Goal: Transaction & Acquisition: Purchase product/service

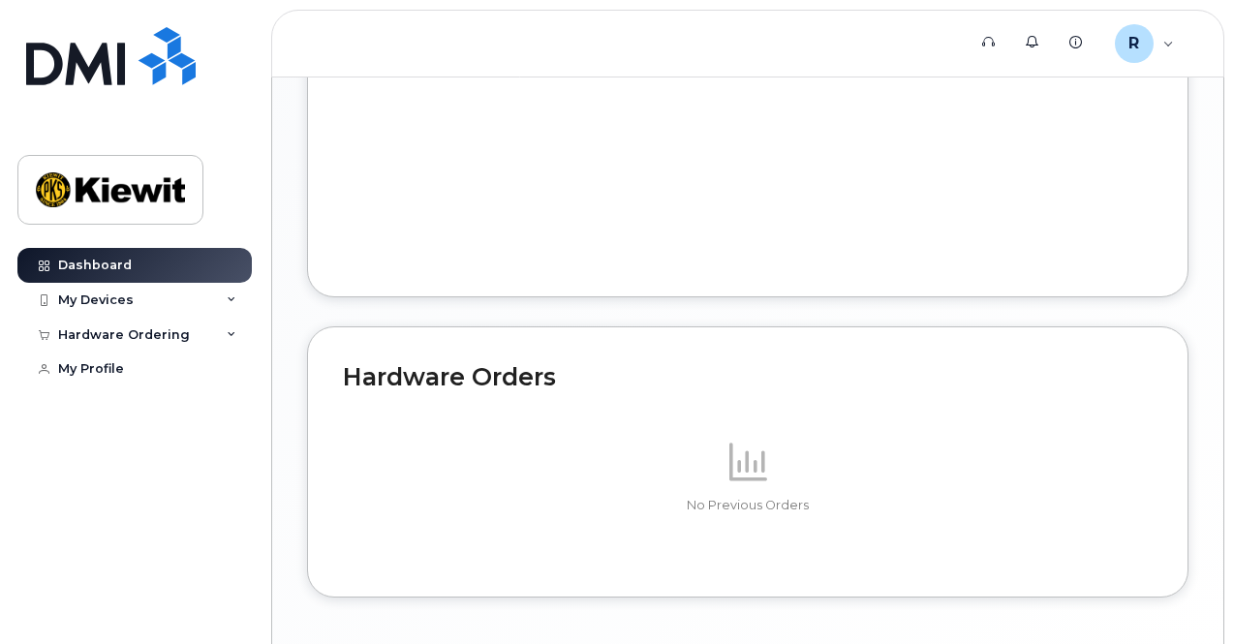
scroll to position [1090, 0]
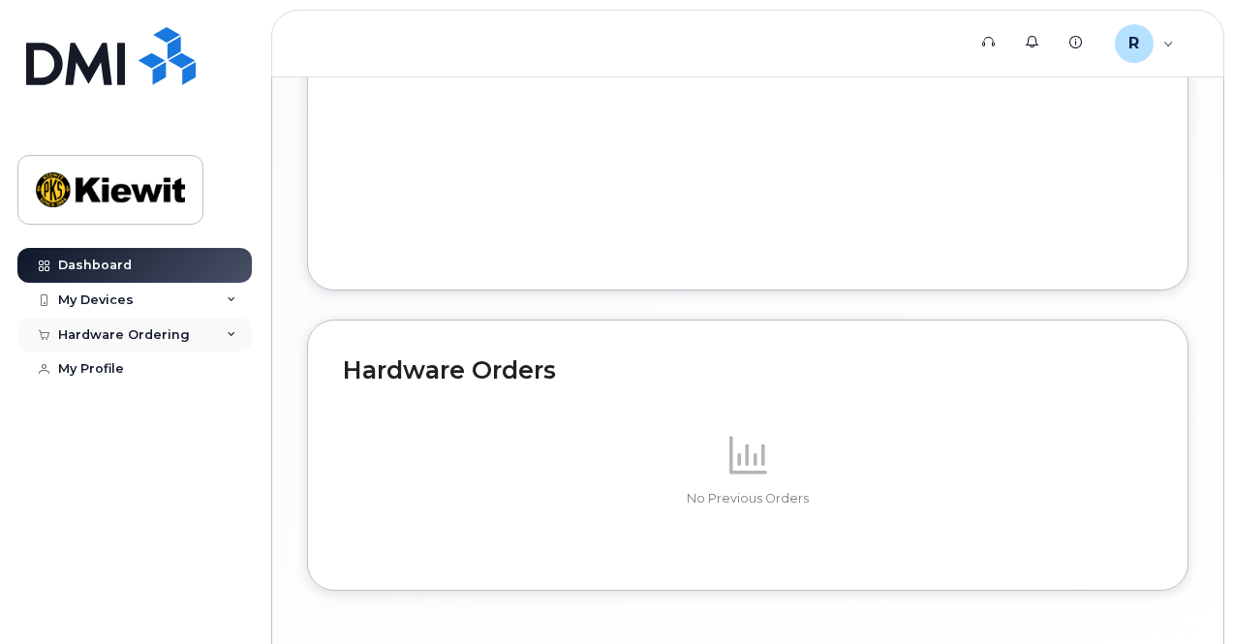
click at [161, 333] on div "Hardware Ordering" at bounding box center [124, 334] width 132 height 15
click at [125, 361] on div "New Order" at bounding box center [104, 369] width 74 height 17
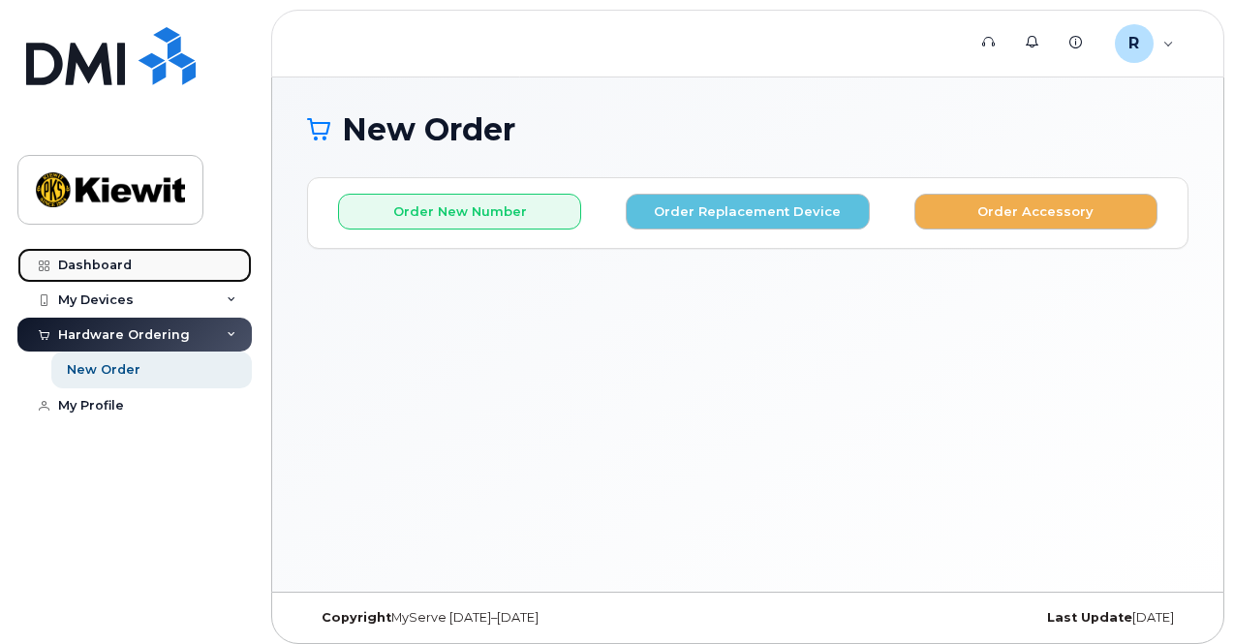
click at [170, 267] on link "Dashboard" at bounding box center [134, 265] width 234 height 35
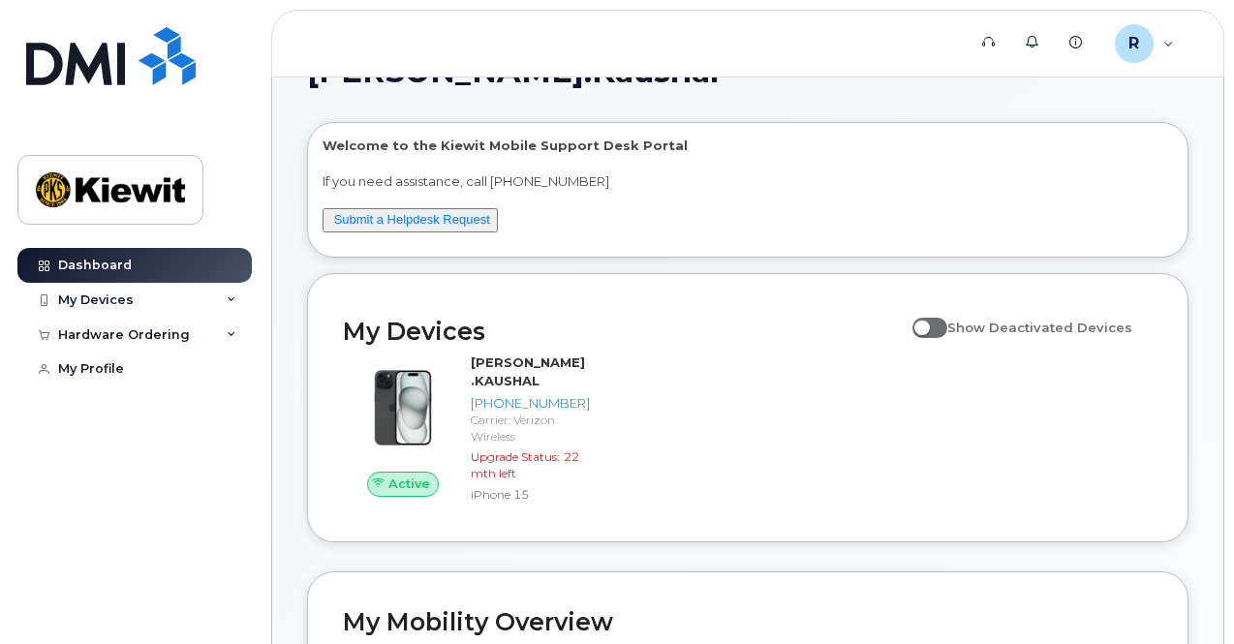
scroll to position [29, 0]
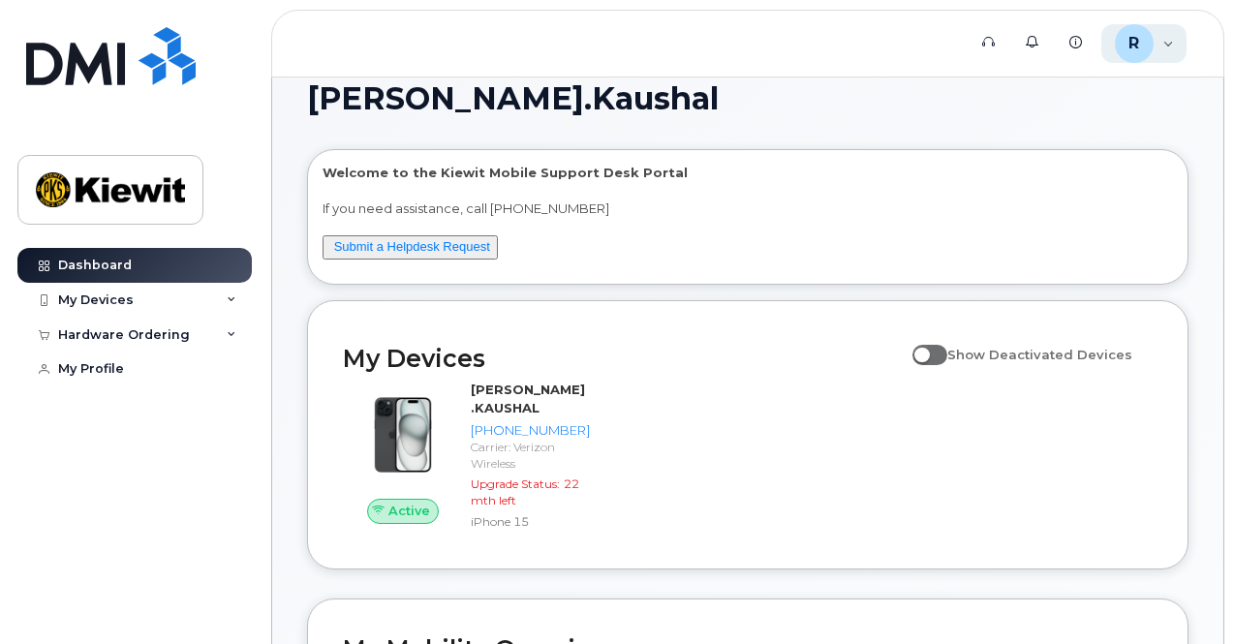
click at [1156, 45] on div "R Rishabh.Kaushal Employee" at bounding box center [1144, 43] width 86 height 39
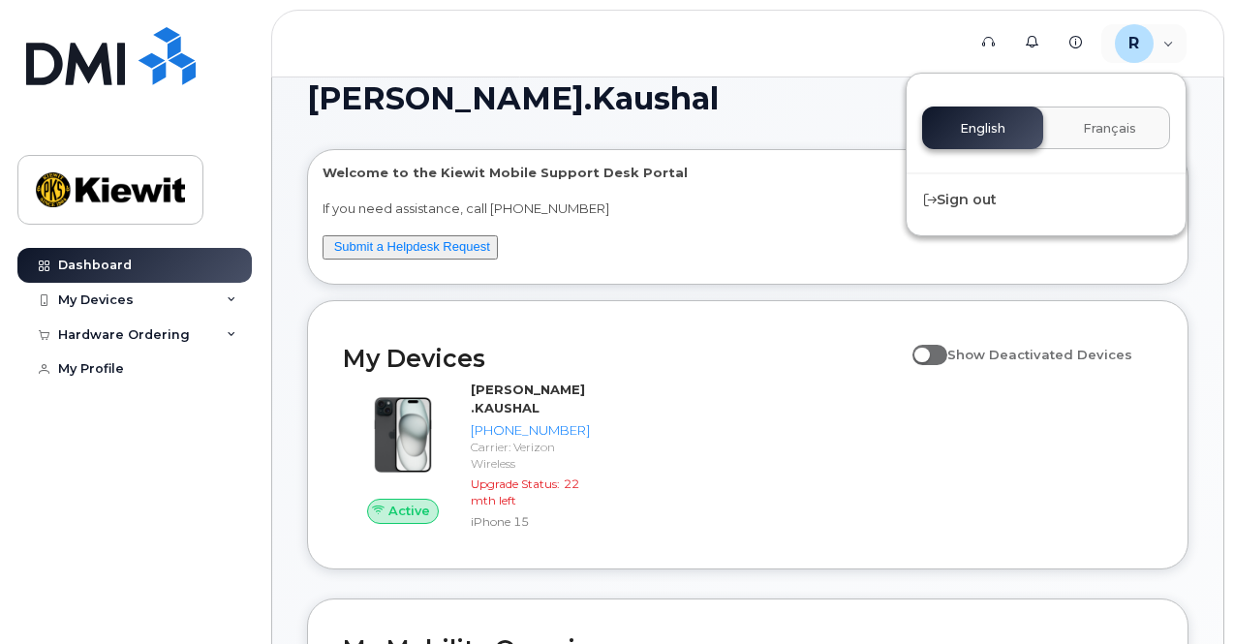
click at [819, 71] on header "Support Alerts Knowledge Base R Rishabh.Kaushal Employee English Français Sign …" at bounding box center [747, 44] width 953 height 68
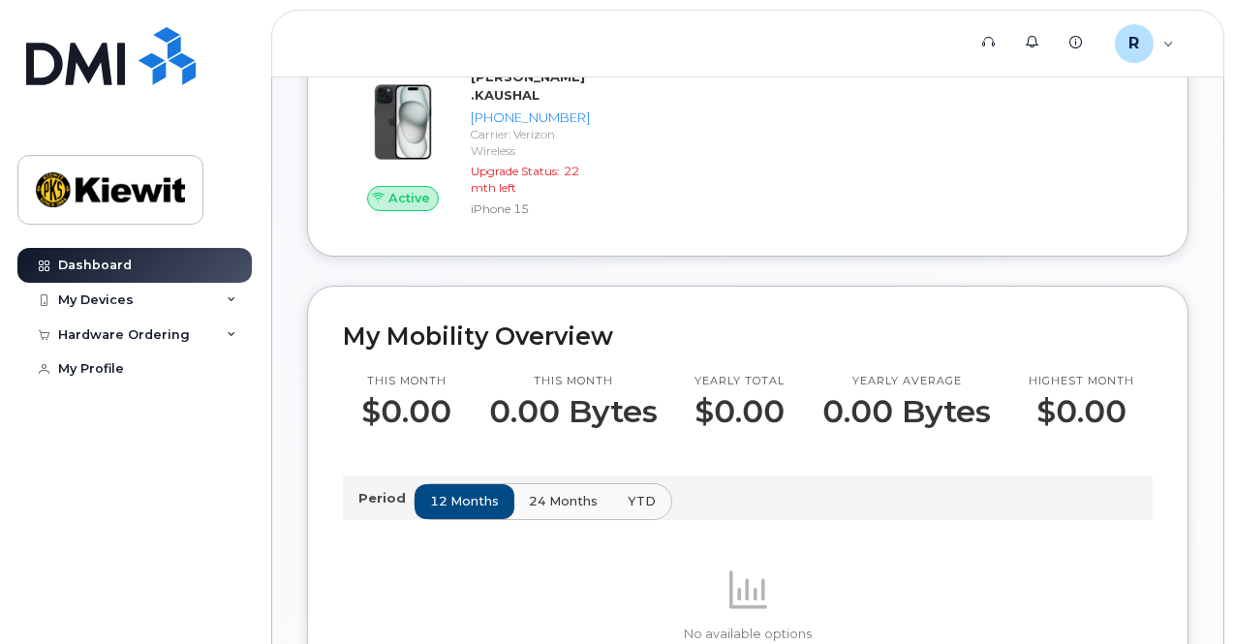
scroll to position [341, 0]
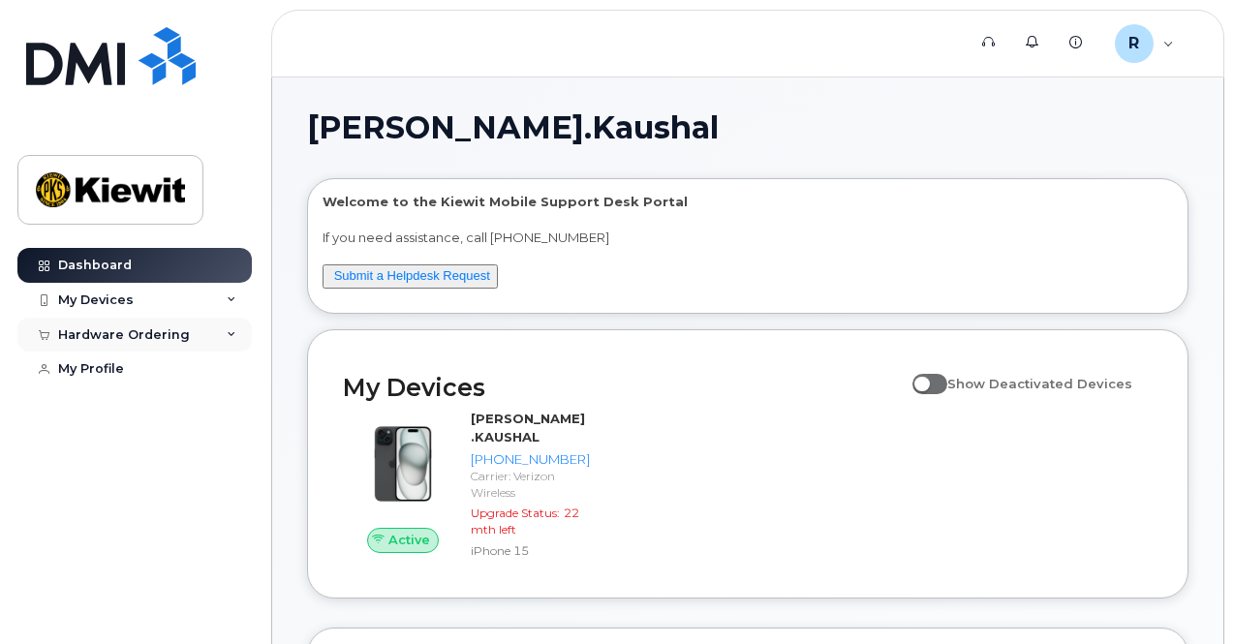
click at [237, 329] on div "Hardware Ordering" at bounding box center [134, 335] width 234 height 35
click at [163, 371] on link "New Order" at bounding box center [151, 370] width 200 height 37
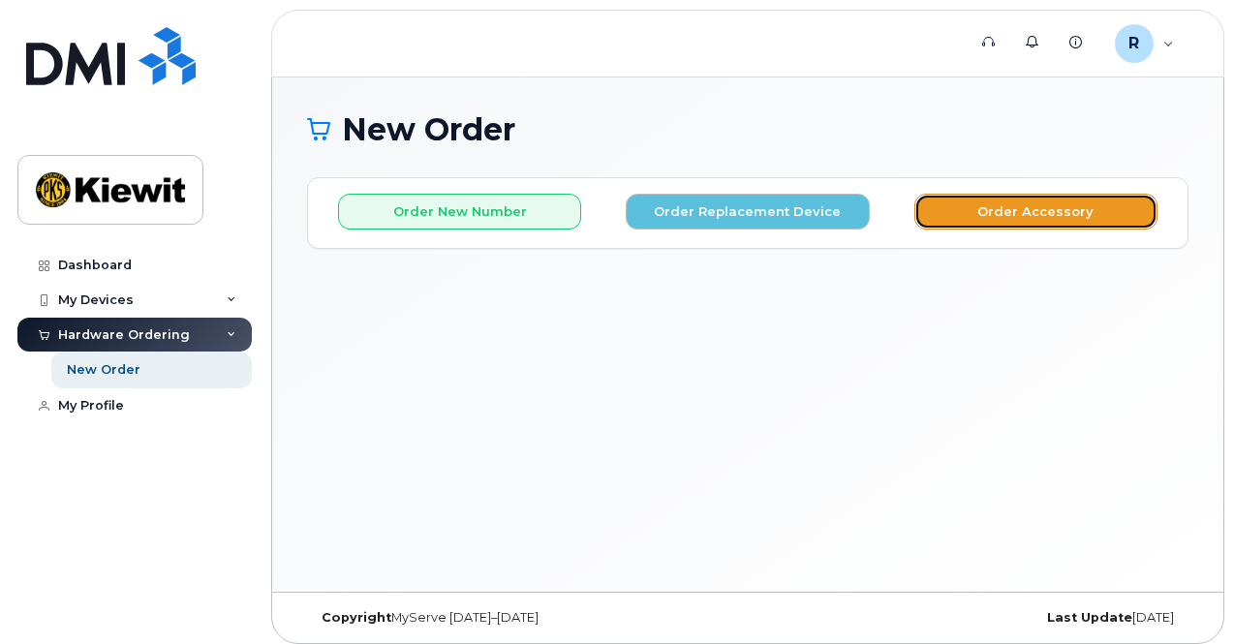
click at [1042, 210] on button "Order Accessory" at bounding box center [1035, 212] width 243 height 36
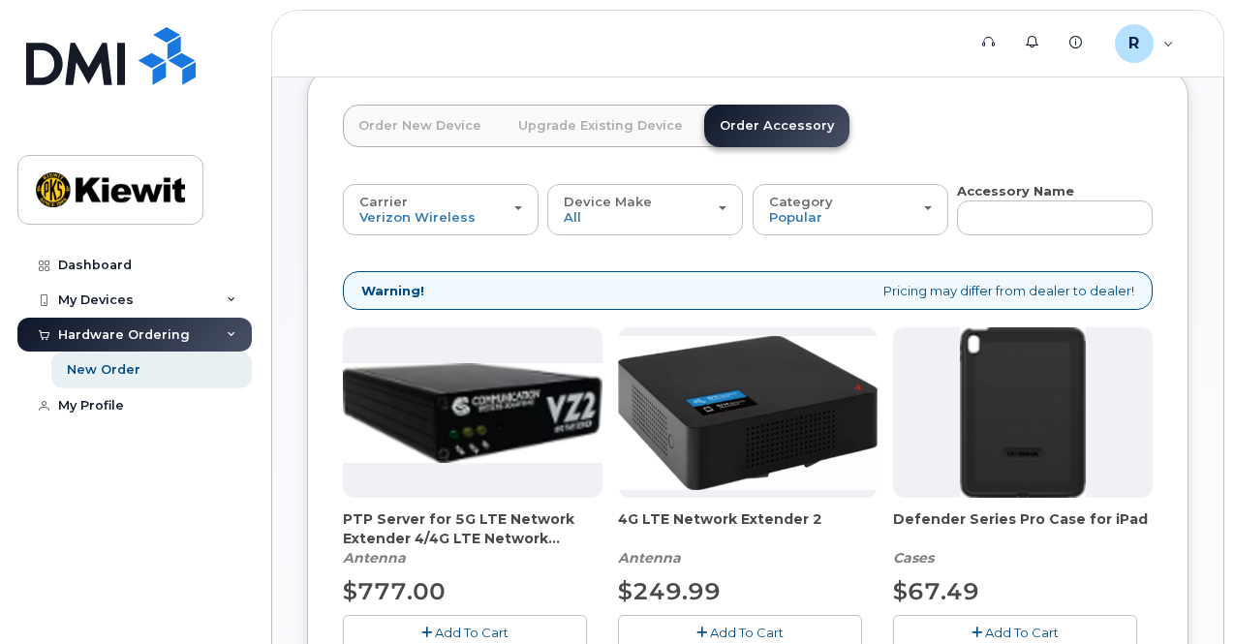
scroll to position [97, 0]
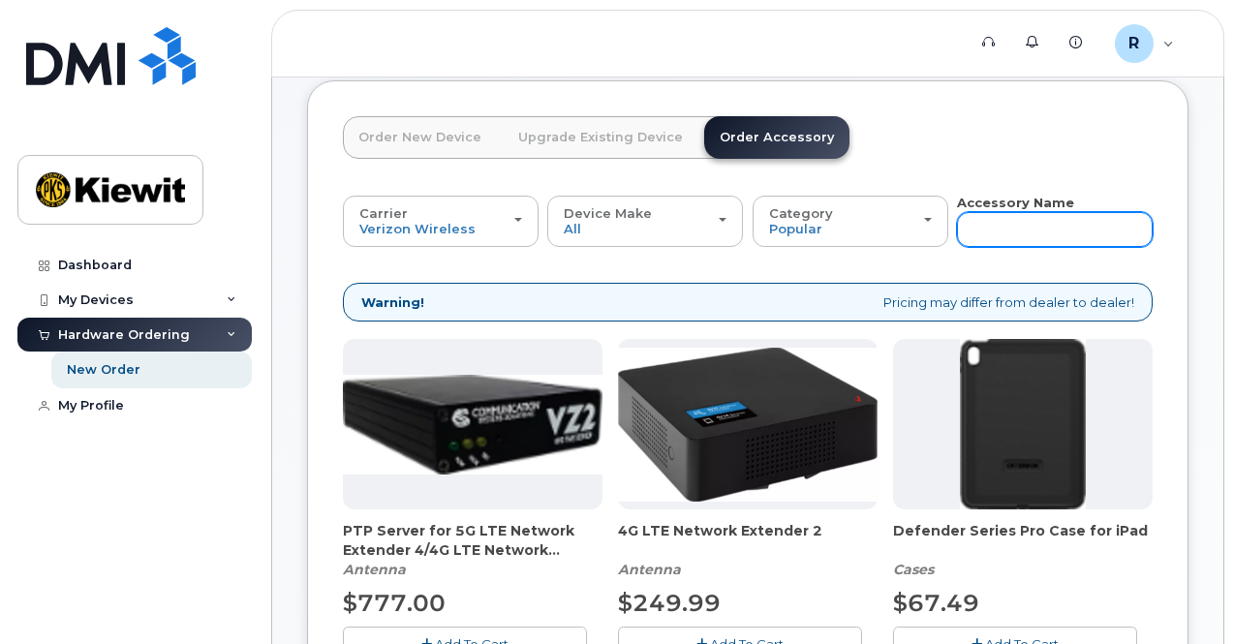
click at [957, 231] on input "text" at bounding box center [1055, 229] width 196 height 35
type input "phone"
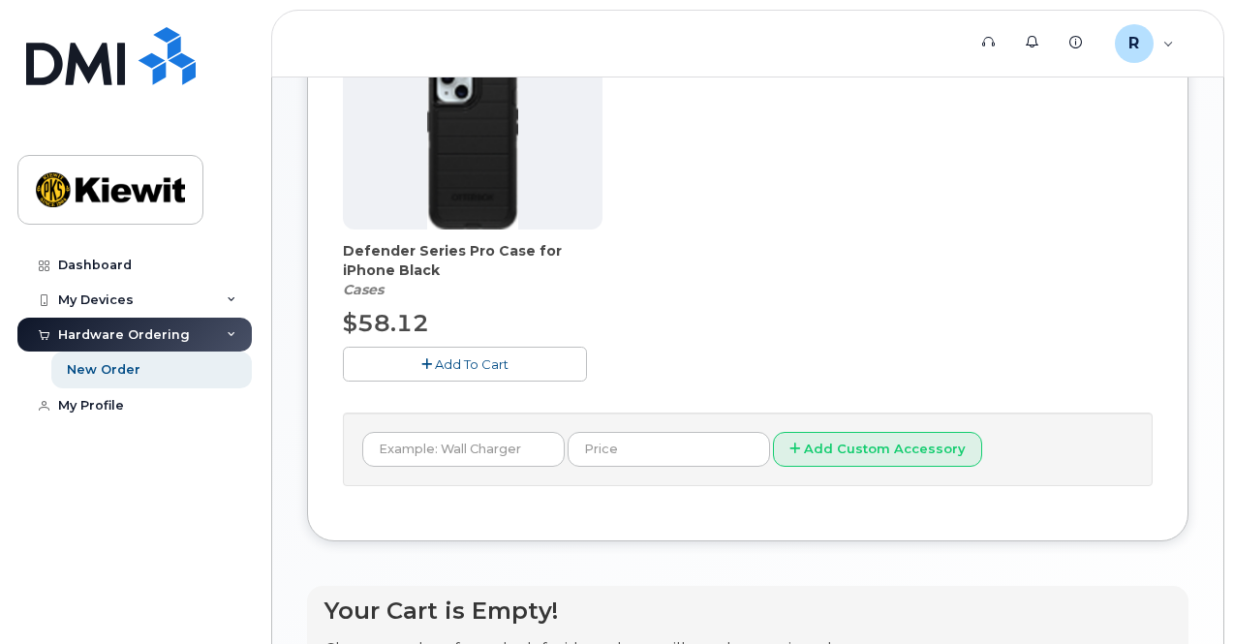
scroll to position [0, 0]
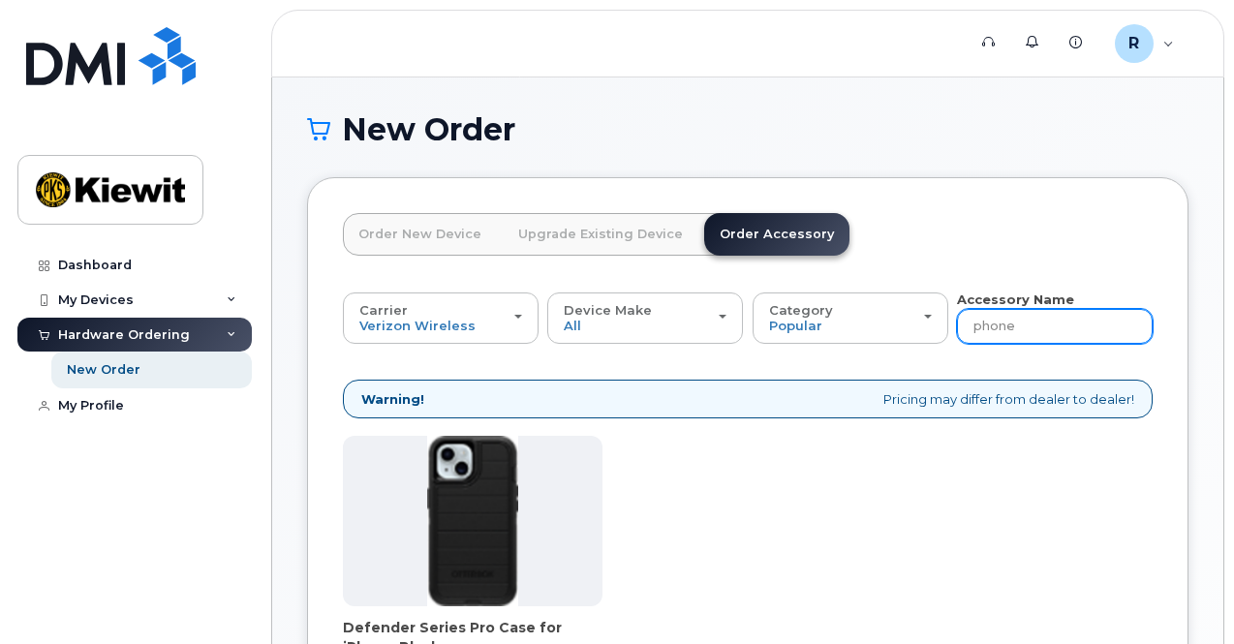
click at [957, 336] on input "phone" at bounding box center [1055, 326] width 196 height 35
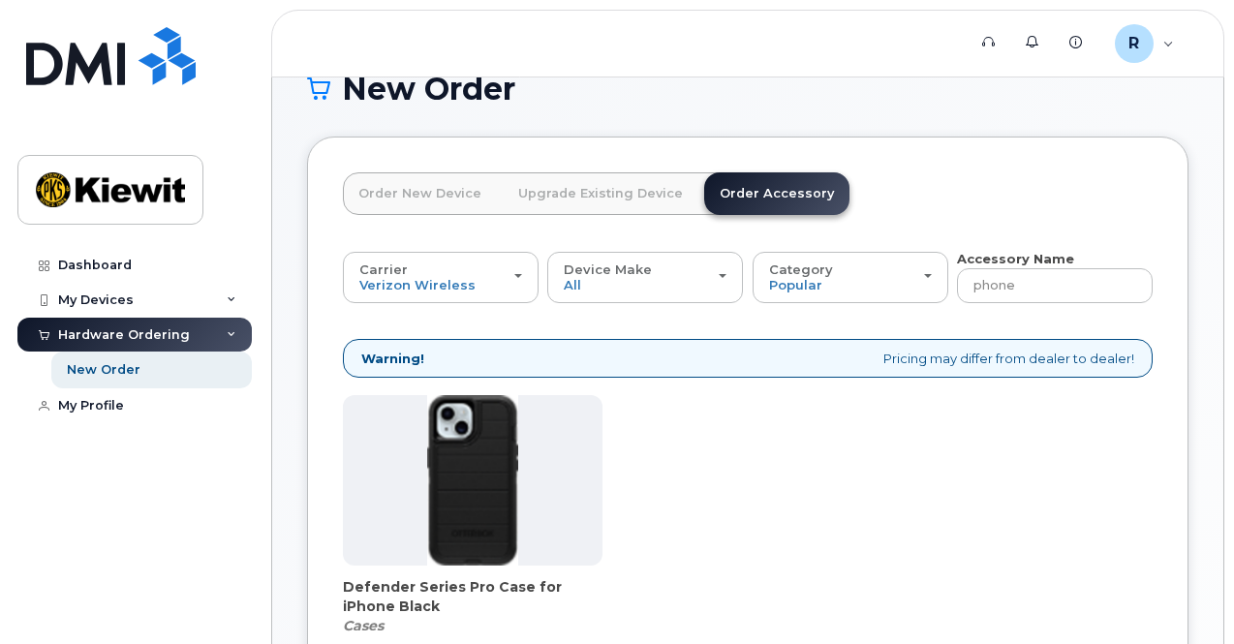
click at [669, 496] on div "Defender Series Pro Case for iPhone Black Cases $58.12 Add To Cart" at bounding box center [748, 571] width 810 height 353
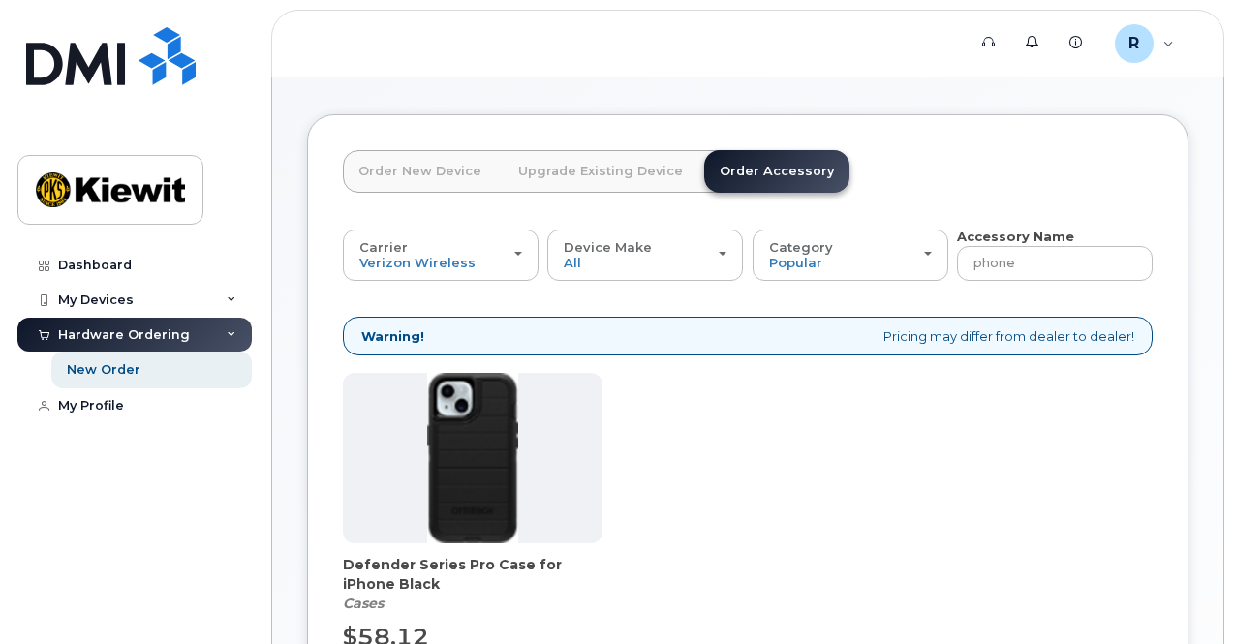
scroll to position [64, 0]
click at [698, 514] on div "Defender Series Pro Case for iPhone Black Cases $58.12 Add To Cart" at bounding box center [748, 548] width 810 height 353
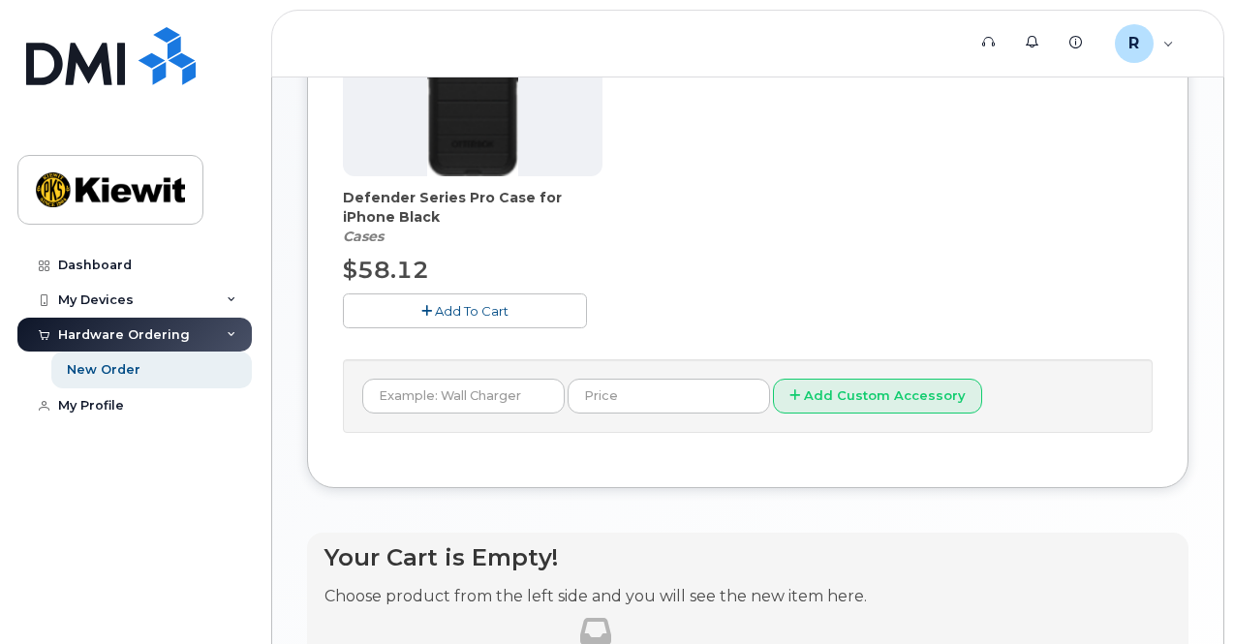
scroll to position [0, 0]
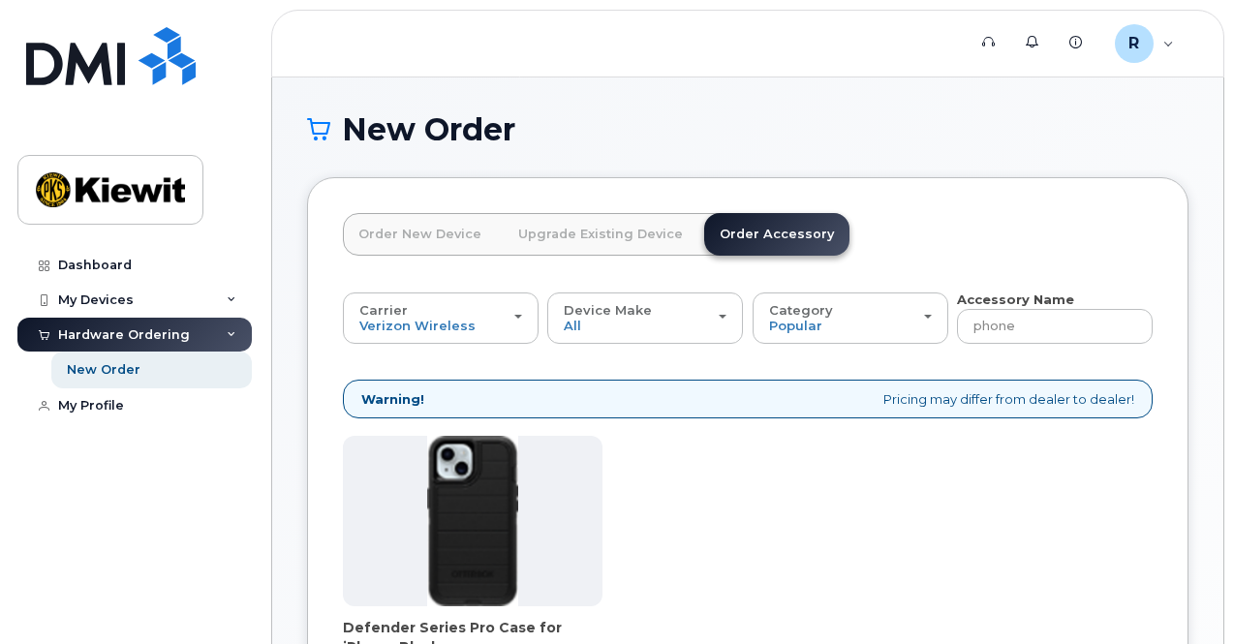
click at [622, 228] on link "Upgrade Existing Device" at bounding box center [601, 234] width 196 height 43
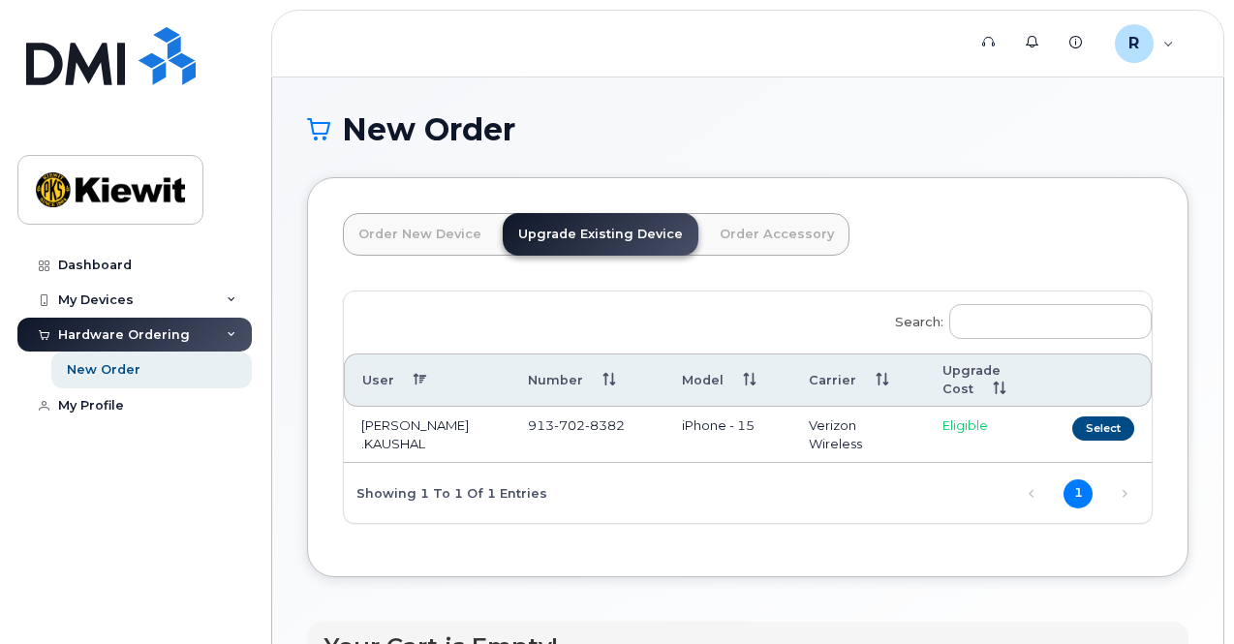
click at [724, 228] on link "Order Accessory" at bounding box center [776, 234] width 145 height 43
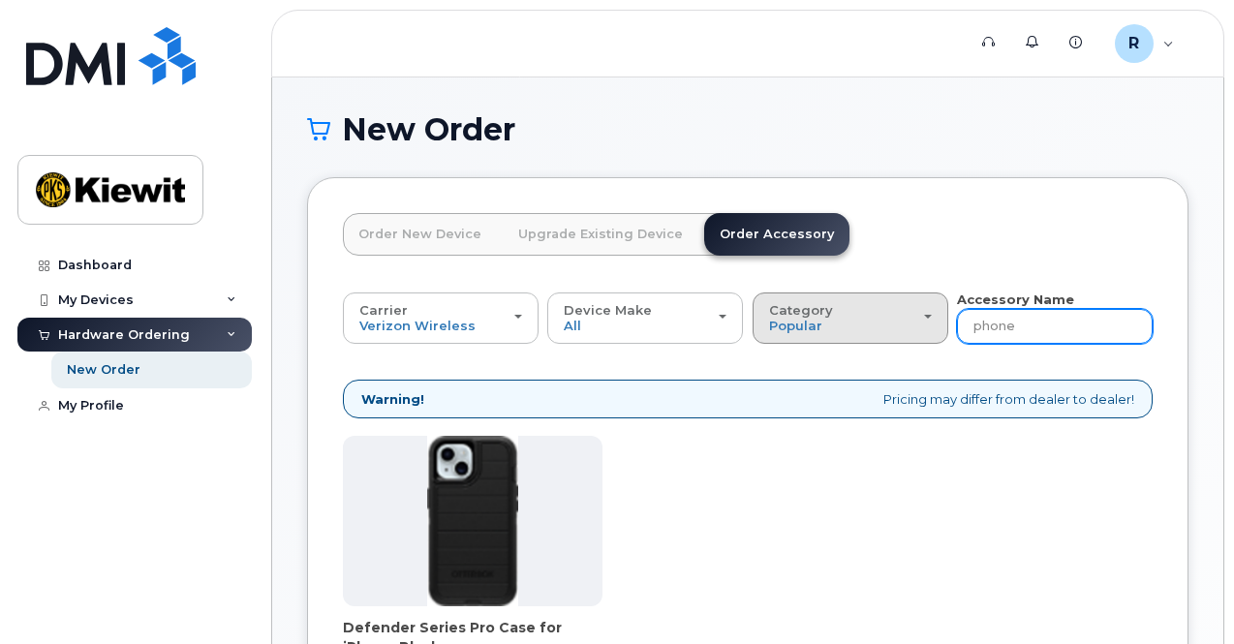
drag, startPoint x: 843, startPoint y: 333, endPoint x: 742, endPoint y: 318, distance: 101.9
click at [742, 318] on div "Carrier Verizon Wireless T-Mobile AT&T Wireless Verizon Wireless T-Mobile AT&T …" at bounding box center [748, 317] width 810 height 53
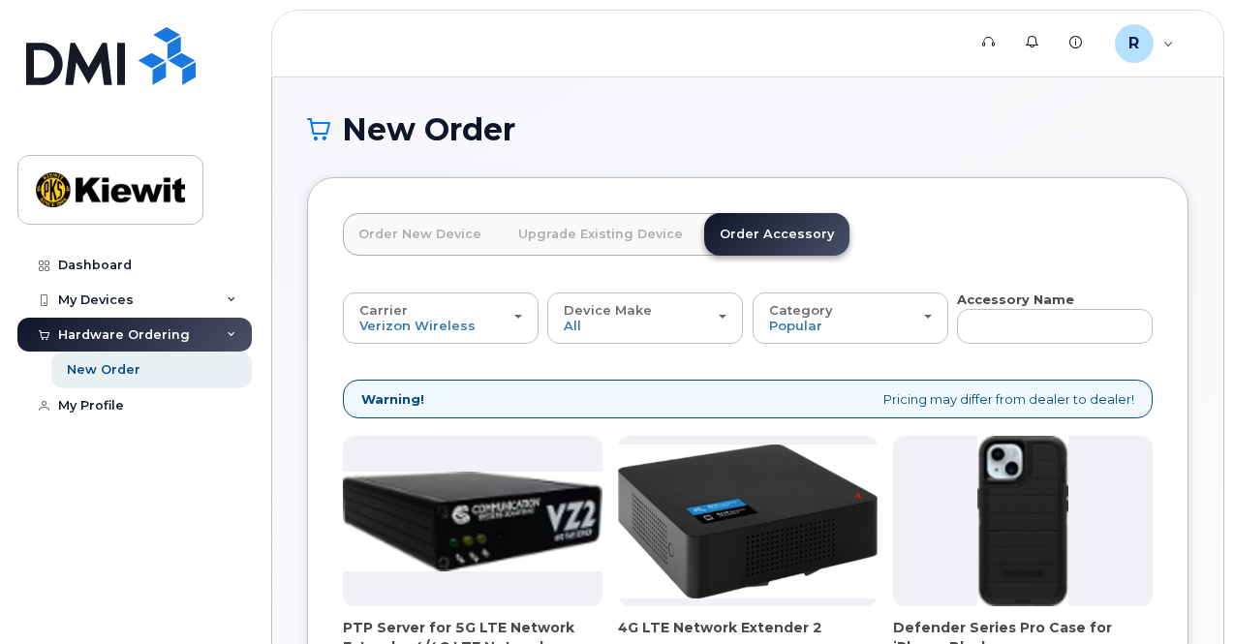
click at [595, 231] on link "Upgrade Existing Device" at bounding box center [601, 234] width 196 height 43
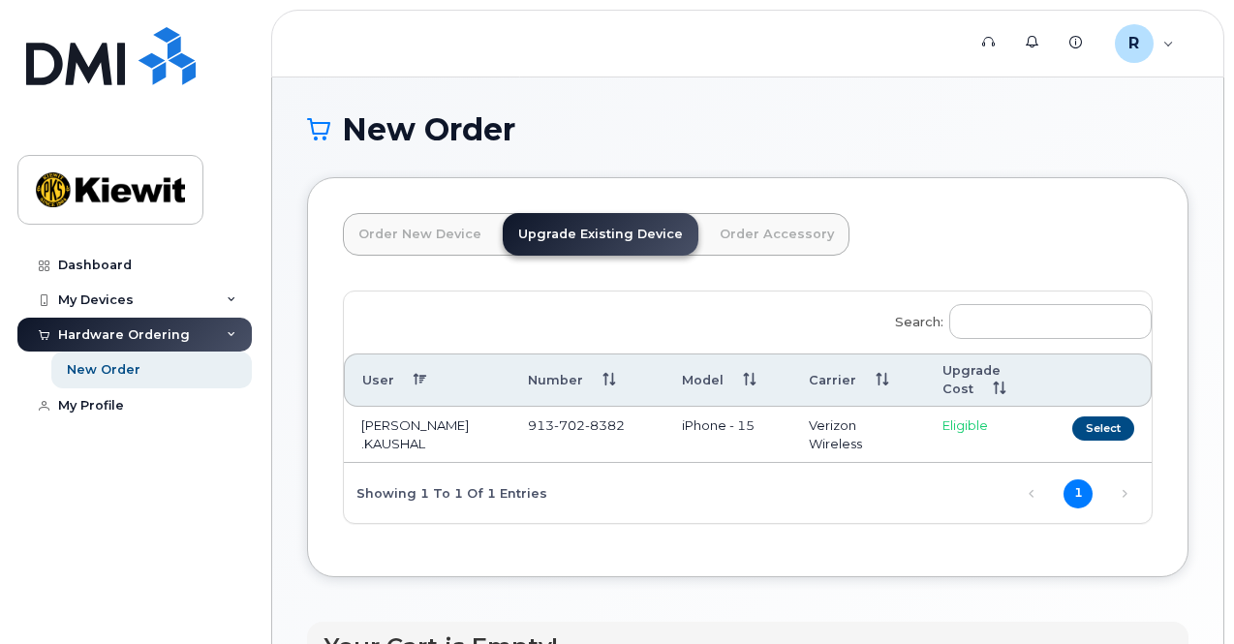
click at [409, 237] on link "Order New Device" at bounding box center [420, 234] width 154 height 43
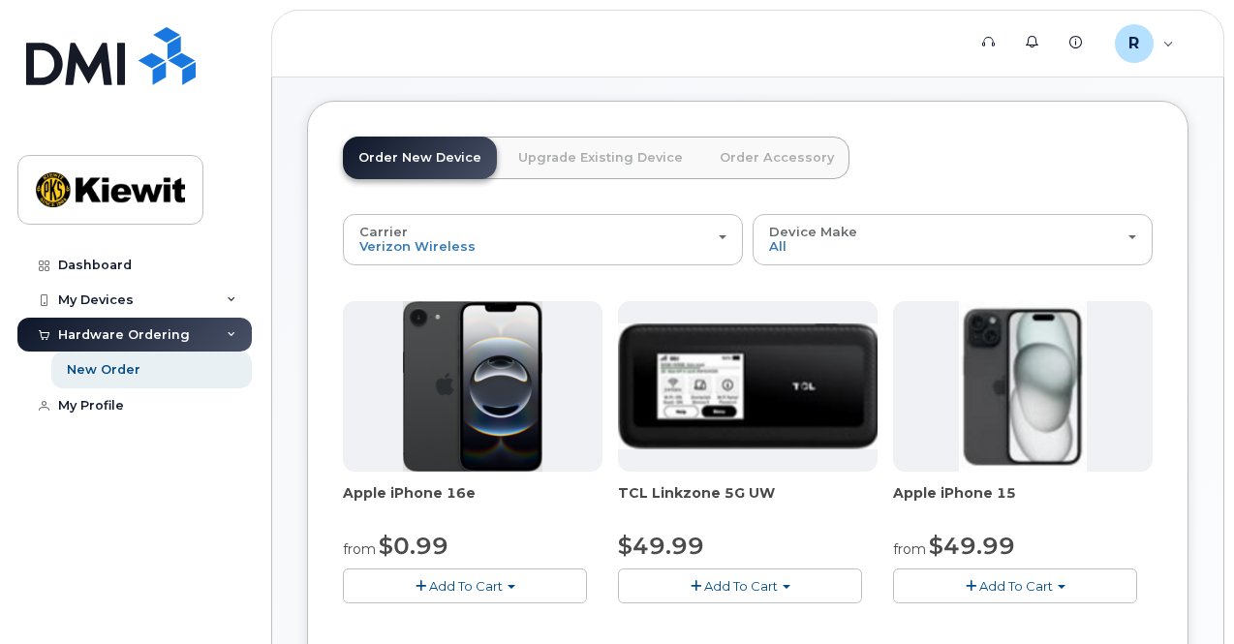
scroll to position [53, 0]
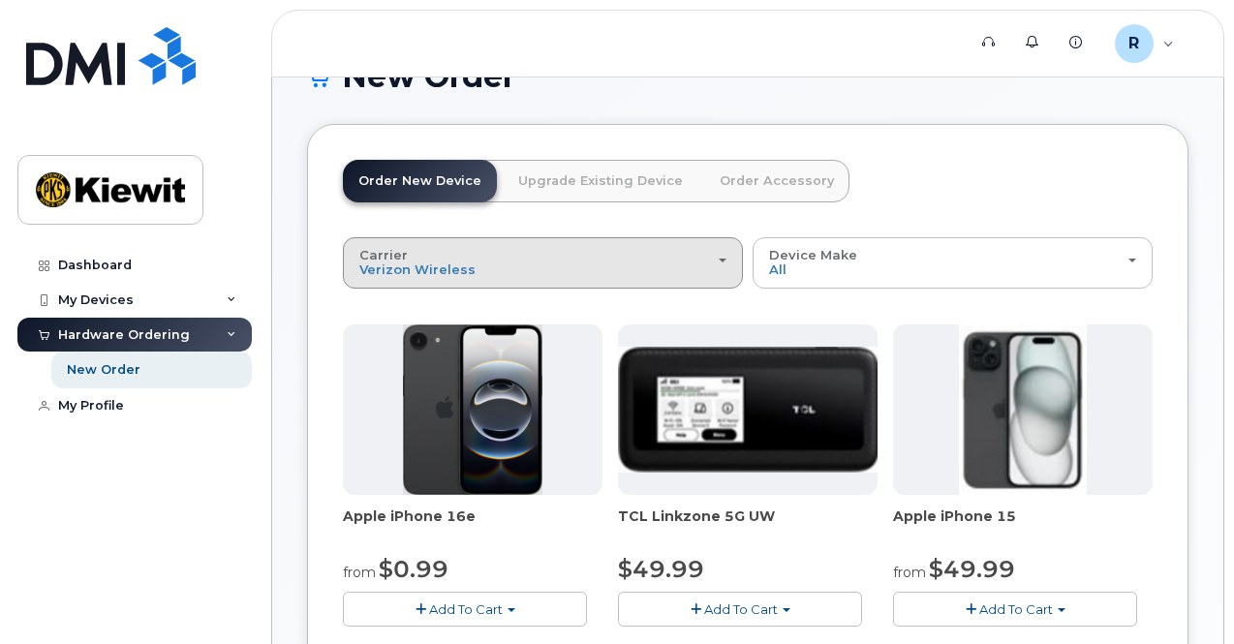
click at [552, 262] on div "Carrier Verizon Wireless T-Mobile AT&T Wireless" at bounding box center [542, 263] width 367 height 30
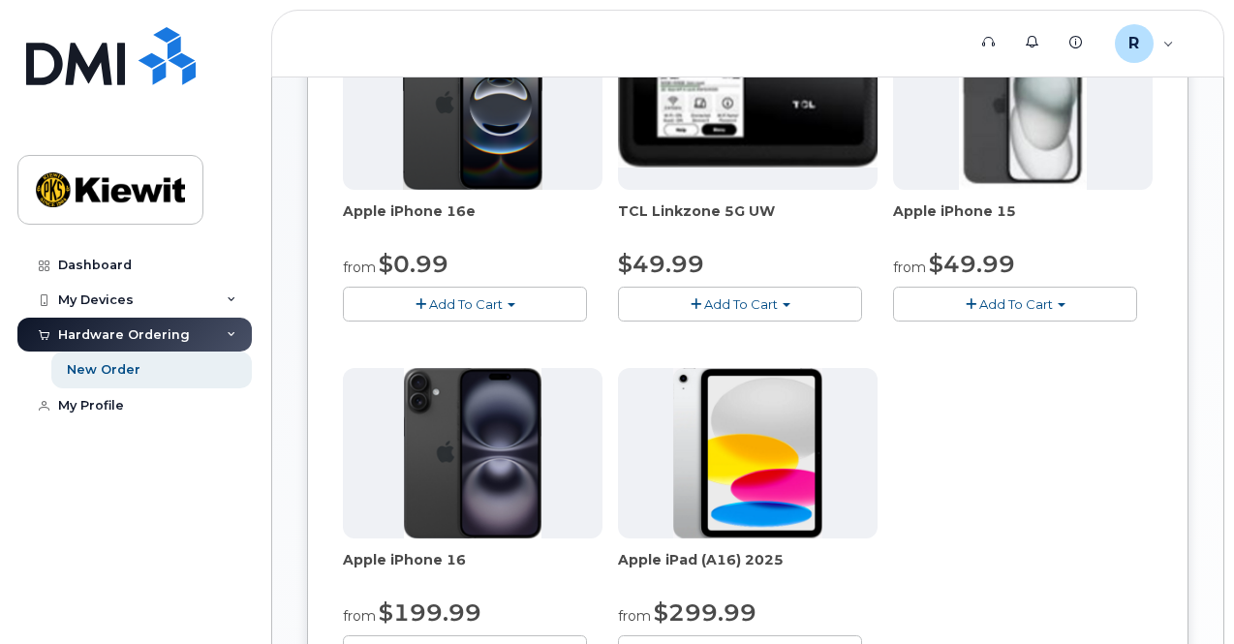
scroll to position [0, 0]
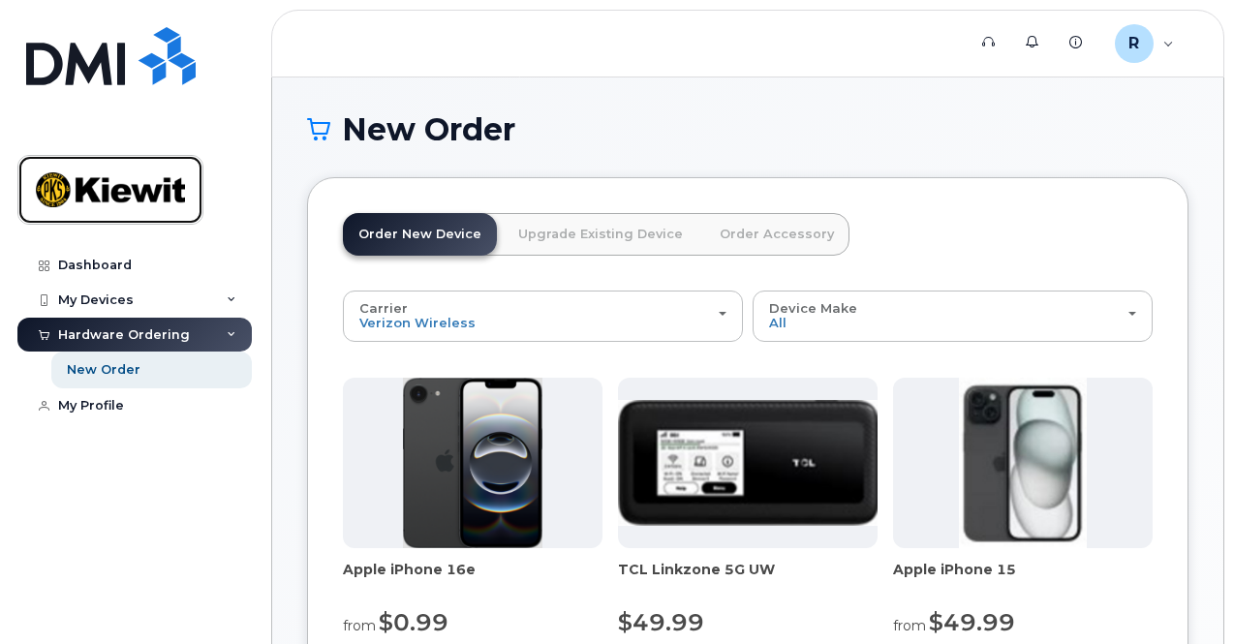
click at [128, 181] on img at bounding box center [110, 190] width 149 height 56
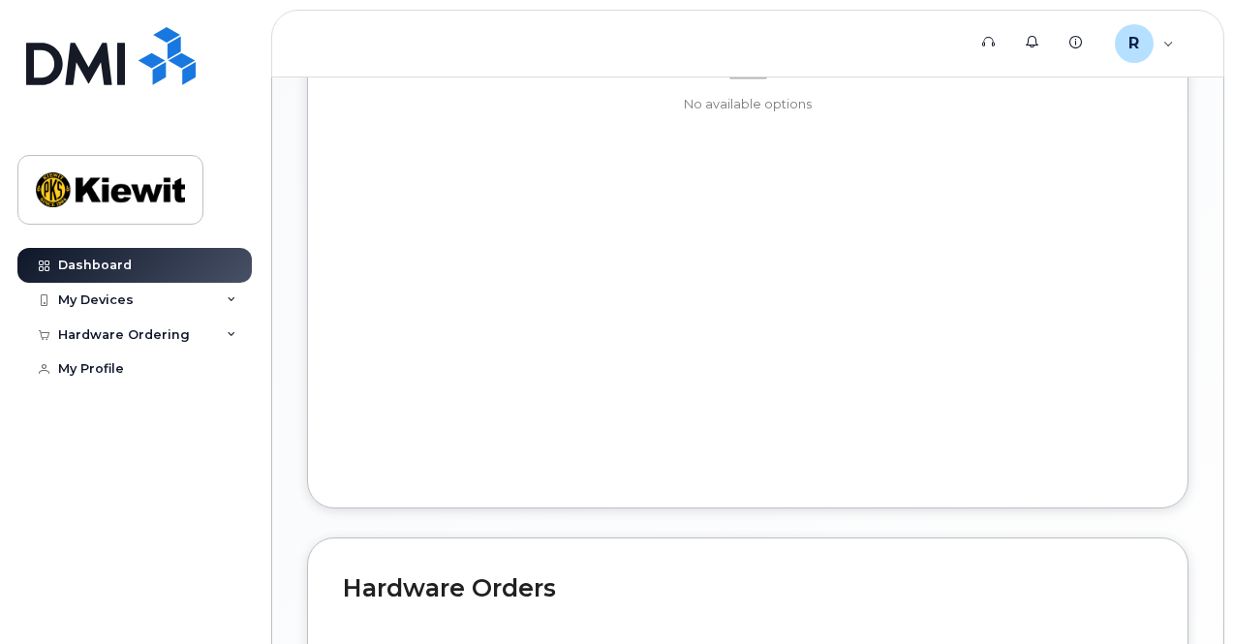
scroll to position [1157, 0]
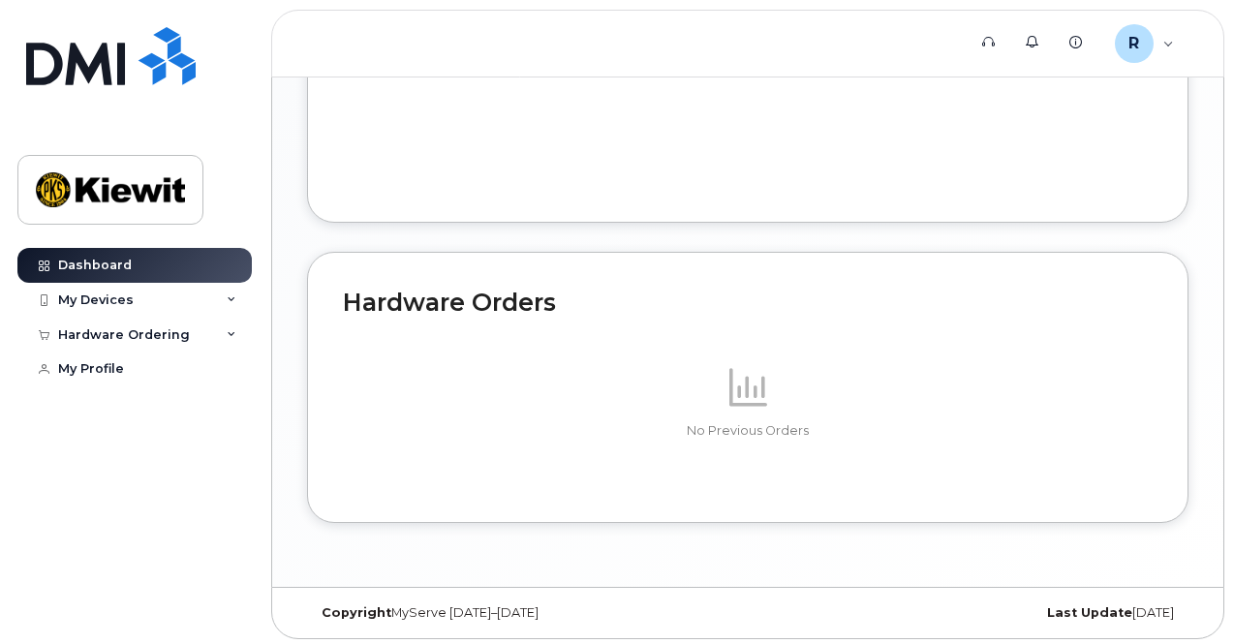
click at [500, 453] on div "No Previous Orders" at bounding box center [748, 401] width 810 height 169
click at [154, 319] on div "Hardware Ordering" at bounding box center [134, 335] width 234 height 35
click at [115, 371] on div "New Order" at bounding box center [104, 369] width 74 height 17
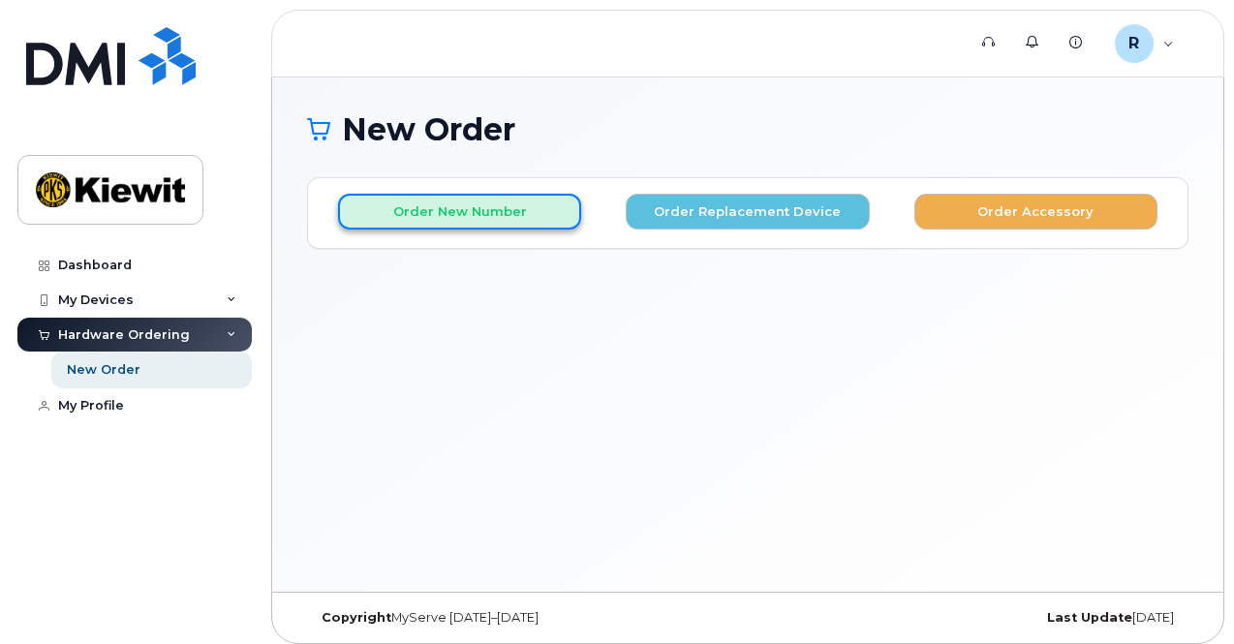
click at [428, 212] on button "Order New Number" at bounding box center [459, 212] width 243 height 36
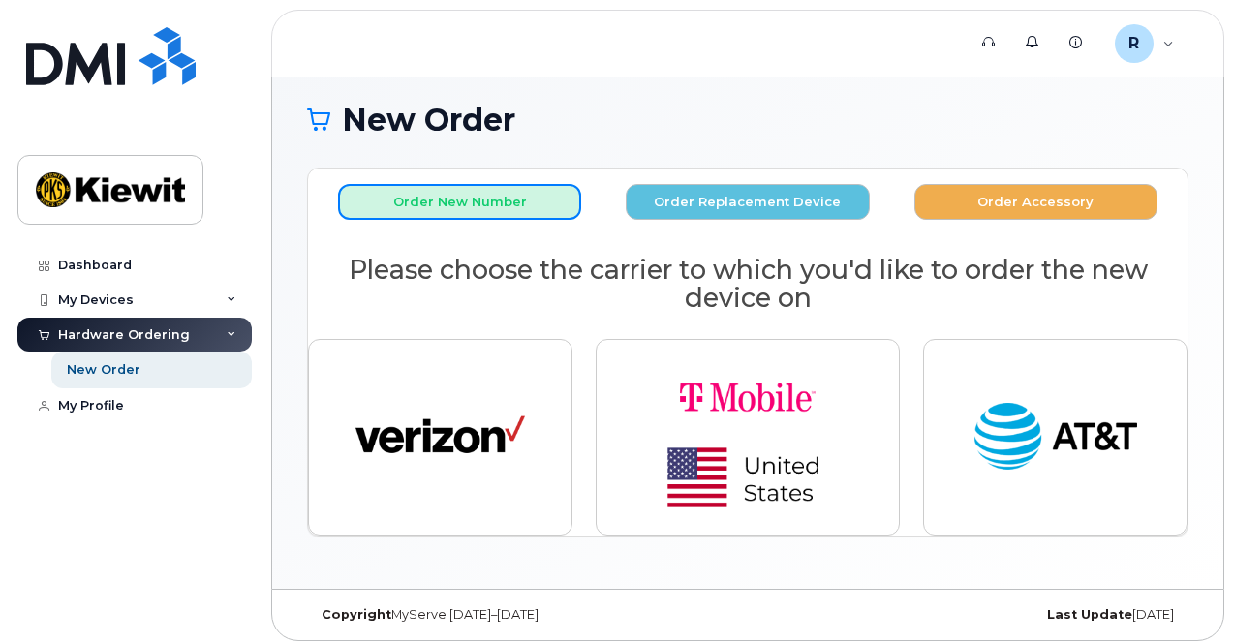
scroll to position [13, 0]
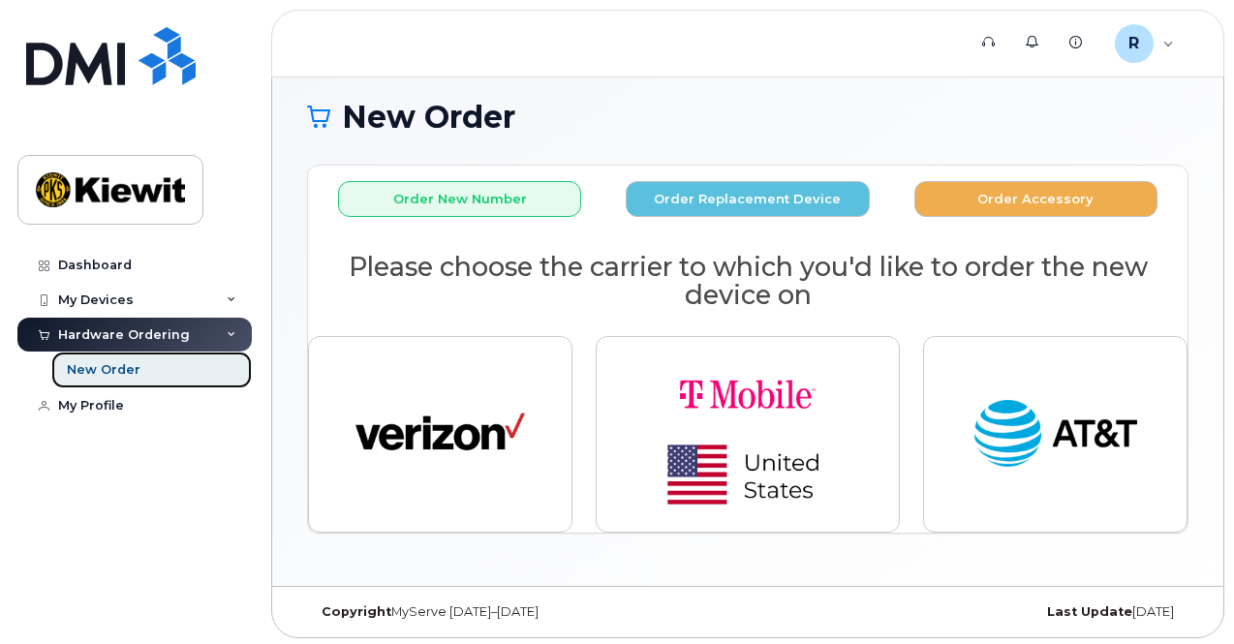
click at [130, 372] on div "New Order" at bounding box center [104, 369] width 74 height 17
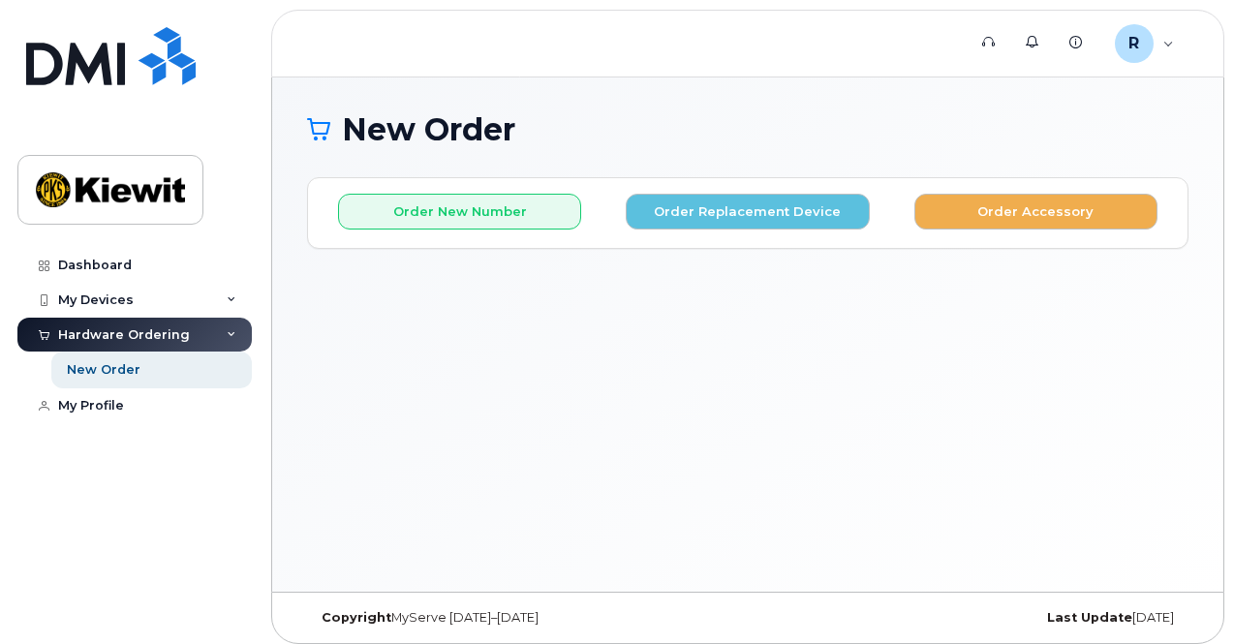
click at [519, 402] on div "New Order × Share This Order If you want to allow others to create or edit orde…" at bounding box center [747, 334] width 951 height 514
click at [1156, 45] on div "R Rishabh.Kaushal Employee" at bounding box center [1144, 43] width 86 height 39
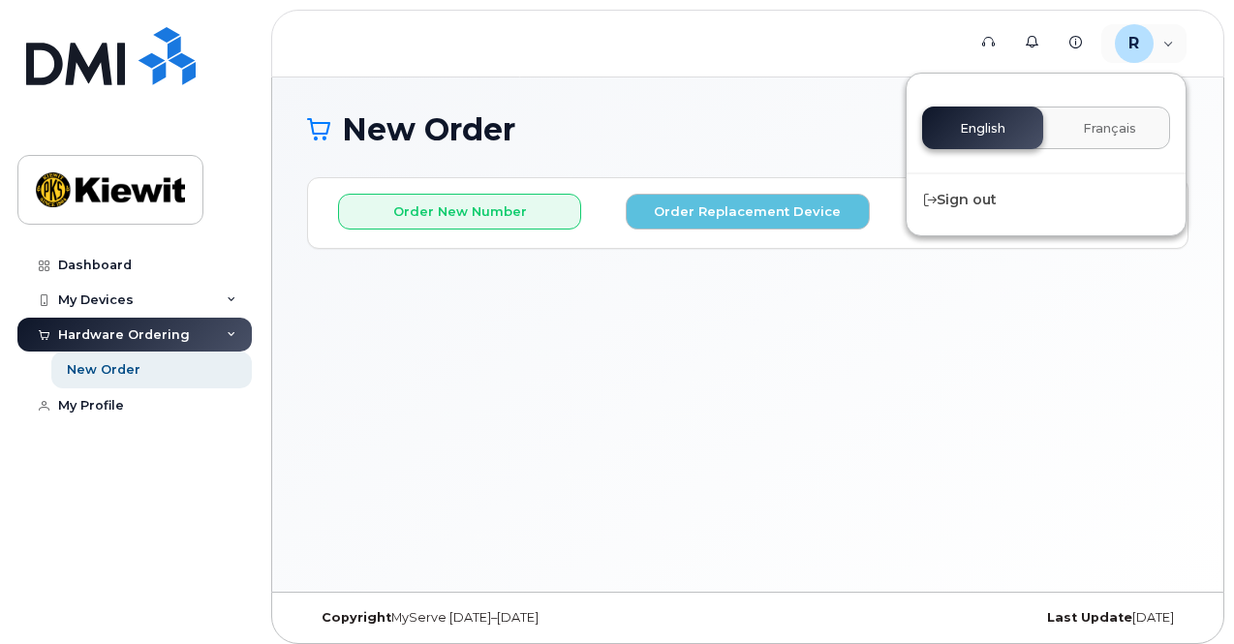
click at [721, 62] on header "Support Alerts Knowledge Base R Rishabh.Kaushal Employee English Français Sign …" at bounding box center [747, 44] width 953 height 68
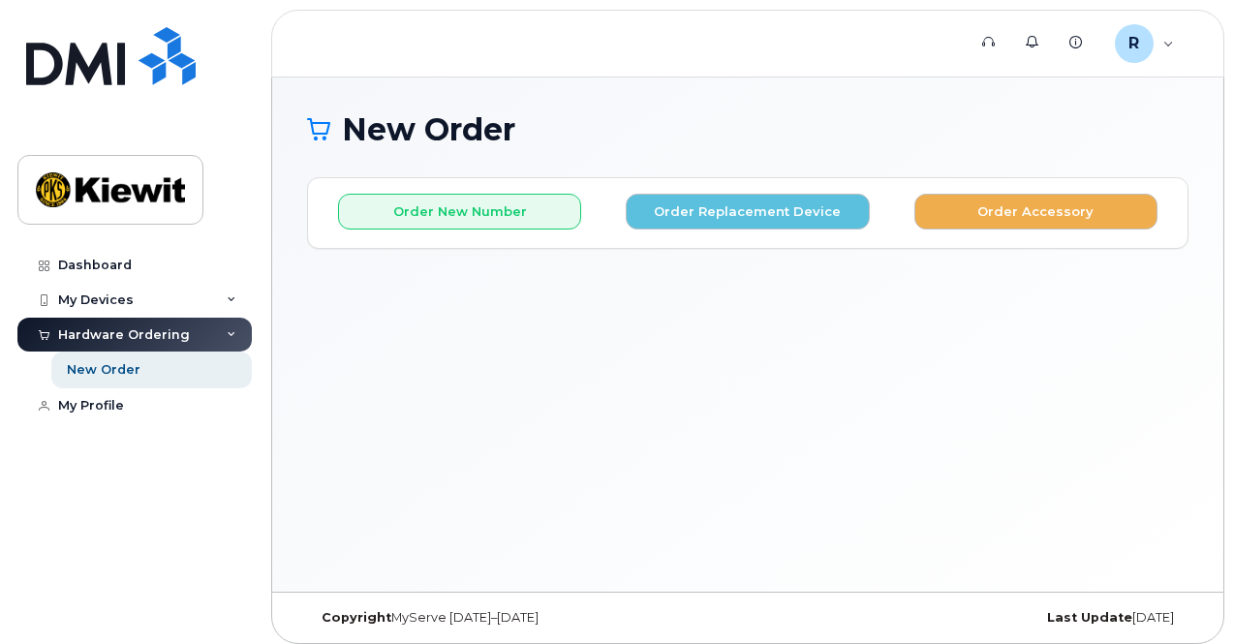
click at [1180, 315] on div "New Order × Share This Order If you want to allow others to create or edit orde…" at bounding box center [747, 334] width 951 height 514
click at [950, 378] on div "New Order × Share This Order If you want to allow others to create or edit orde…" at bounding box center [747, 334] width 951 height 514
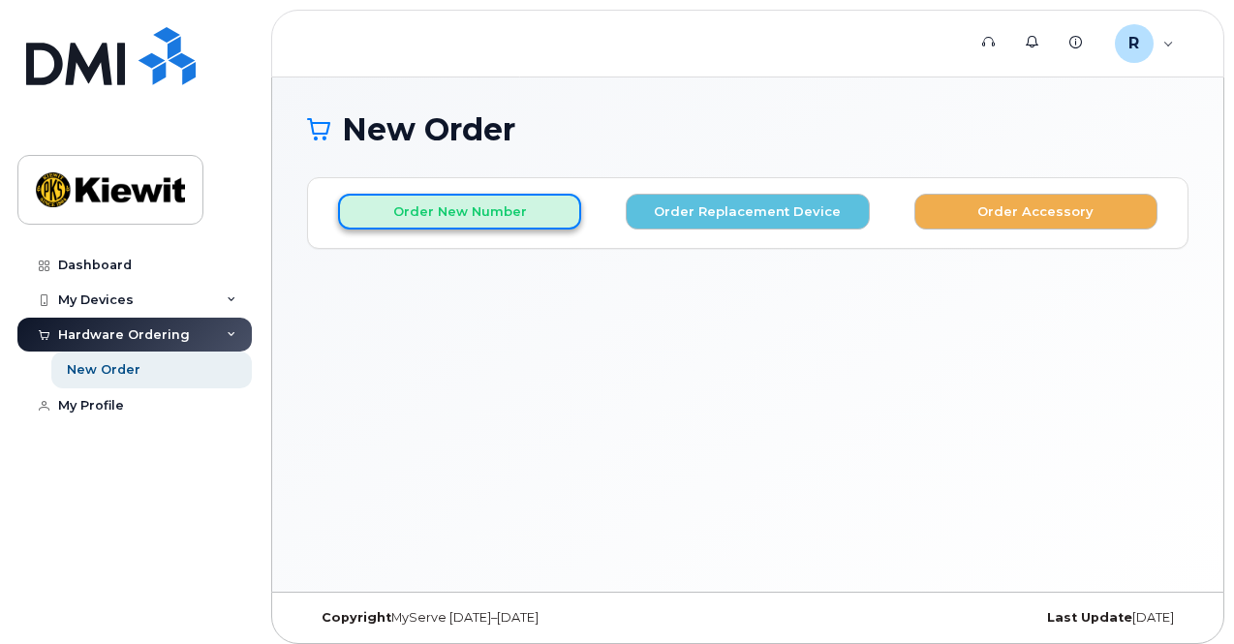
click at [469, 224] on button "Order New Number" at bounding box center [459, 212] width 243 height 36
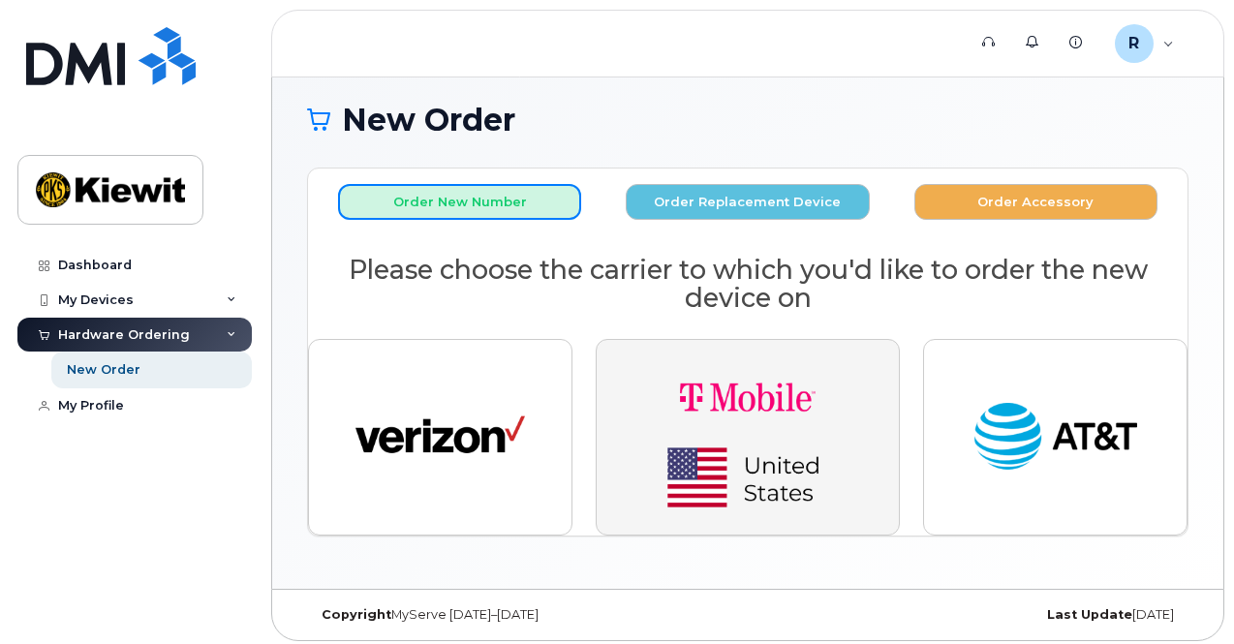
scroll to position [13, 0]
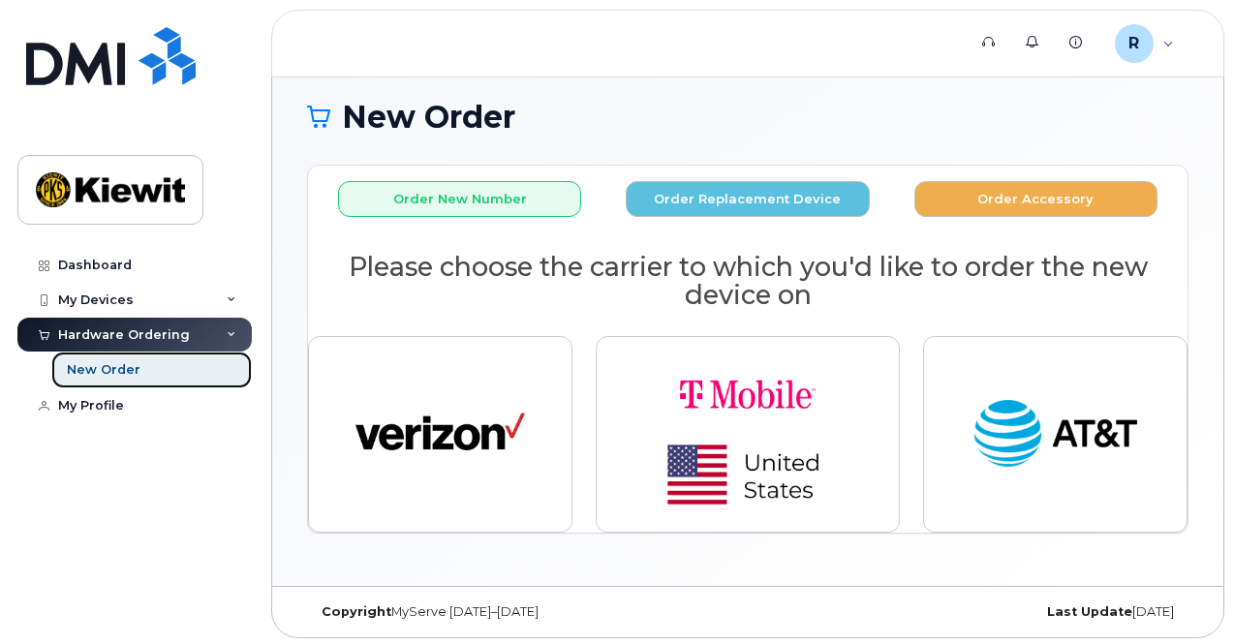
click at [170, 372] on link "New Order" at bounding box center [151, 370] width 200 height 37
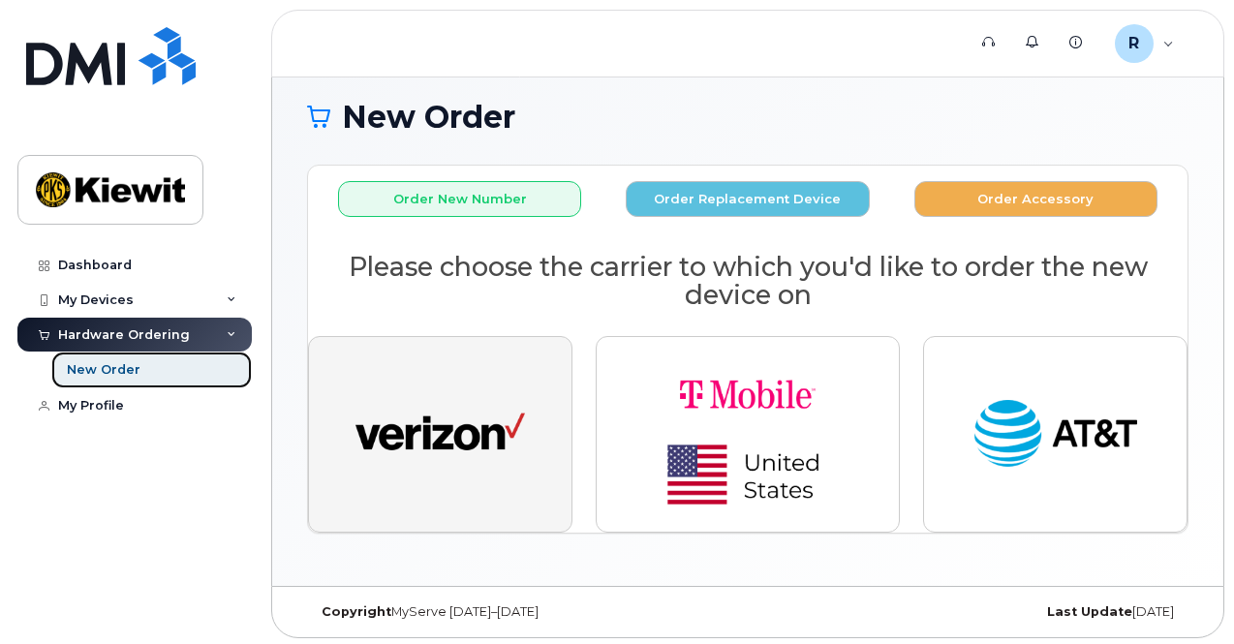
scroll to position [0, 0]
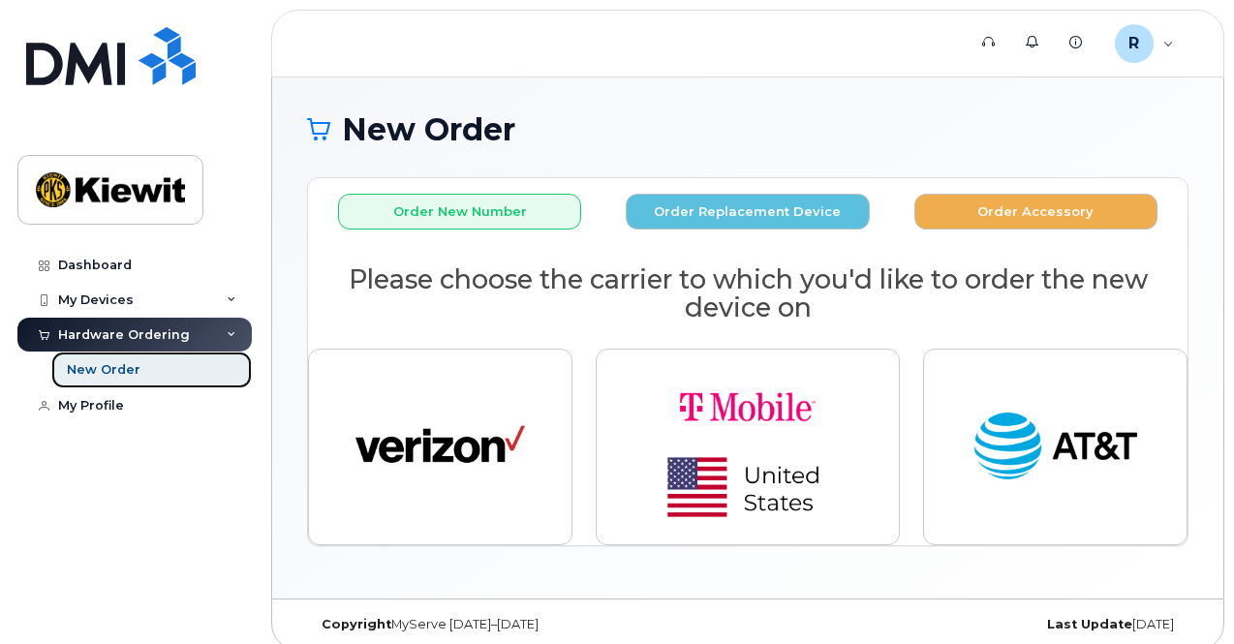
click at [114, 373] on div "New Order" at bounding box center [104, 369] width 74 height 17
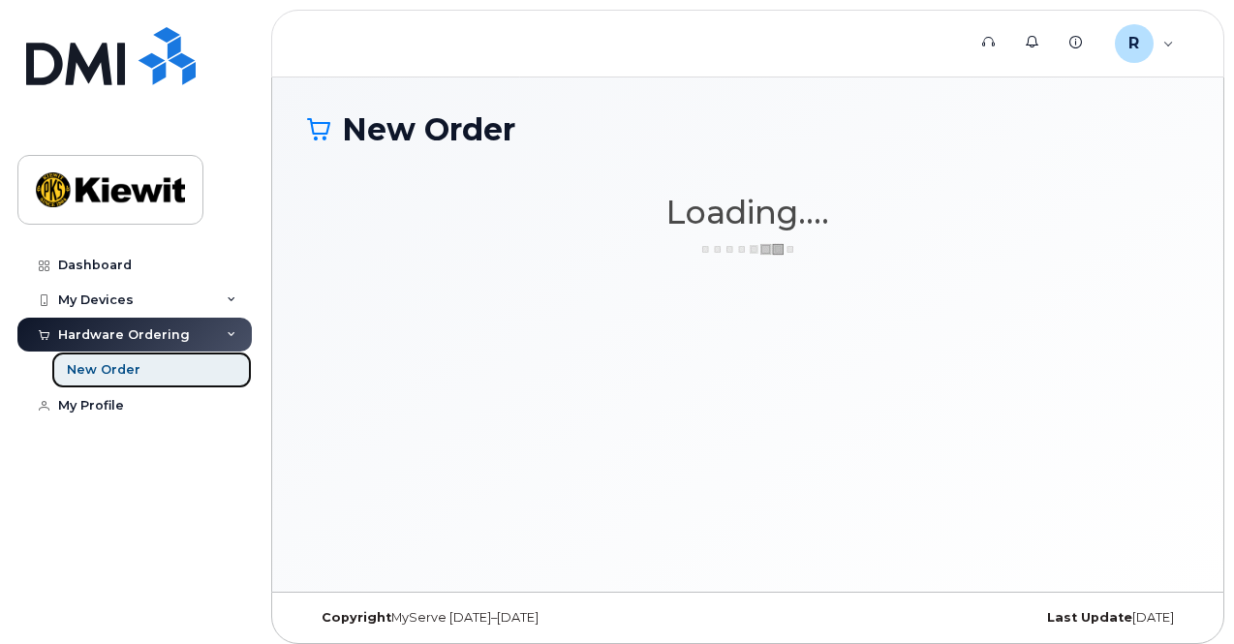
drag, startPoint x: 0, startPoint y: 0, endPoint x: 114, endPoint y: 373, distance: 390.0
click at [114, 373] on div "New Order" at bounding box center [104, 369] width 74 height 17
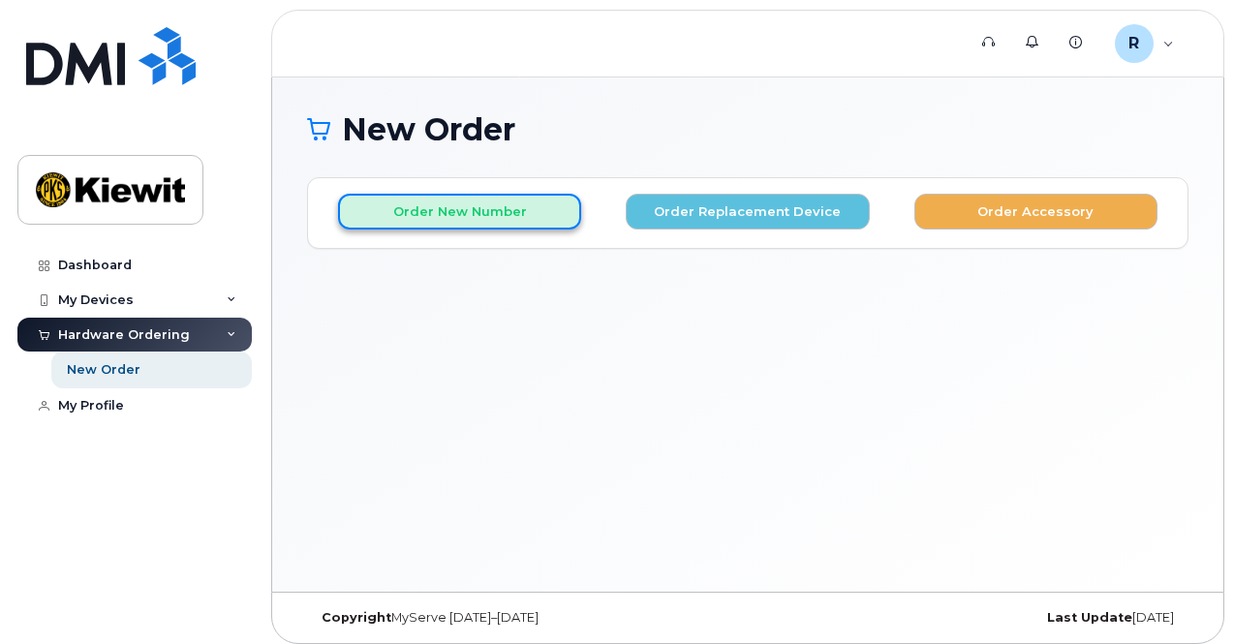
click at [500, 208] on button "Order New Number" at bounding box center [459, 212] width 243 height 36
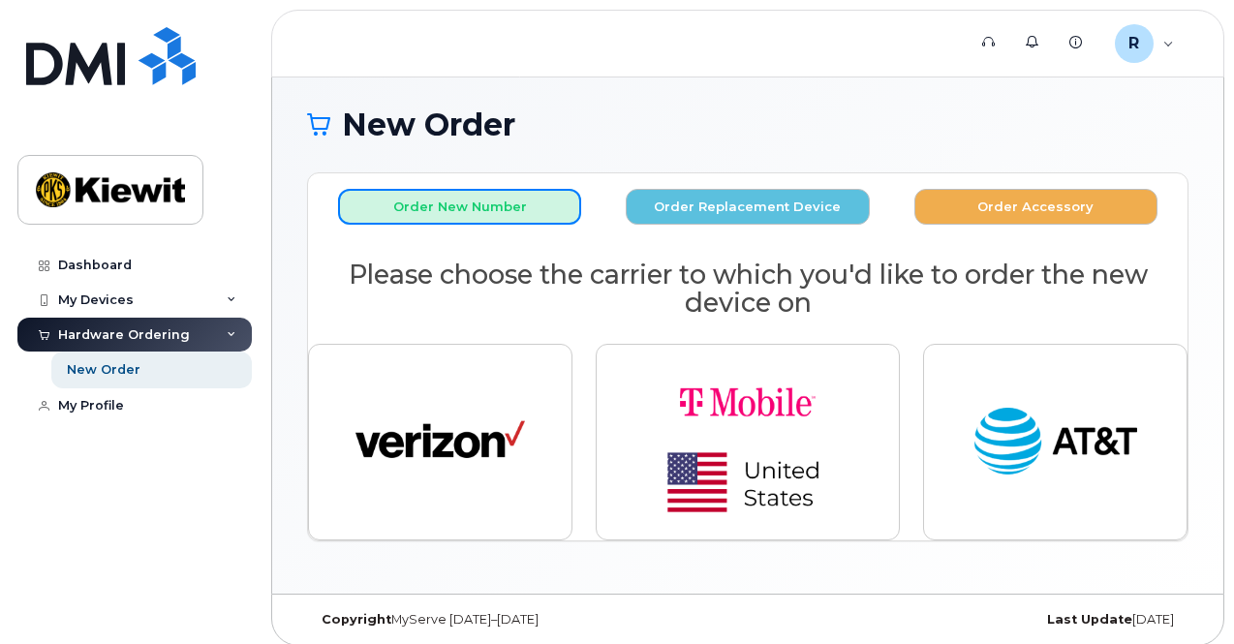
scroll to position [13, 0]
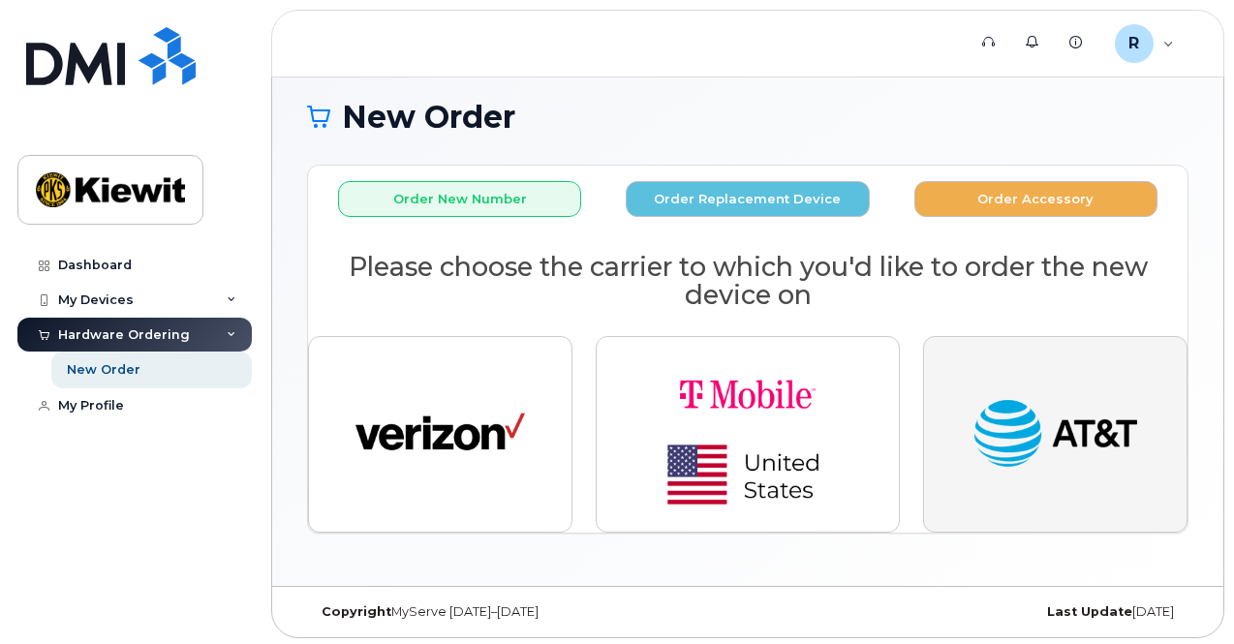
click at [1093, 422] on img "button" at bounding box center [1054, 434] width 169 height 87
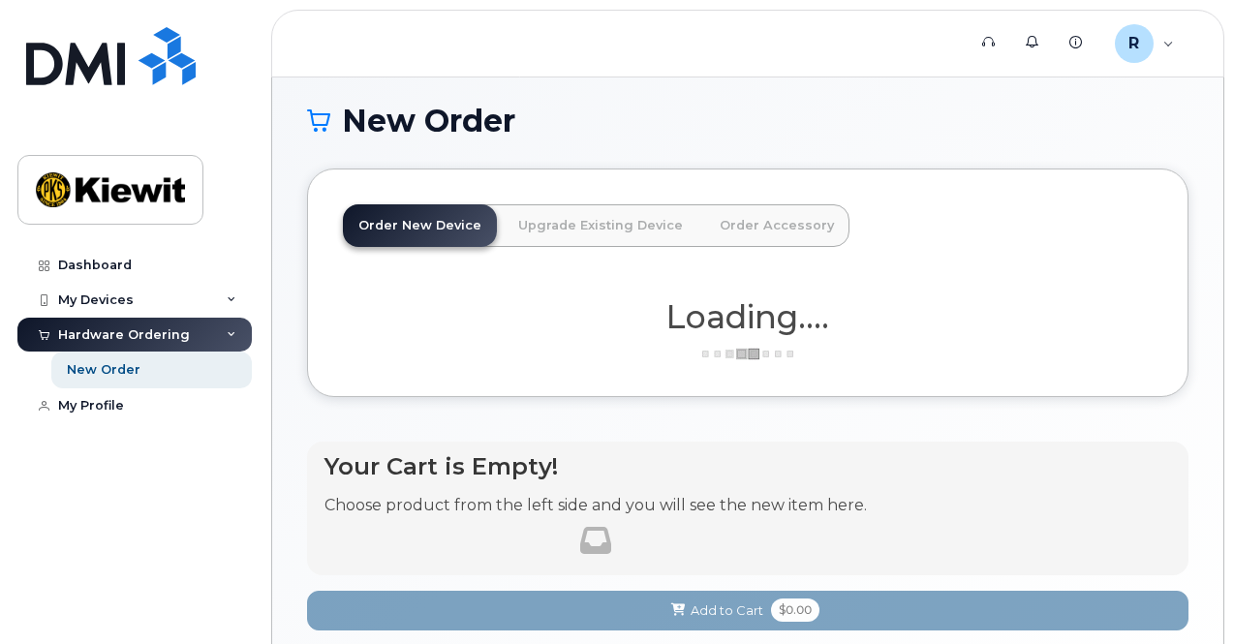
click at [580, 230] on link "Upgrade Existing Device" at bounding box center [601, 225] width 196 height 43
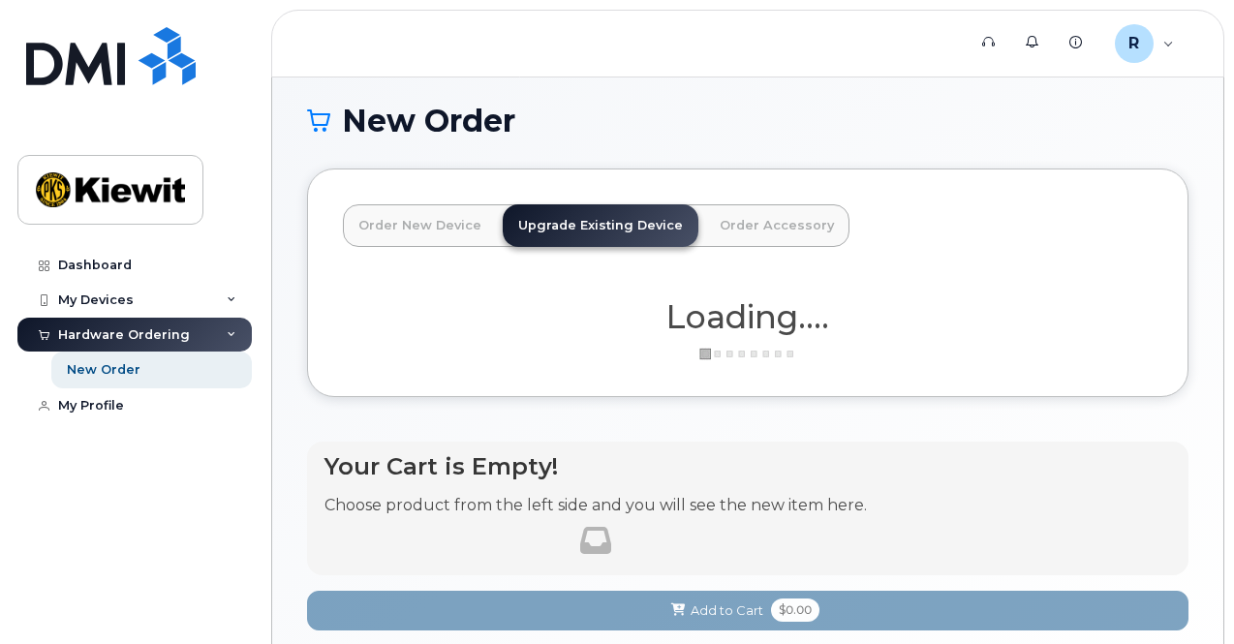
click at [366, 226] on link "Order New Device" at bounding box center [420, 225] width 154 height 43
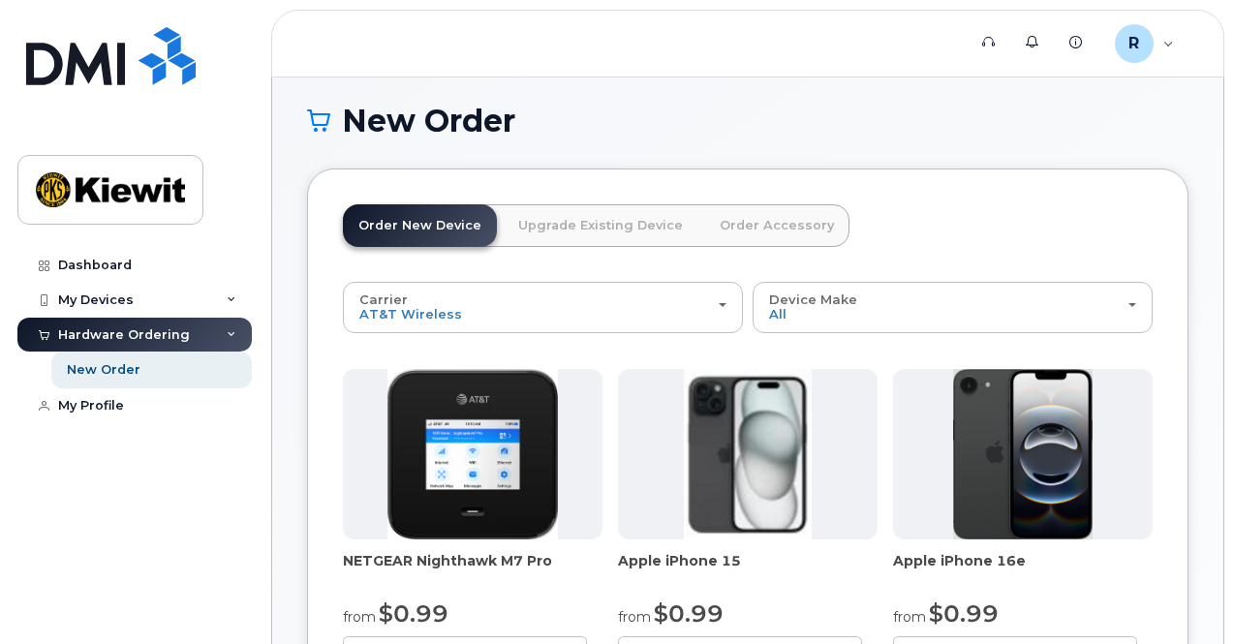
scroll to position [13, 0]
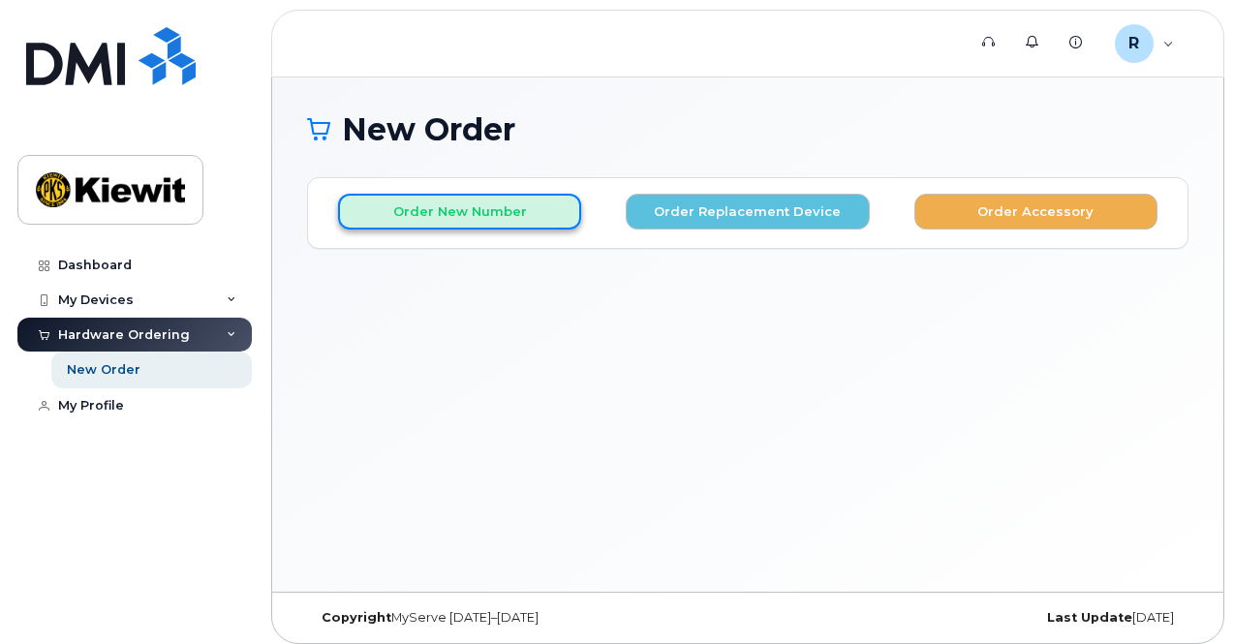
click at [459, 227] on button "Order New Number" at bounding box center [459, 212] width 243 height 36
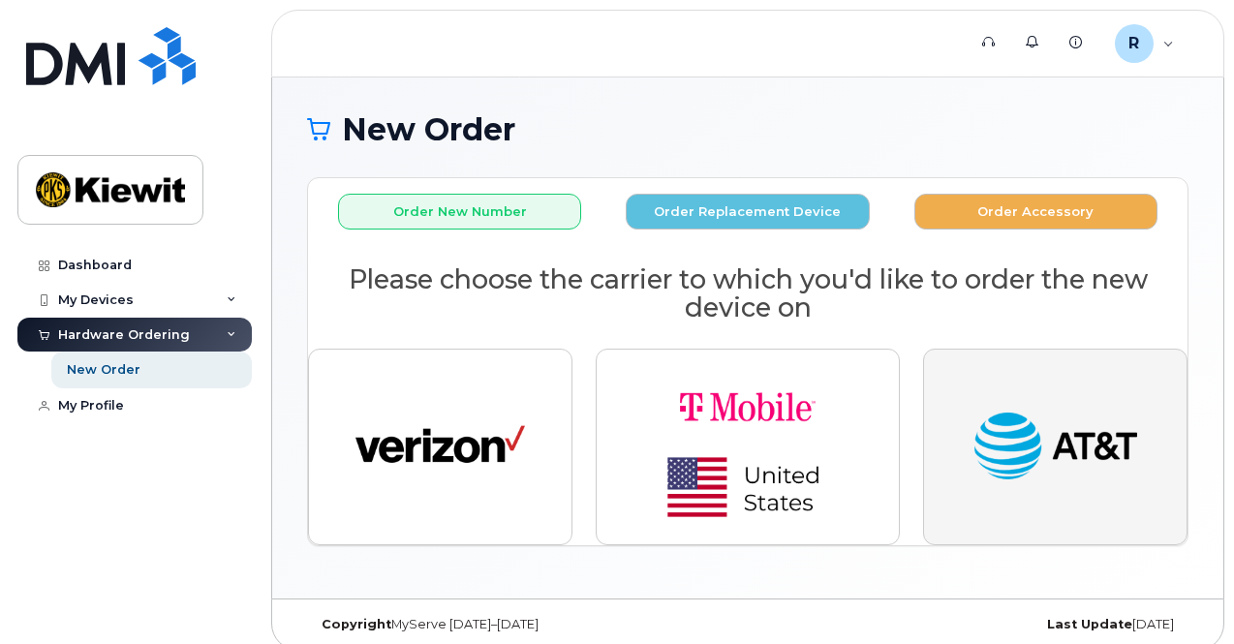
click at [1039, 406] on img "button" at bounding box center [1054, 447] width 169 height 87
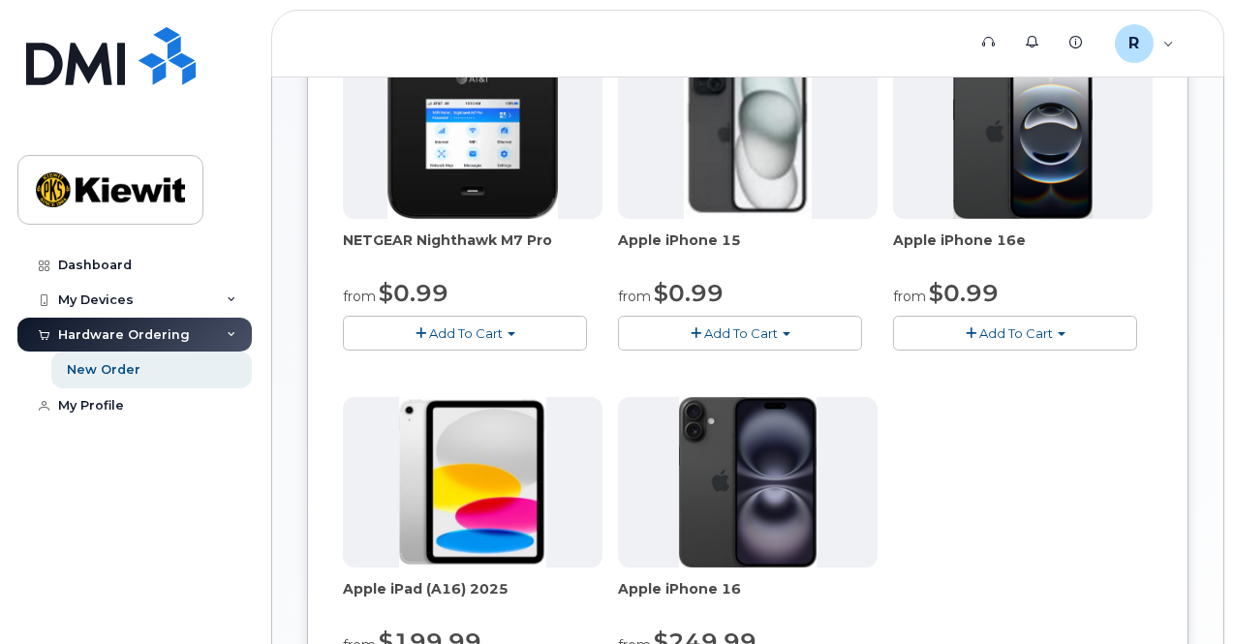
scroll to position [150, 0]
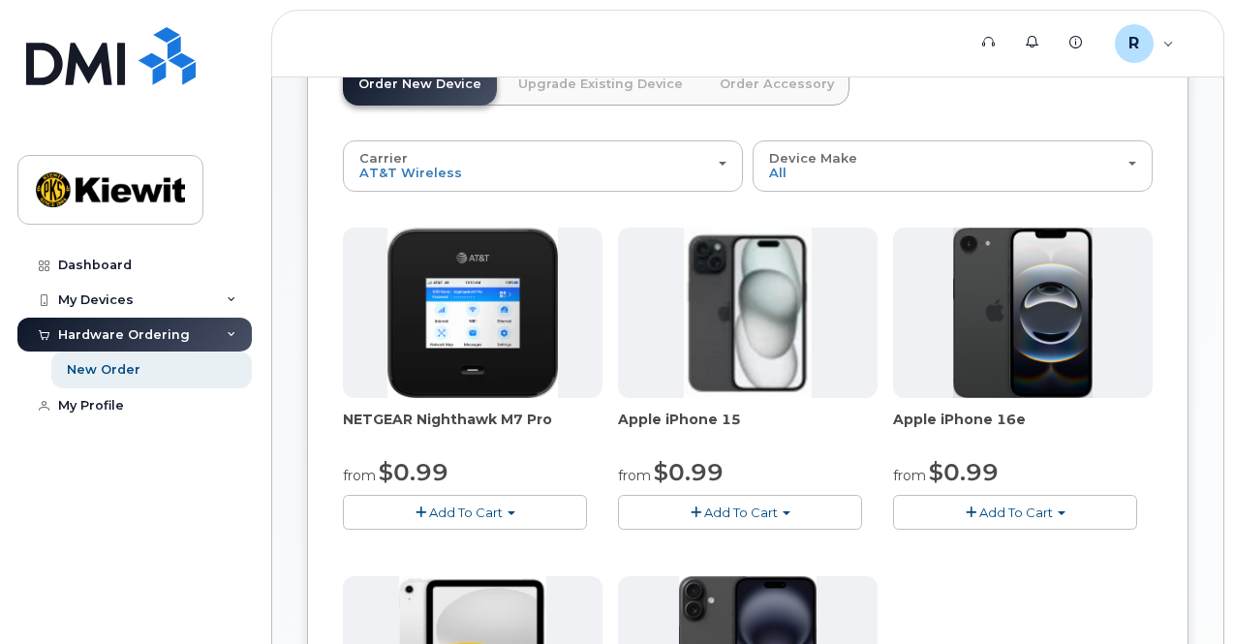
click at [979, 512] on span "Add To Cart" at bounding box center [1016, 512] width 74 height 15
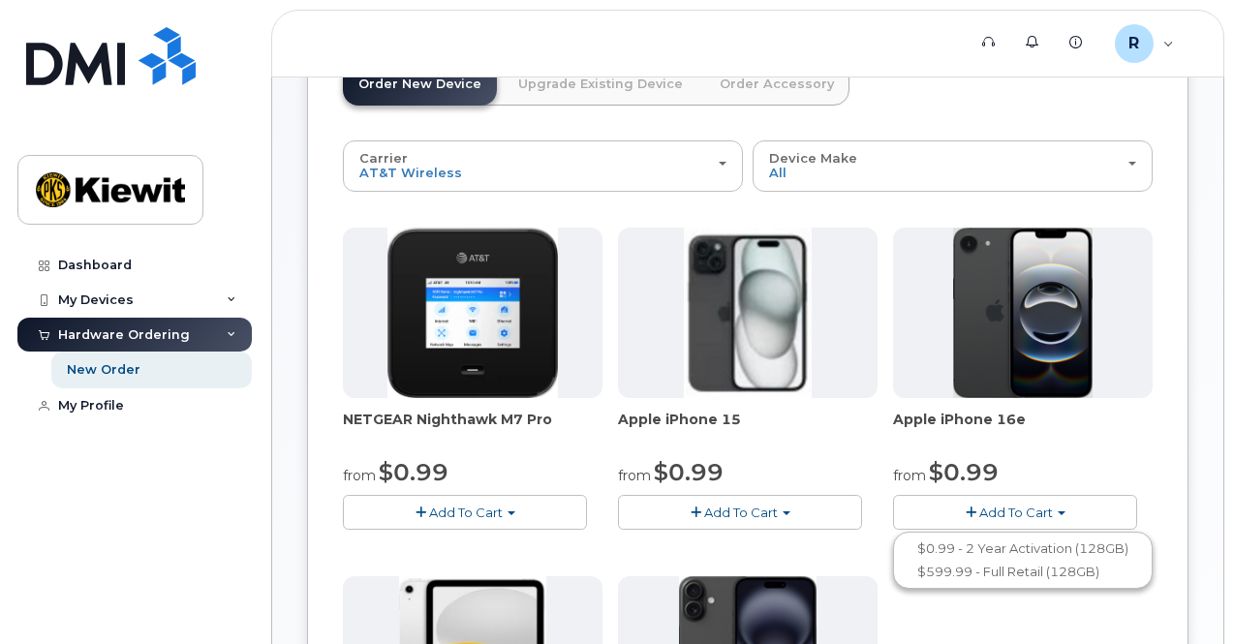
click at [662, 510] on button "Add To Cart" at bounding box center [740, 512] width 244 height 34
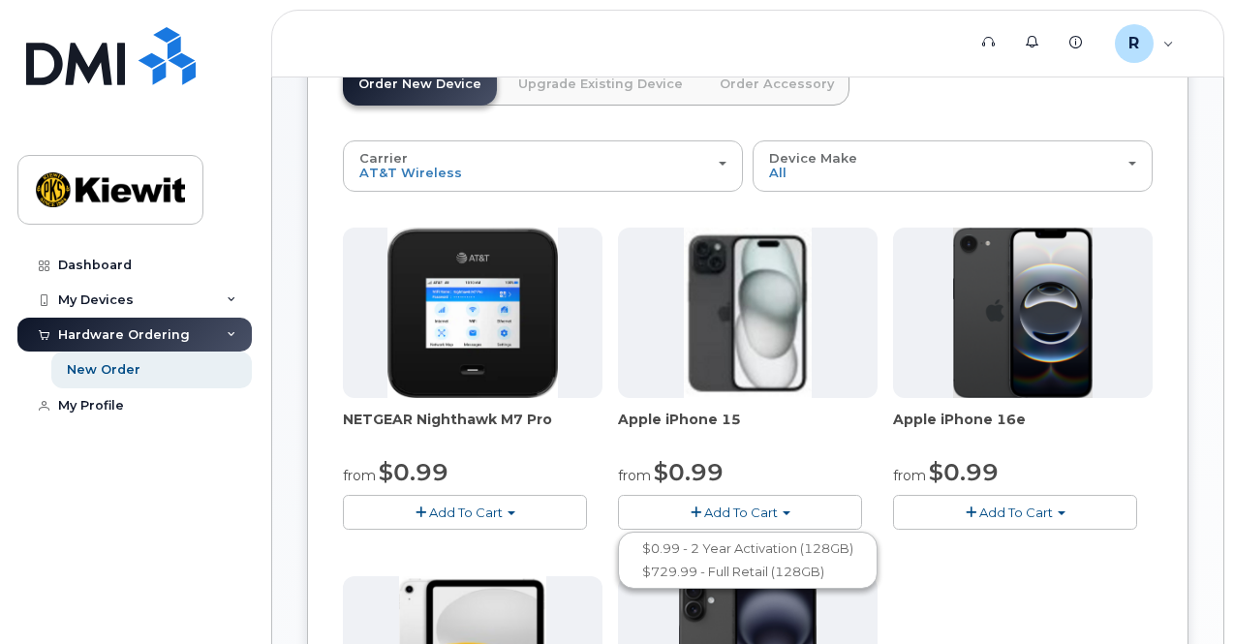
click at [979, 510] on span "Add To Cart" at bounding box center [1016, 512] width 74 height 15
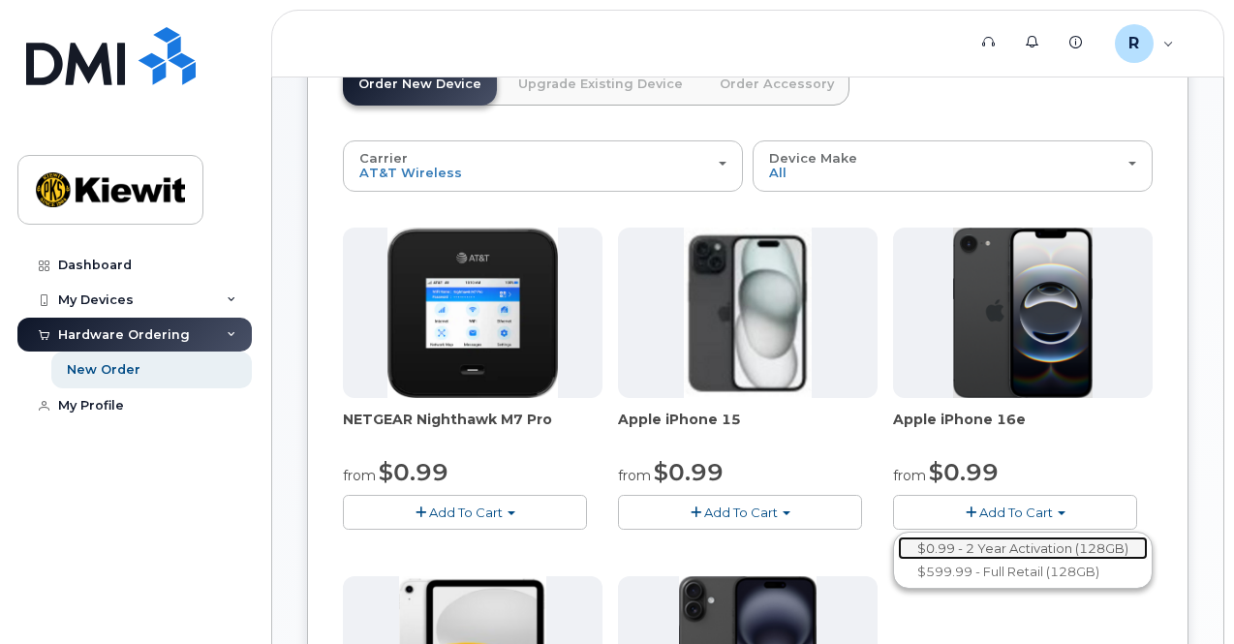
click at [898, 541] on link "$0.99 - 2 Year Activation (128GB)" at bounding box center [1023, 549] width 250 height 24
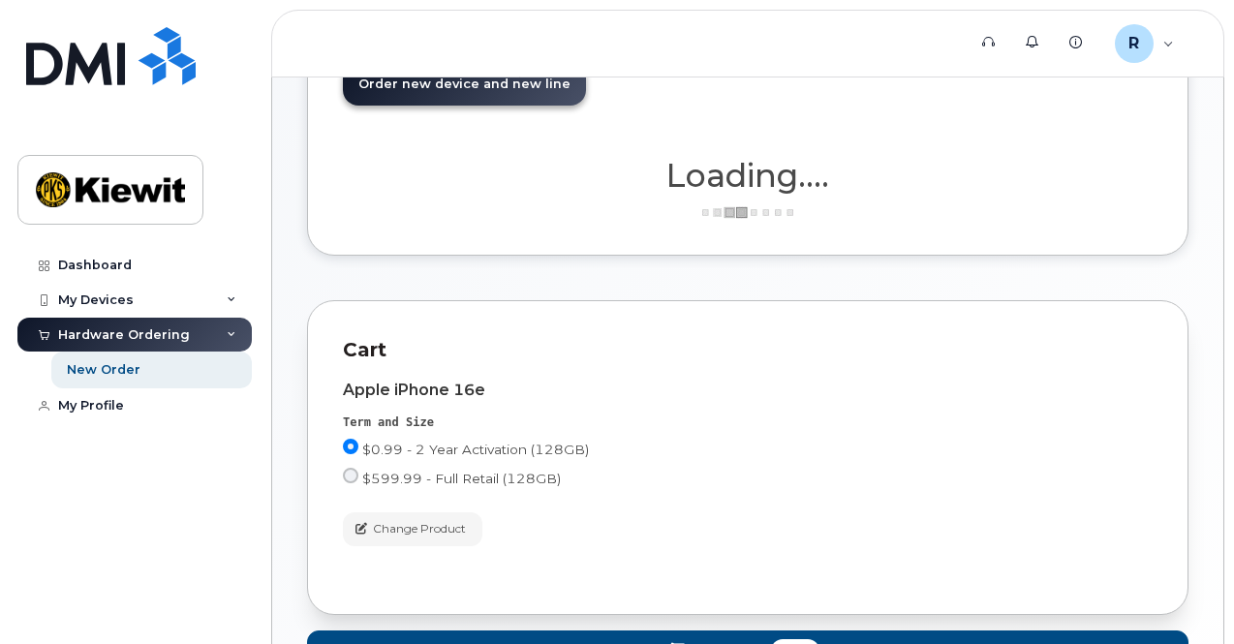
scroll to position [63, 0]
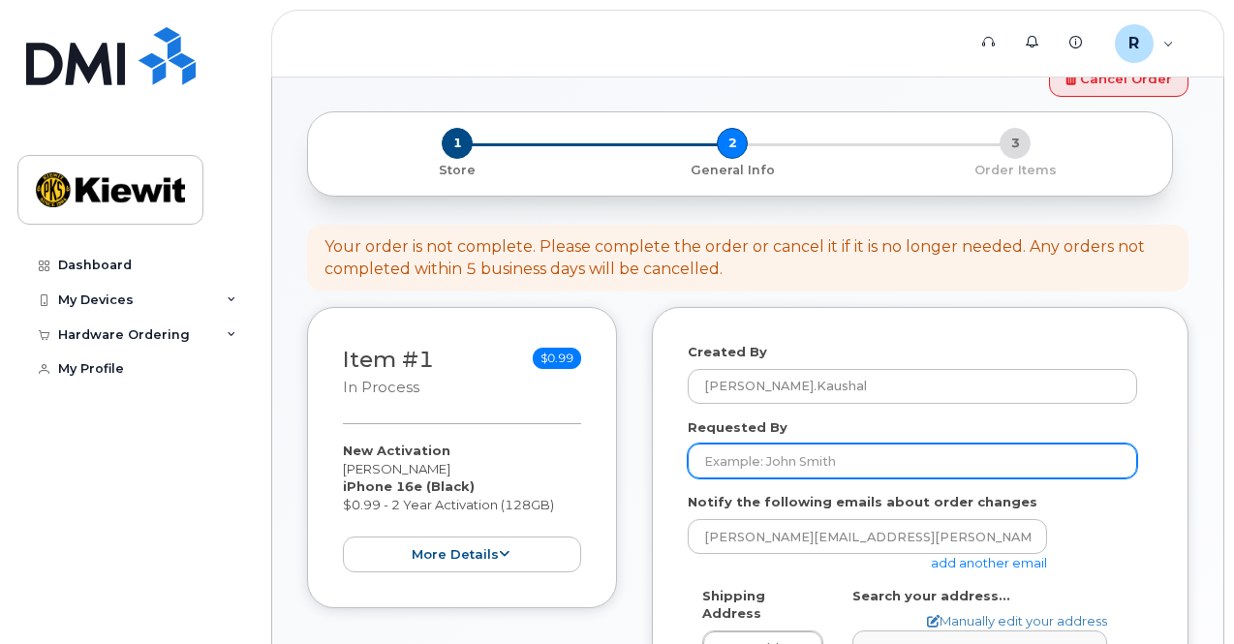
scroll to position [97, 0]
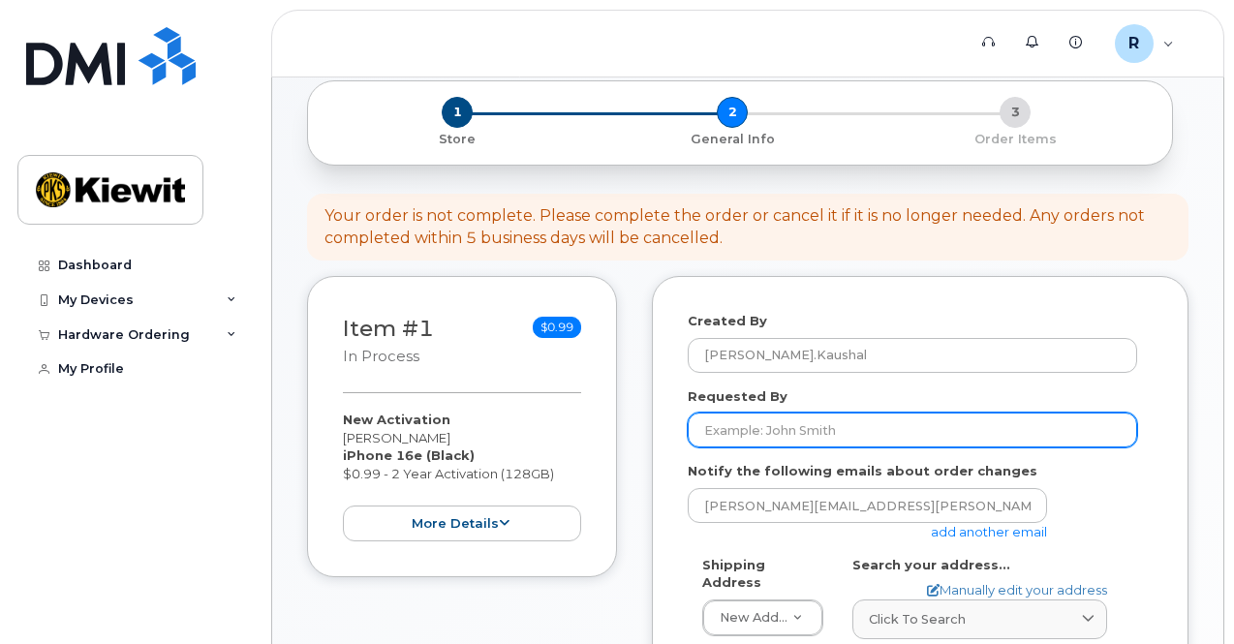
click at [788, 419] on input "Requested By" at bounding box center [912, 430] width 449 height 35
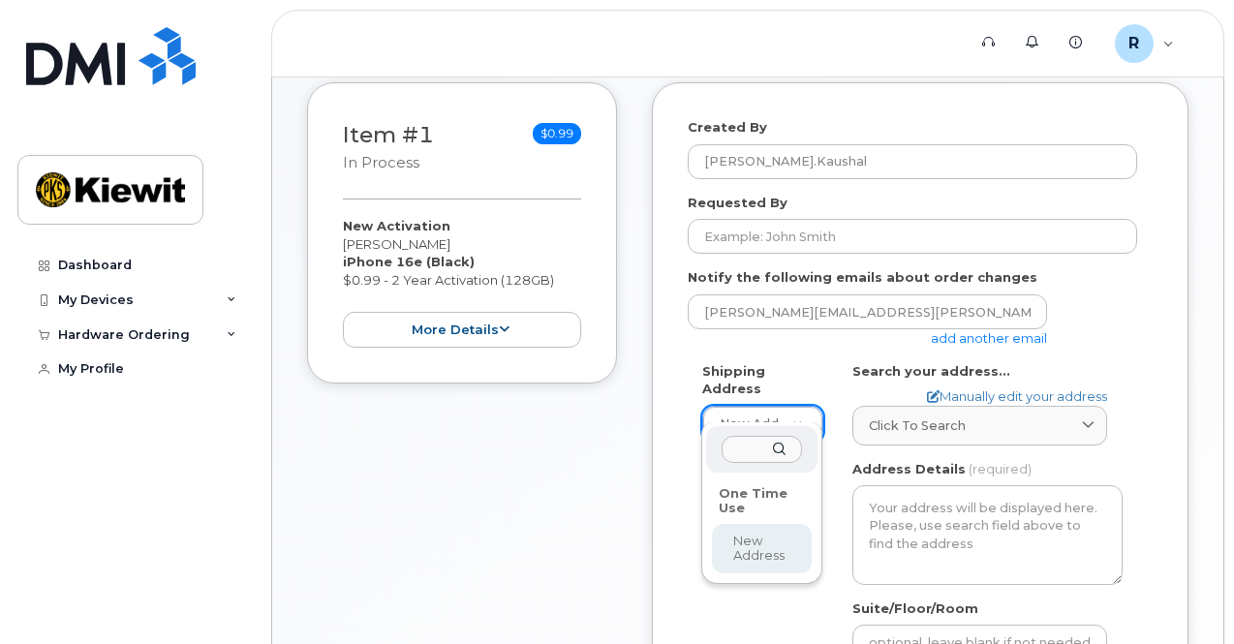
select select
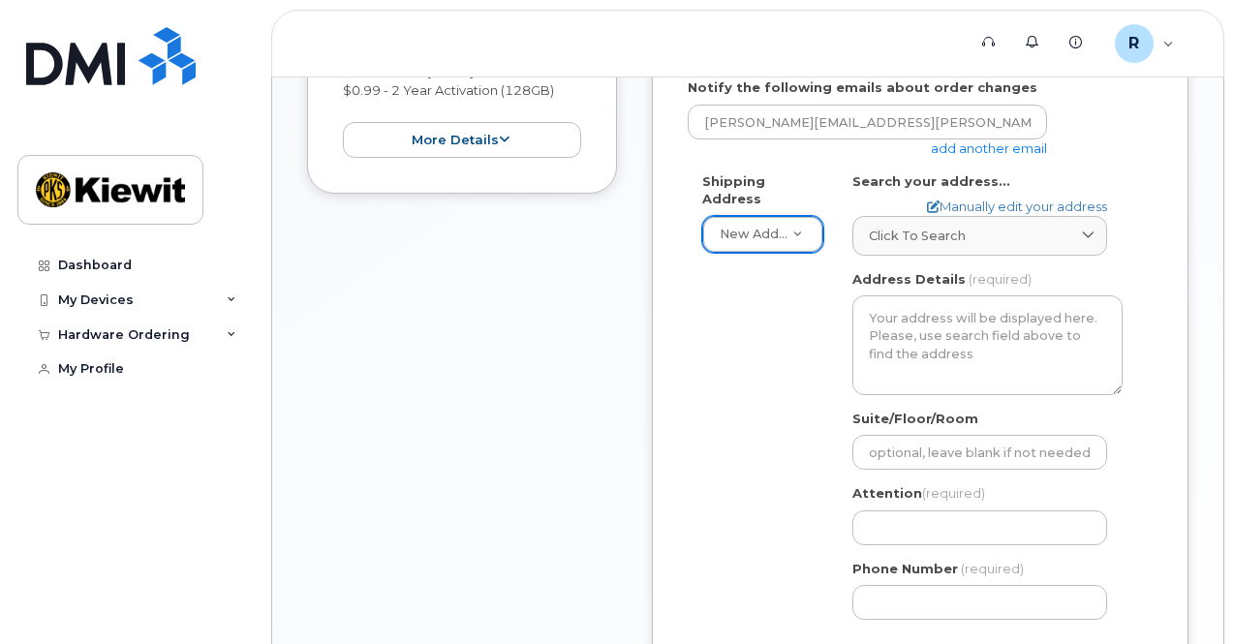
scroll to position [484, 0]
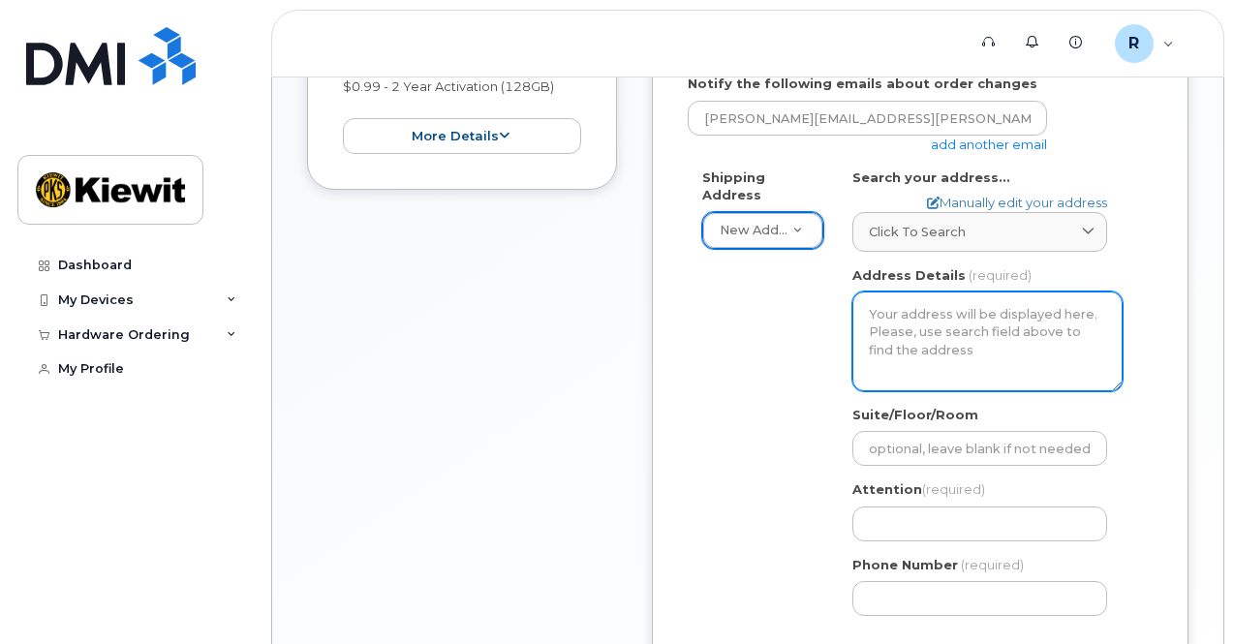
click at [961, 361] on textarea "Address Details" at bounding box center [987, 341] width 270 height 99
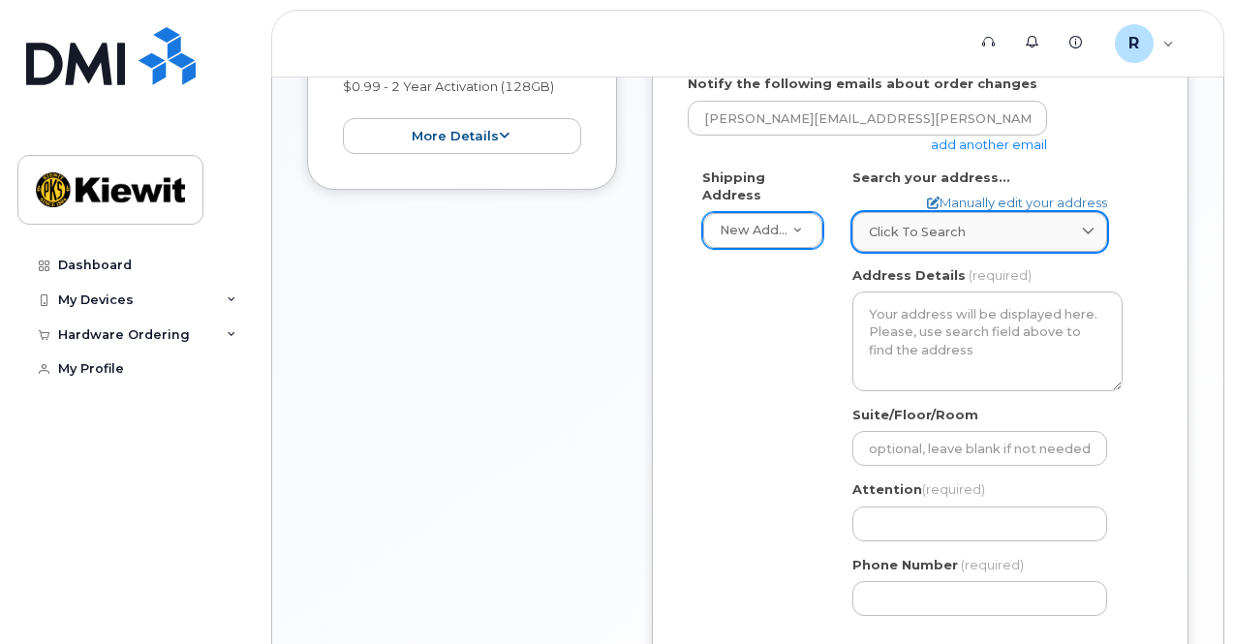
click at [964, 242] on link "Click to search" at bounding box center [979, 232] width 255 height 40
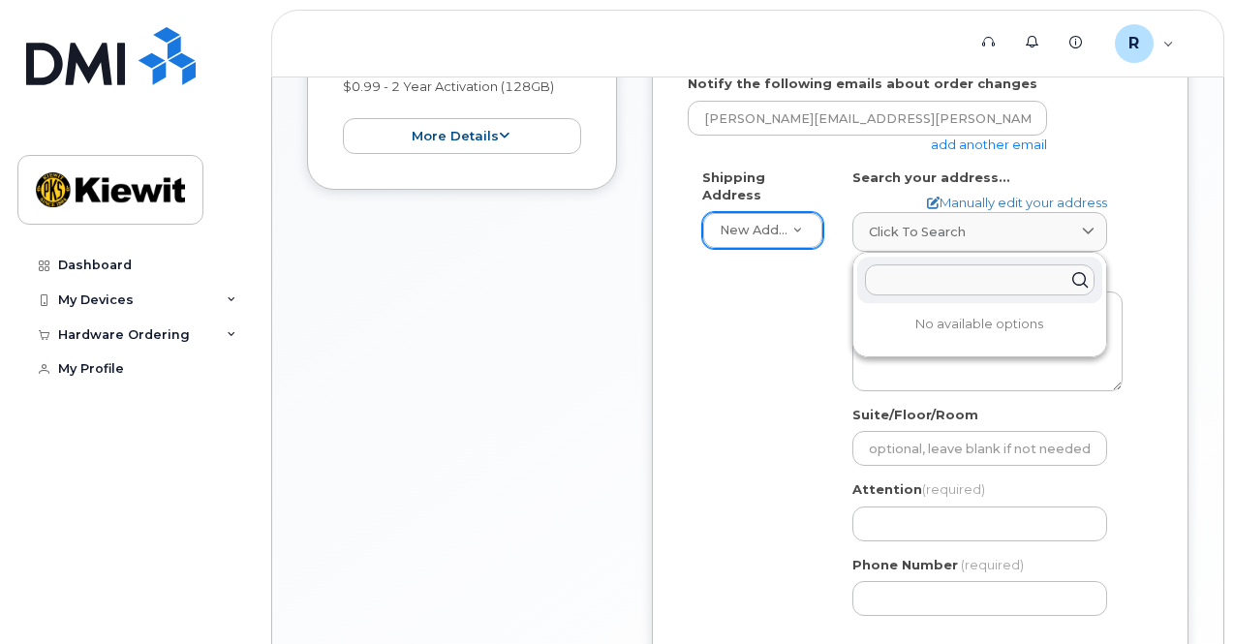
paste input "803 Lone Oak Rd Steens, MS 39766"
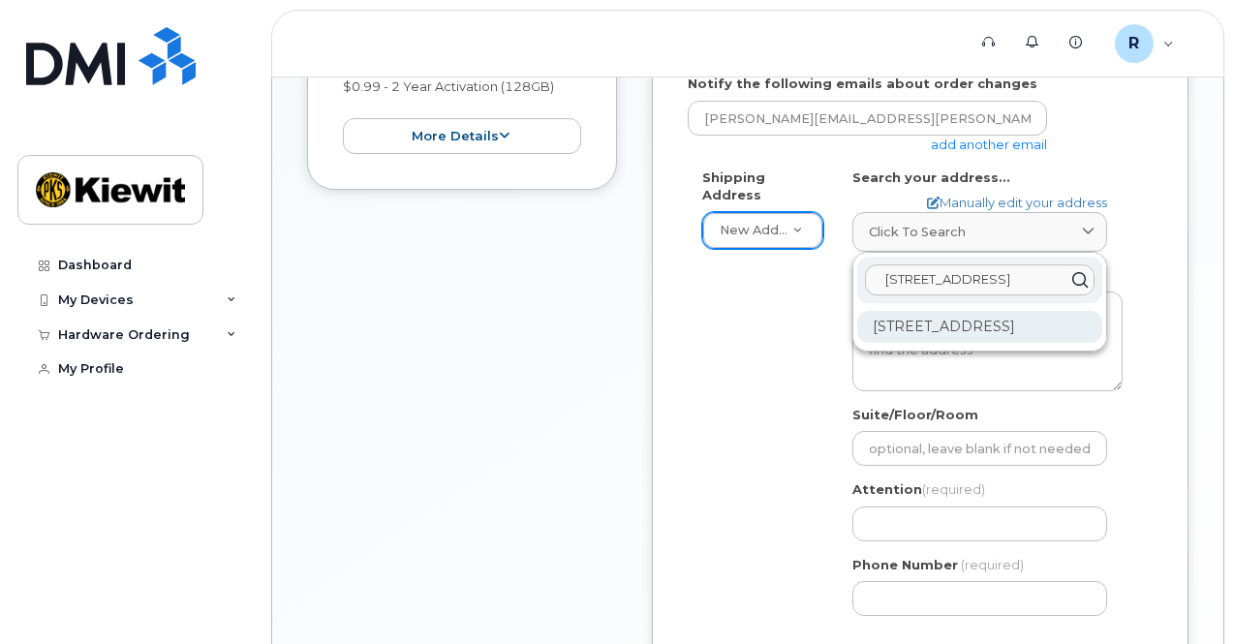
type input "803 Lone Oak Rd Steens, MS 39766"
click at [950, 340] on div "803 Lone Oak Rd Steens MS 39766-8523" at bounding box center [979, 327] width 245 height 32
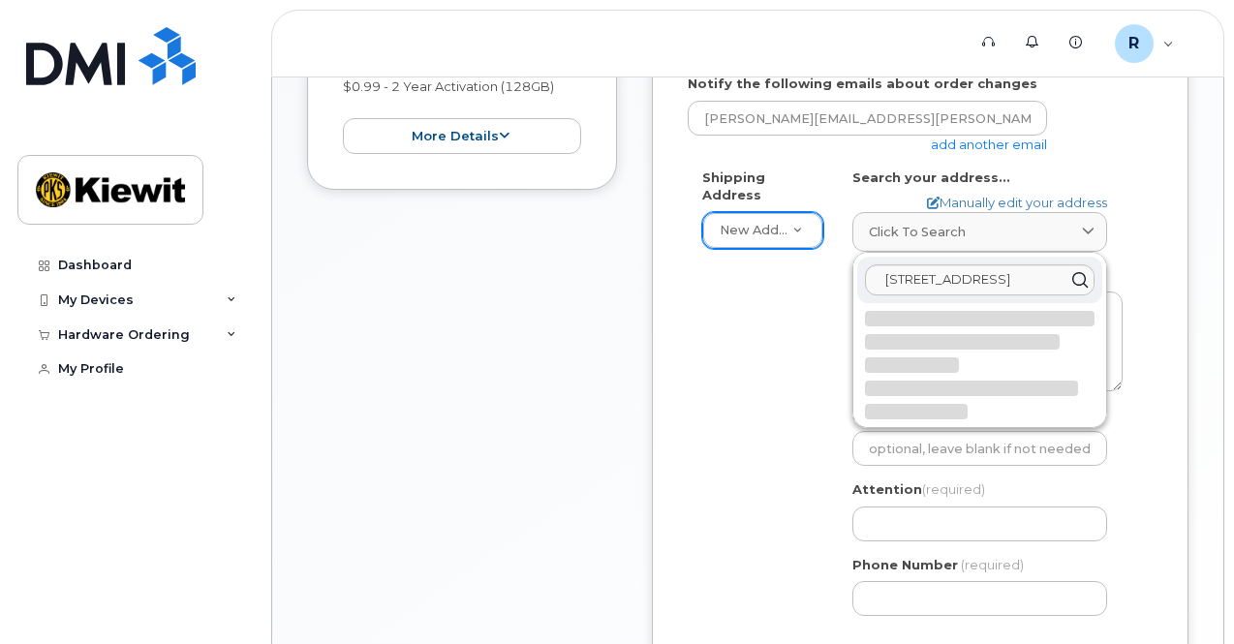
select select
type textarea "803 Lone Oak Rd STEENS MS 39766-8523 UNITED STATES"
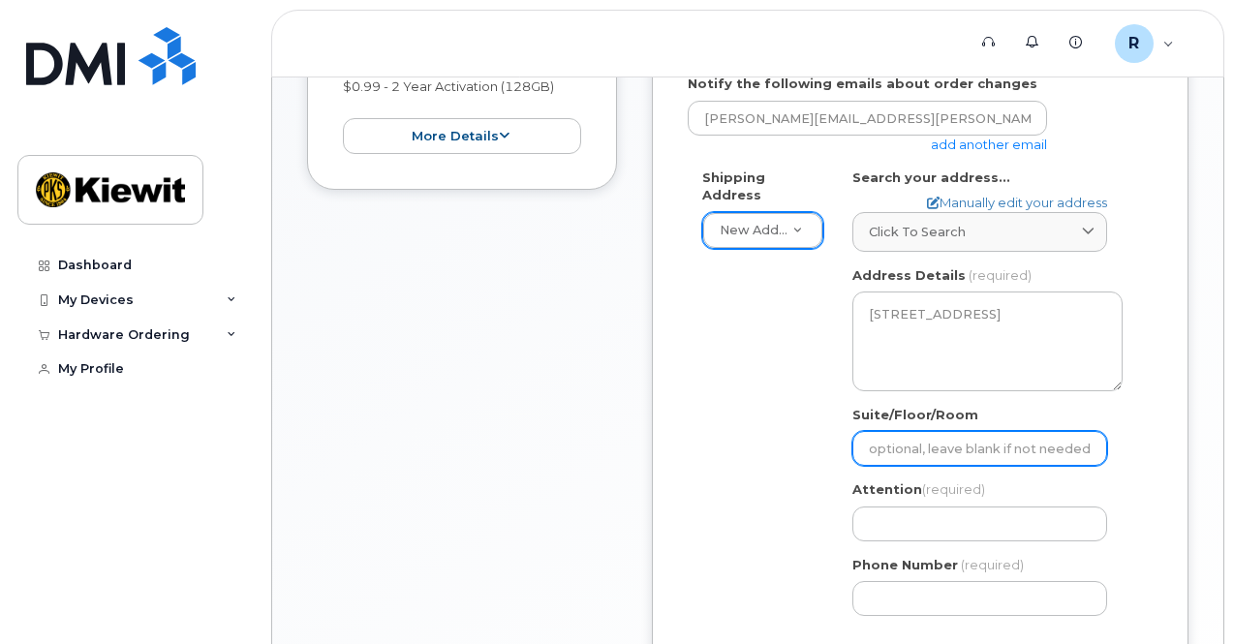
click at [955, 456] on input "Suite/Floor/Room" at bounding box center [979, 448] width 255 height 35
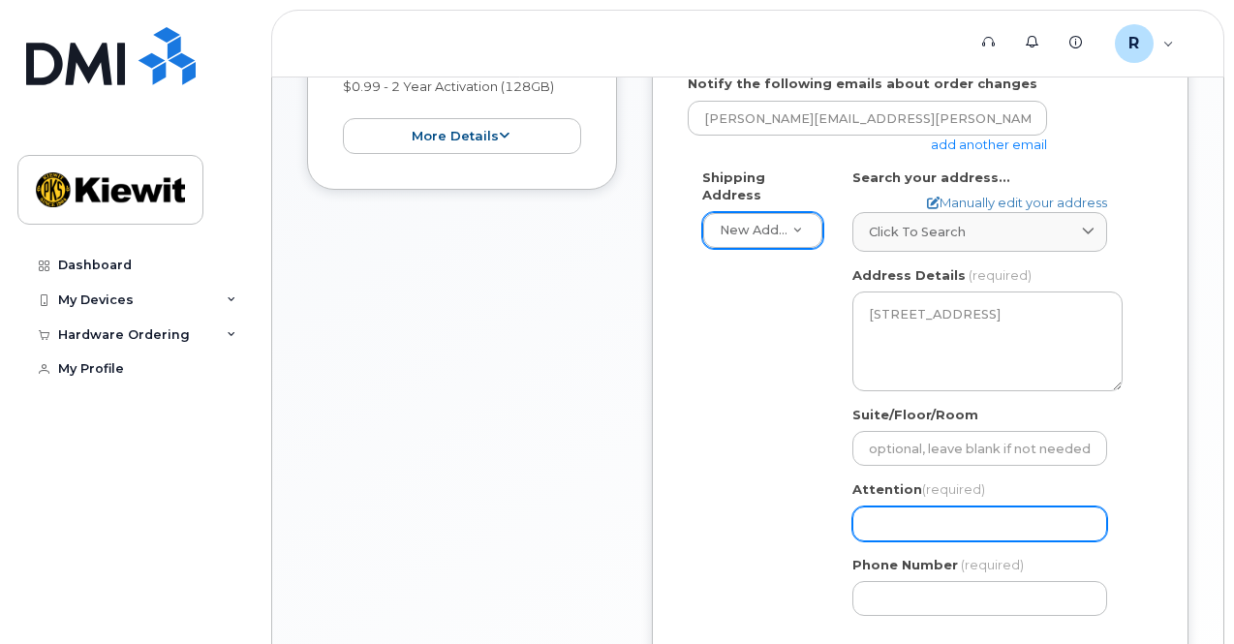
click at [917, 520] on input "Attention (required)" at bounding box center [979, 524] width 255 height 35
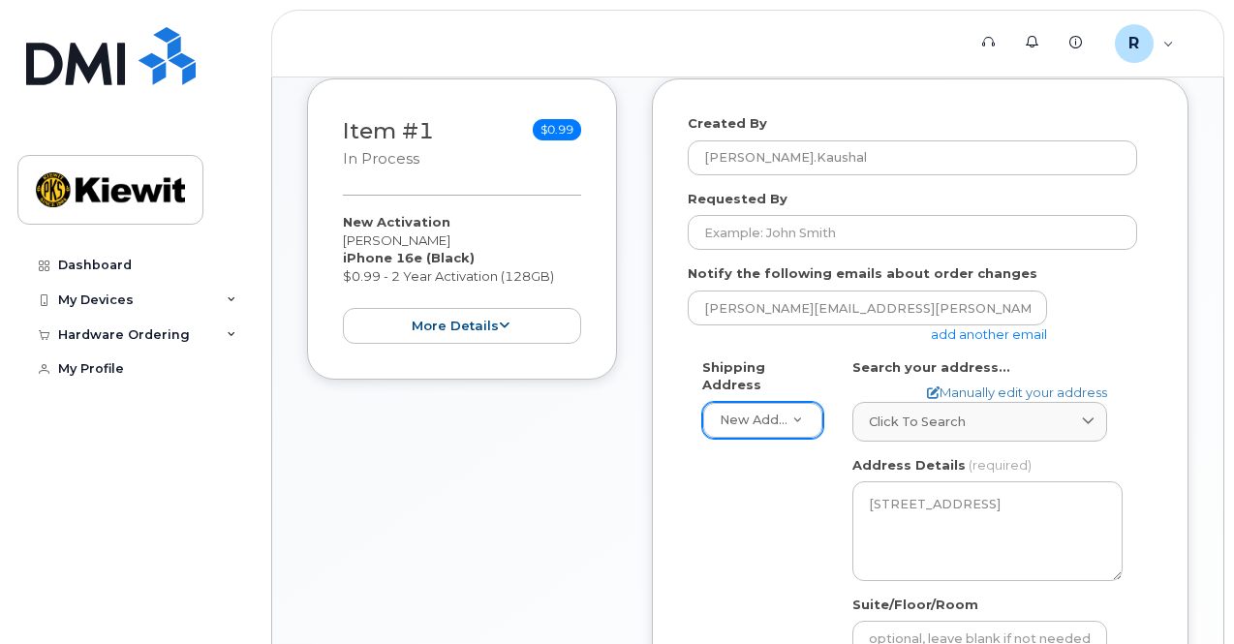
scroll to position [291, 0]
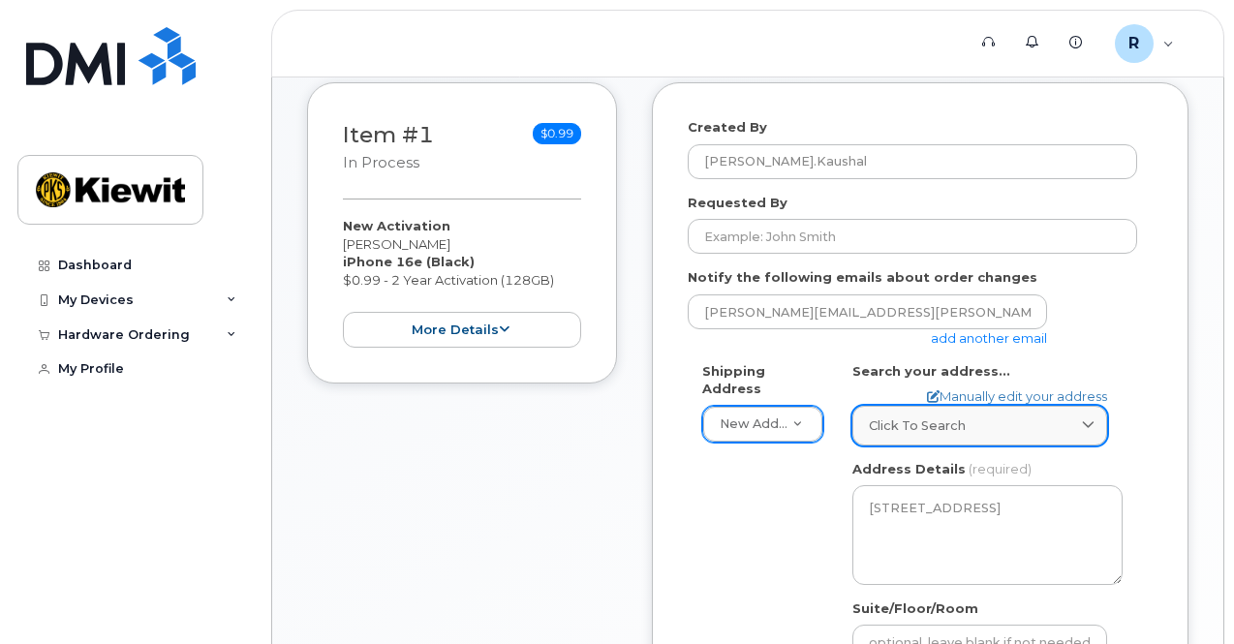
click at [893, 431] on span "Click to search" at bounding box center [917, 425] width 97 height 18
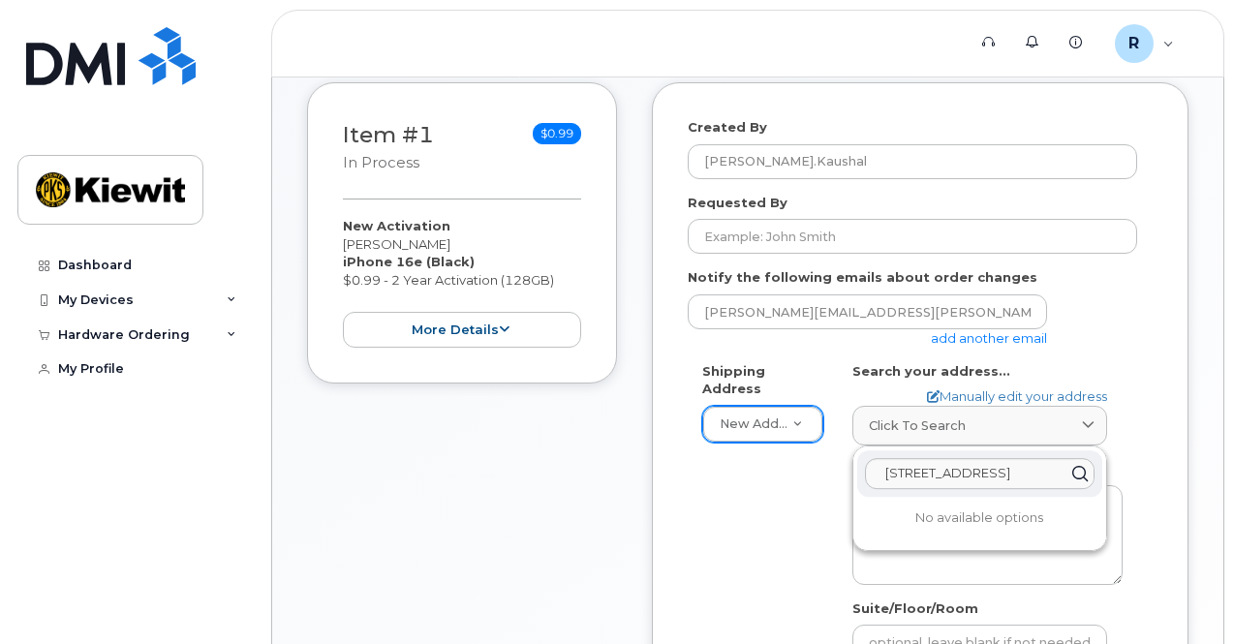
click at [798, 515] on div "Shipping Address New Address New Address MS Steens Search your address... Manua…" at bounding box center [912, 593] width 449 height 463
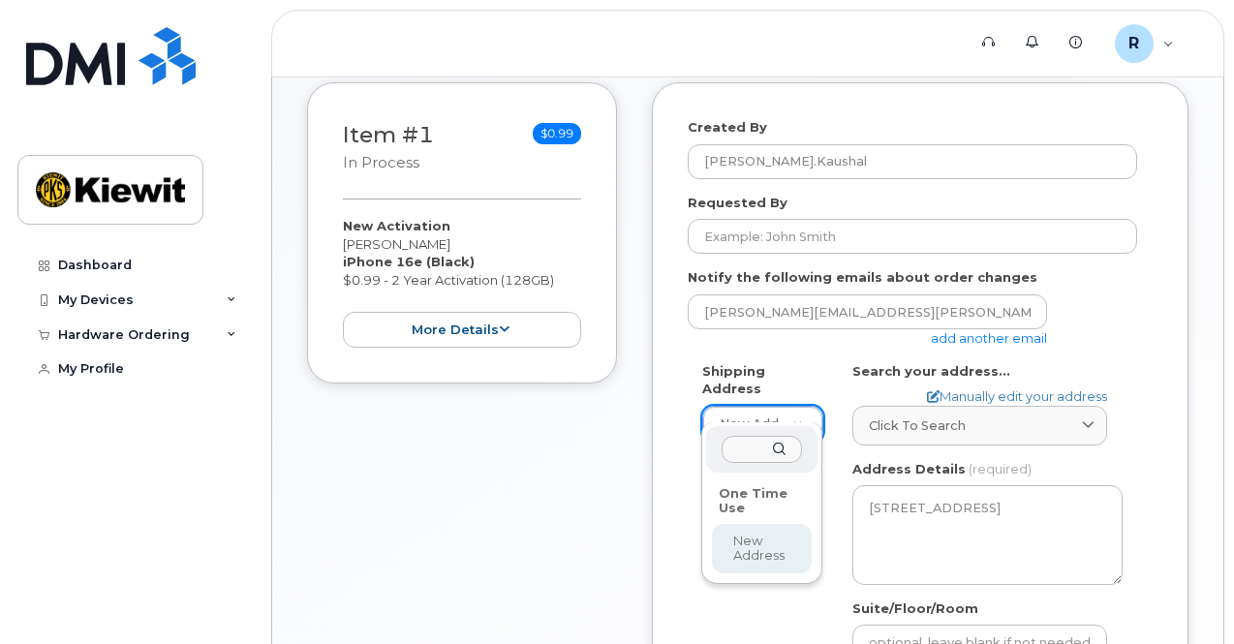
select select
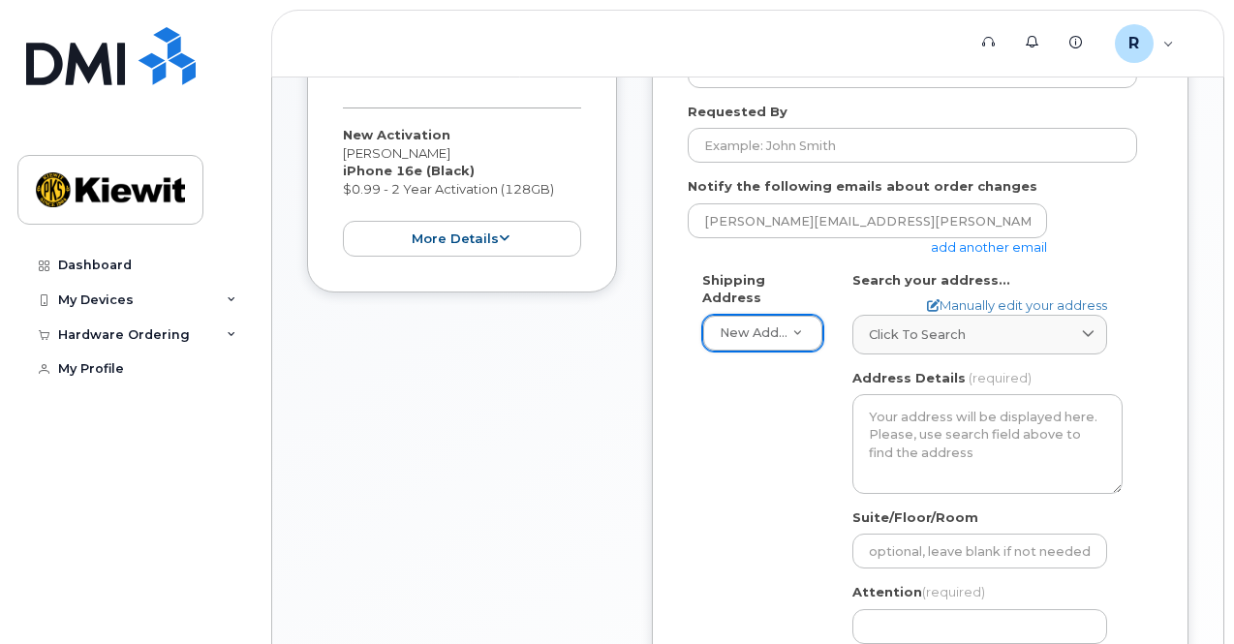
scroll to position [581, 0]
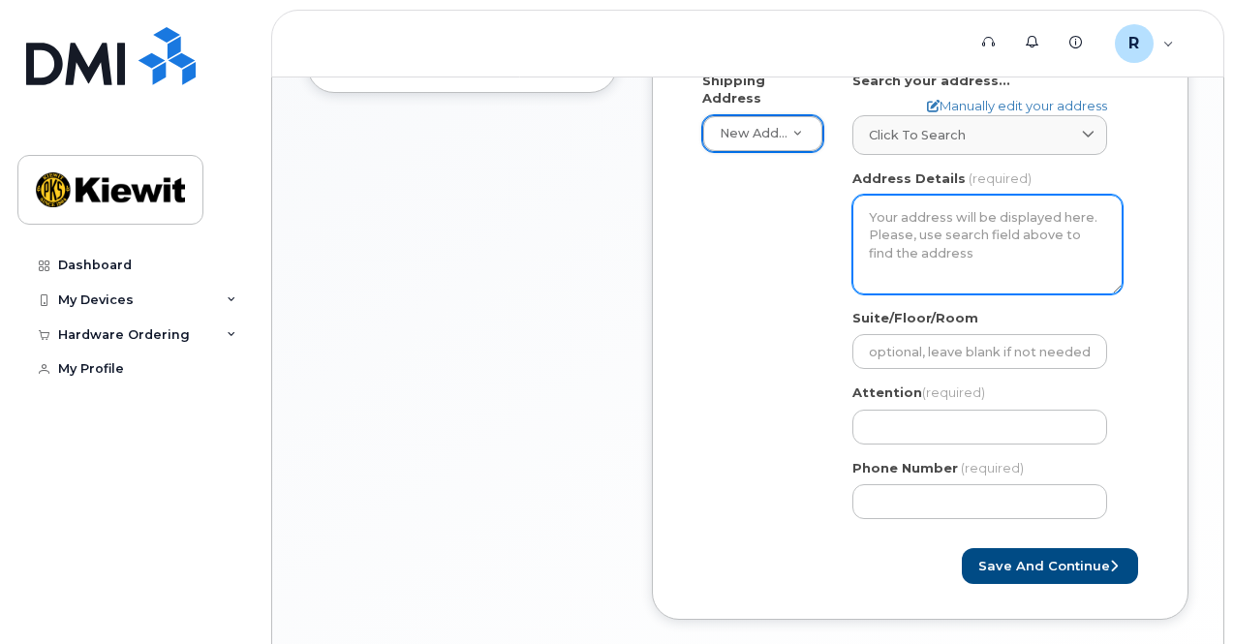
click at [893, 249] on textarea "Address Details" at bounding box center [987, 244] width 270 height 99
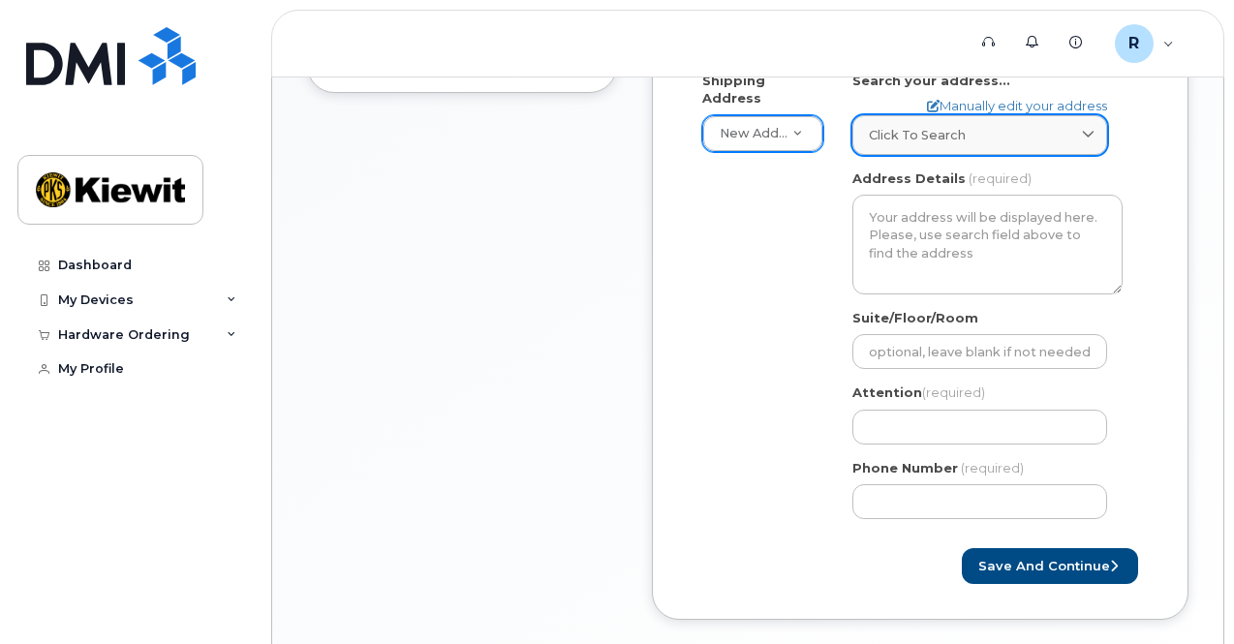
click at [945, 146] on link "Click to search" at bounding box center [979, 135] width 255 height 40
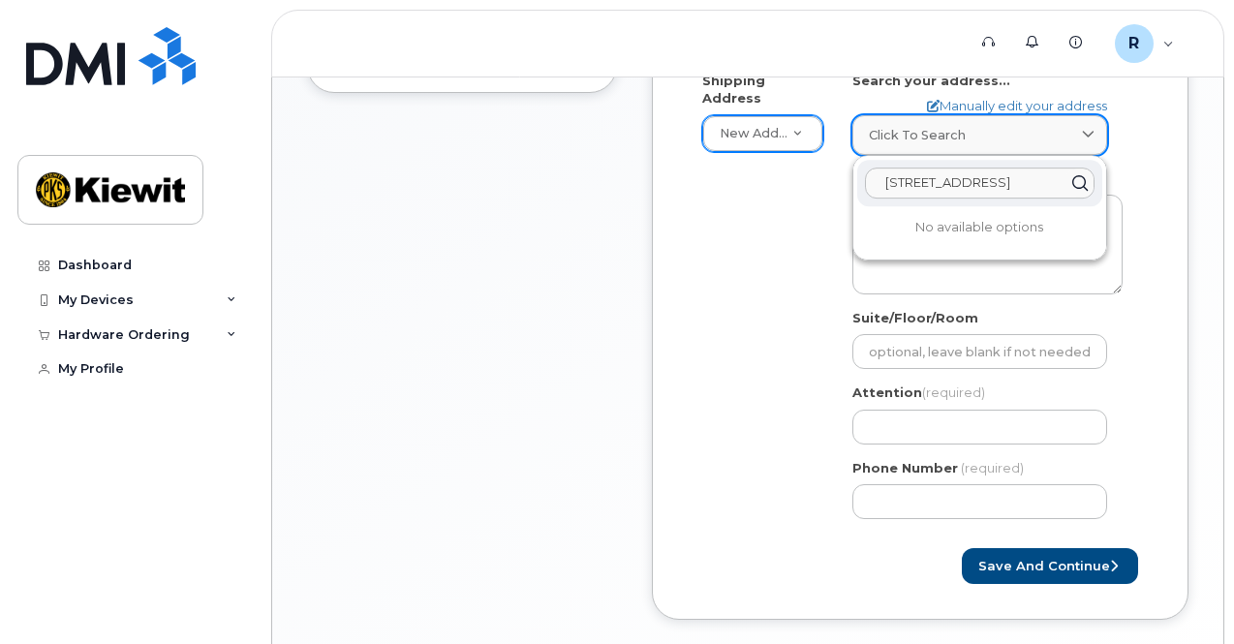
scroll to position [0, 35]
click at [947, 183] on input "803 Lone Oak Rd Steens, MS 39766" at bounding box center [980, 183] width 230 height 31
click at [962, 548] on button "Save and Continue" at bounding box center [1050, 566] width 176 height 36
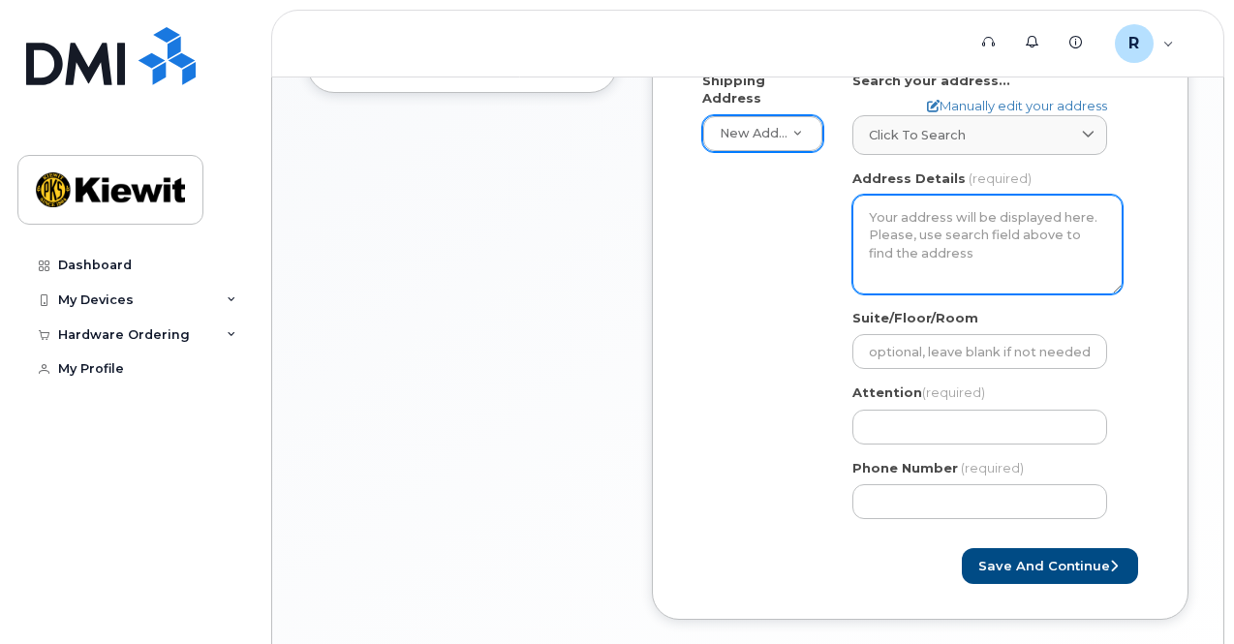
click at [925, 231] on textarea "Address Details" at bounding box center [987, 244] width 270 height 99
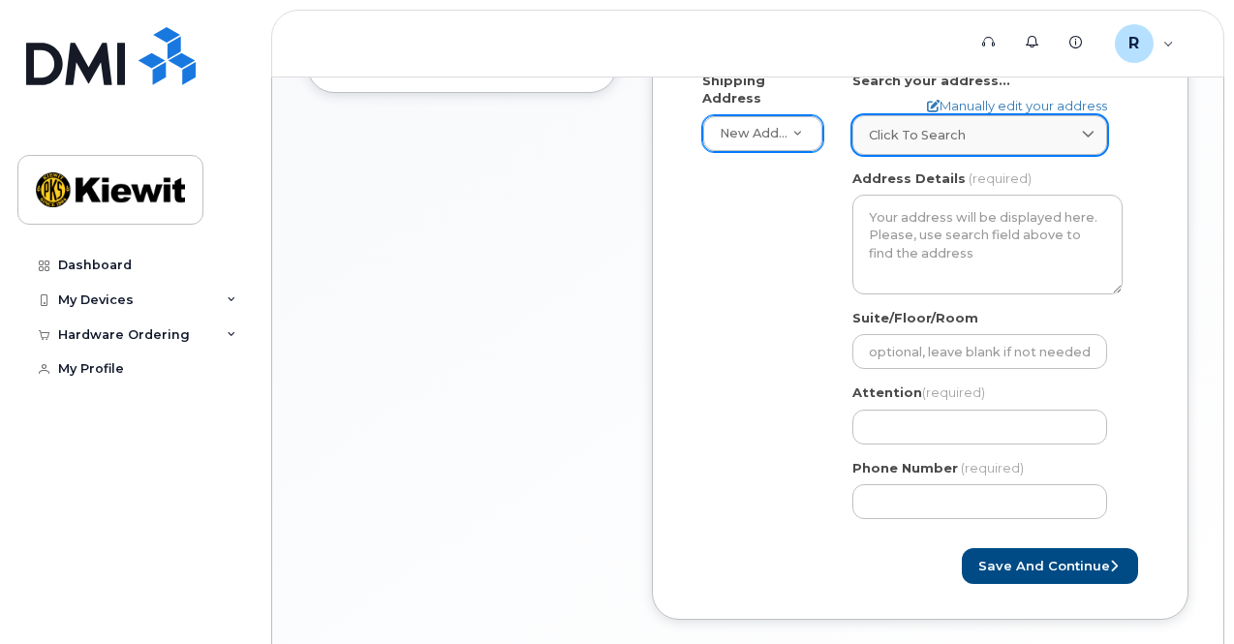
click at [897, 139] on span "Click to search" at bounding box center [917, 135] width 97 height 18
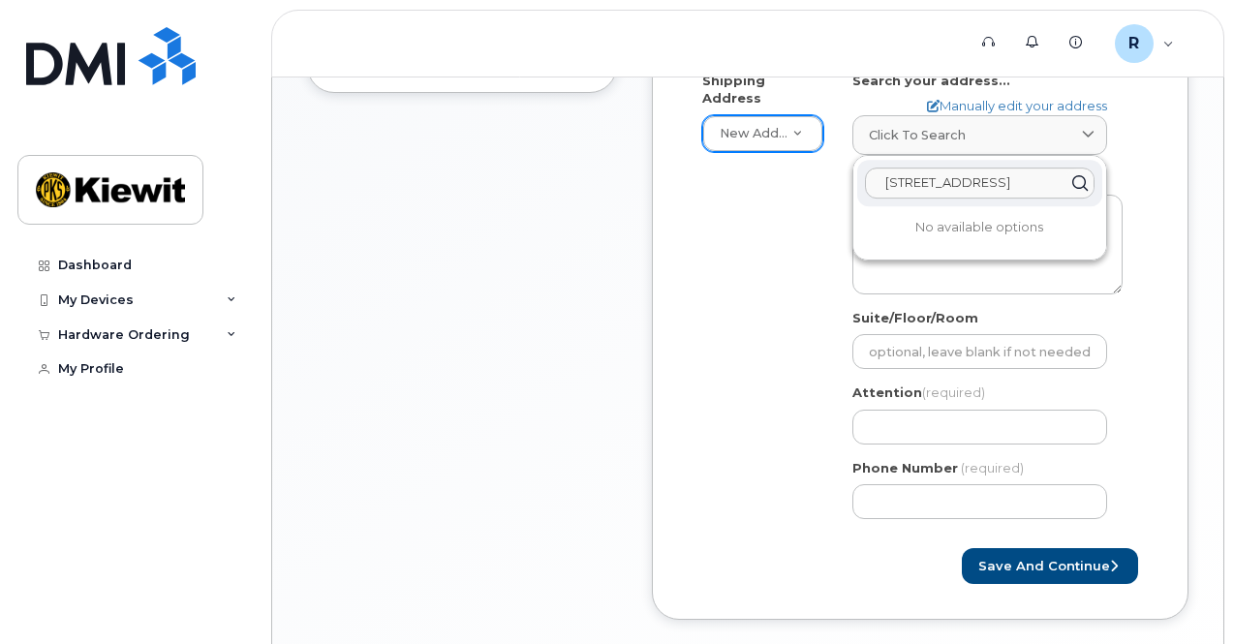
click at [1008, 172] on input "803 Lone Oak Rd Steens, MS 39766" at bounding box center [980, 183] width 230 height 31
click at [1082, 180] on icon at bounding box center [1079, 183] width 28 height 28
click at [1079, 179] on icon at bounding box center [1079, 183] width 28 height 28
click at [1005, 317] on div "Suite/Floor/Room" at bounding box center [987, 339] width 270 height 61
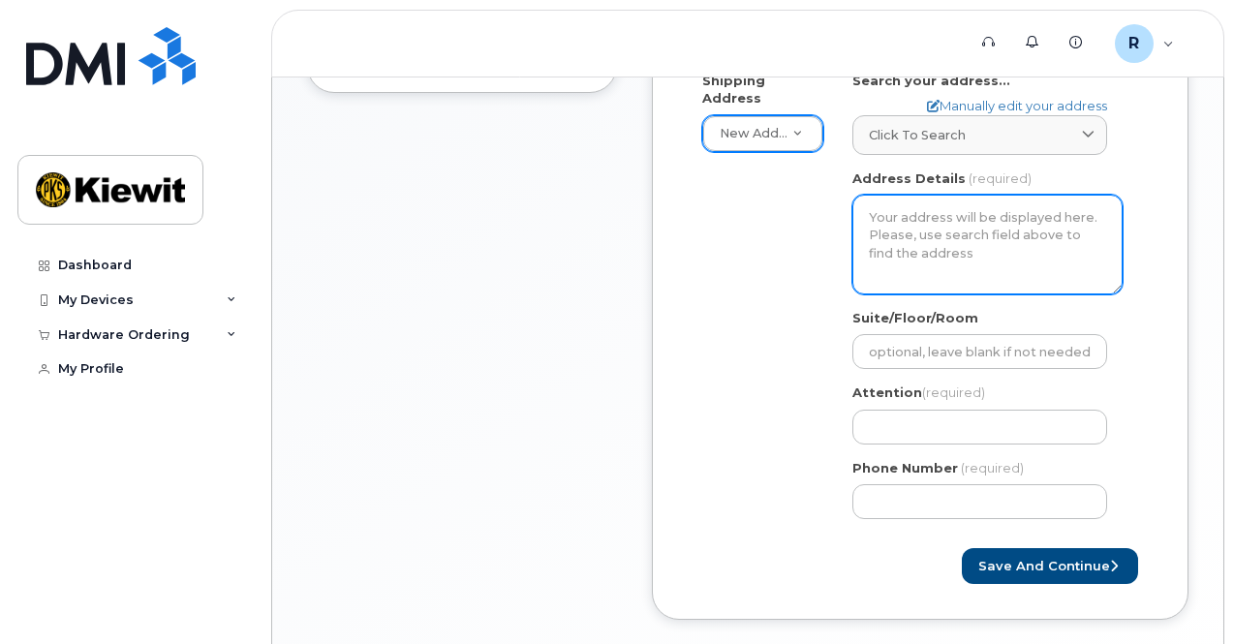
click at [1000, 230] on textarea "Address Details" at bounding box center [987, 244] width 270 height 99
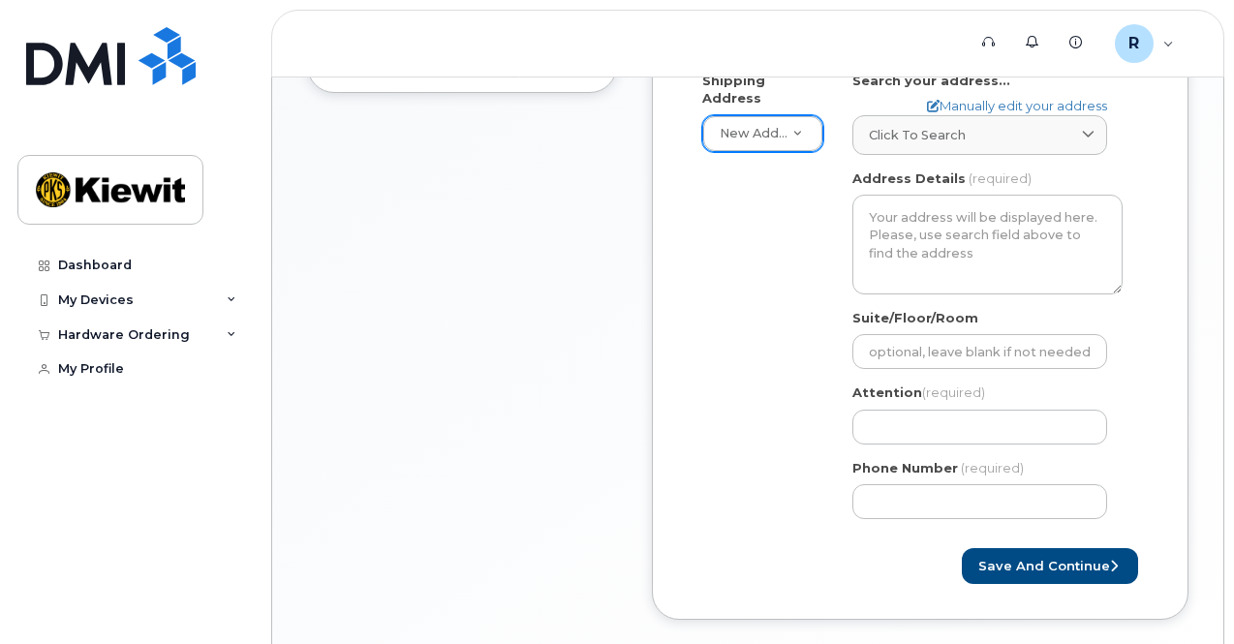
drag, startPoint x: 953, startPoint y: 157, endPoint x: 951, endPoint y: 142, distance: 14.7
click at [954, 156] on div "AB Search your address... Manually edit your address Click to search 803 Lone O…" at bounding box center [987, 303] width 299 height 463
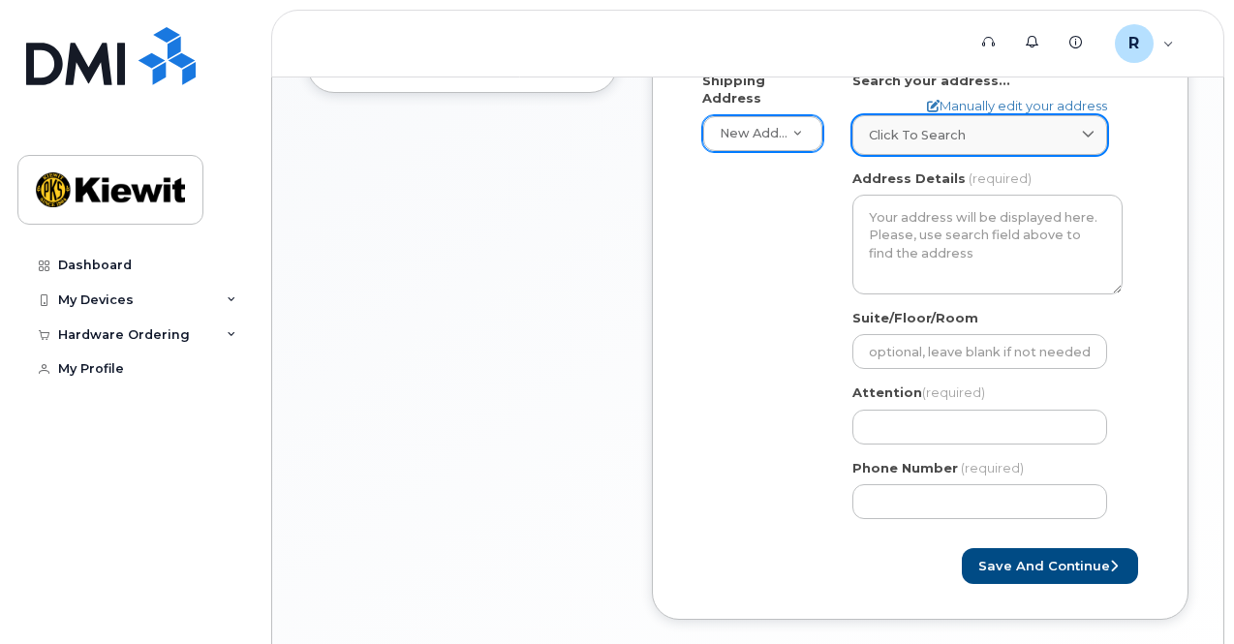
click at [951, 142] on link "Click to search" at bounding box center [979, 135] width 255 height 40
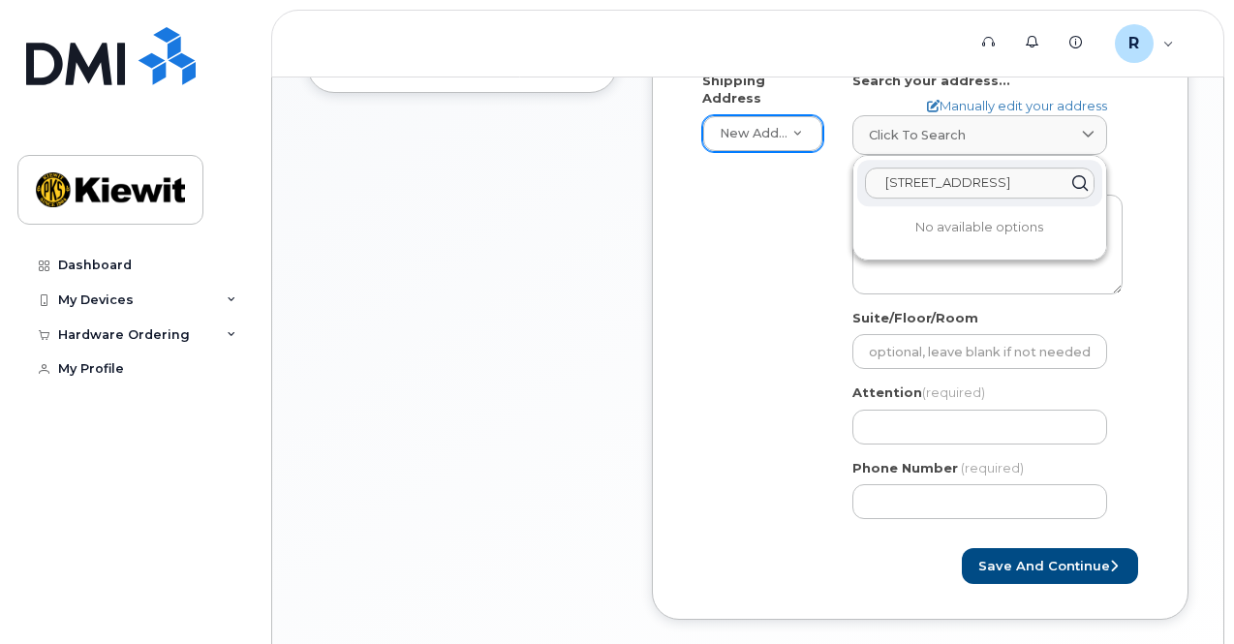
drag, startPoint x: 1061, startPoint y: 179, endPoint x: 477, endPoint y: 236, distance: 586.8
click at [477, 236] on div "Item #1 in process $0.99 New Activation Rishabh Kaushal iPhone 16e (Black) $0.9…" at bounding box center [747, 220] width 881 height 857
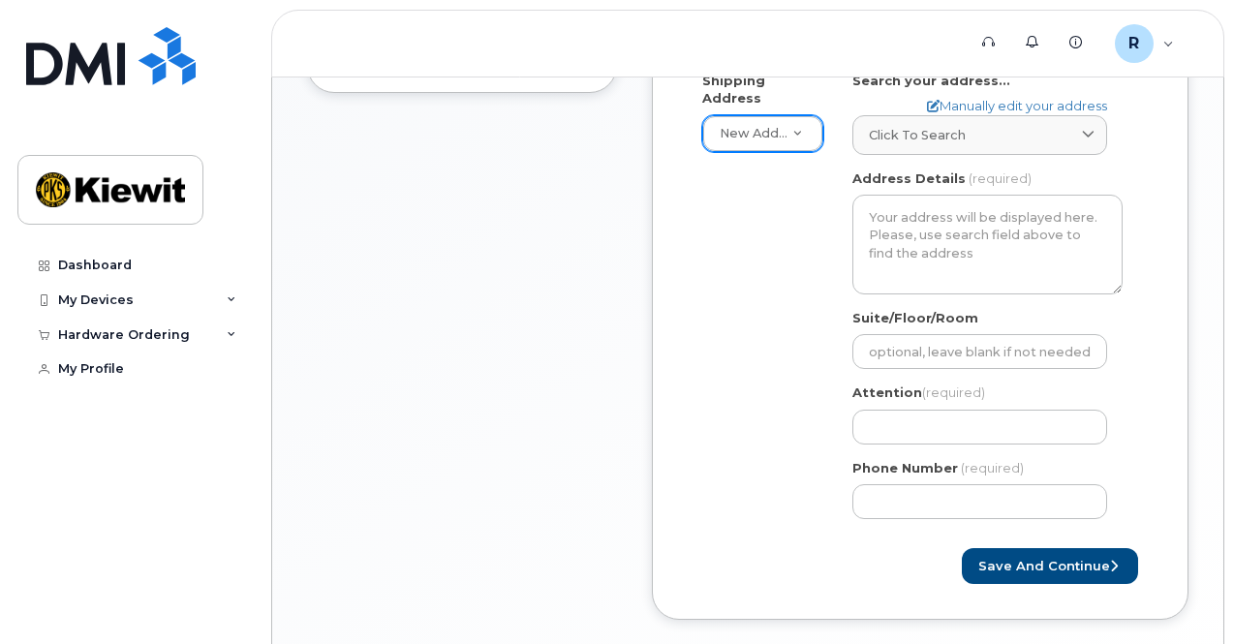
click at [980, 153] on div "AB Search your address... Manually edit your address Click to search 803 Lone O…" at bounding box center [987, 303] width 299 height 463
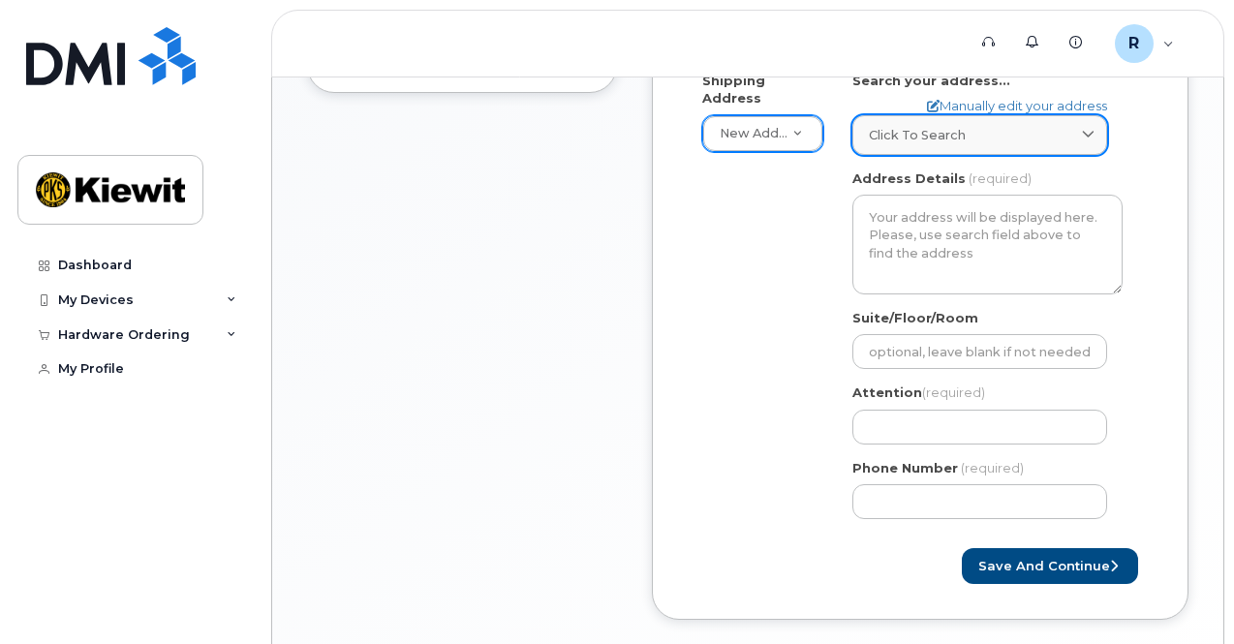
click at [979, 147] on link "Click to search" at bounding box center [979, 135] width 255 height 40
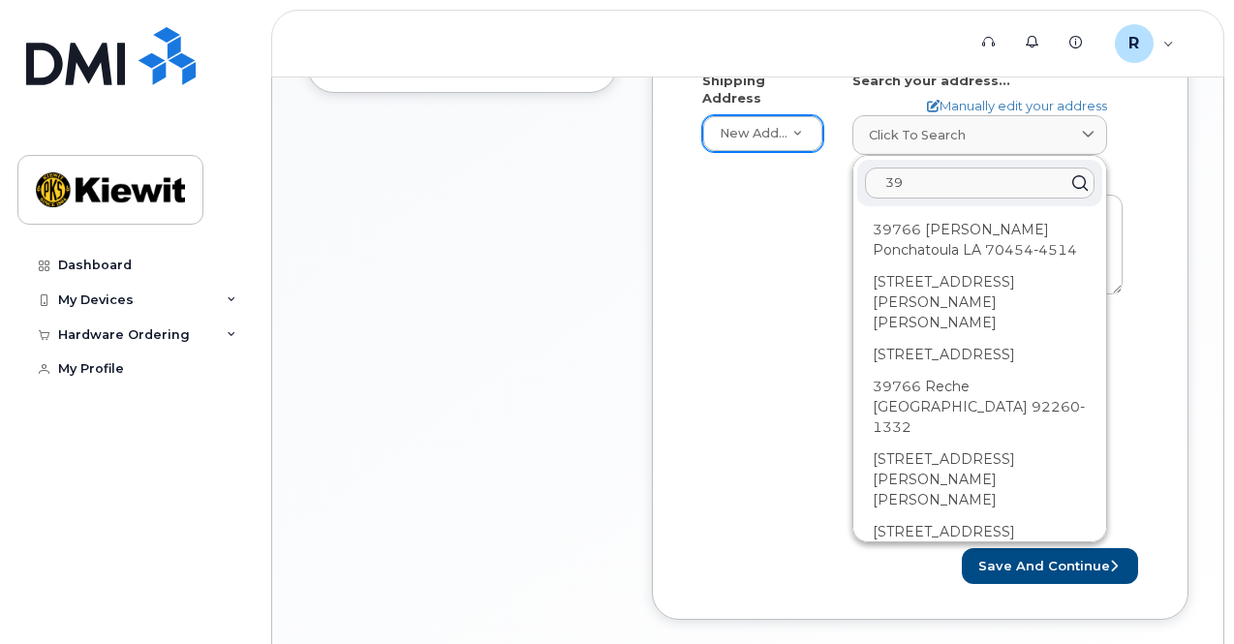
type input "3"
paste input "803 Lone Oak Rd Steens, MS 39766"
type input "803 Lone Oak Rd Steens, MS 39766"
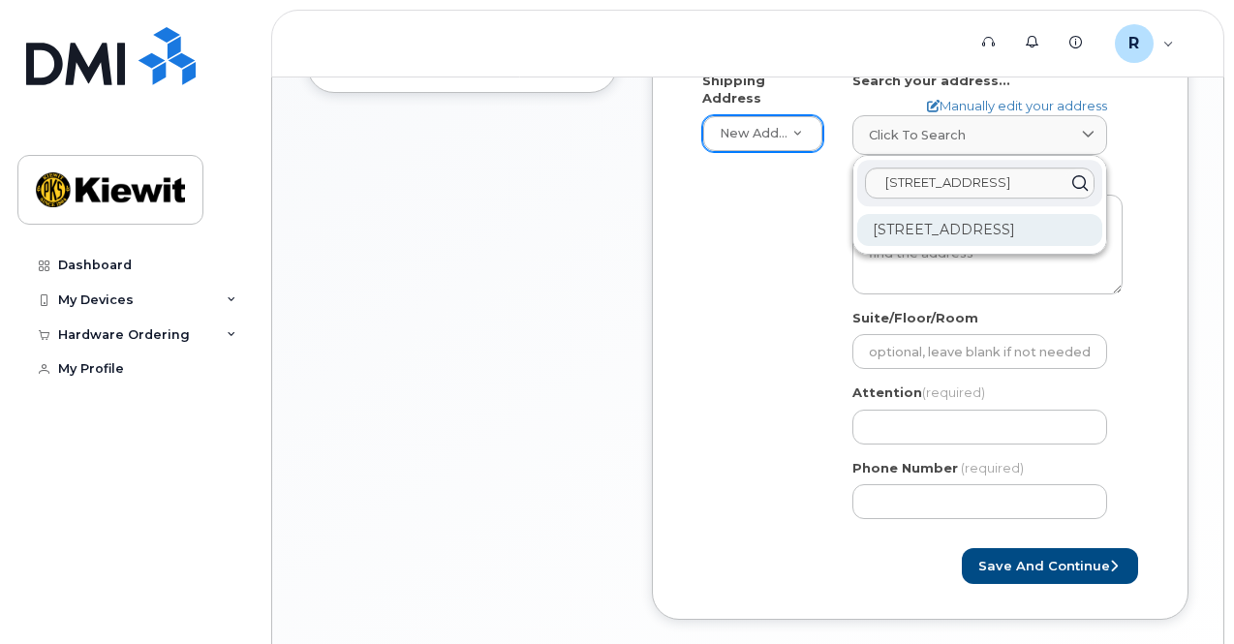
click at [1021, 246] on div "803 Lone Oak Rd Steens MS 39766-8523" at bounding box center [979, 230] width 245 height 32
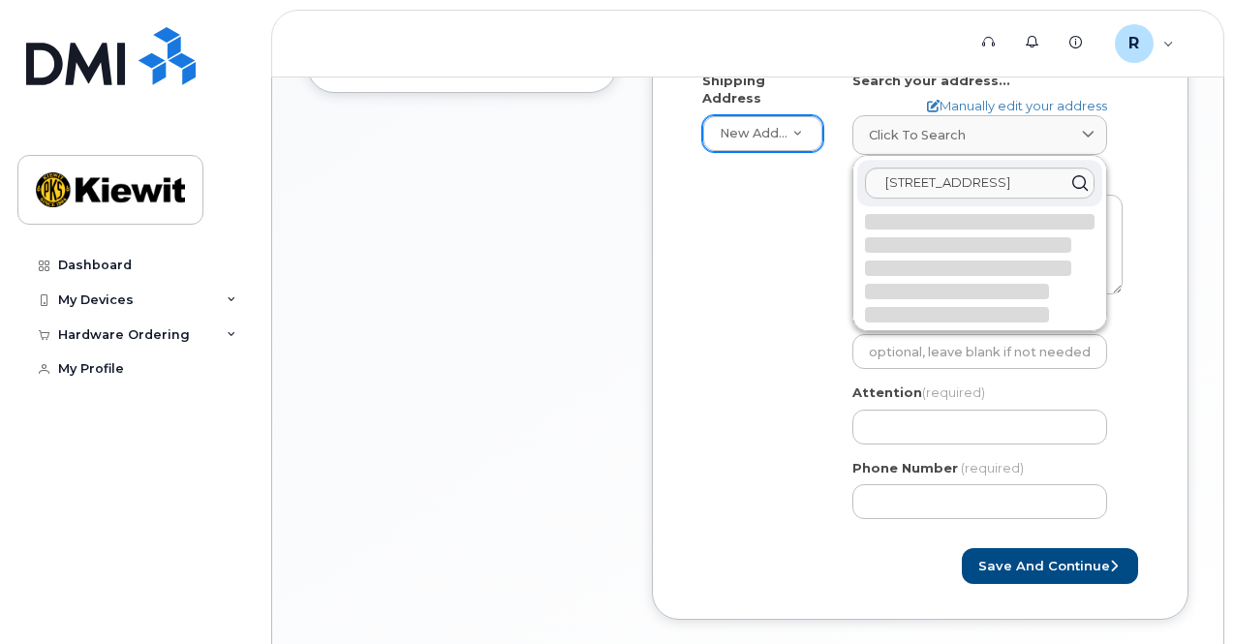
select select
type textarea "803 Lone Oak Rd STEENS MS 39766-8523 UNITED STATES"
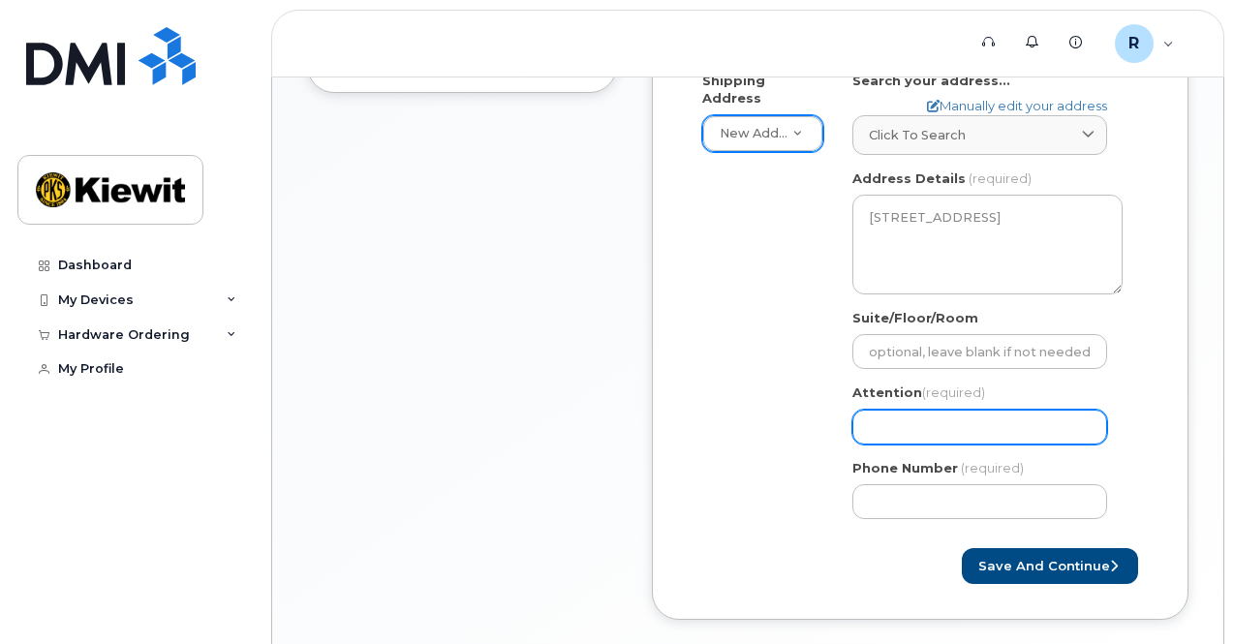
click at [1011, 415] on input "Attention (required)" at bounding box center [979, 427] width 255 height 35
click at [892, 384] on label "Attention (required)" at bounding box center [918, 393] width 133 height 18
click at [955, 419] on input "Attention (required)" at bounding box center [979, 427] width 255 height 35
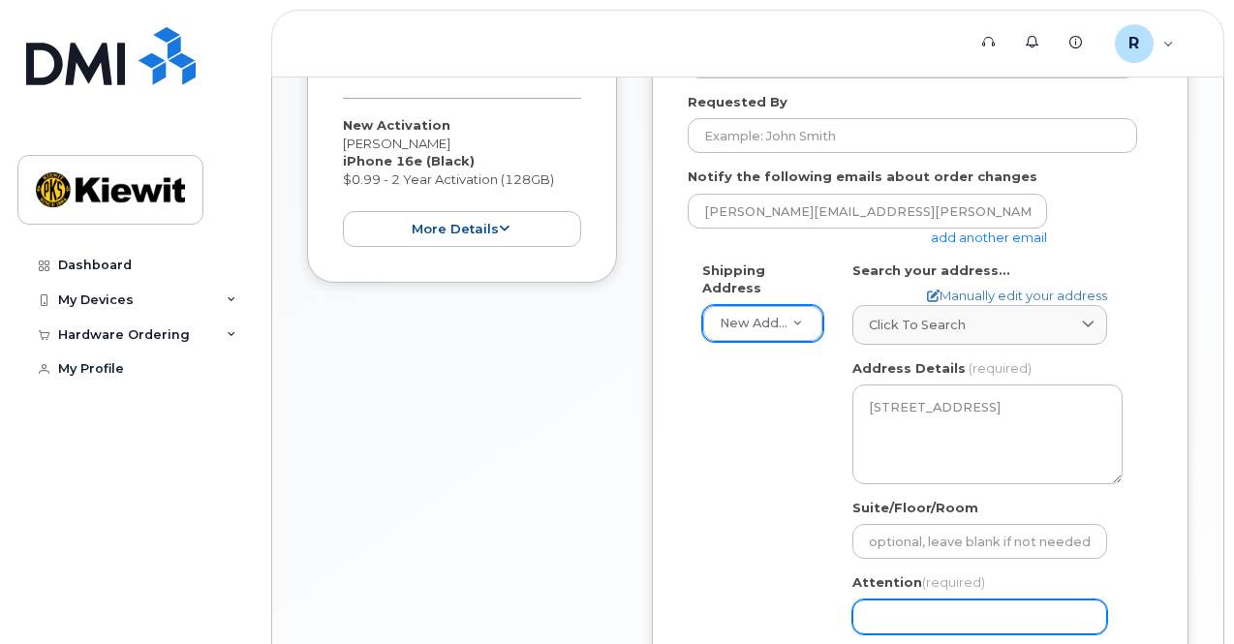
scroll to position [291, 0]
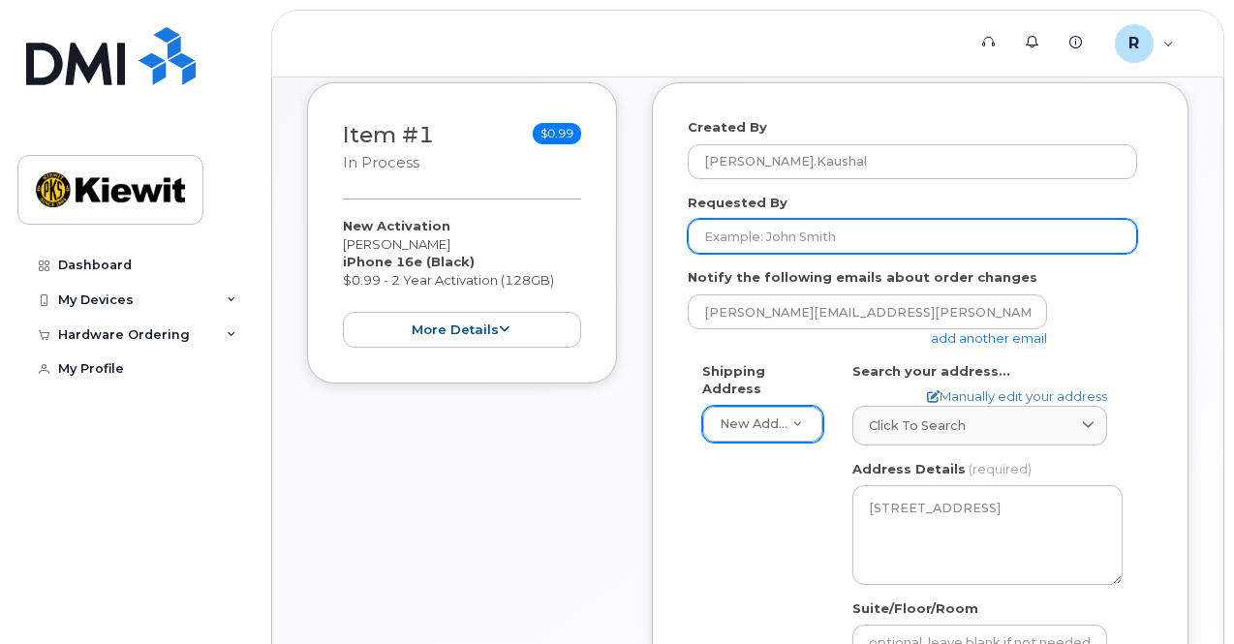
click at [815, 234] on input "Requested By" at bounding box center [912, 236] width 449 height 35
type input "[PERSON_NAME].[PERSON_NAME]"
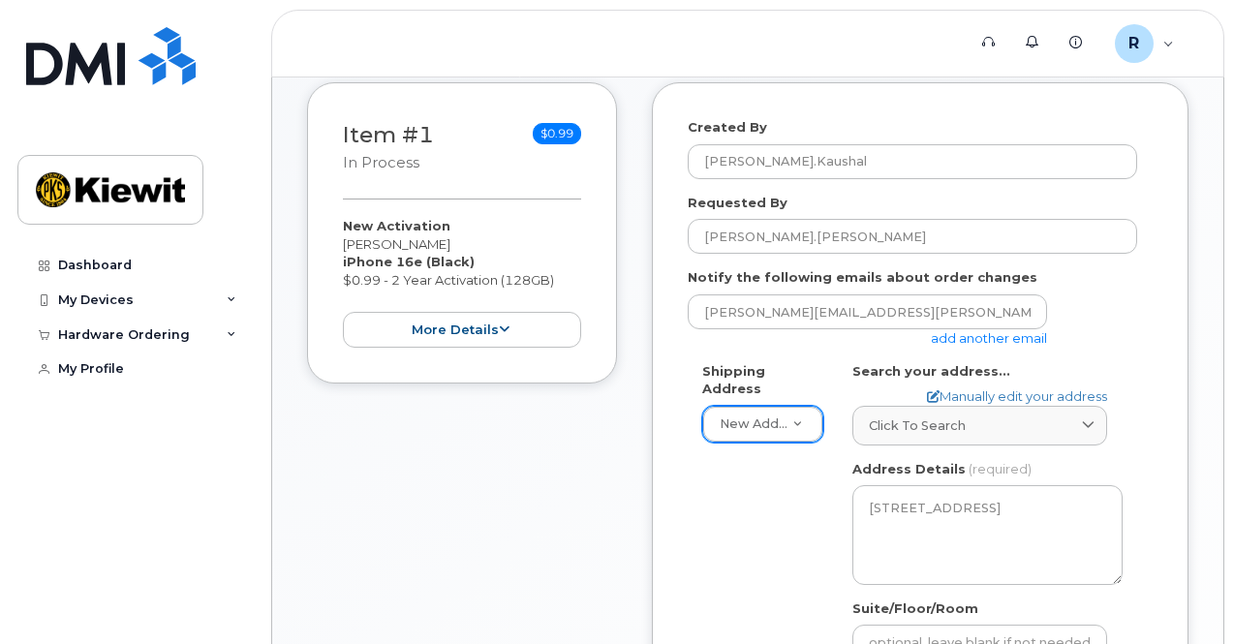
click at [1094, 283] on div "Notify the following emails about order changes rishabh.kaushal@kiewit.com add …" at bounding box center [920, 307] width 465 height 78
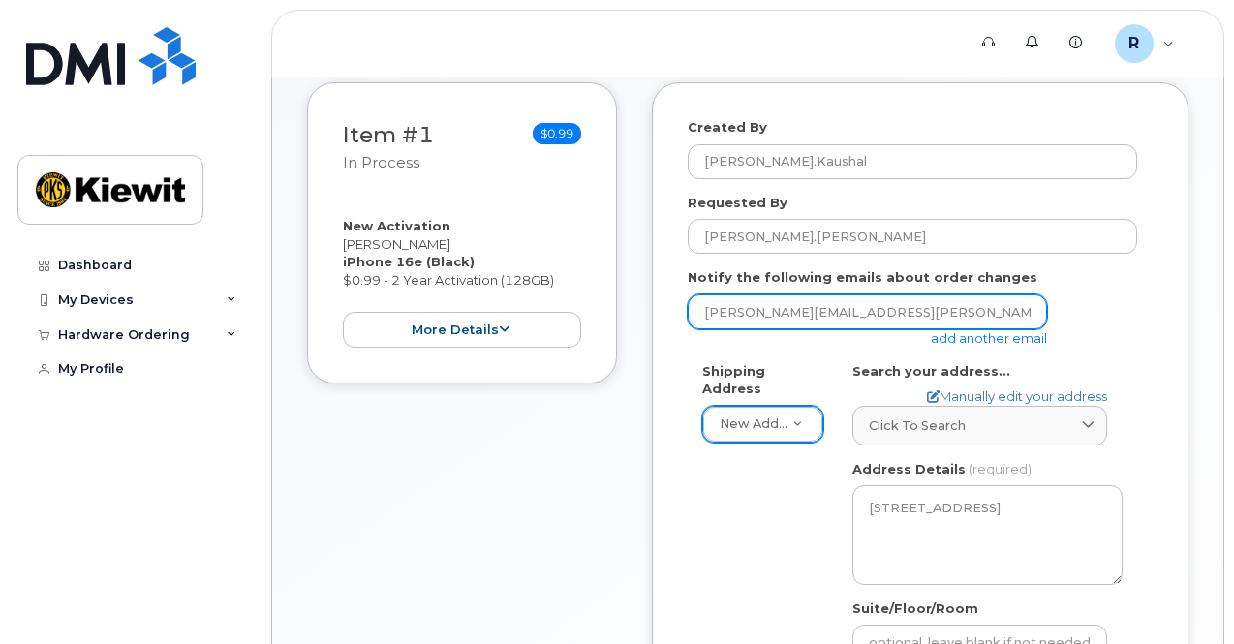
click at [928, 311] on input "rishabh.kaushal@kiewit.com" at bounding box center [867, 311] width 359 height 35
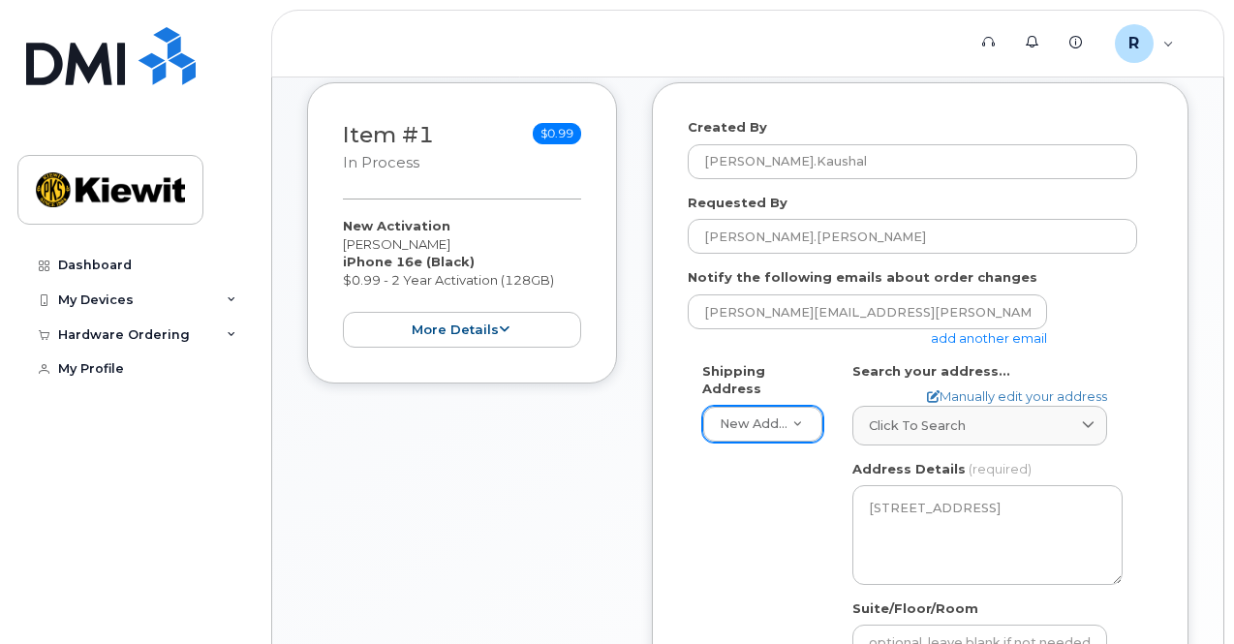
click at [951, 335] on link "add another email" at bounding box center [989, 337] width 116 height 15
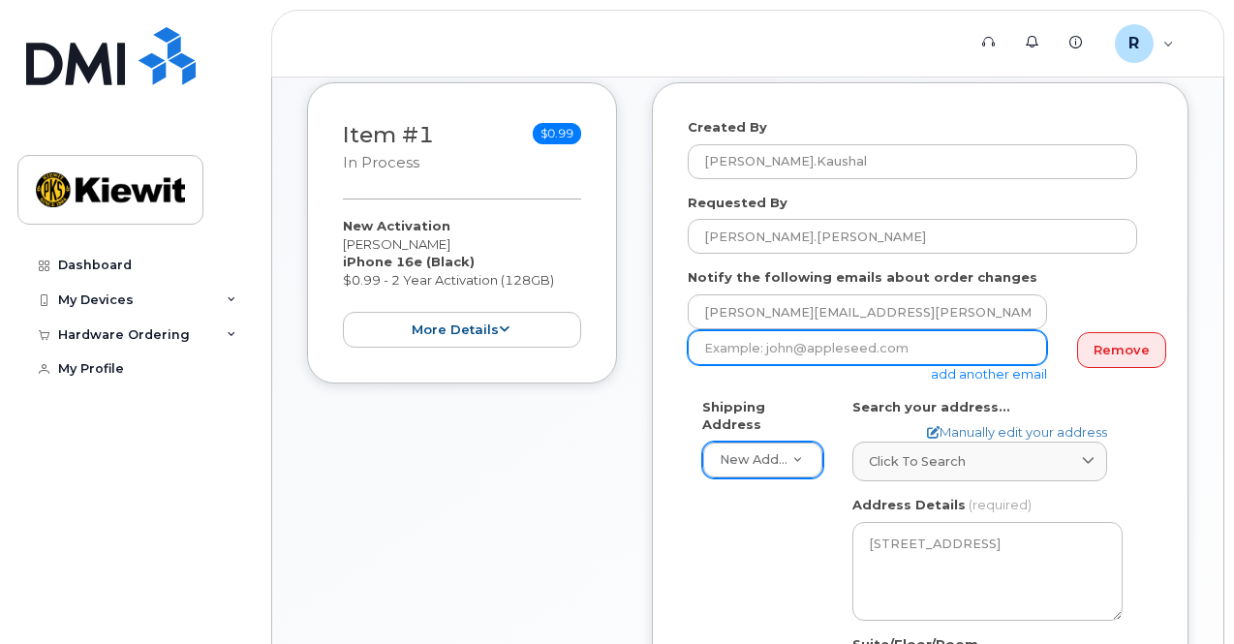
click at [918, 354] on input "email" at bounding box center [867, 347] width 359 height 35
paste input "debi.hauk@kiewit.com"
type input "debi.hauk@kiewit.com"
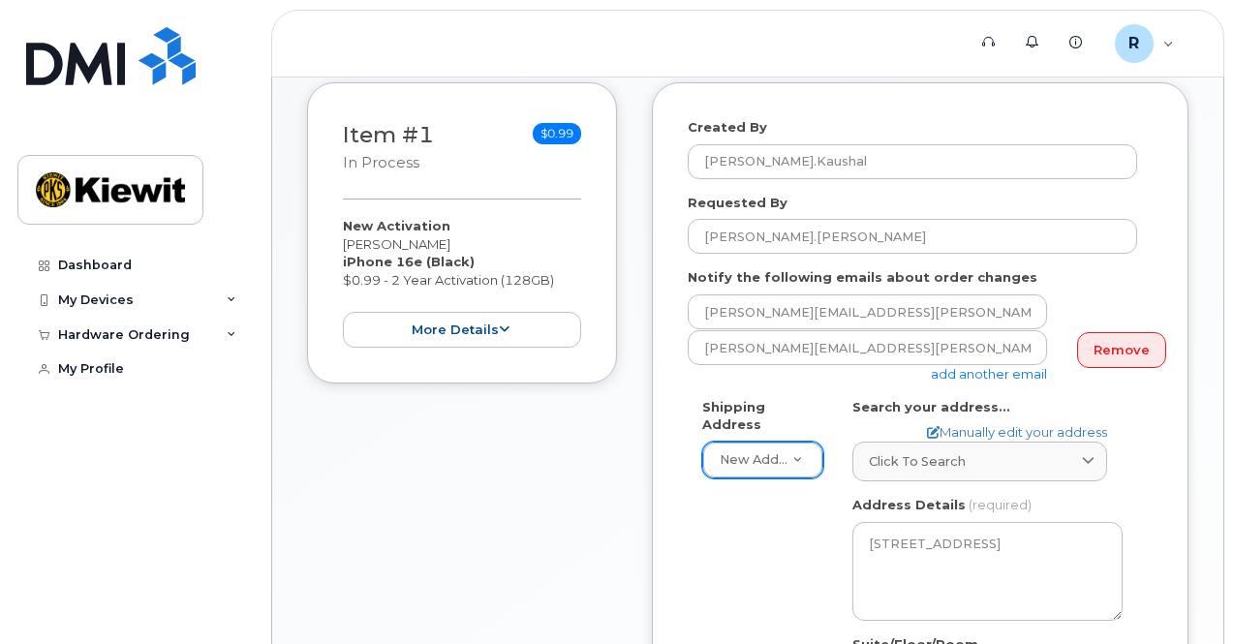
click at [1087, 305] on div "rishabh.kaushal@kiewit.com" at bounding box center [912, 312] width 449 height 36
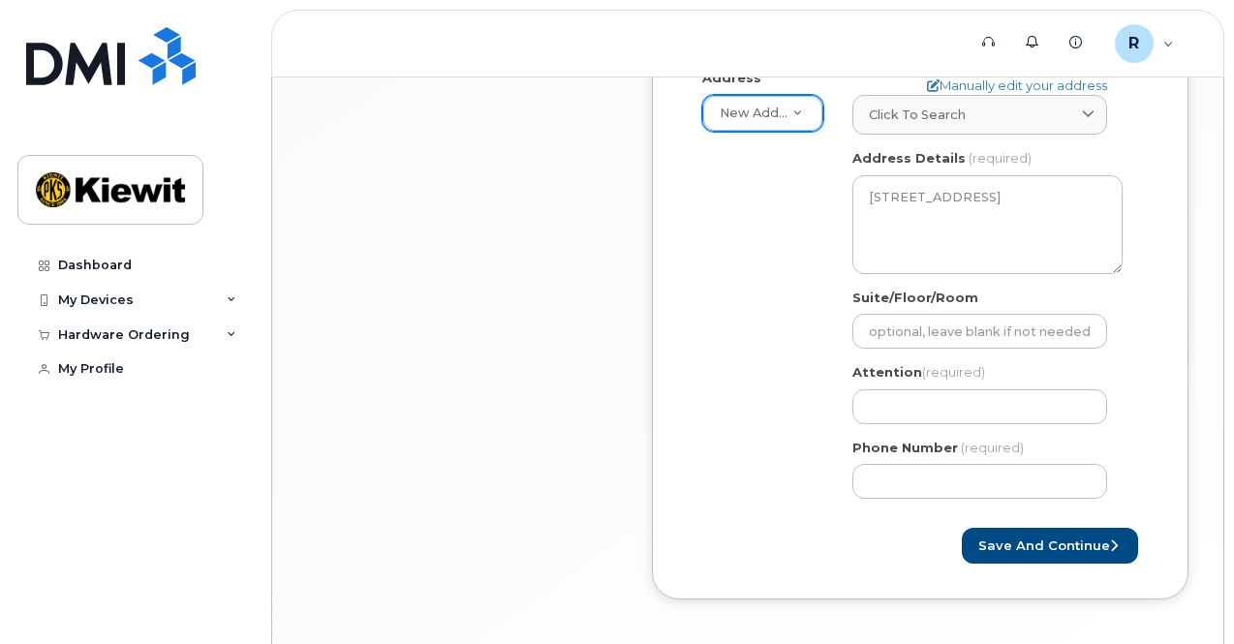
scroll to position [678, 0]
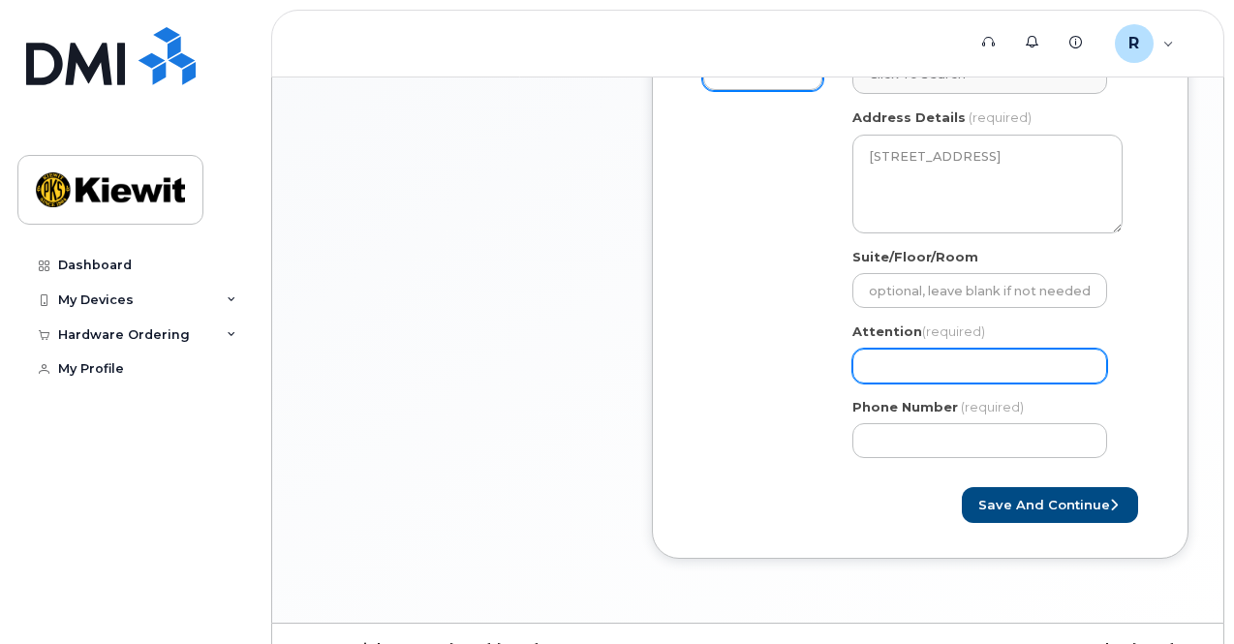
click at [929, 360] on input "Attention (required)" at bounding box center [979, 366] width 255 height 35
select select
type input "j"
select select
click at [899, 351] on input "Attention (required)" at bounding box center [979, 366] width 255 height 35
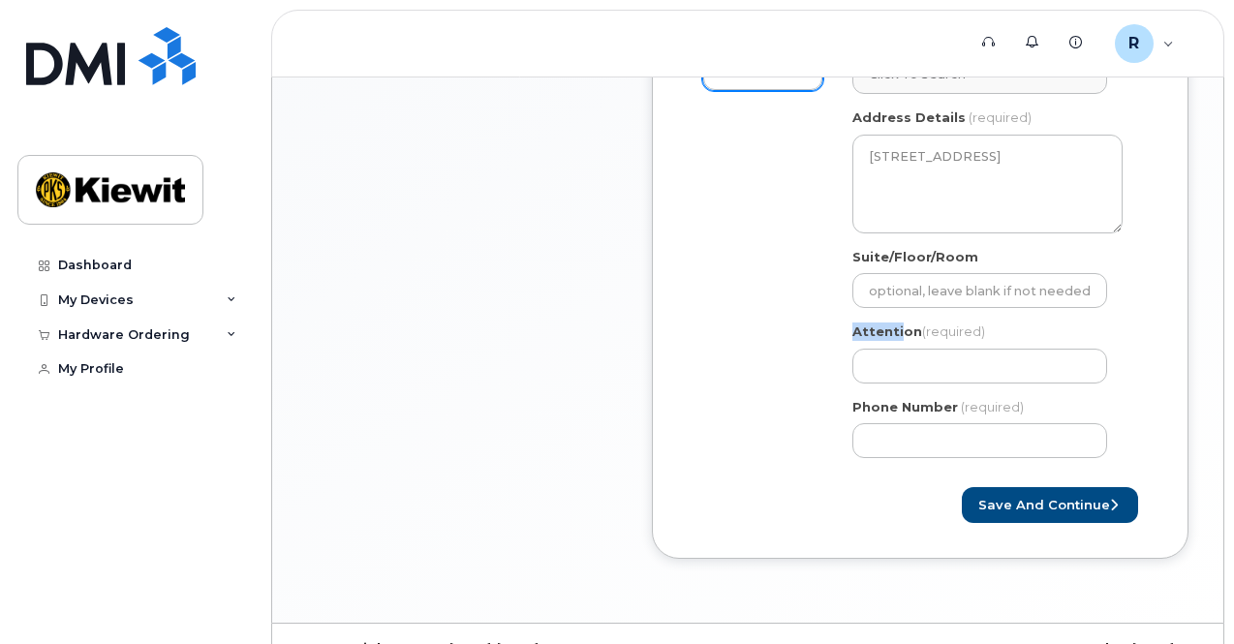
drag, startPoint x: 898, startPoint y: 333, endPoint x: 830, endPoint y: 348, distance: 69.3
click at [830, 348] on div "Shipping Address New Address New Address MS Steens Search your address... Manua…" at bounding box center [912, 242] width 449 height 463
click at [922, 423] on input "Phone Number" at bounding box center [979, 440] width 255 height 35
type input "913702838"
select select
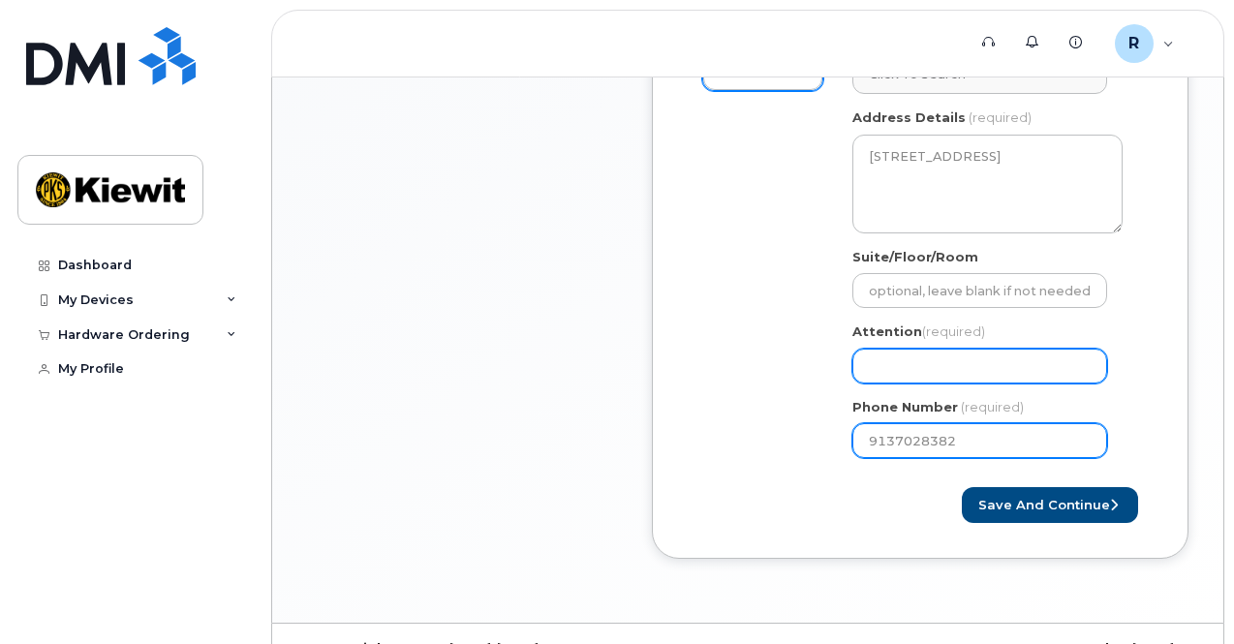
type input "9137028382"
click at [891, 371] on input "Attention (required)" at bounding box center [979, 366] width 255 height 35
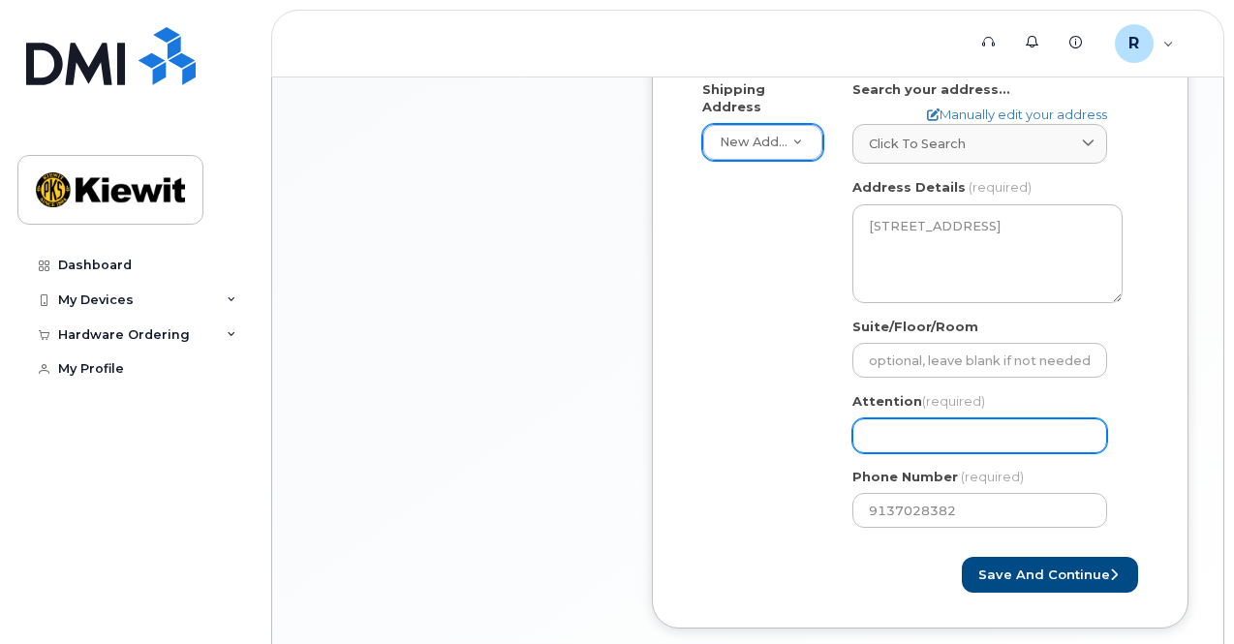
scroll to position [715, 0]
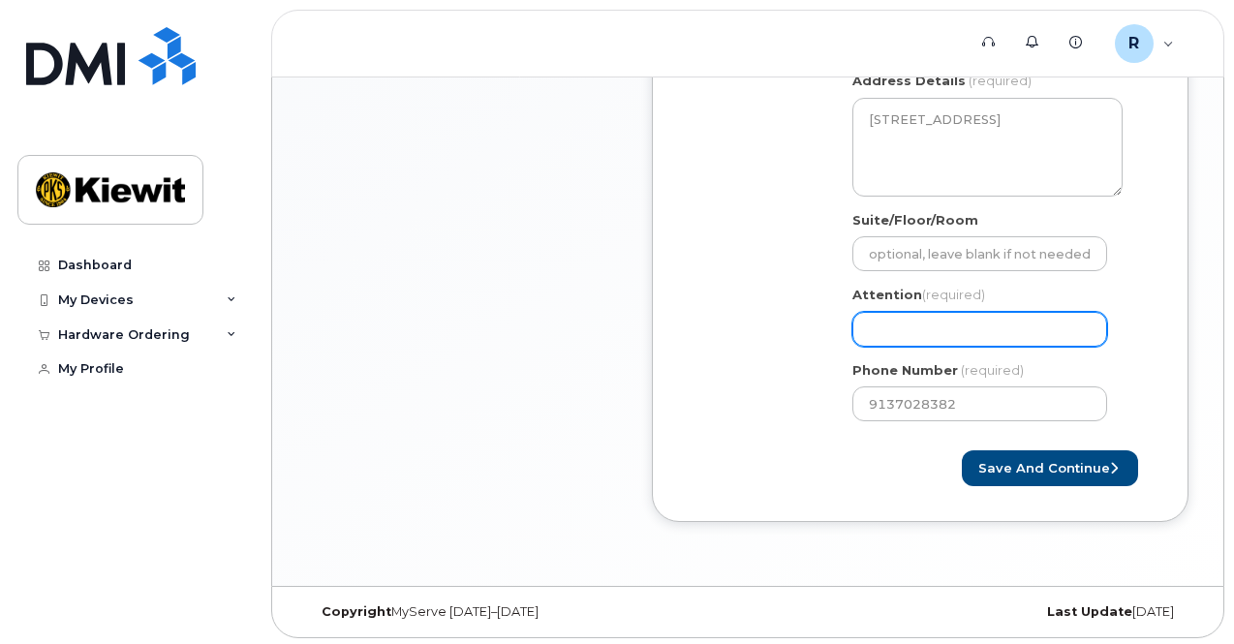
select select
type input "u"
select select
type input "o"
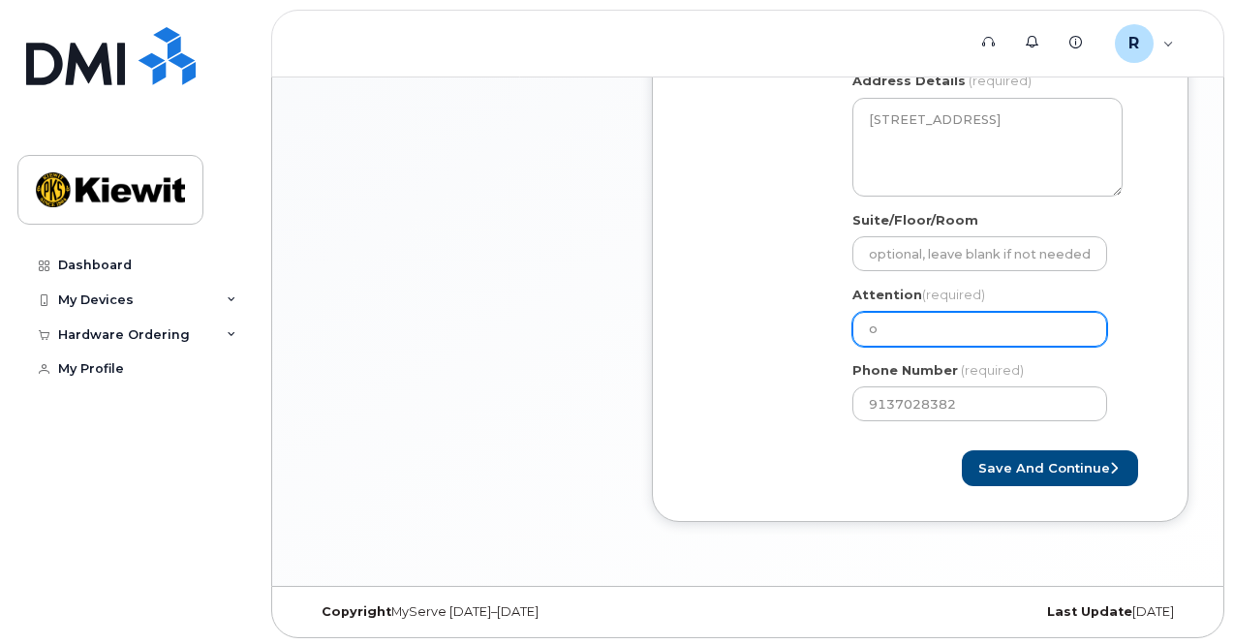
select select
type input "u"
select select
type input "up"
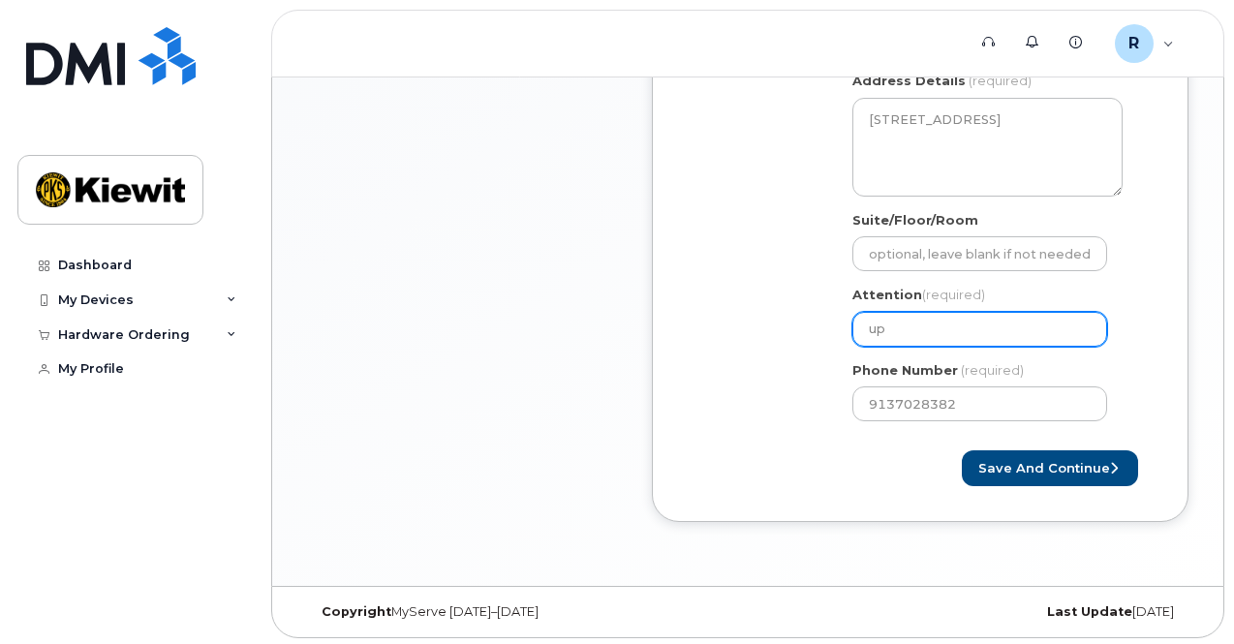
select select
type input "u"
select select
type input "p"
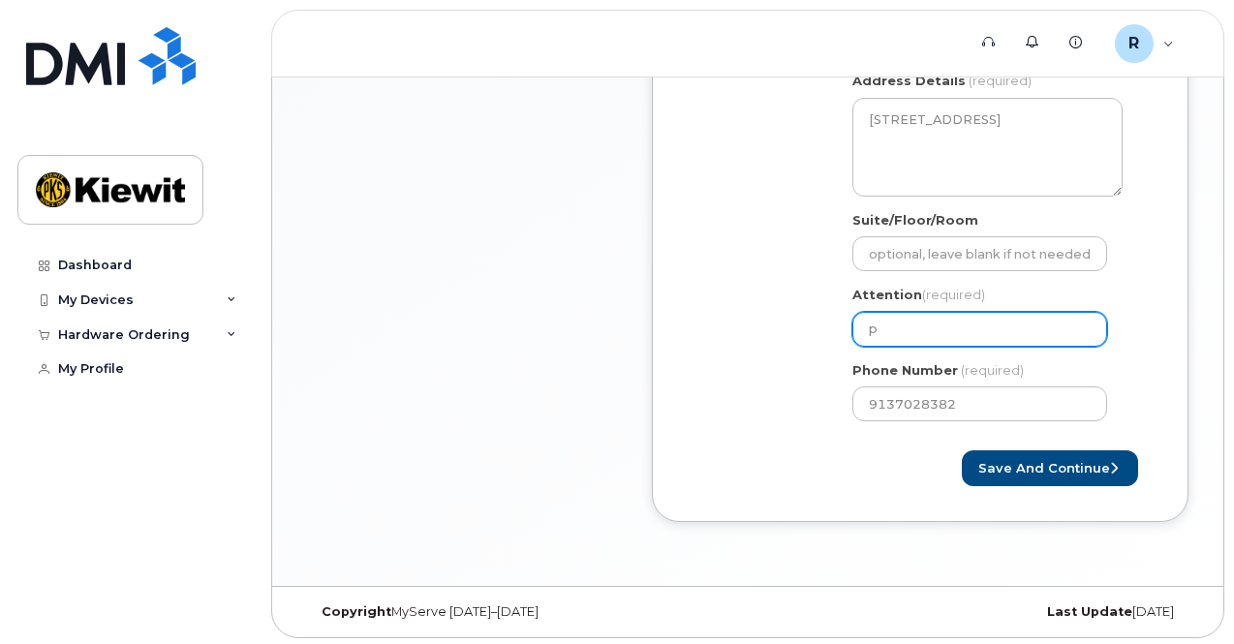
select select
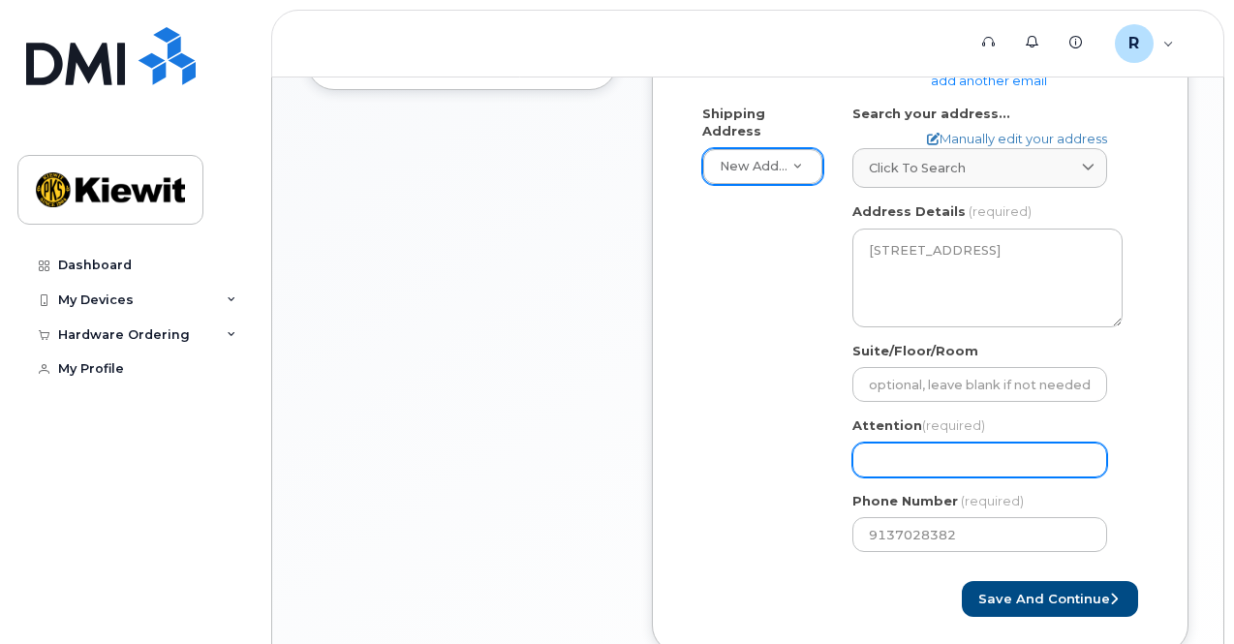
scroll to position [571, 0]
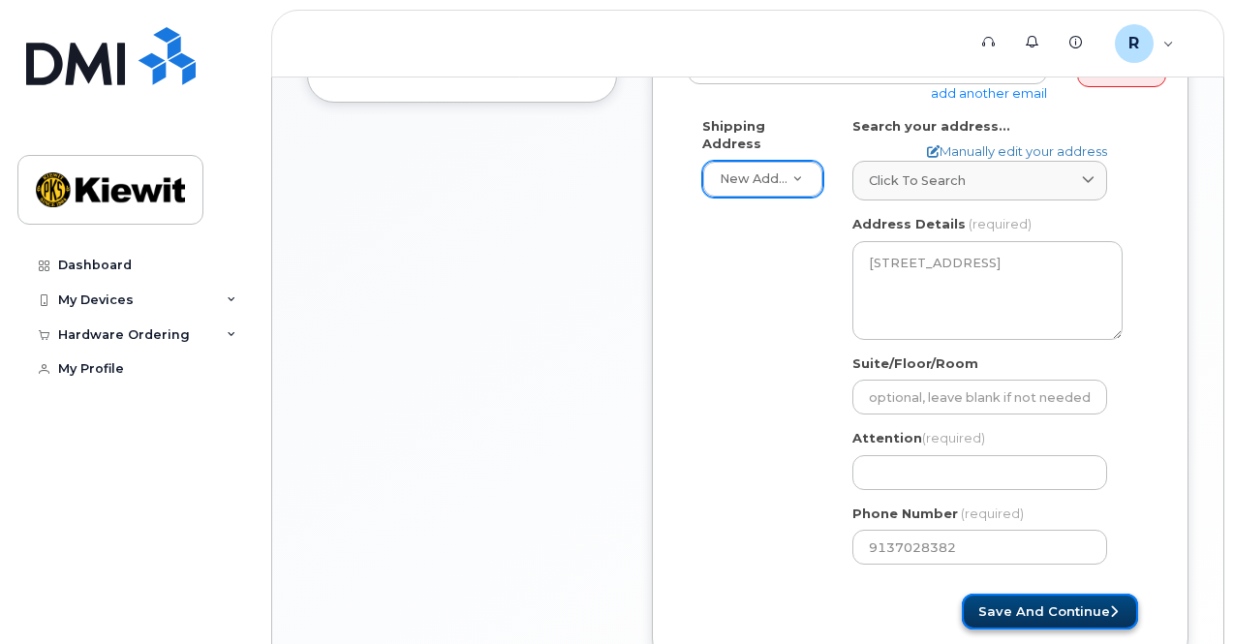
click at [1005, 611] on button "Save and Continue" at bounding box center [1050, 612] width 176 height 36
click at [1052, 522] on div "Phone Number (required) 9137028382" at bounding box center [987, 535] width 270 height 61
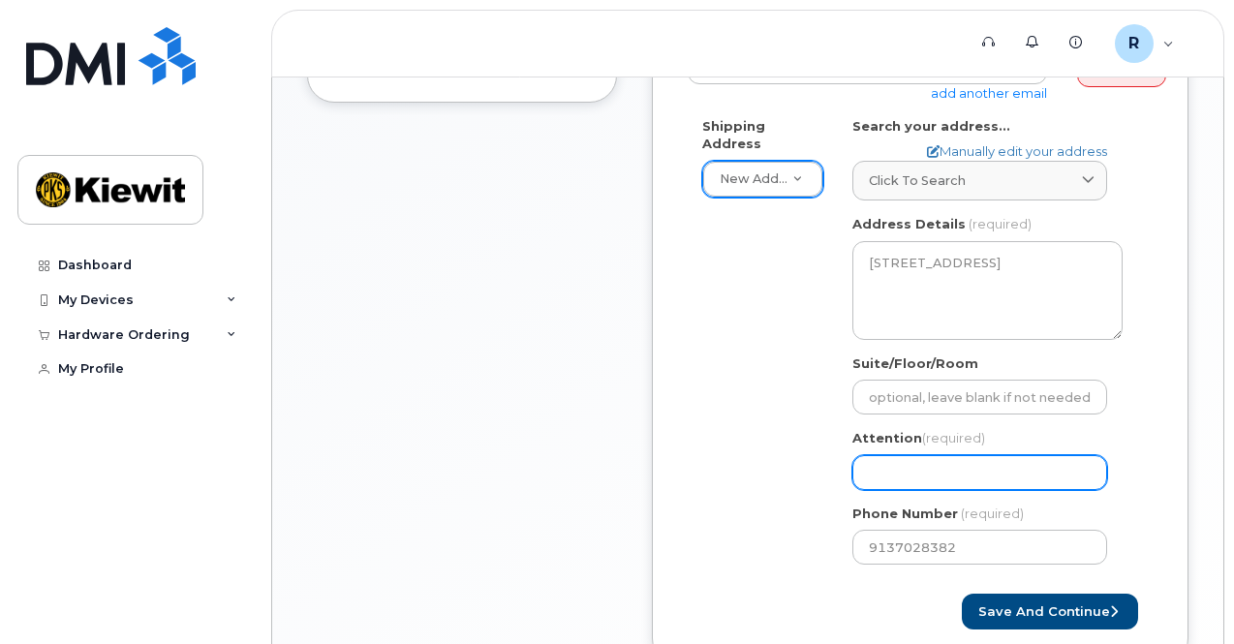
click at [907, 461] on input "Attention (required)" at bounding box center [979, 472] width 255 height 35
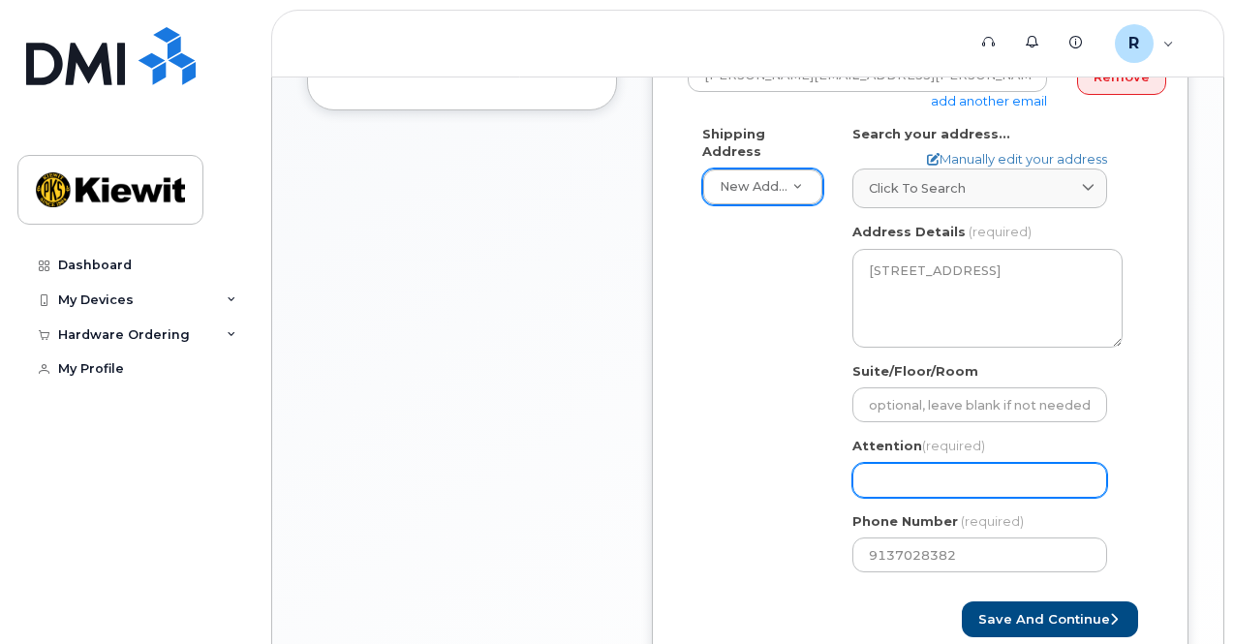
scroll to position [565, 0]
click at [945, 479] on input "Attention (required)" at bounding box center [979, 479] width 255 height 35
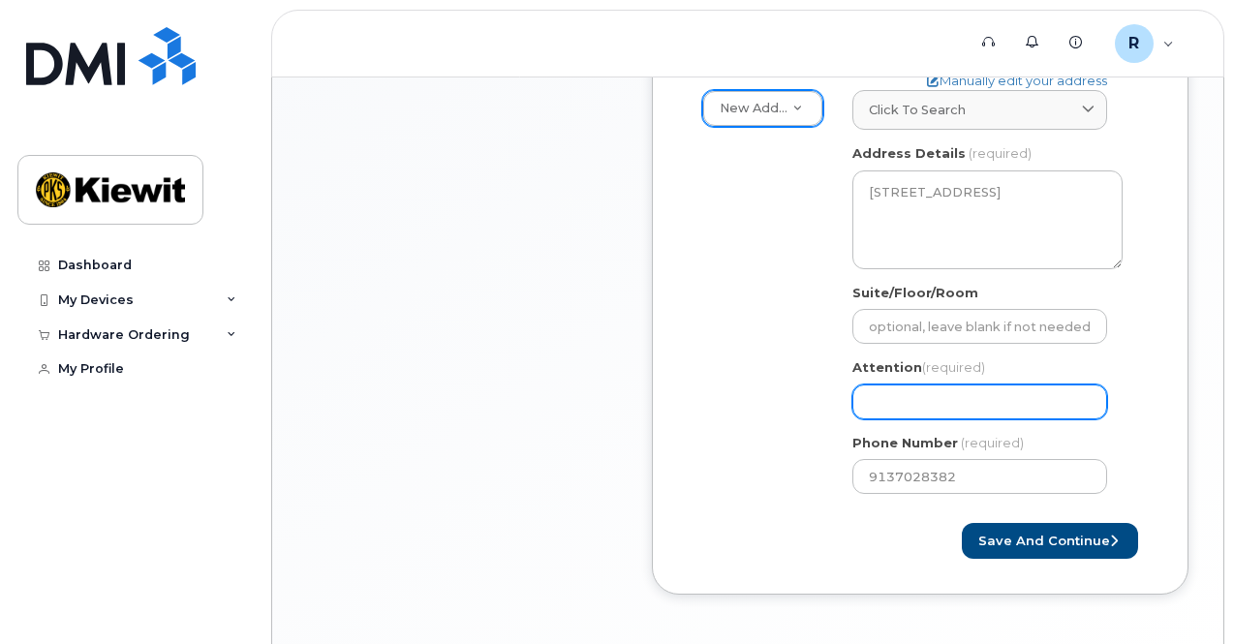
scroll to position [644, 0]
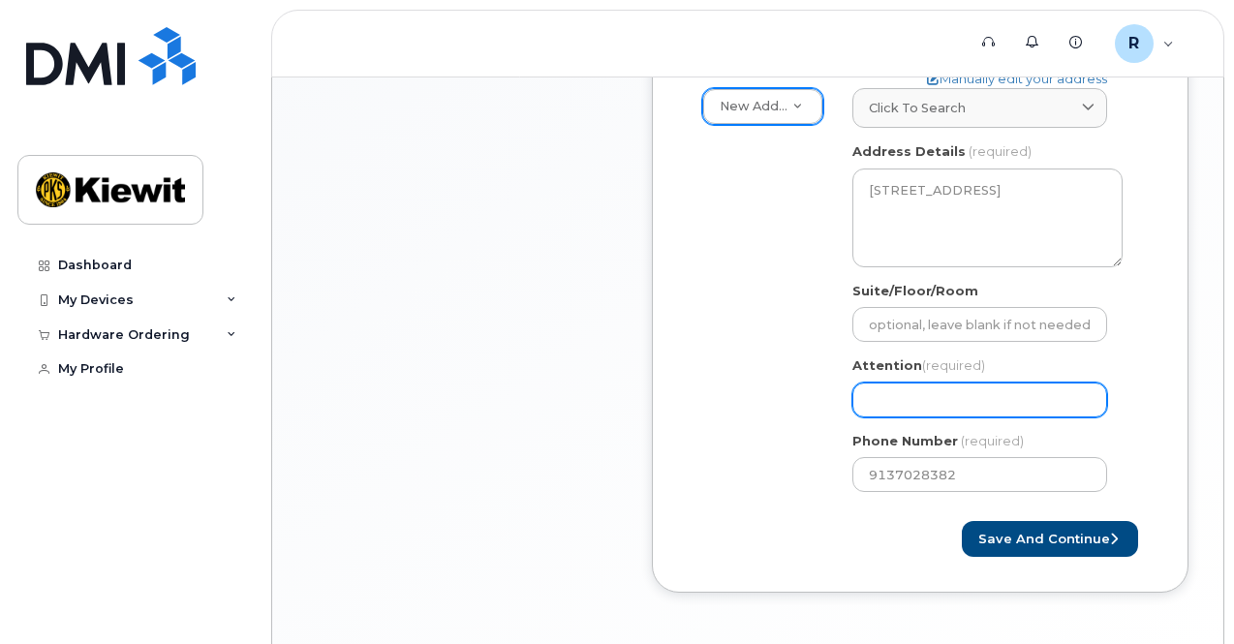
select select
type input "10"
select select
type input "106"
select select
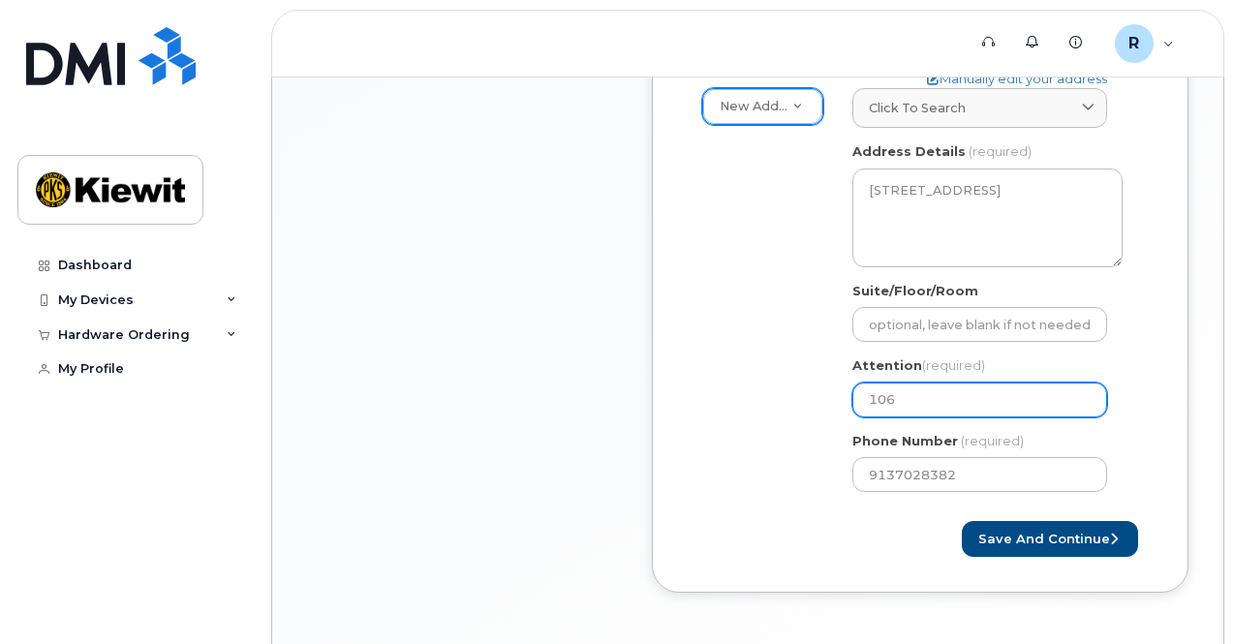
type input "1063"
select select
type input "10637"
select select
type input "106374"
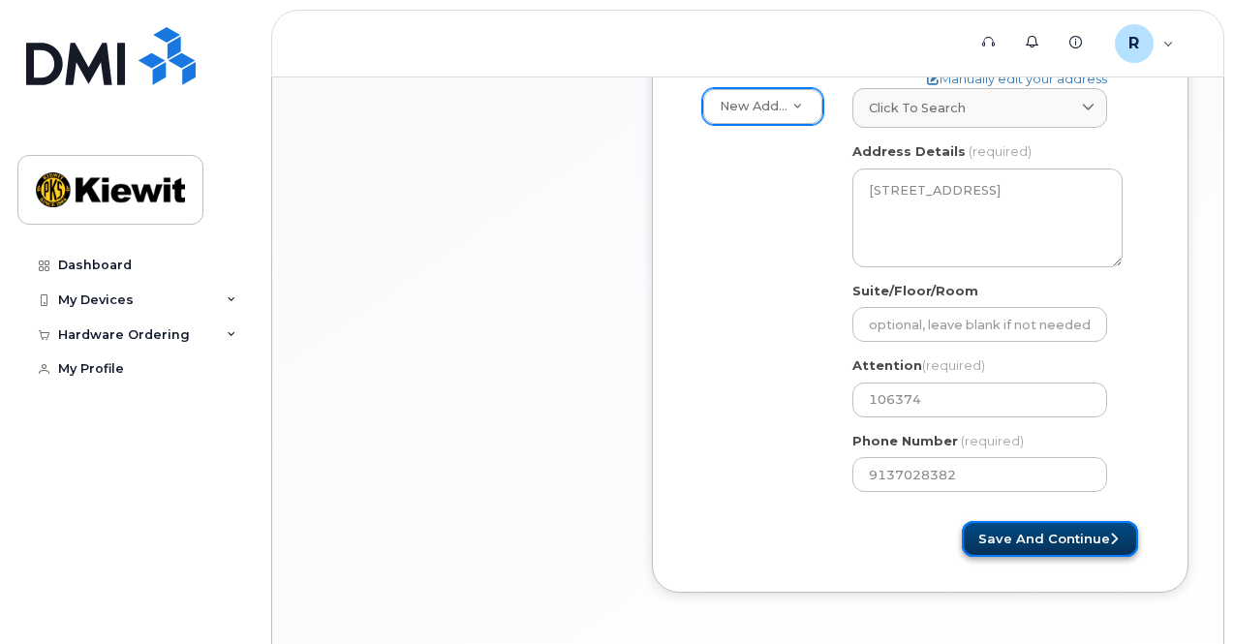
click at [1017, 532] on button "Save and Continue" at bounding box center [1050, 539] width 176 height 36
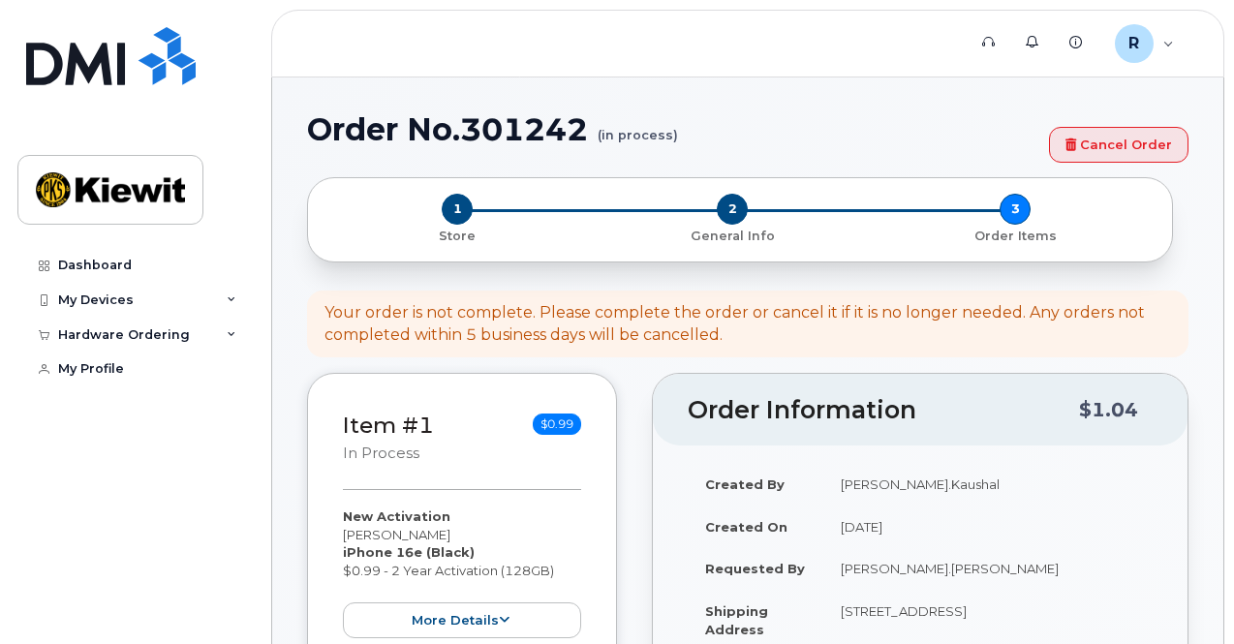
select select
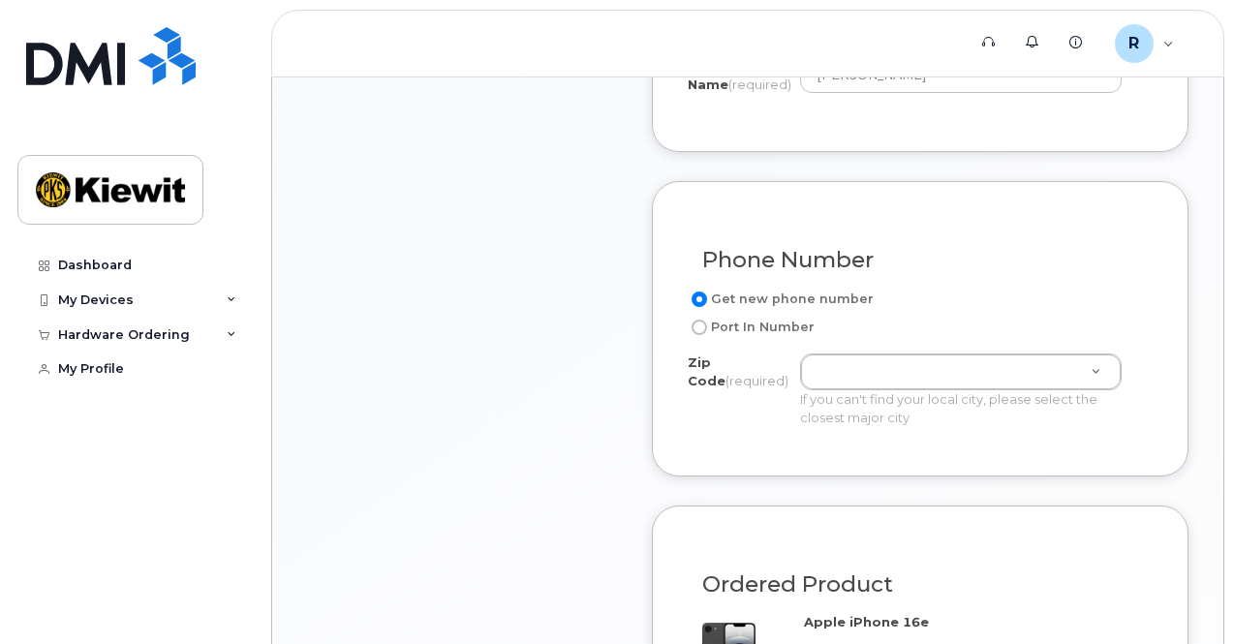
scroll to position [883, 0]
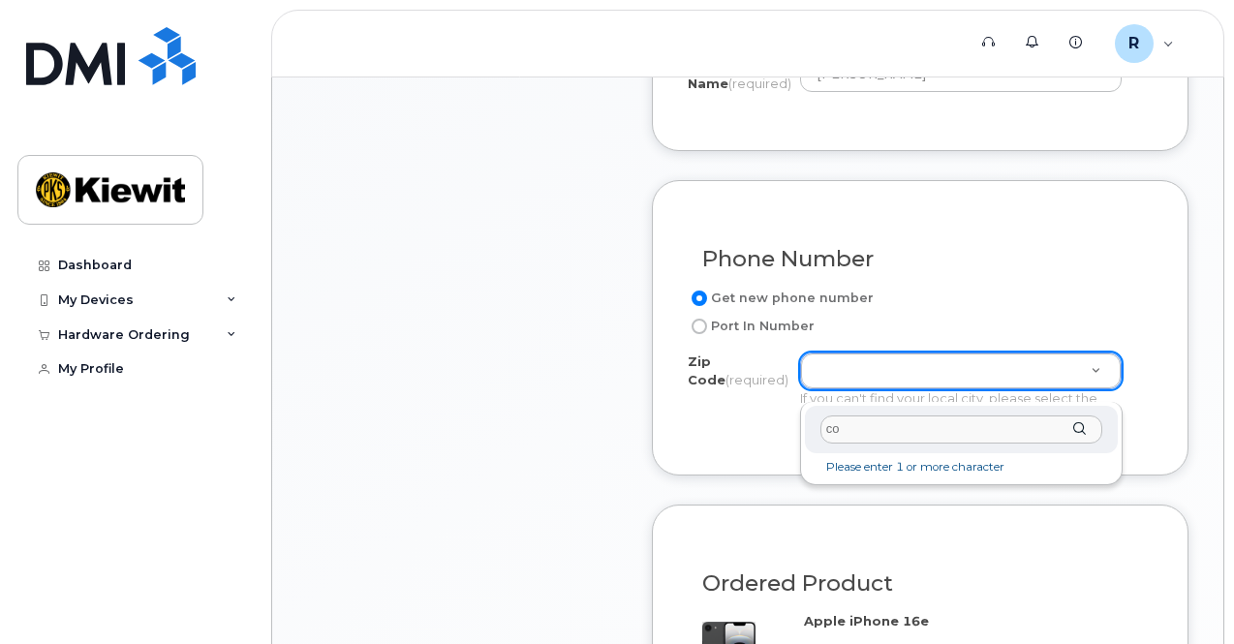
type input "c"
type input "m"
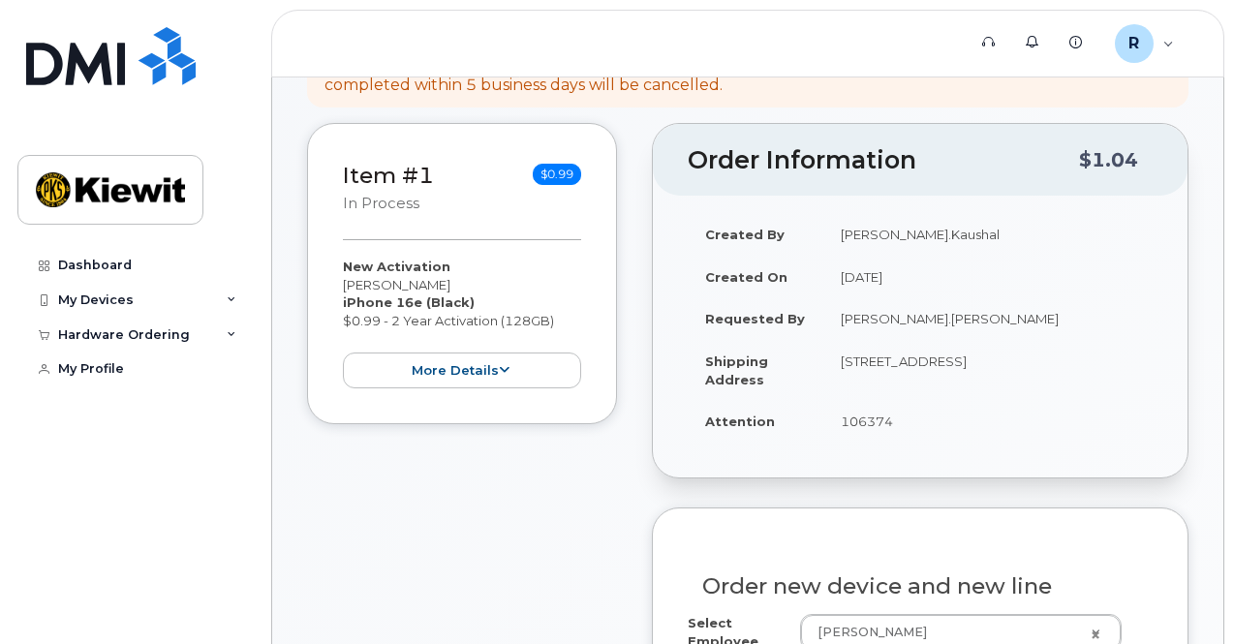
scroll to position [217, 0]
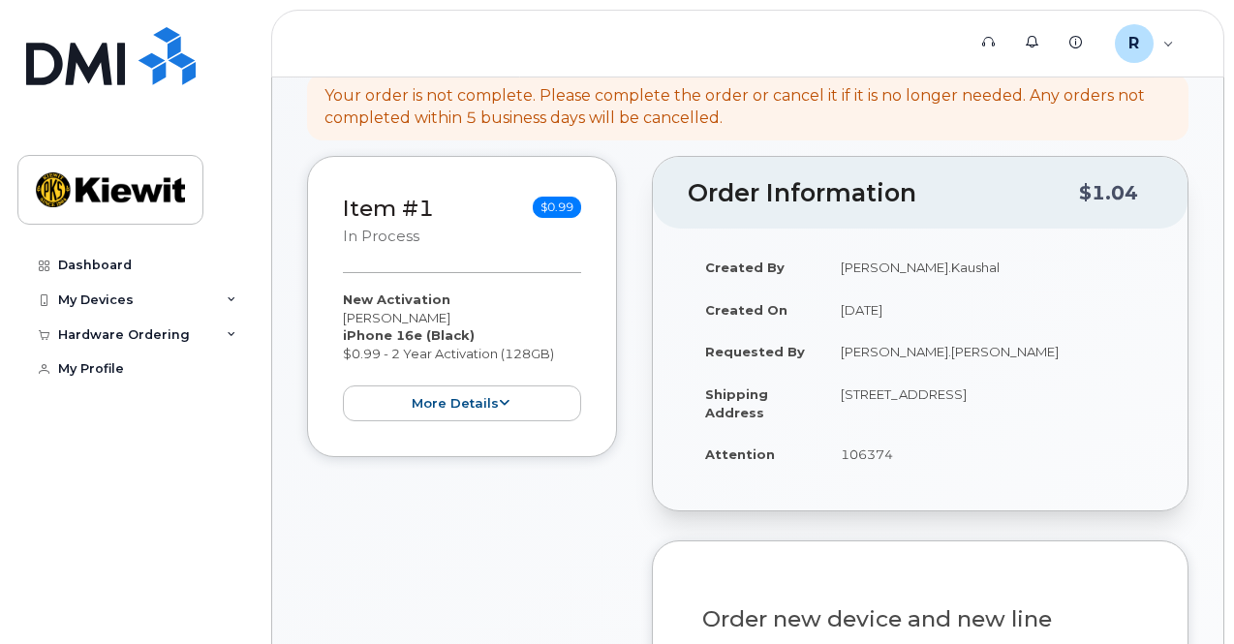
click at [835, 494] on div "Created By Rishabh.Kaushal Created On September 19, 2025 Requested By Debi.Hauk…" at bounding box center [920, 369] width 535 height 281
click at [860, 450] on td "106374" at bounding box center [987, 454] width 329 height 43
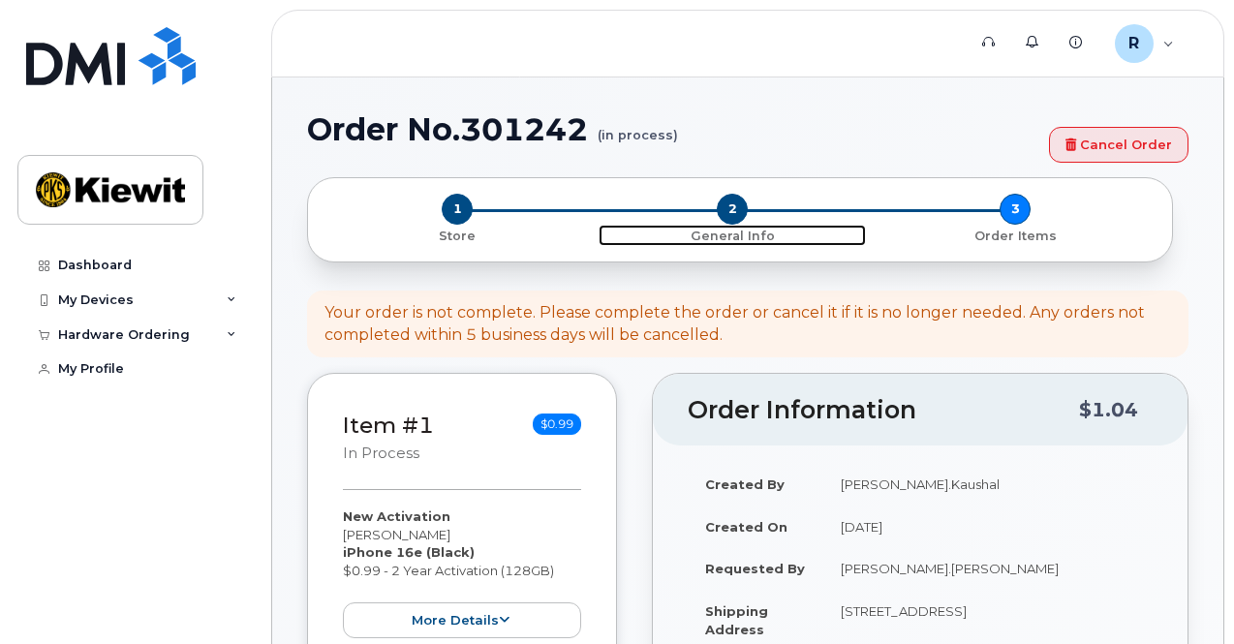
click at [723, 202] on span "2" at bounding box center [732, 209] width 31 height 31
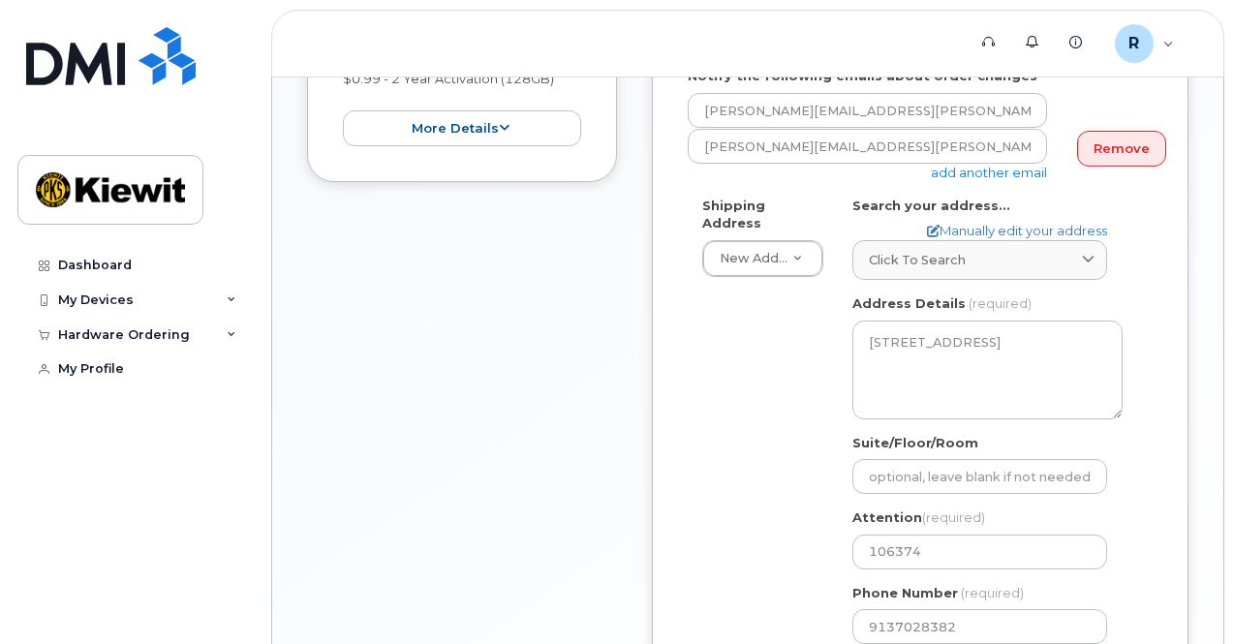
scroll to position [698, 0]
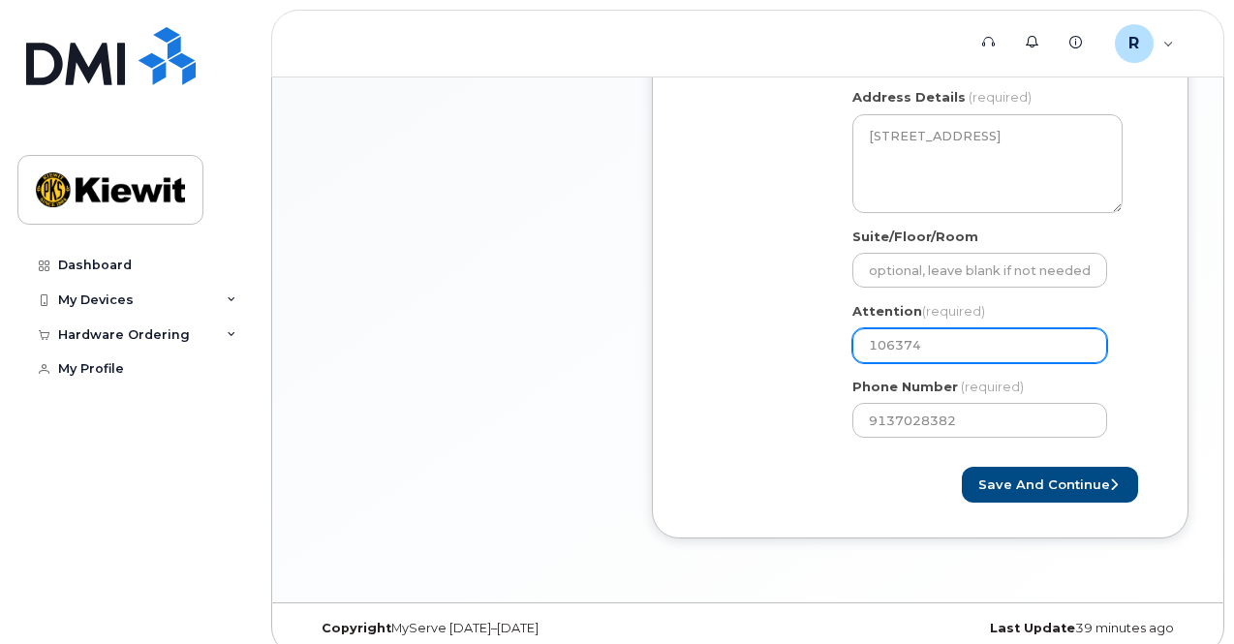
drag, startPoint x: 936, startPoint y: 338, endPoint x: 773, endPoint y: 330, distance: 162.9
click at [773, 330] on div "Shipping Address New Address New Address [STREET_ADDRESS] [PERSON_NAME] Search …" at bounding box center [912, 221] width 449 height 463
select select
type input "C"
select select
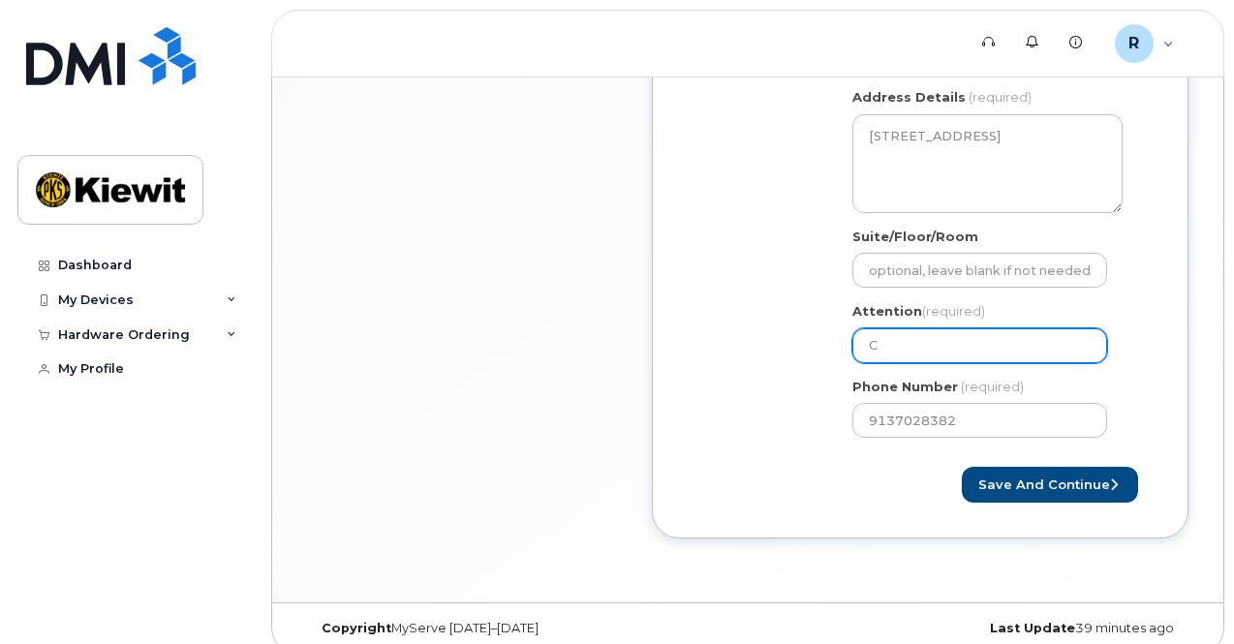
type input "Ca"
select select
type input "Cal"
select select
type input "Call"
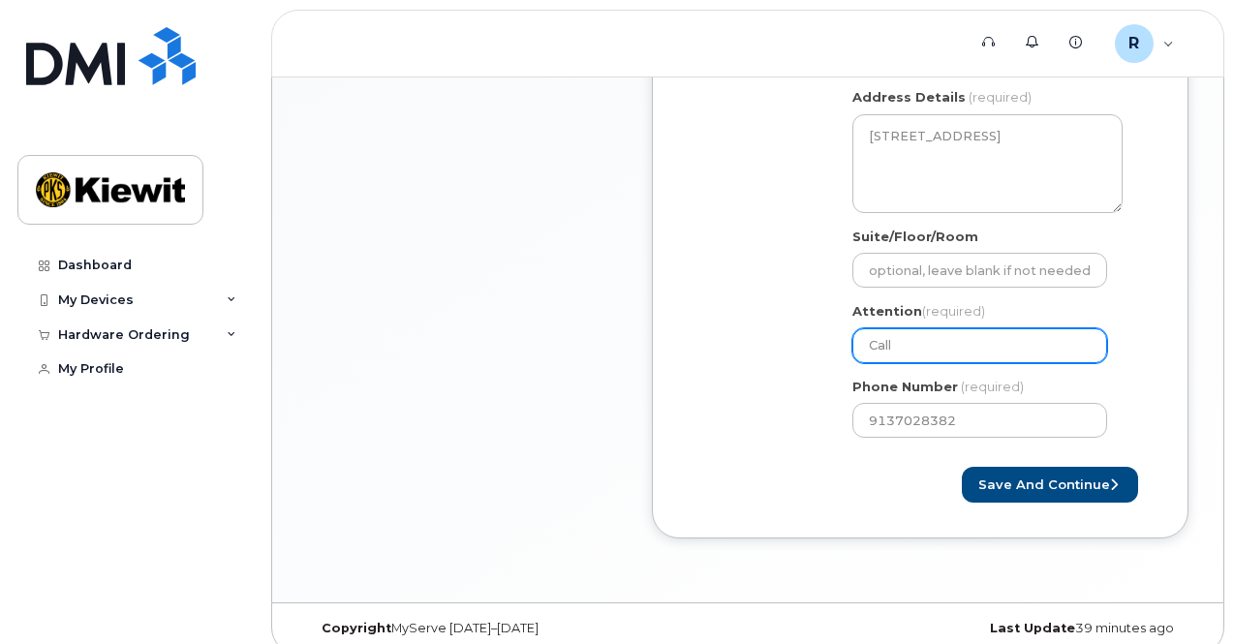
select select
type input "Call o"
select select
type input "Call of"
select select
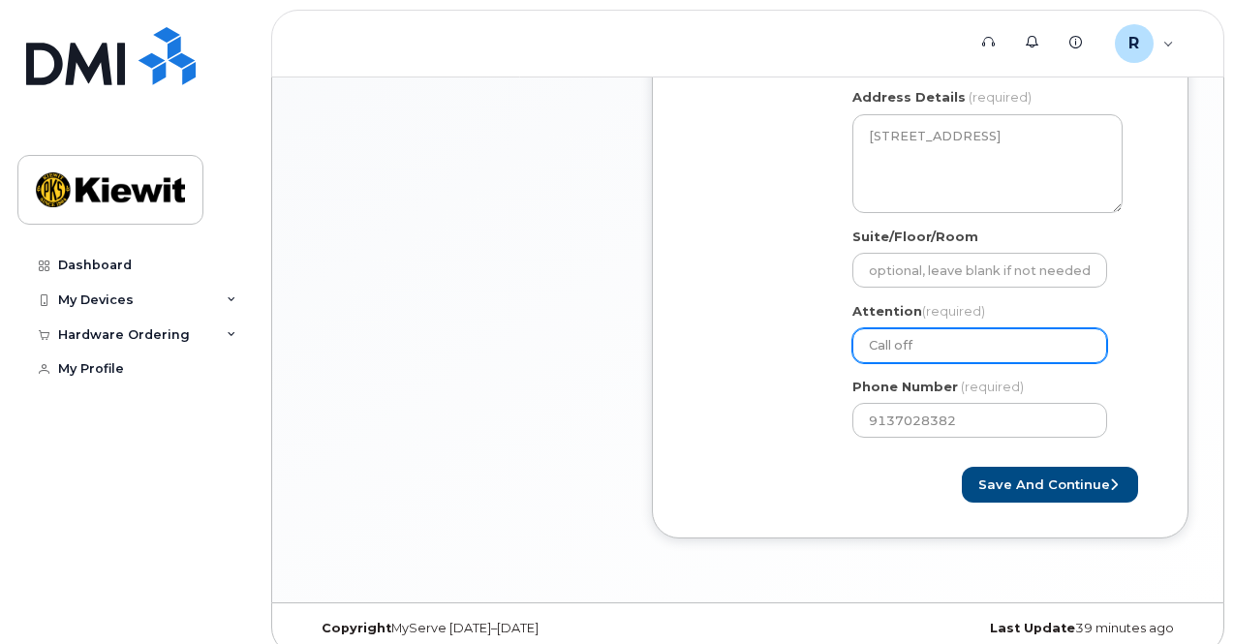
type input "Call off"
select select
type input "Call off p"
select select
type input "Call off ph"
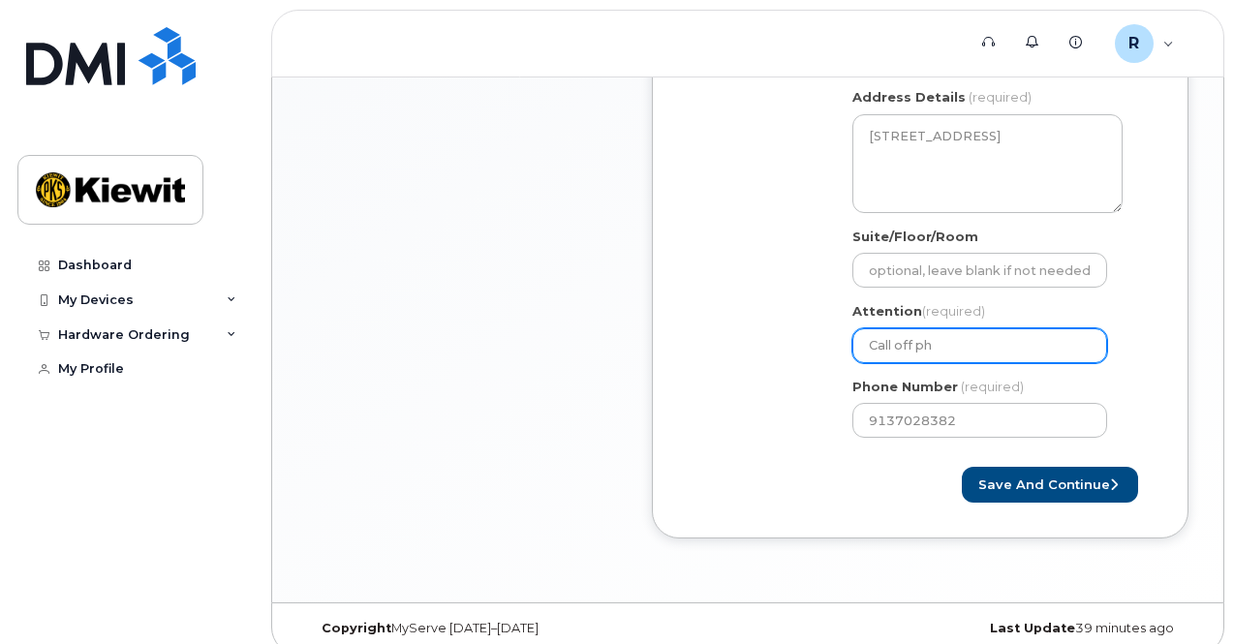
select select
type input "Call off p"
select select
type input "Call off"
select select
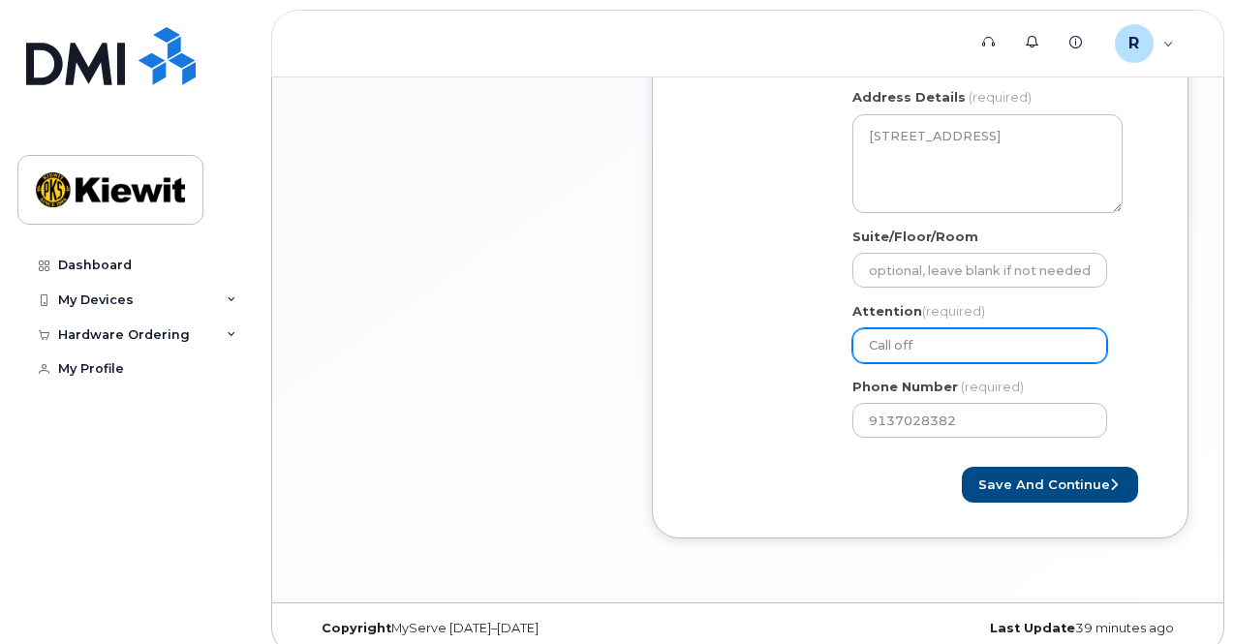
type input "Call of"
select select
type input "Call o"
select select
type input "Call"
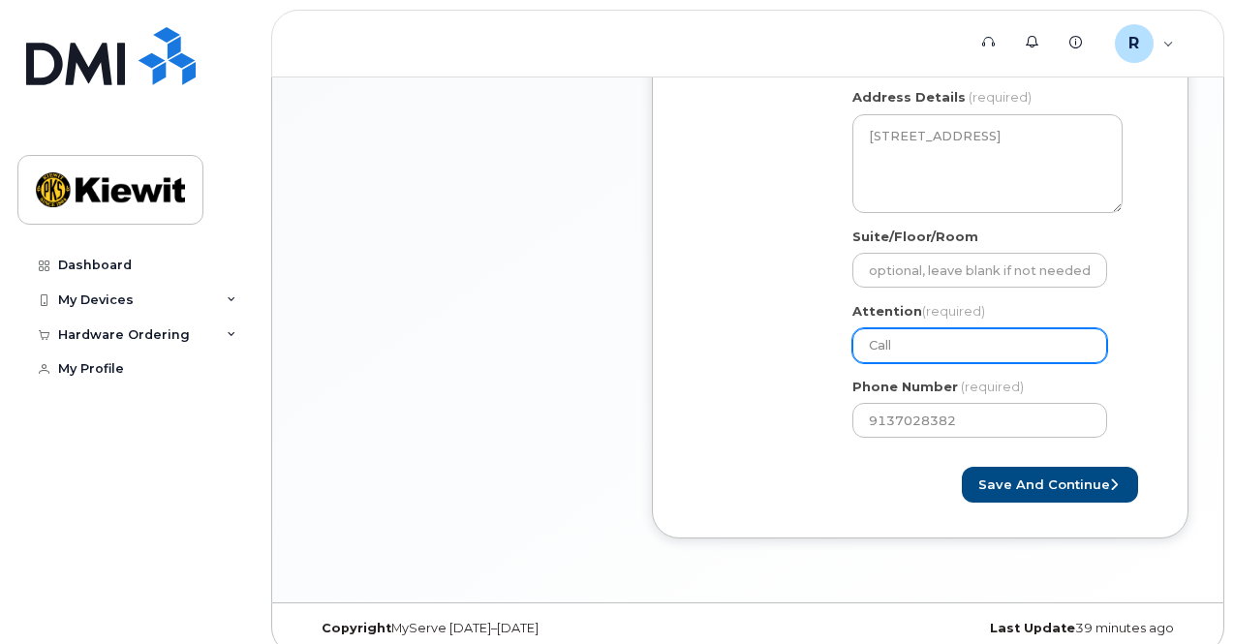
select select
type input "Call O"
select select
type input "Call Of"
select select
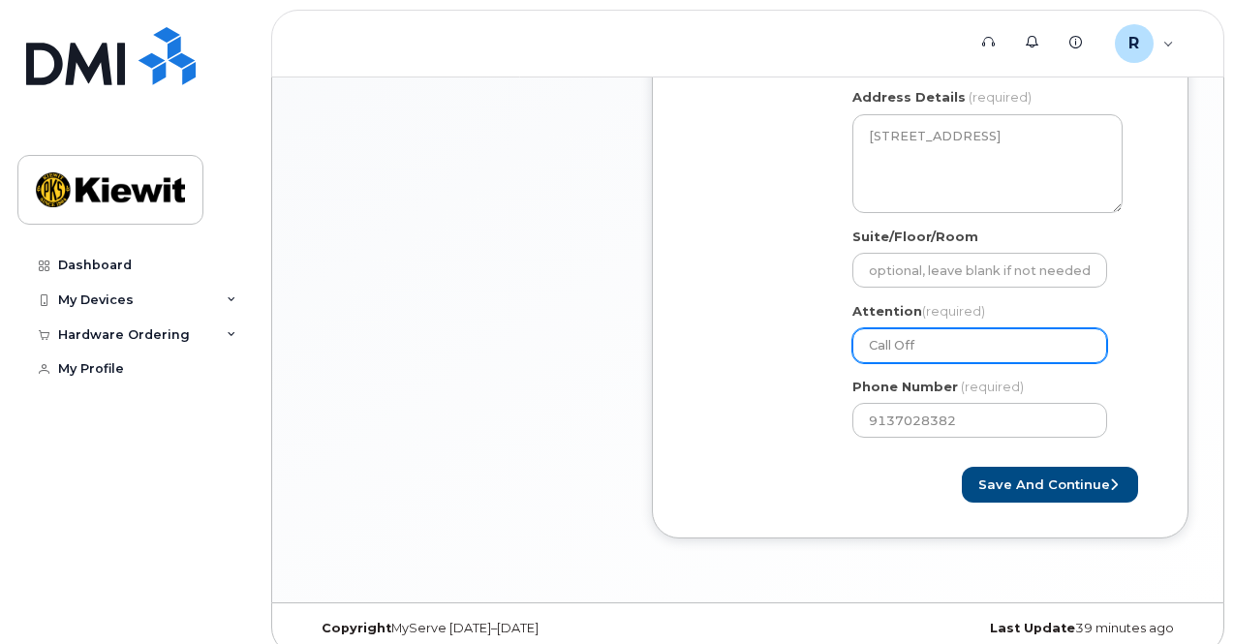
type input "Call Off"
select select
type input "Call Off P"
select select
type input "Call Off Pho"
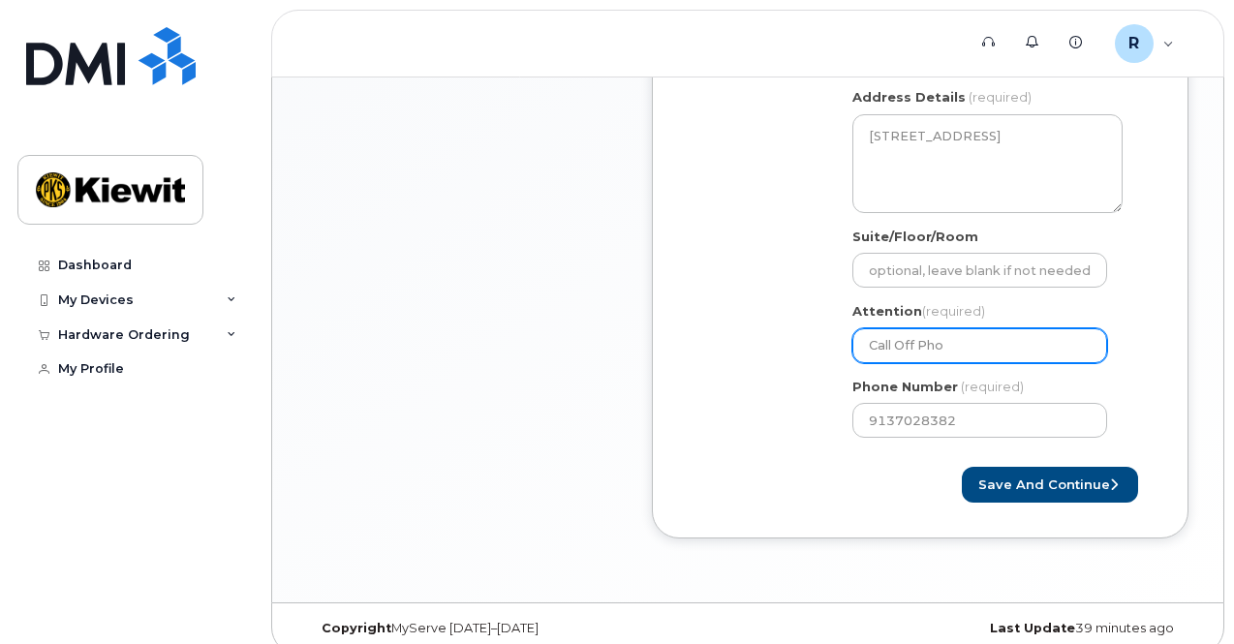
select select
type input "Call Off Phon"
select select
type input "Call Off Phone"
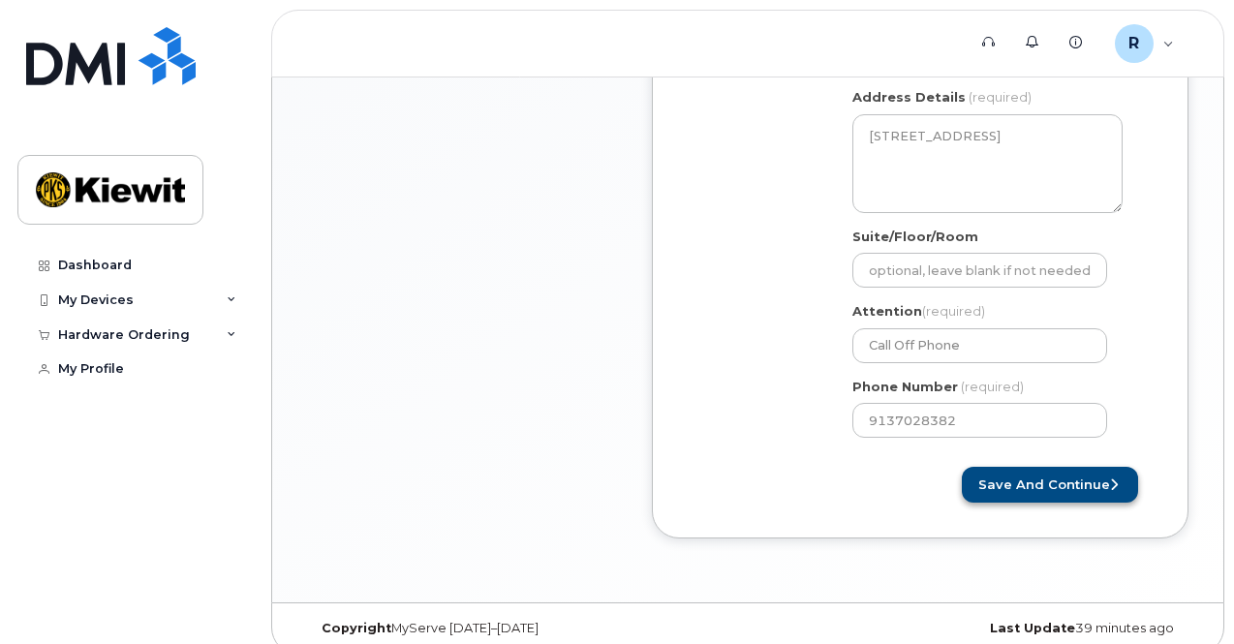
click at [1045, 501] on div "Created By Rishabh.Kaushal Requested By Debi.Hauk Notify the following emails a…" at bounding box center [920, 107] width 537 height 864
click at [1046, 490] on button "Save and Continue" at bounding box center [1050, 485] width 176 height 36
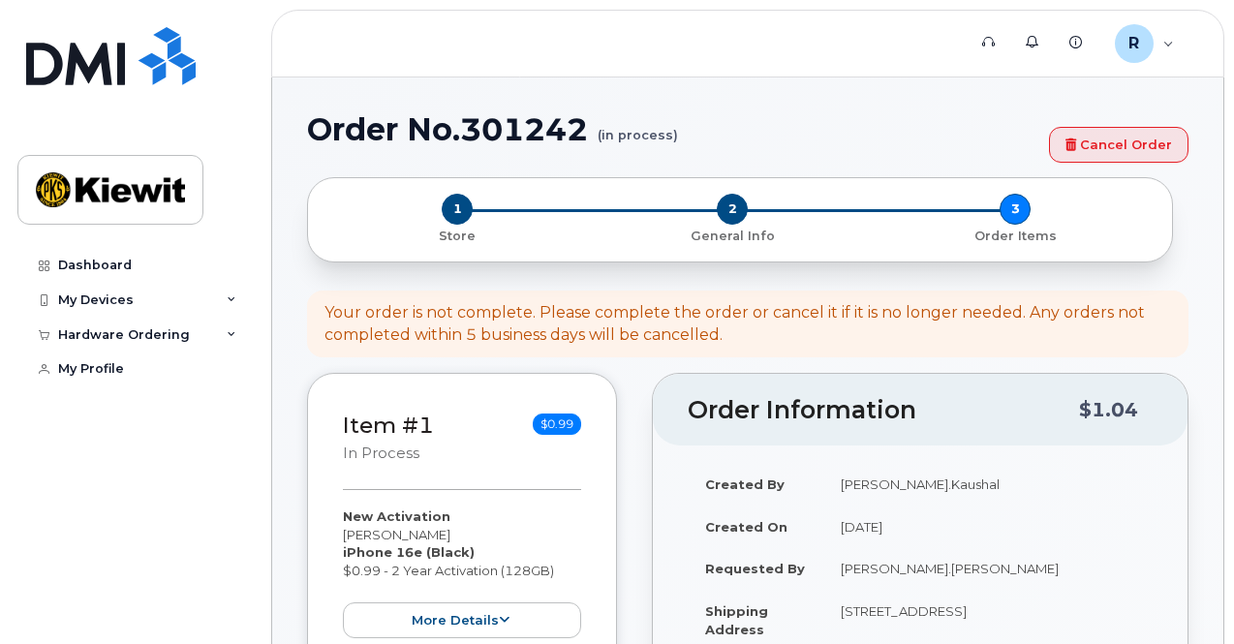
select select
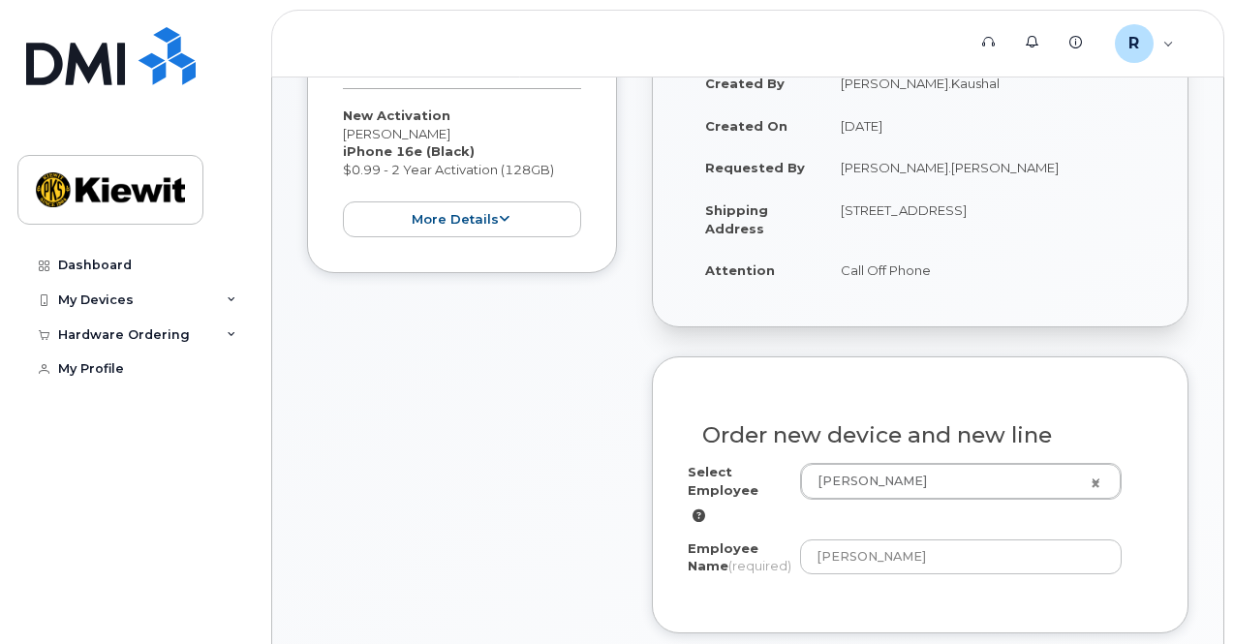
scroll to position [387, 0]
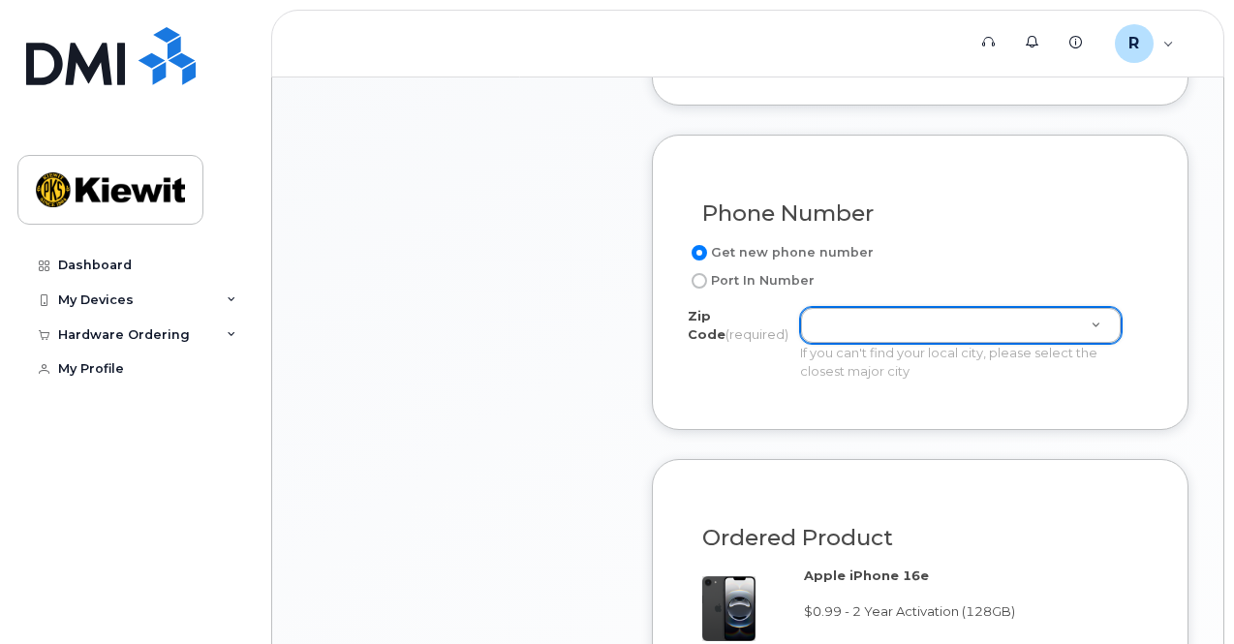
drag, startPoint x: 1033, startPoint y: 220, endPoint x: 1062, endPoint y: 223, distance: 29.2
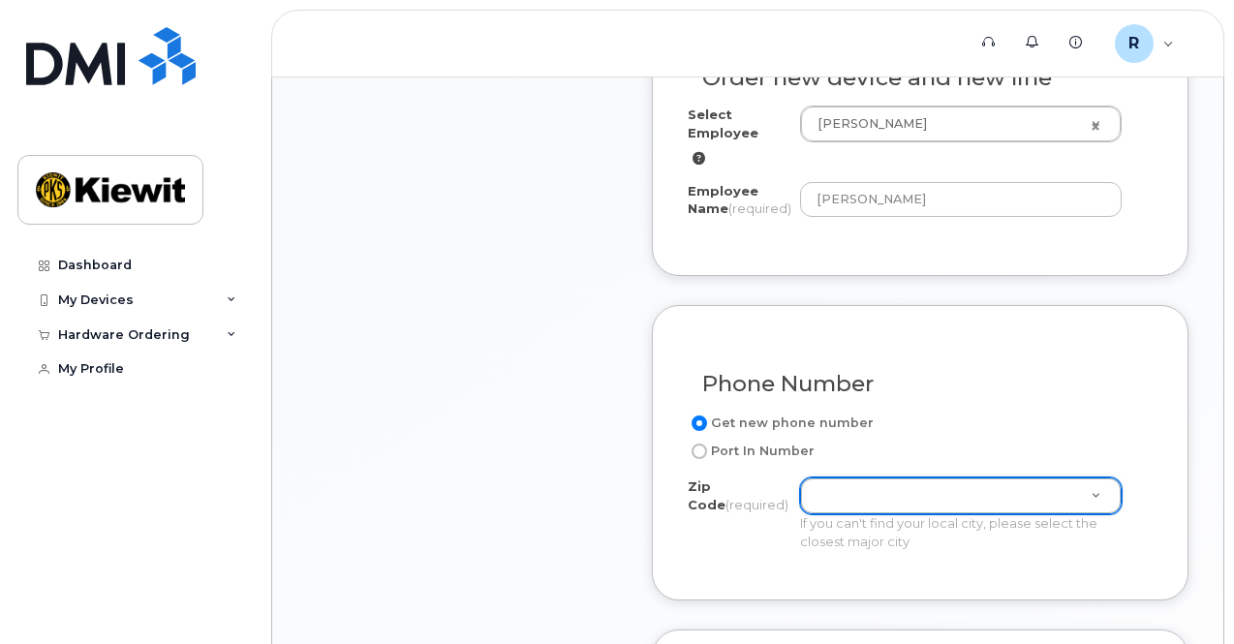
scroll to position [832, 0]
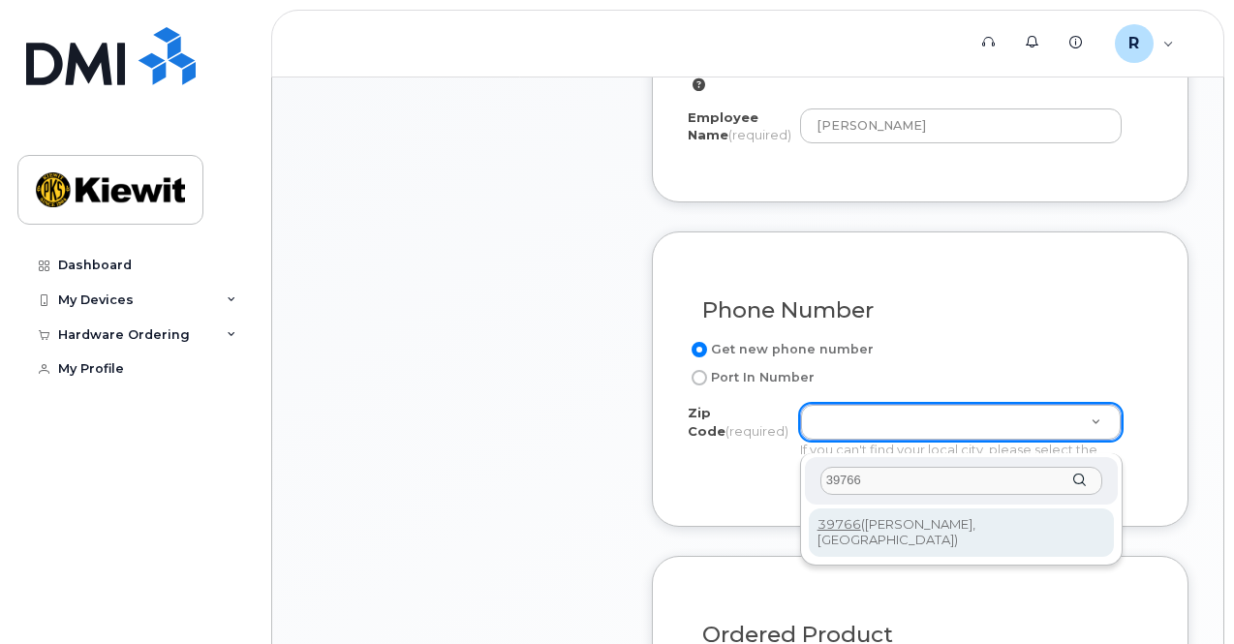
type input "39766"
type input "39766 (Steens, MS)"
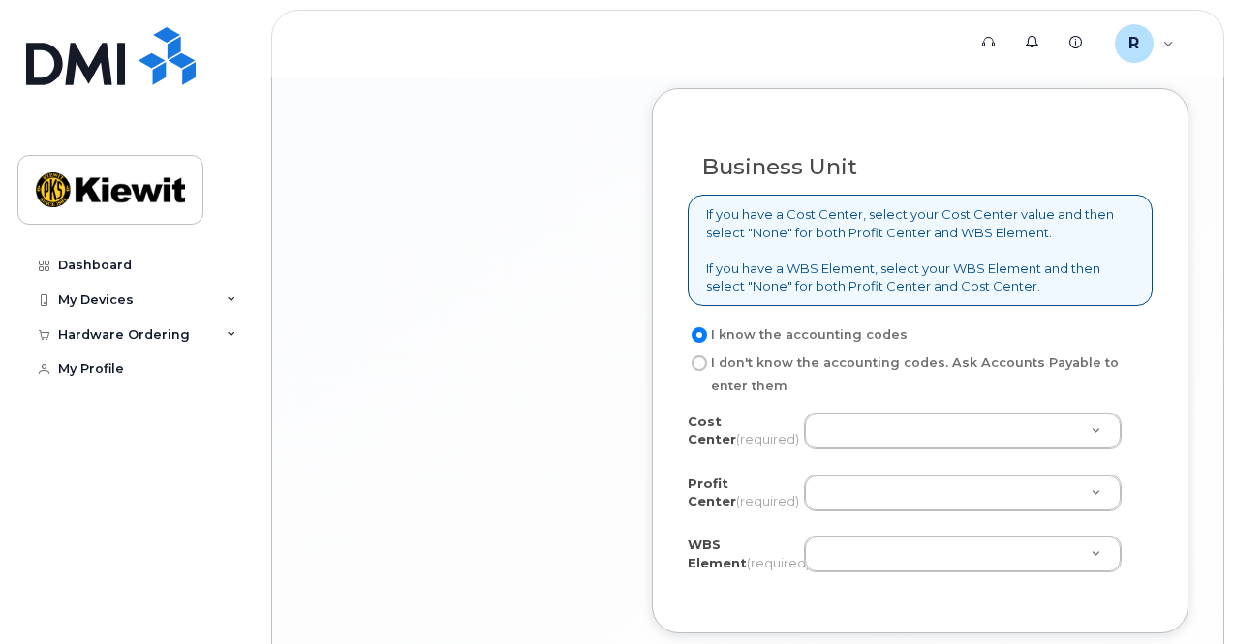
scroll to position [1549, 0]
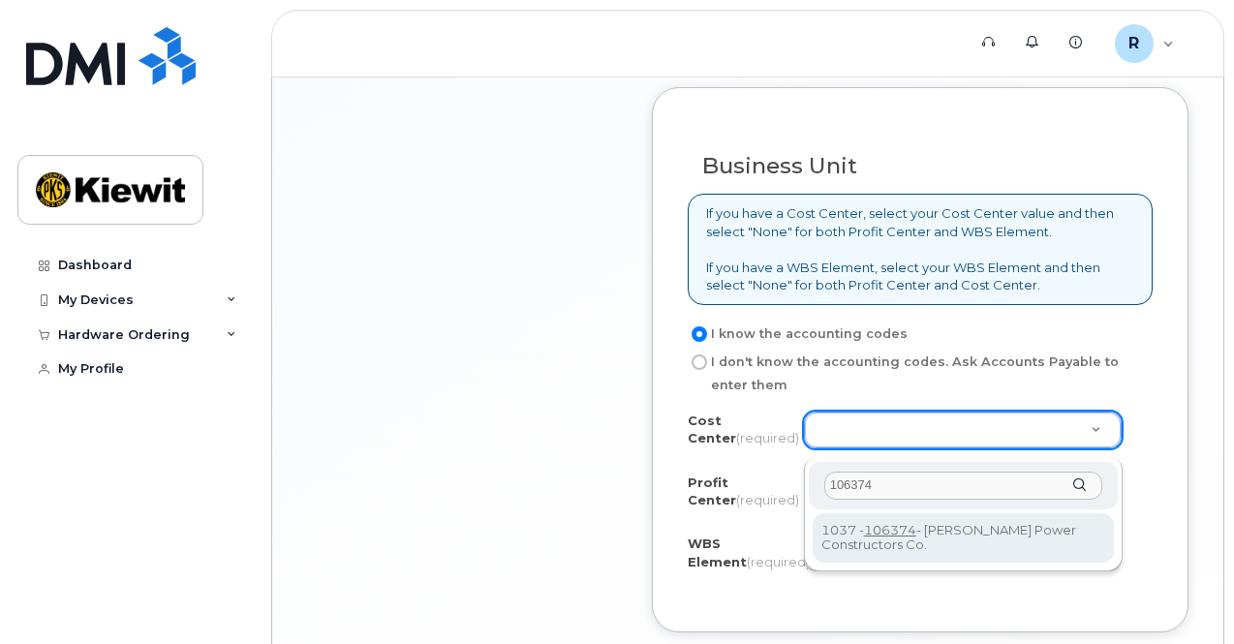
type input "106374"
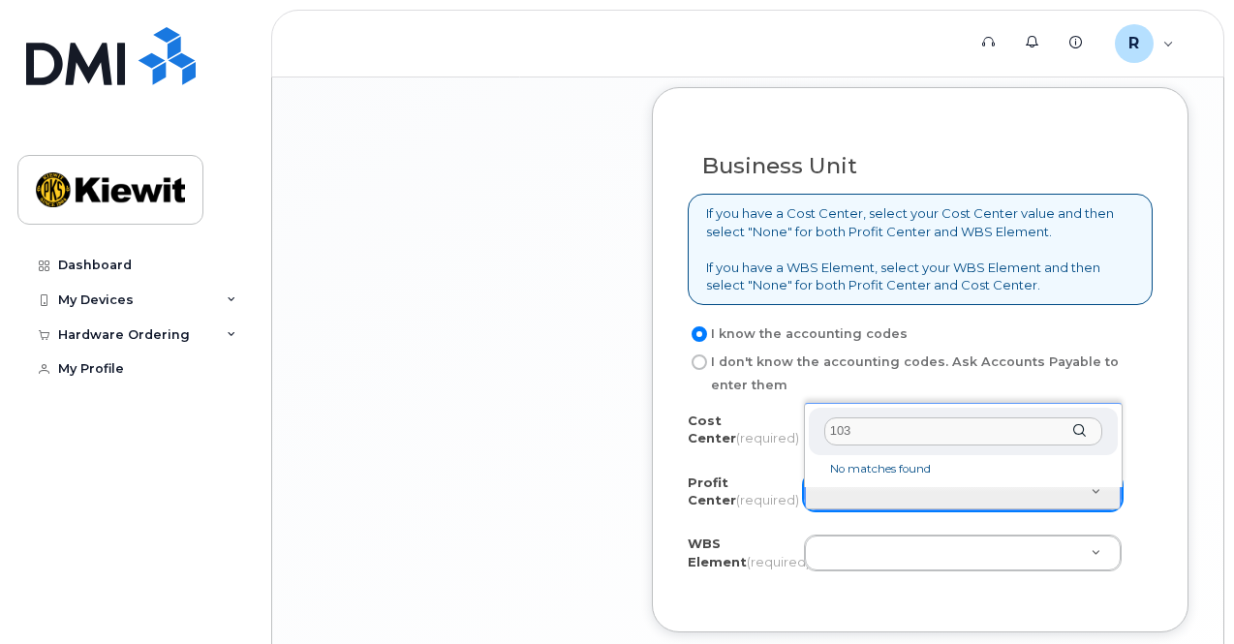
type input "1037"
click at [903, 435] on input "1037" at bounding box center [963, 431] width 278 height 28
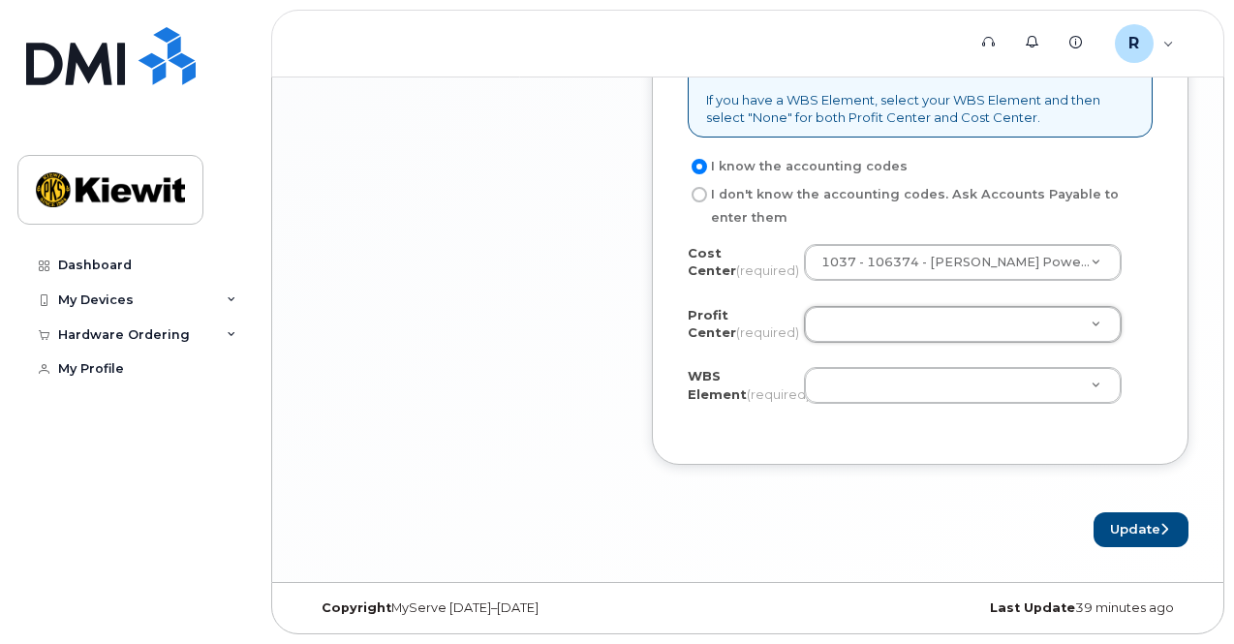
scroll to position [1726, 0]
click at [751, 316] on label "Profit Center (required)" at bounding box center [738, 324] width 101 height 36
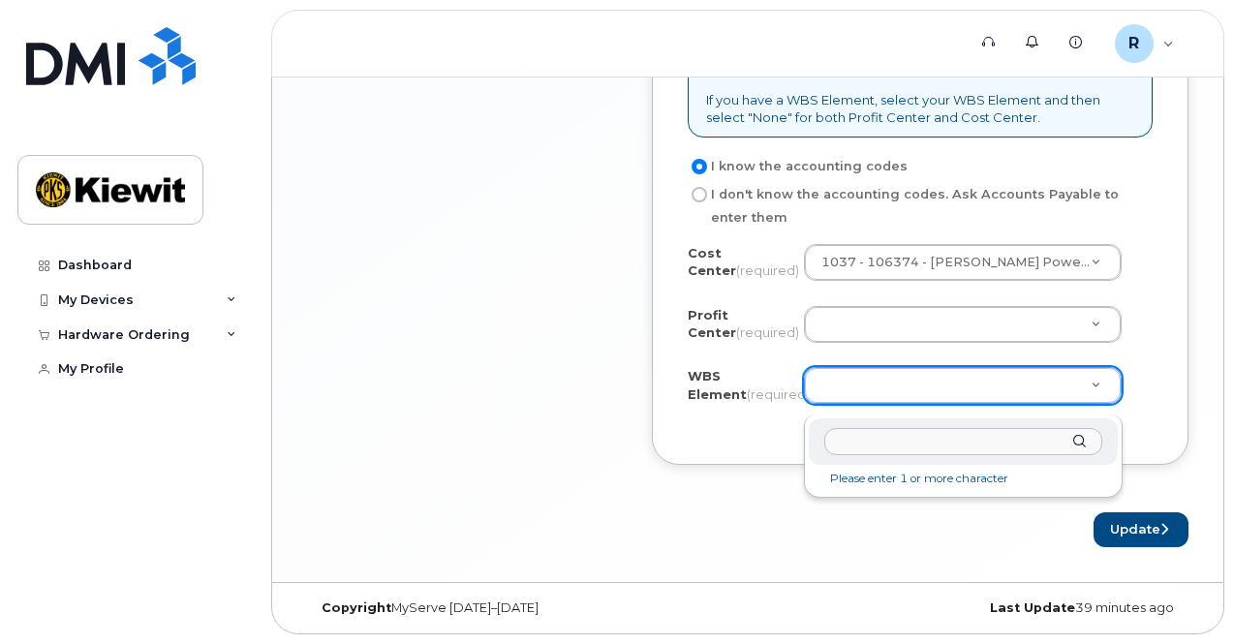
paste input "106374.1726"
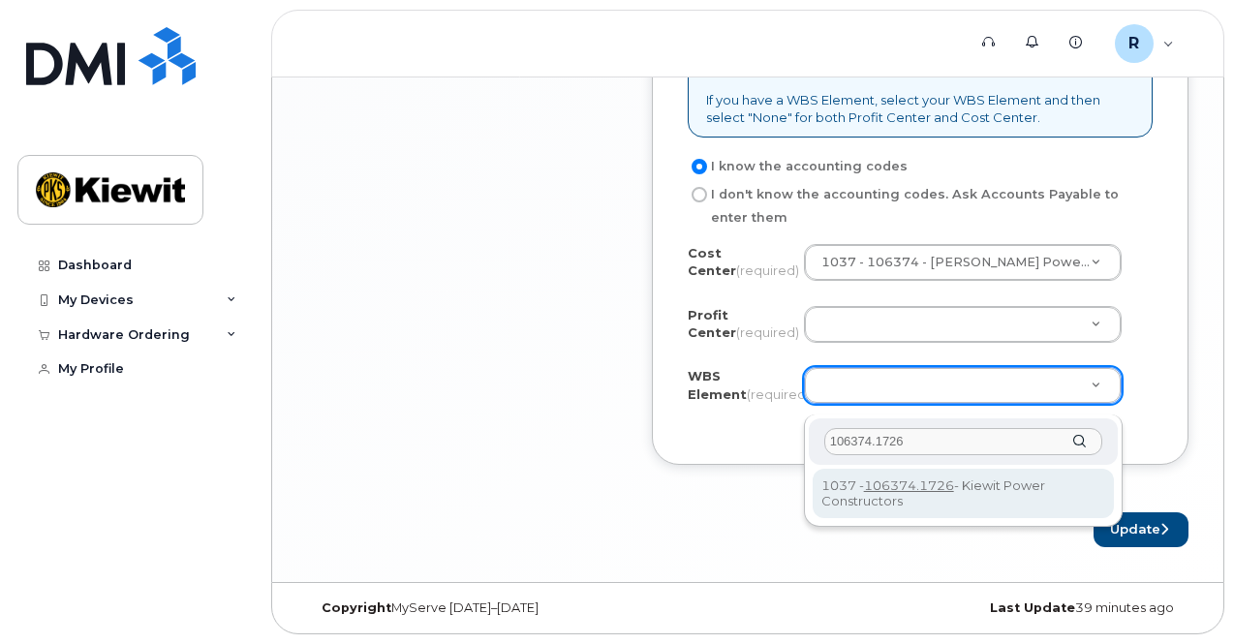
type input "106374.1726"
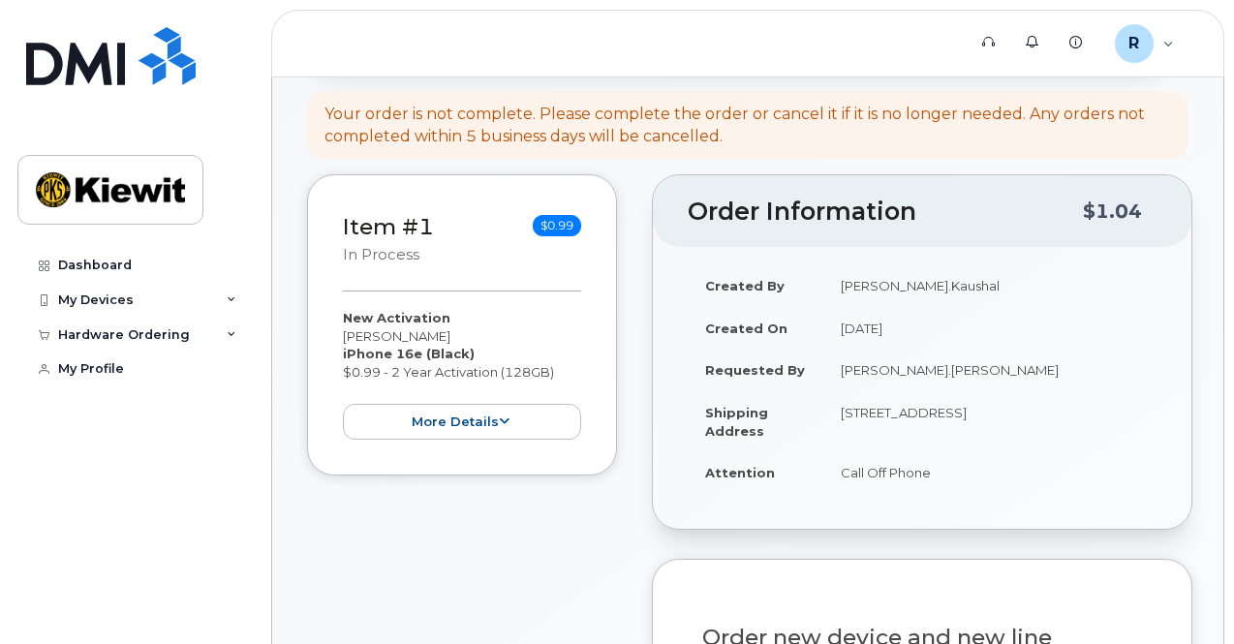
scroll to position [194, 0]
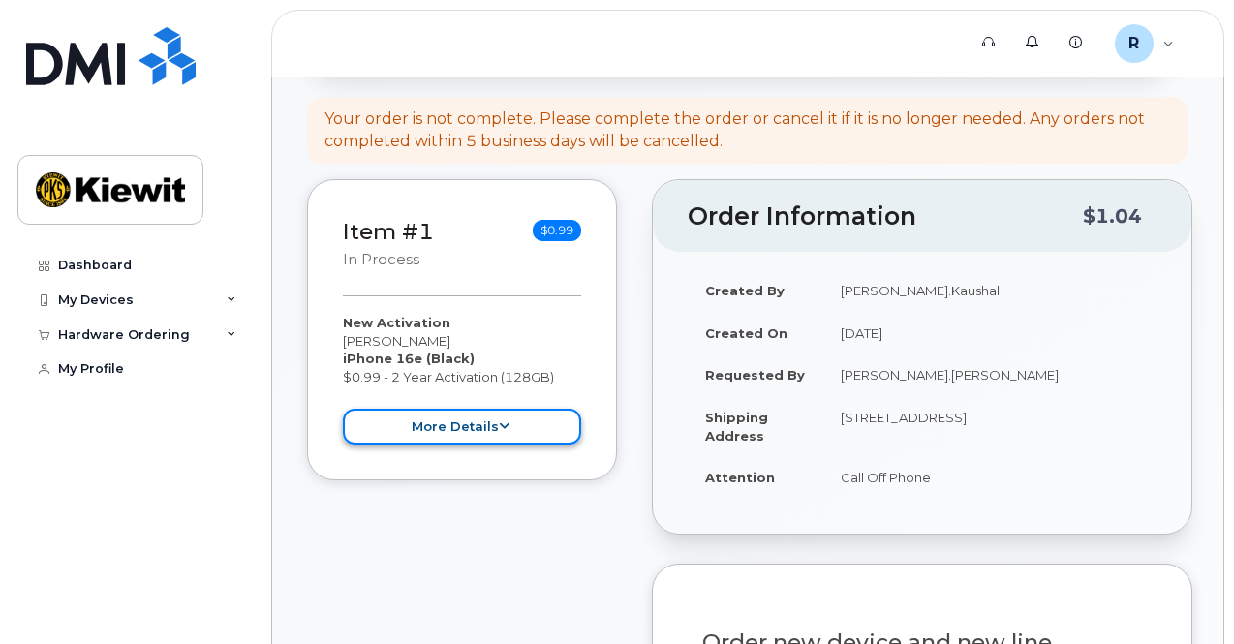
click at [509, 433] on button "more details" at bounding box center [462, 427] width 238 height 36
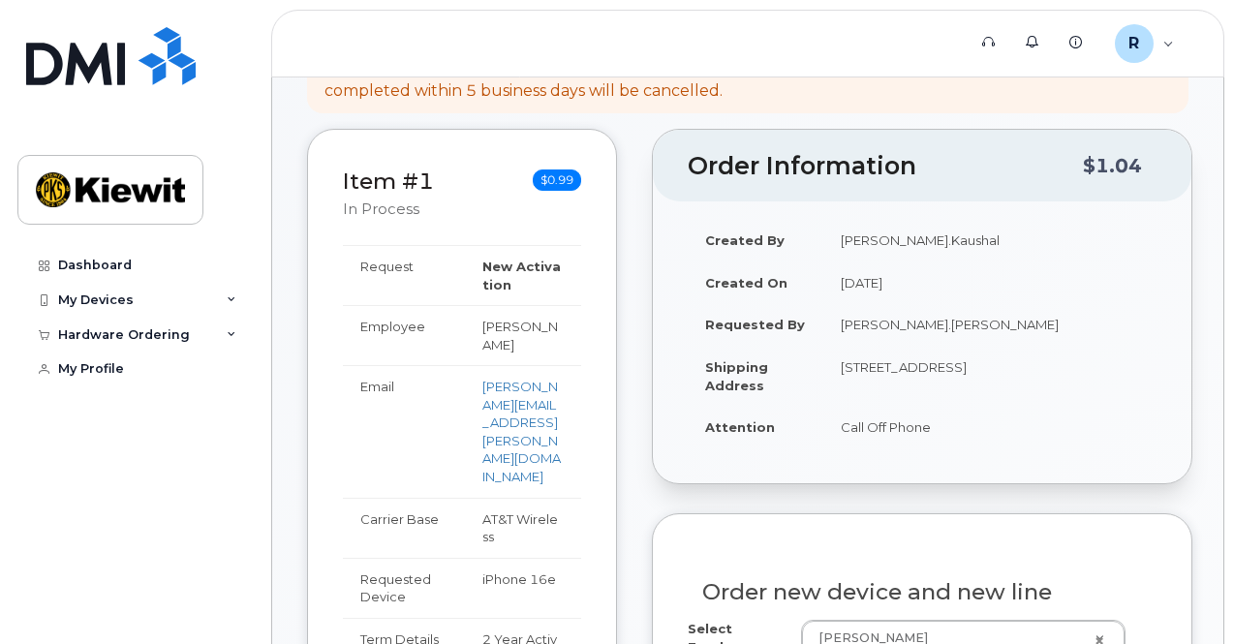
scroll to position [79, 0]
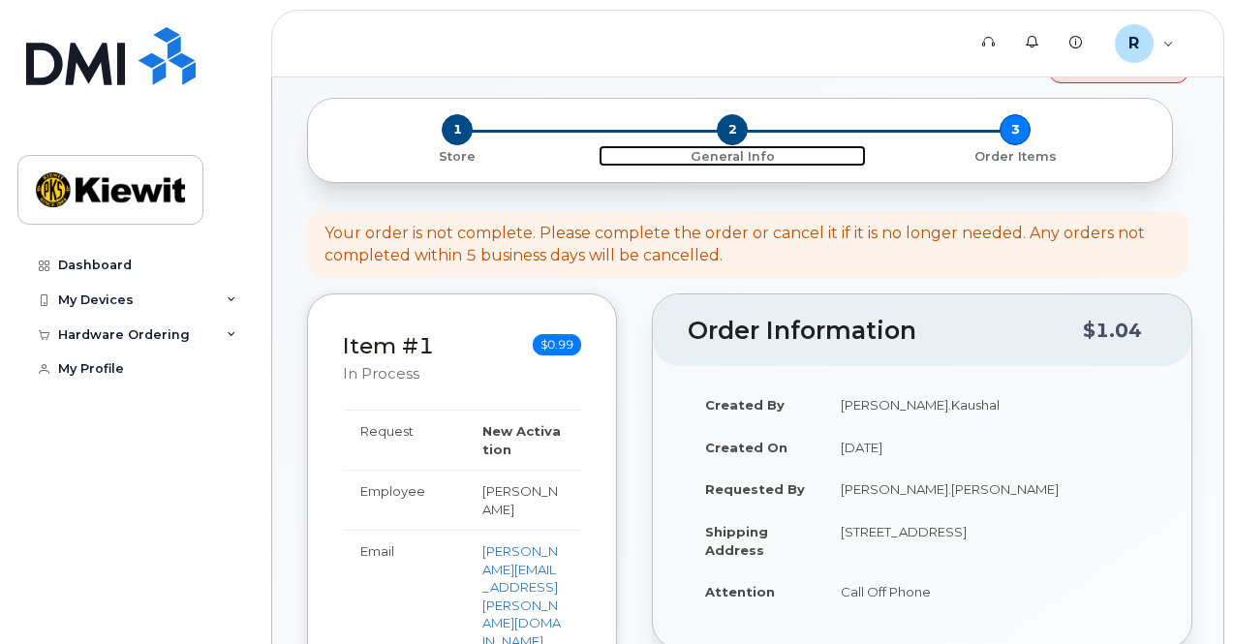
click at [732, 126] on span "2" at bounding box center [732, 129] width 31 height 31
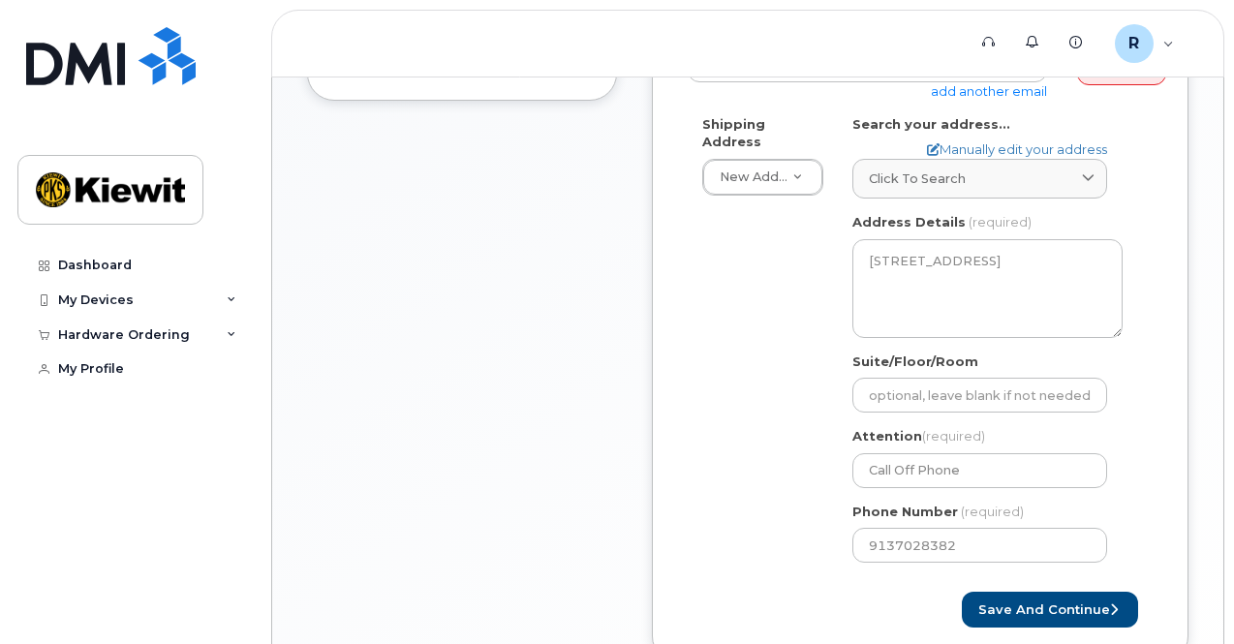
scroll to position [581, 0]
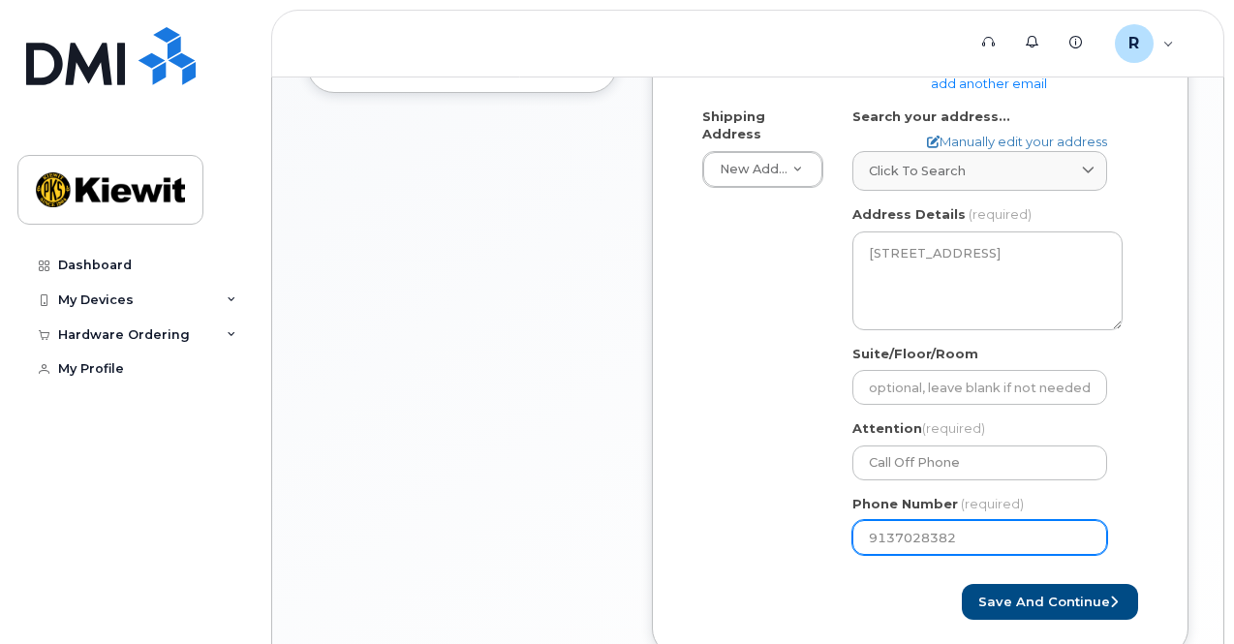
drag, startPoint x: 972, startPoint y: 534, endPoint x: 757, endPoint y: 538, distance: 215.0
click at [757, 538] on div "Shipping Address New Address New Address [STREET_ADDRESS] [PERSON_NAME] Search …" at bounding box center [912, 339] width 449 height 463
paste input "number"
select select
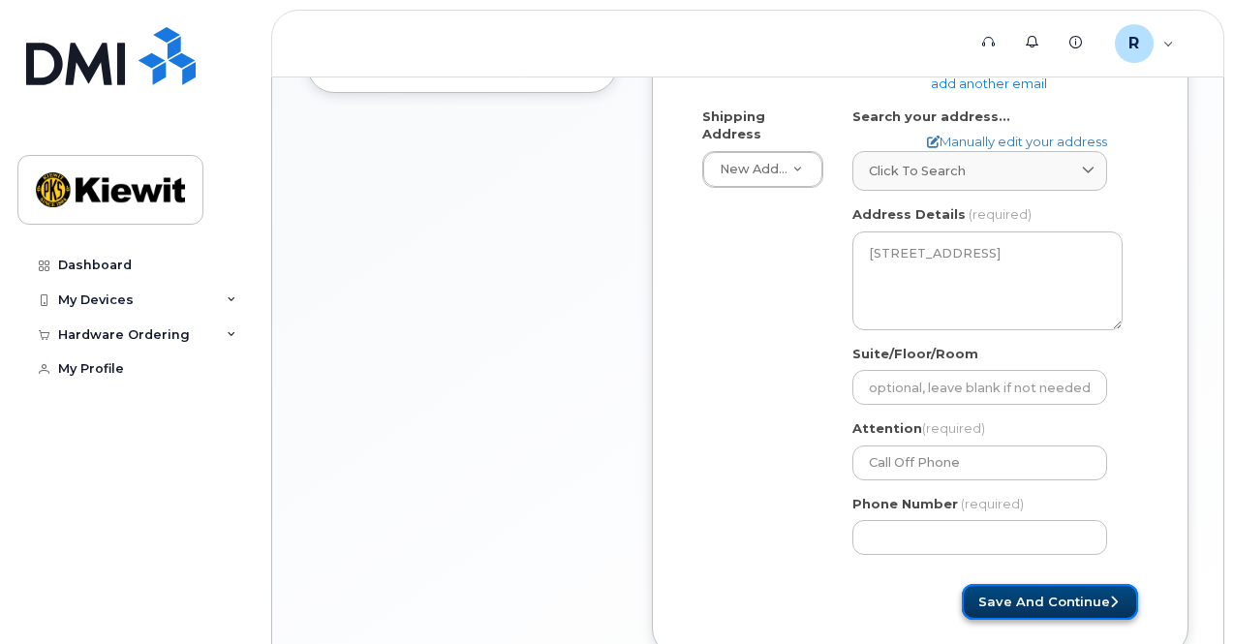
click at [1046, 599] on button "Save and Continue" at bounding box center [1050, 602] width 176 height 36
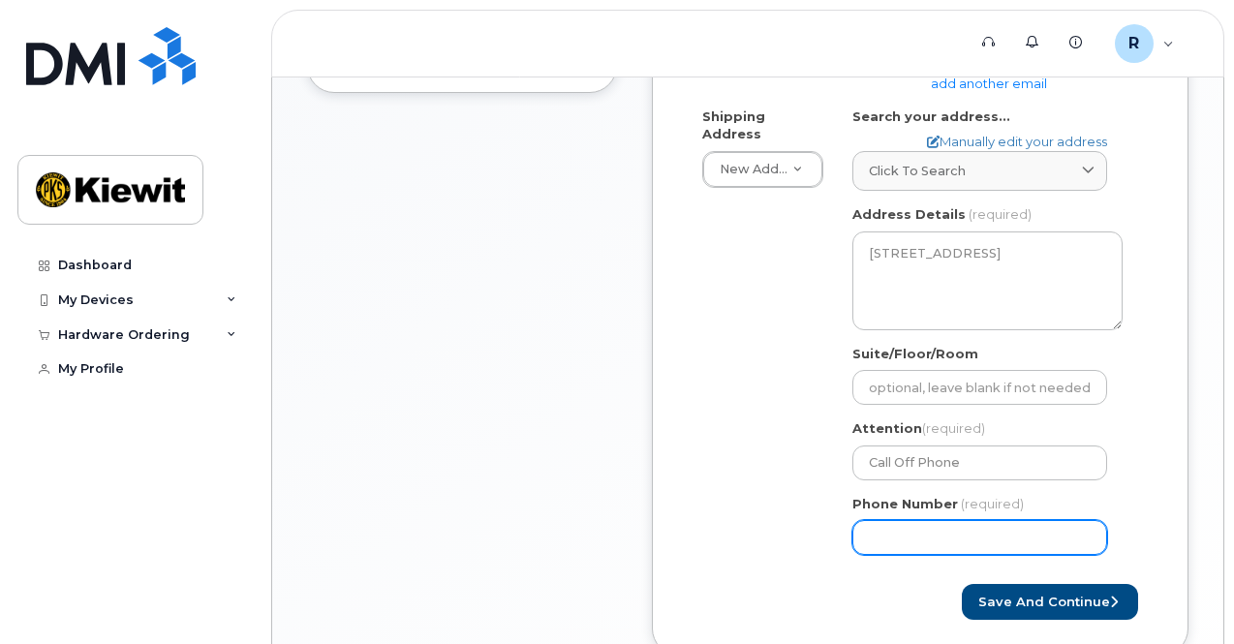
click at [926, 534] on input "Phone Number" at bounding box center [979, 537] width 255 height 35
click at [929, 536] on input "Phone Number" at bounding box center [979, 537] width 255 height 35
select select
type input "9133296506"
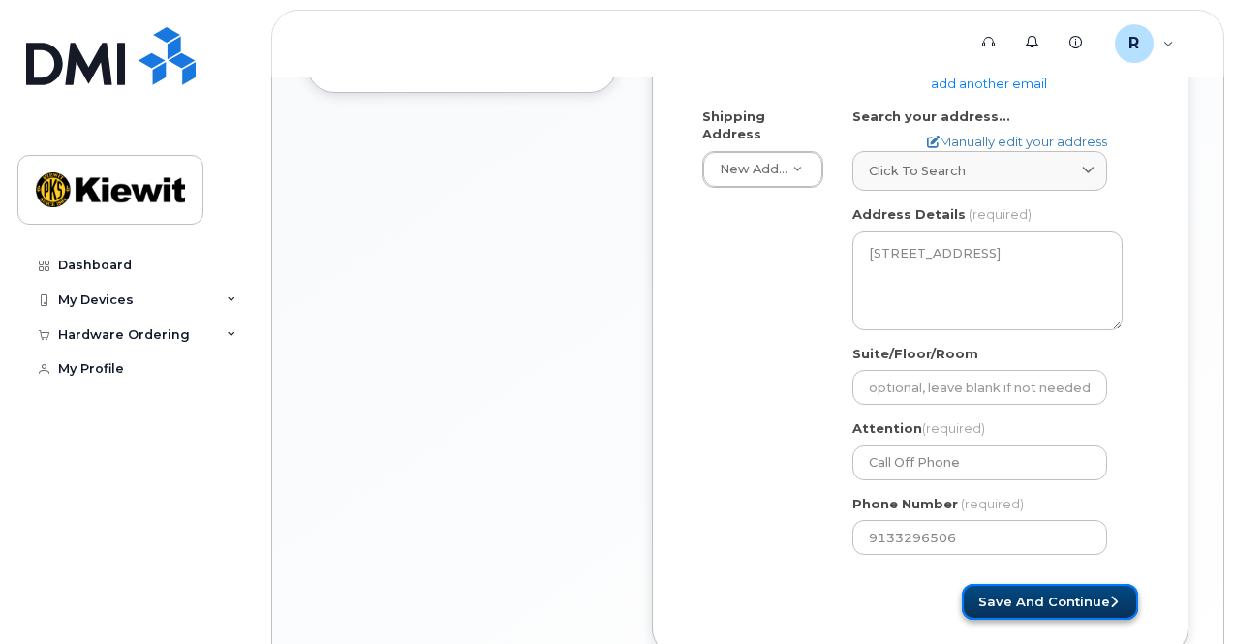
click at [999, 587] on button "Save and Continue" at bounding box center [1050, 602] width 176 height 36
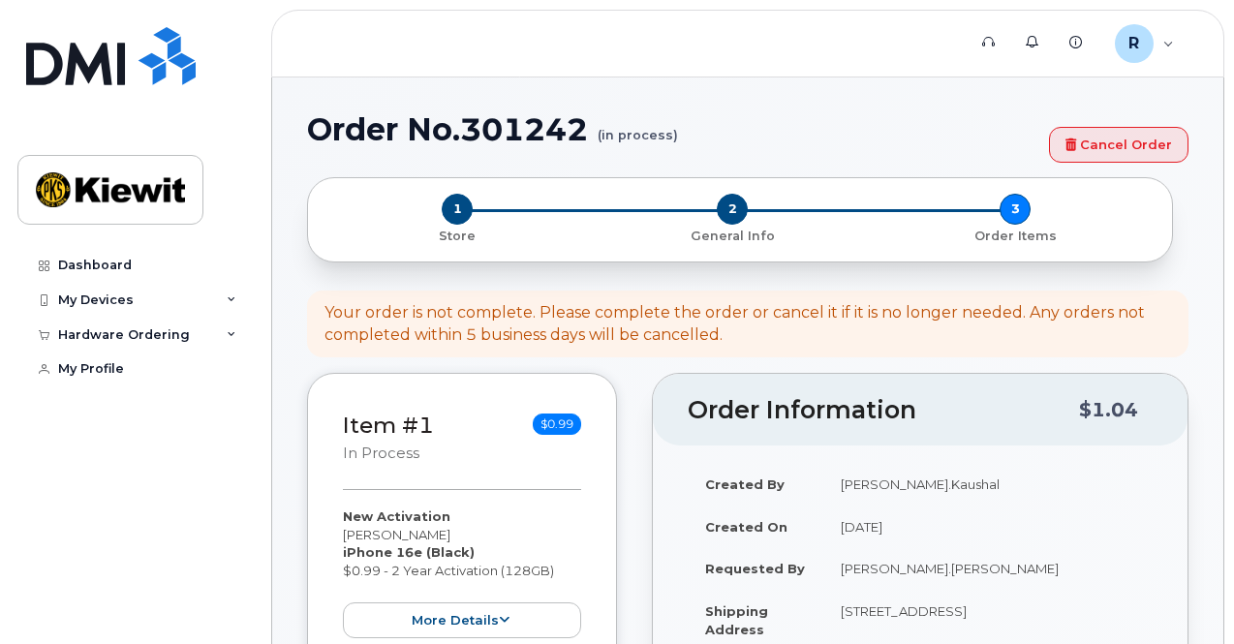
select select
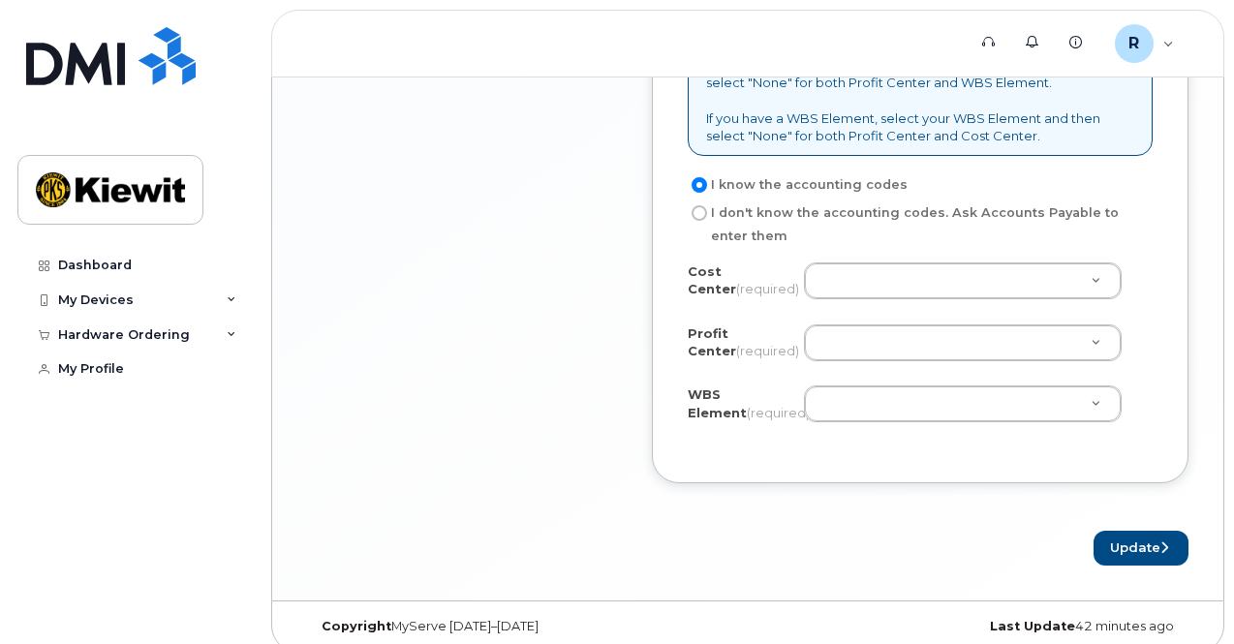
scroll to position [1726, 0]
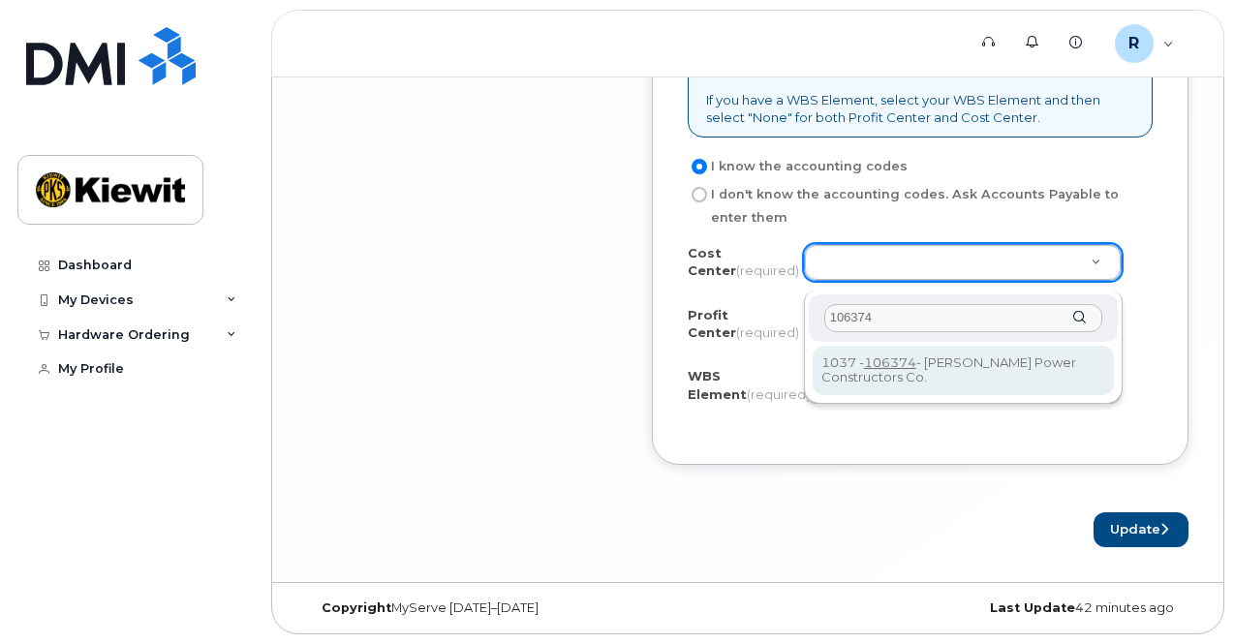
type input "106374"
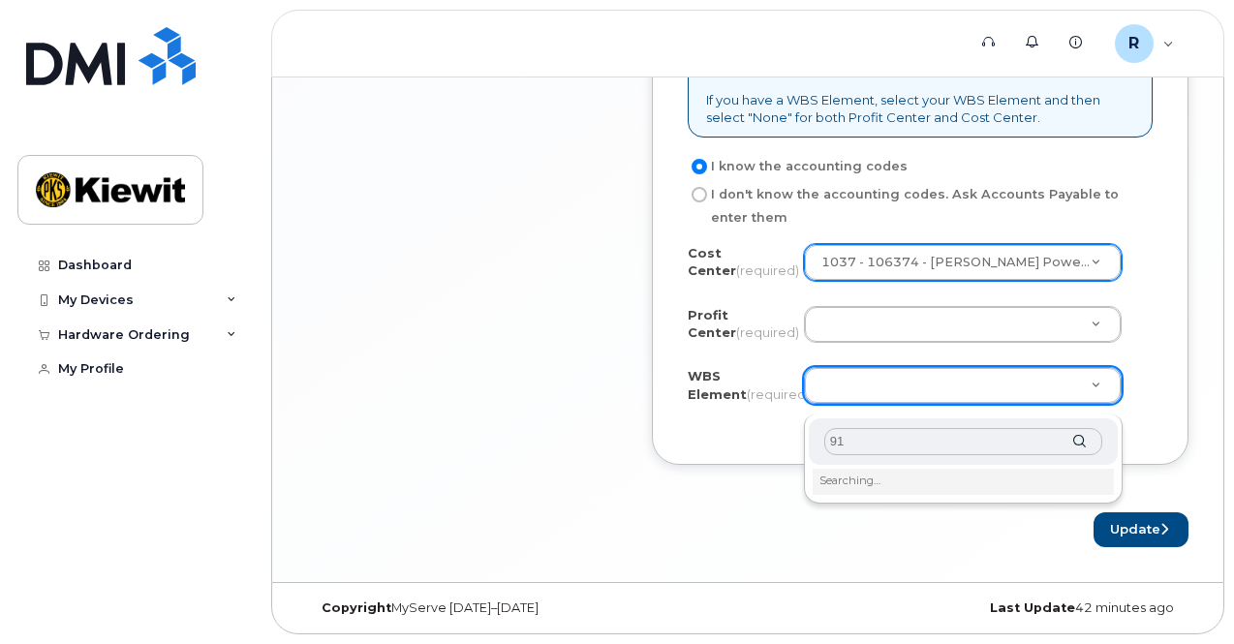
type input "9"
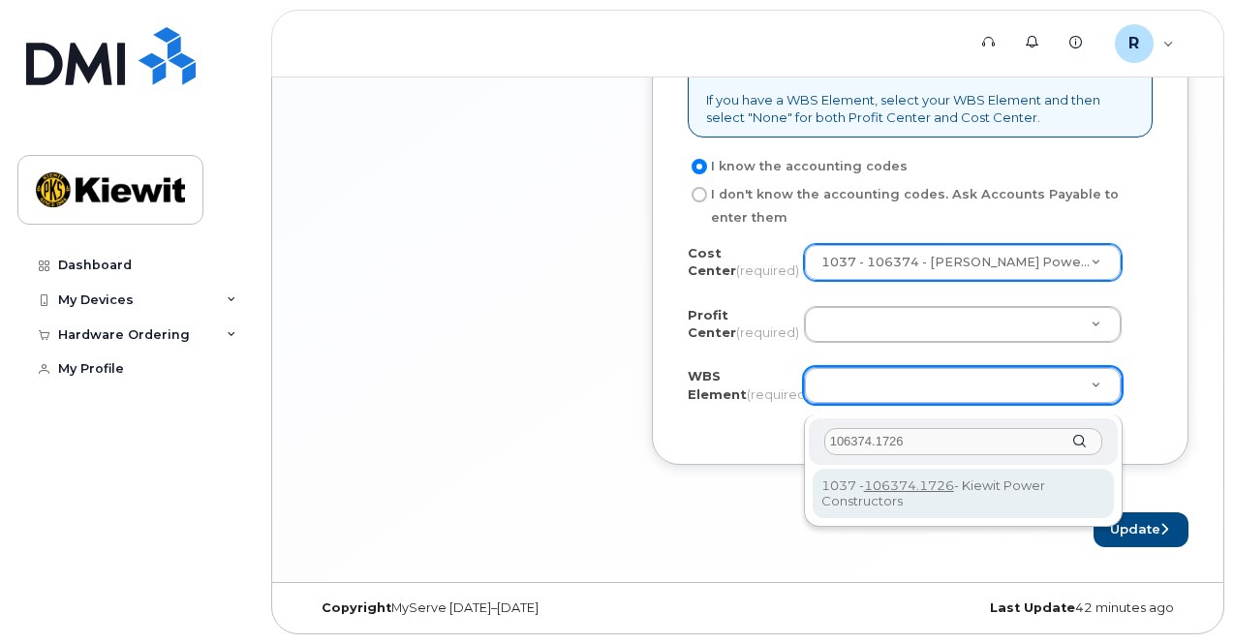
click at [954, 433] on input "106374.1726" at bounding box center [963, 442] width 278 height 28
type input "106374.1726"
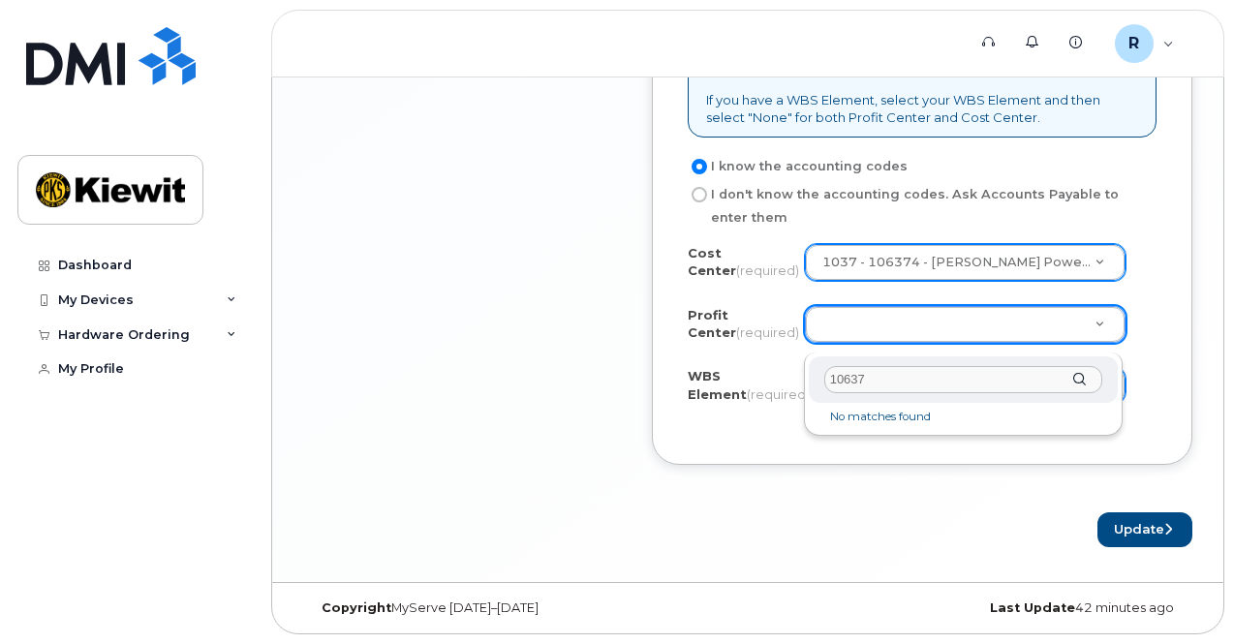
type input "106374"
drag, startPoint x: 834, startPoint y: 458, endPoint x: 837, endPoint y: 420, distance: 37.9
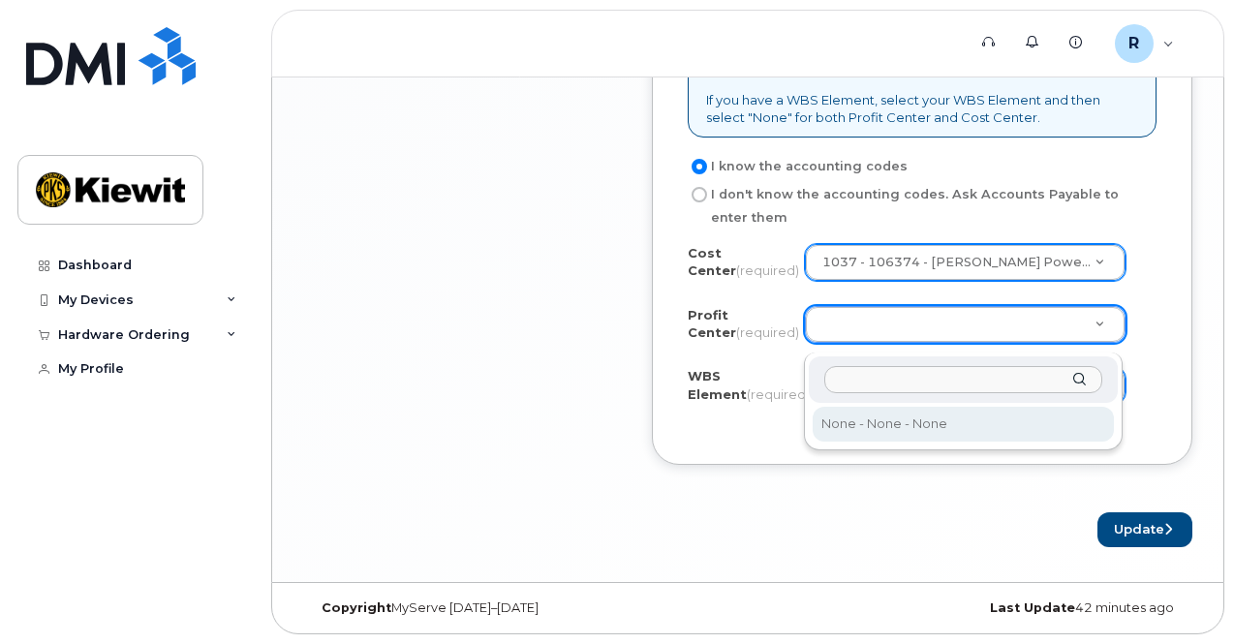
select select "None"
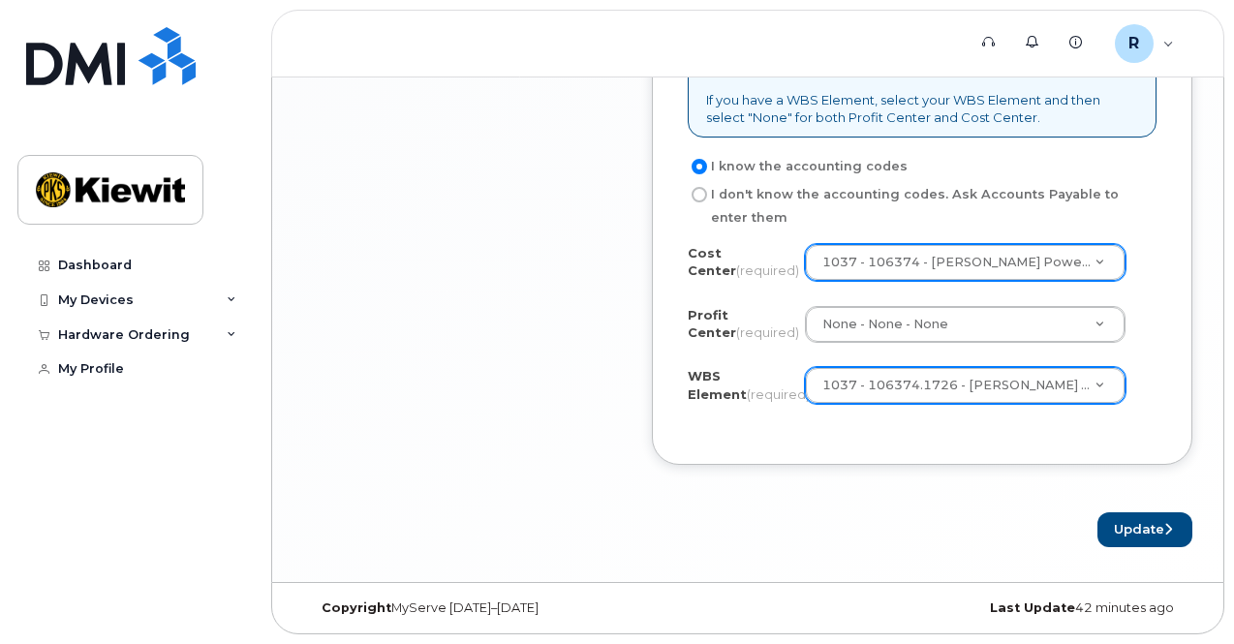
click at [814, 306] on div "Cost Center (required) 1037 - 106374 - Kiewit Power Constructors Co. 106374 Pro…" at bounding box center [922, 336] width 469 height 185
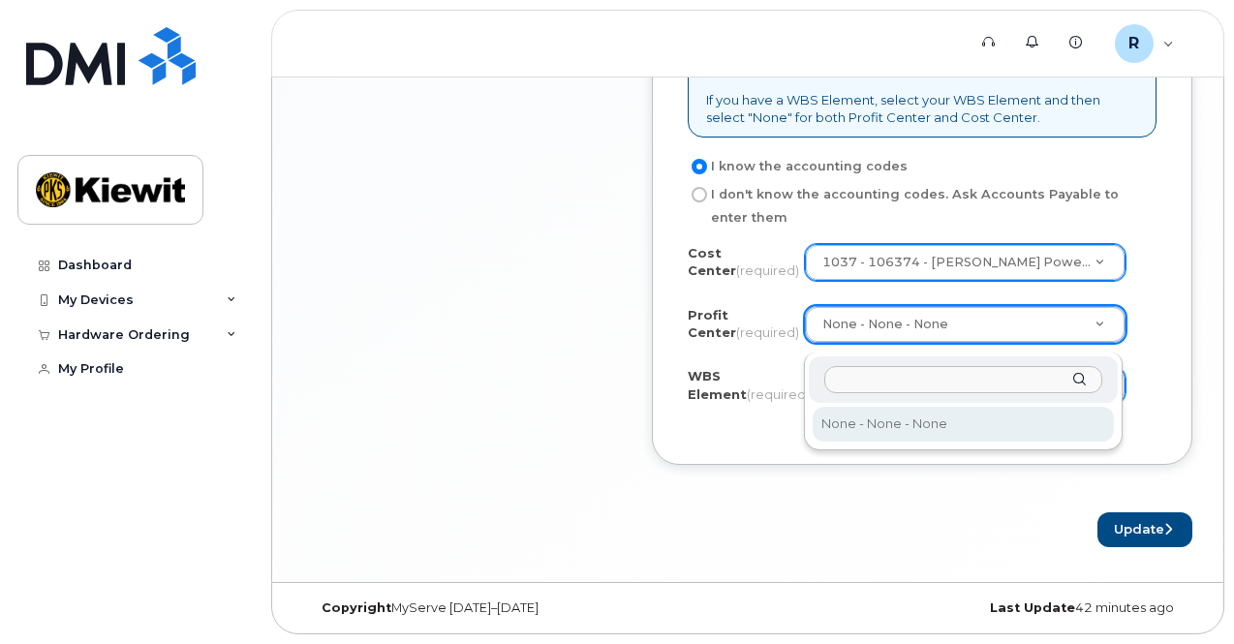
click at [864, 436] on div "None - None - None" at bounding box center [963, 402] width 319 height 98
type input "4"
type input "r"
type input "e"
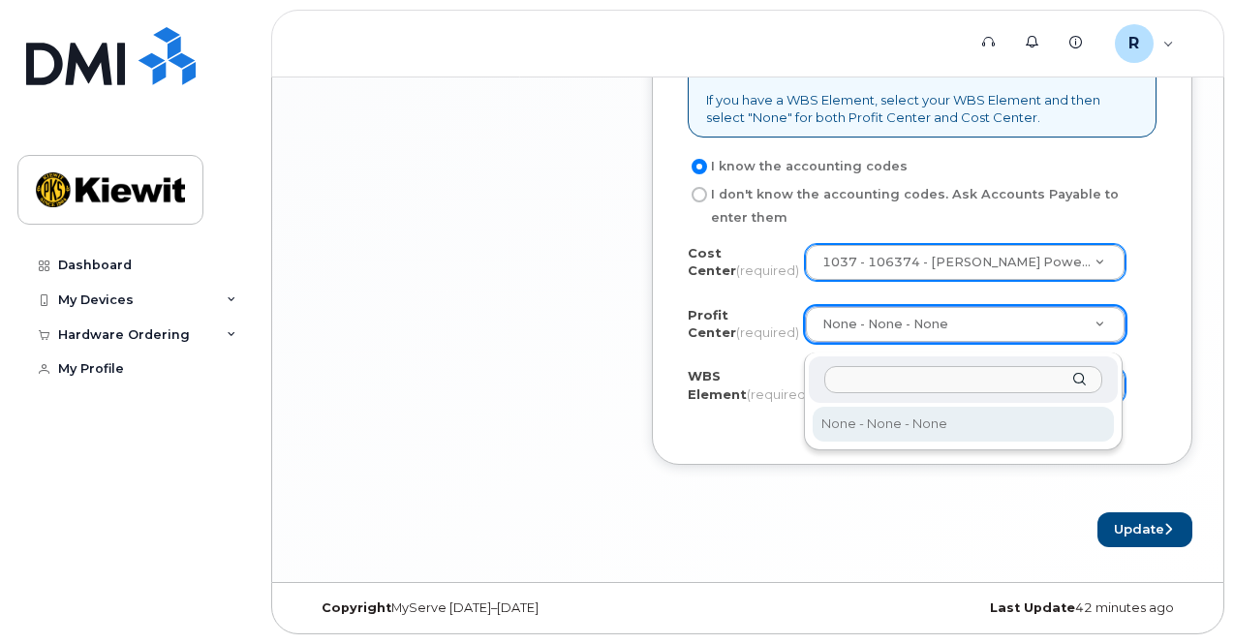
type input "w"
type input "q"
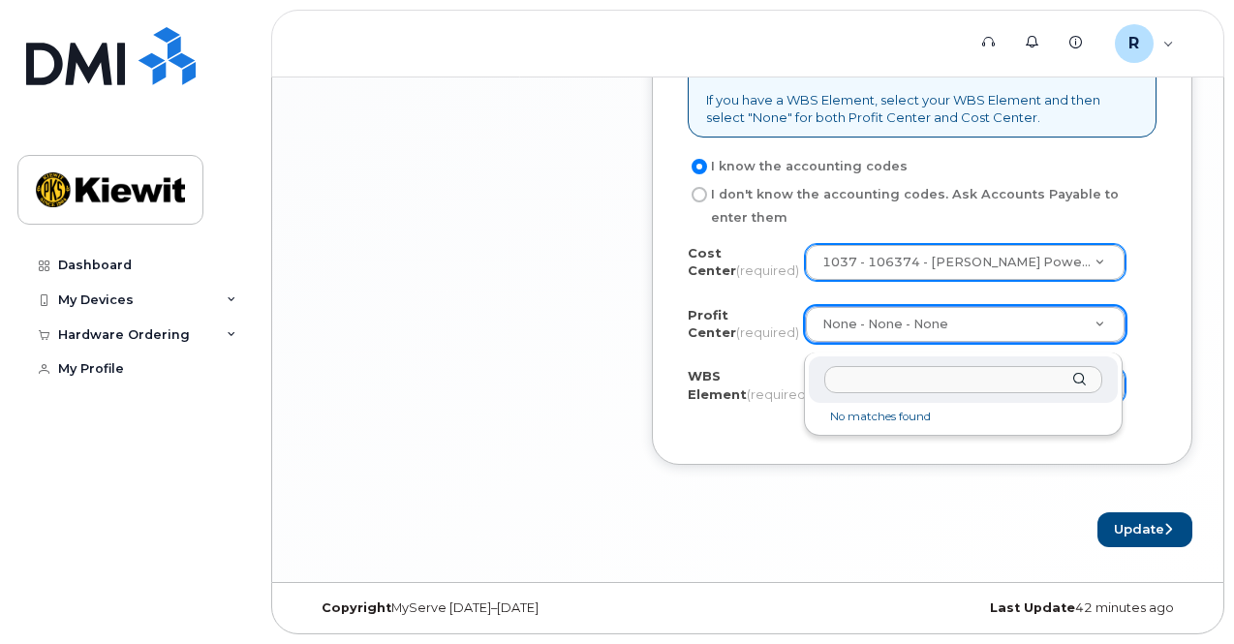
type input "p"
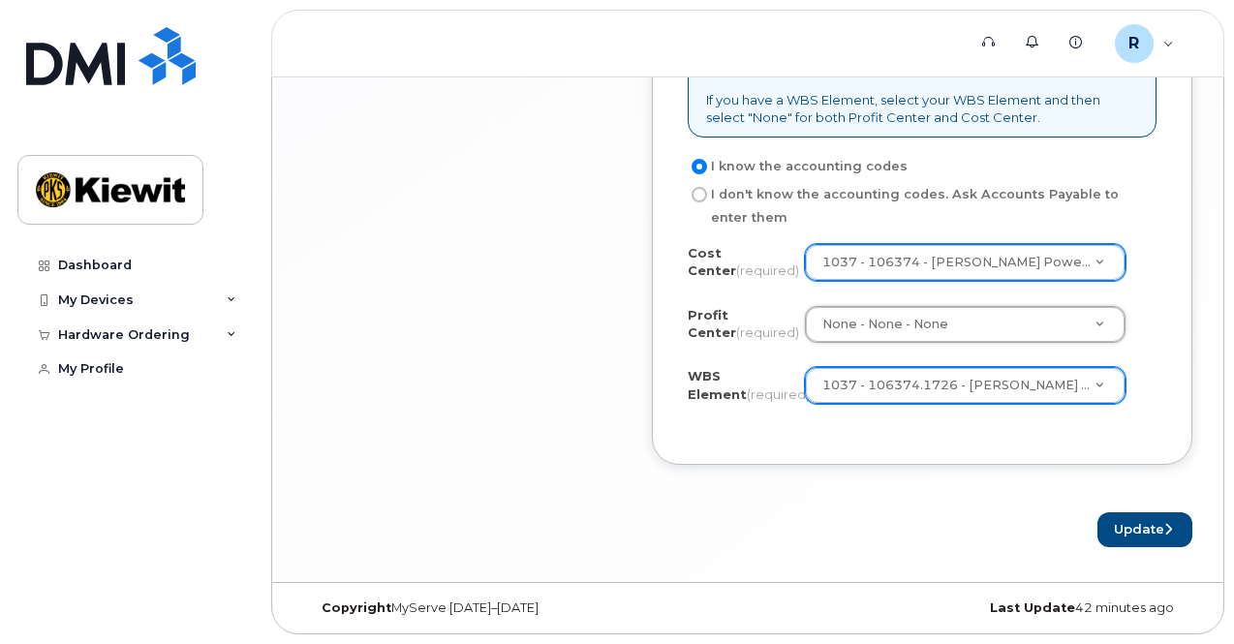
drag, startPoint x: 857, startPoint y: 321, endPoint x: 937, endPoint y: 357, distance: 87.5
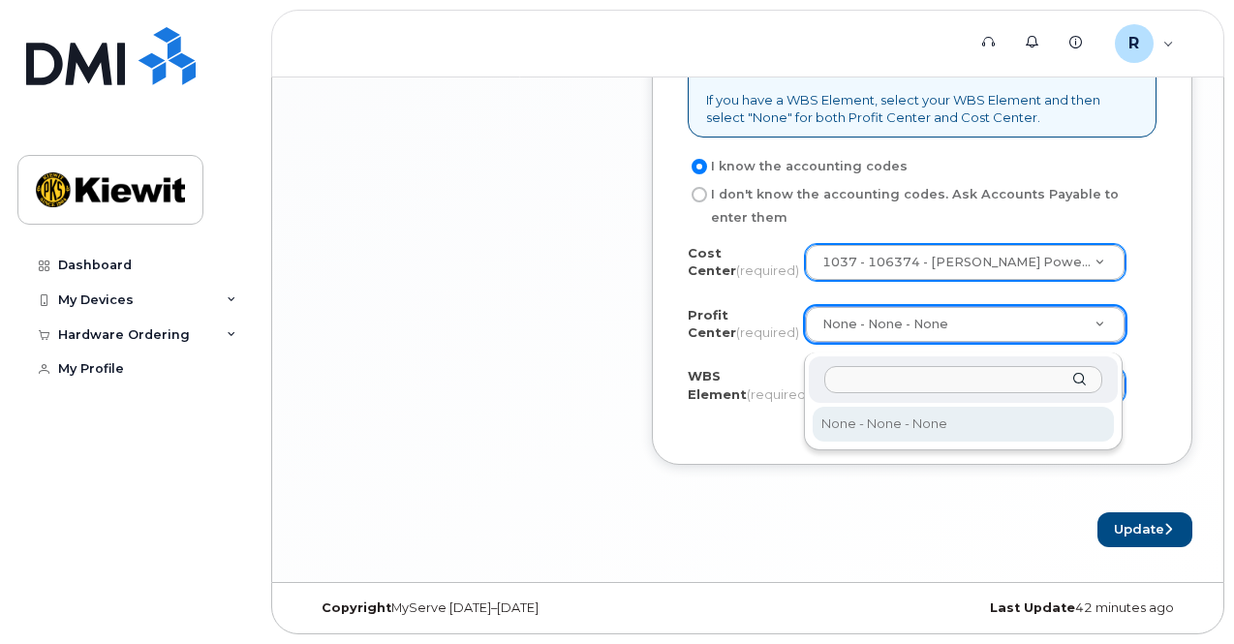
click at [964, 380] on input "text" at bounding box center [963, 380] width 278 height 28
click at [964, 379] on input "text" at bounding box center [963, 380] width 278 height 28
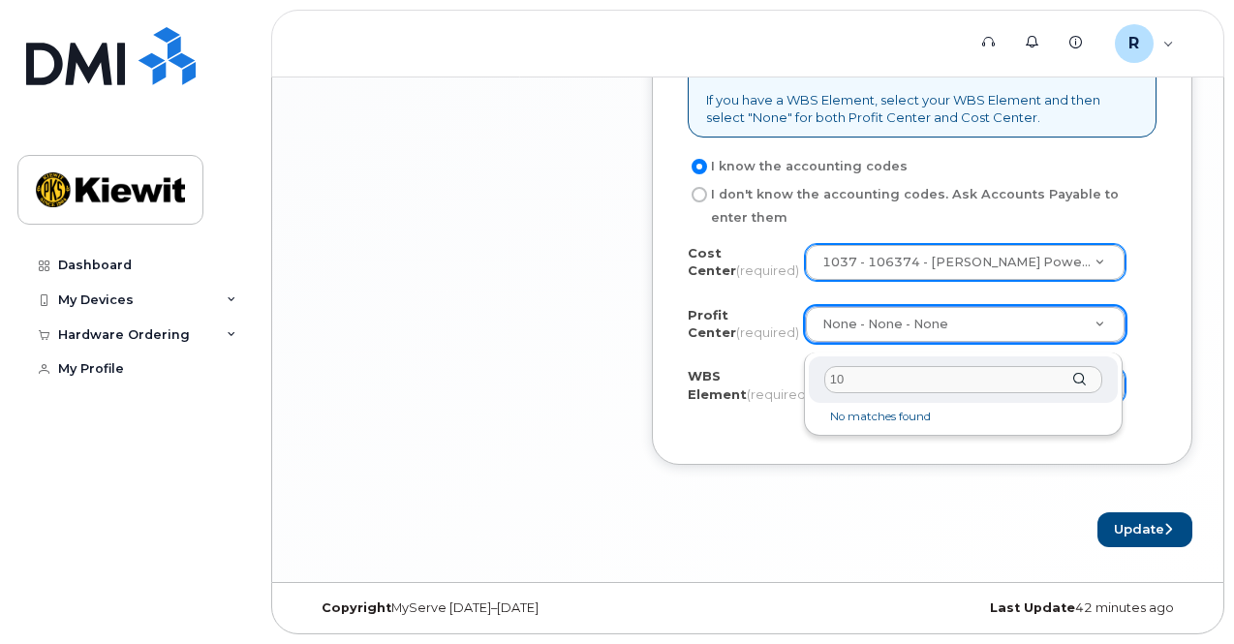
type input "1"
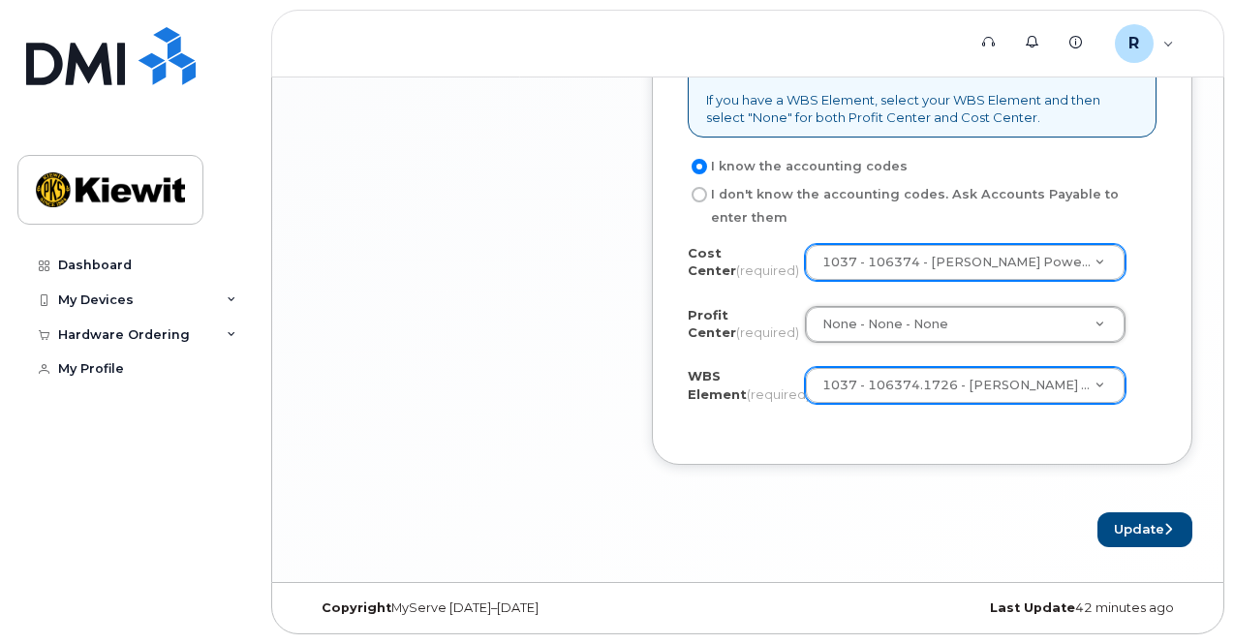
click at [686, 350] on div "Business Unit If you have a Cost Center, select your Cost Center value and then…" at bounding box center [922, 192] width 540 height 545
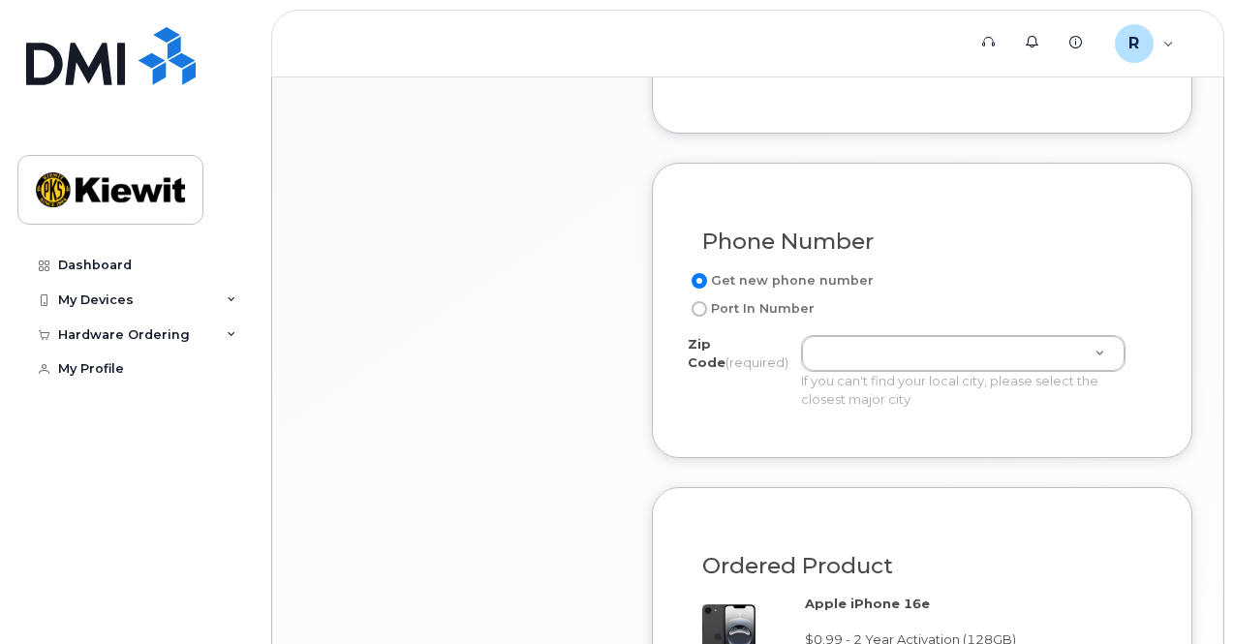
scroll to position [969, 0]
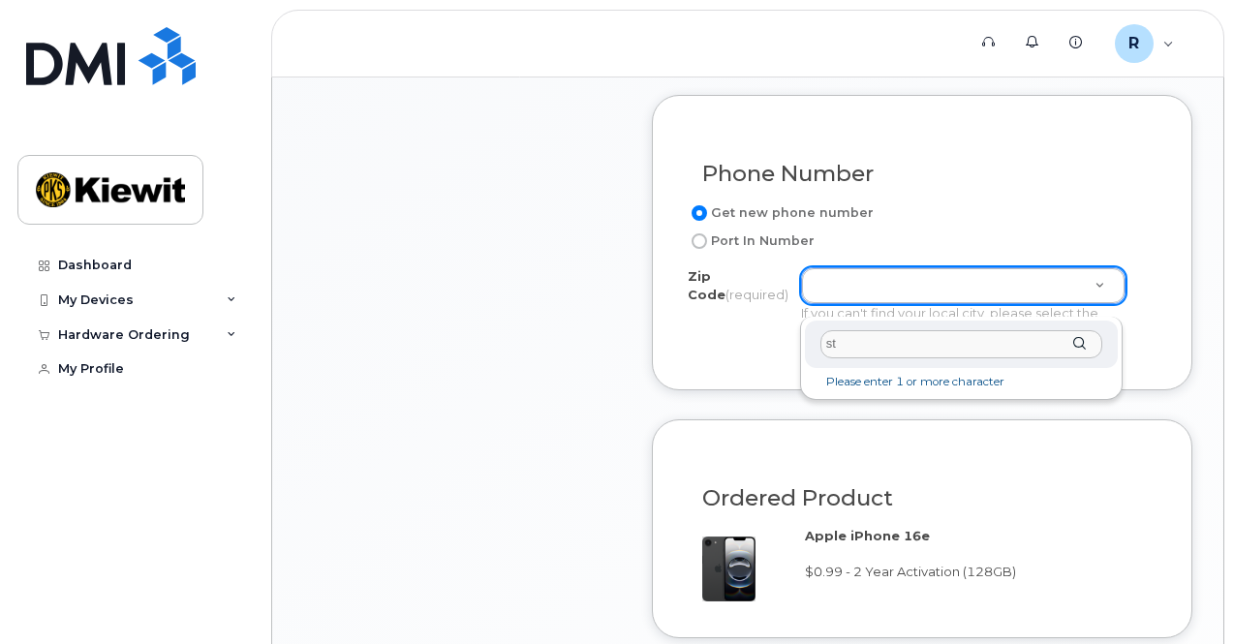
type input "s"
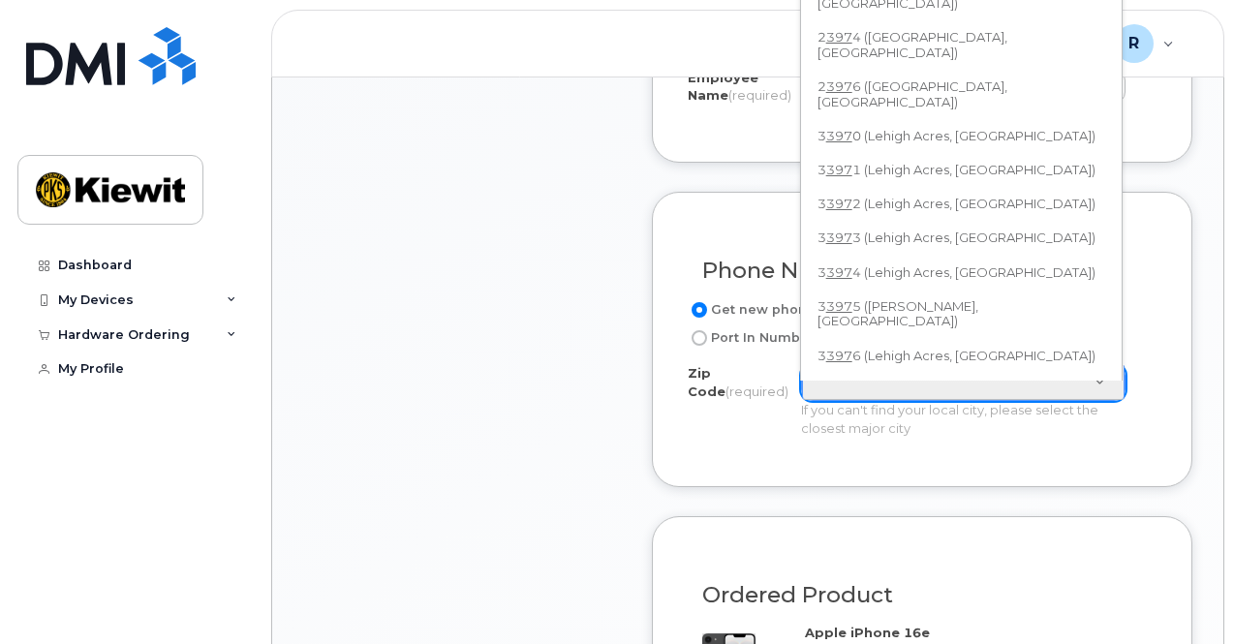
scroll to position [723, 0]
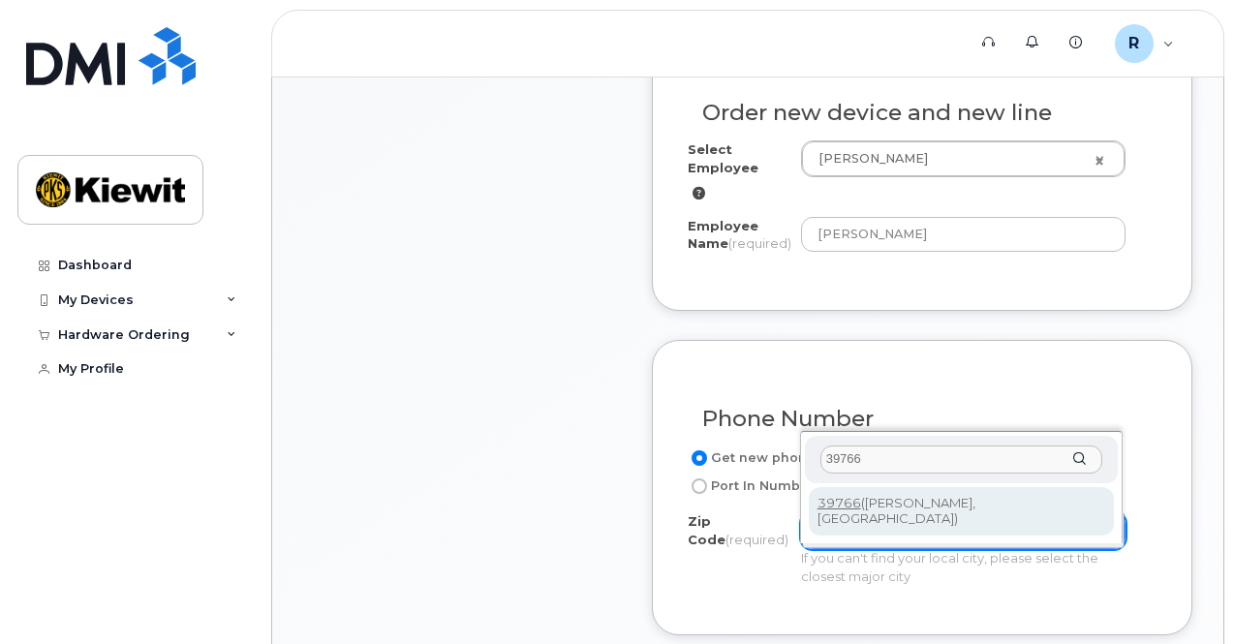
type input "39766"
type input "39766 ([PERSON_NAME], [GEOGRAPHIC_DATA])"
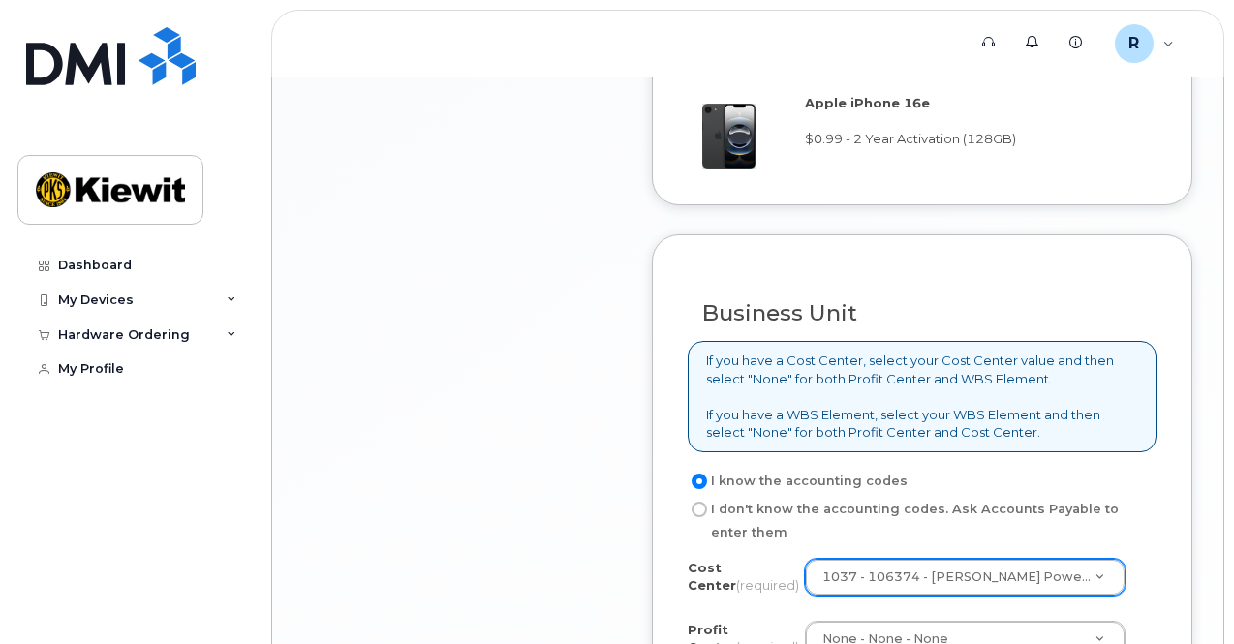
scroll to position [1595, 0]
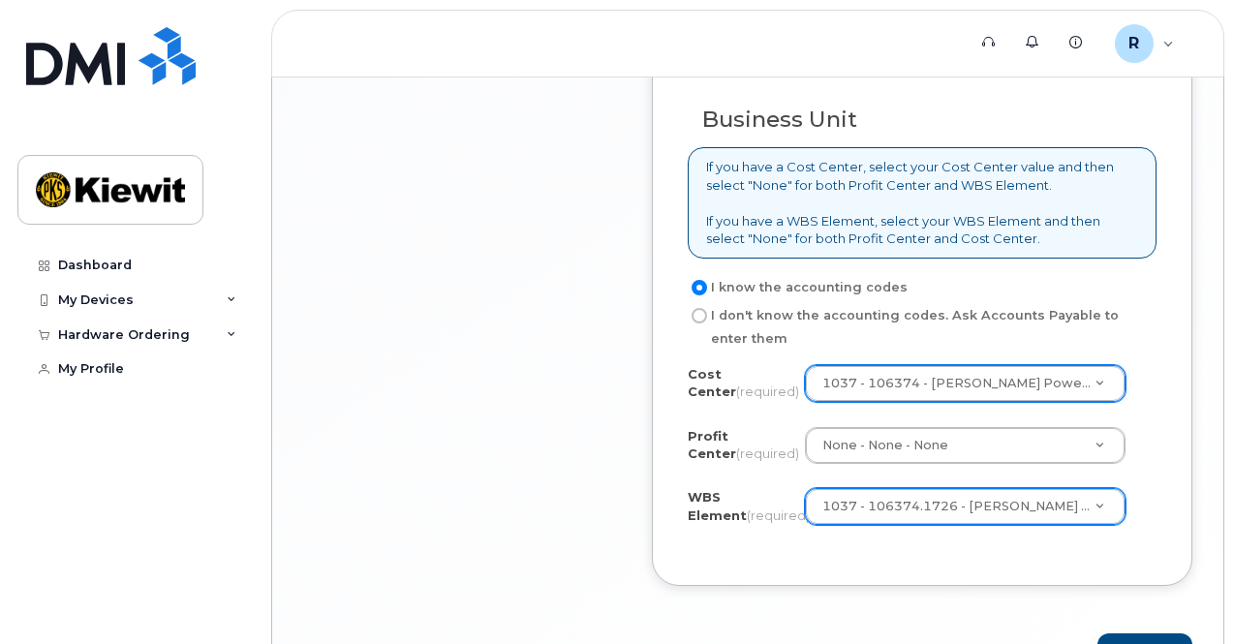
drag, startPoint x: 910, startPoint y: 465, endPoint x: 925, endPoint y: 459, distance: 15.6
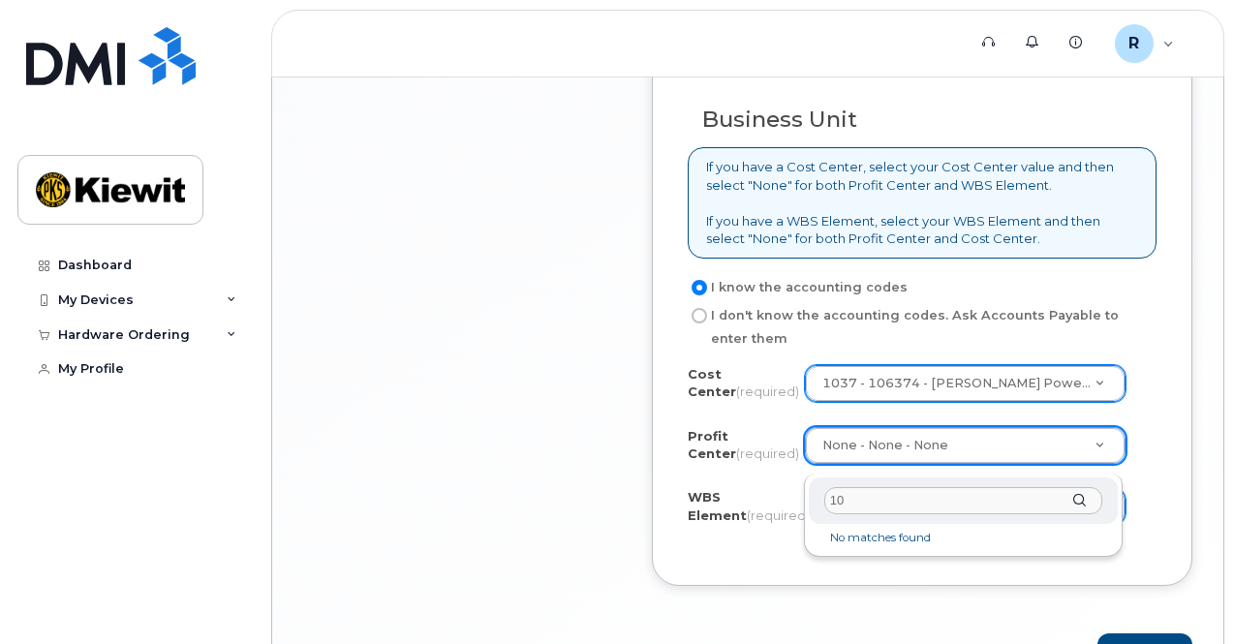
type input "1"
type input "p"
type input "k"
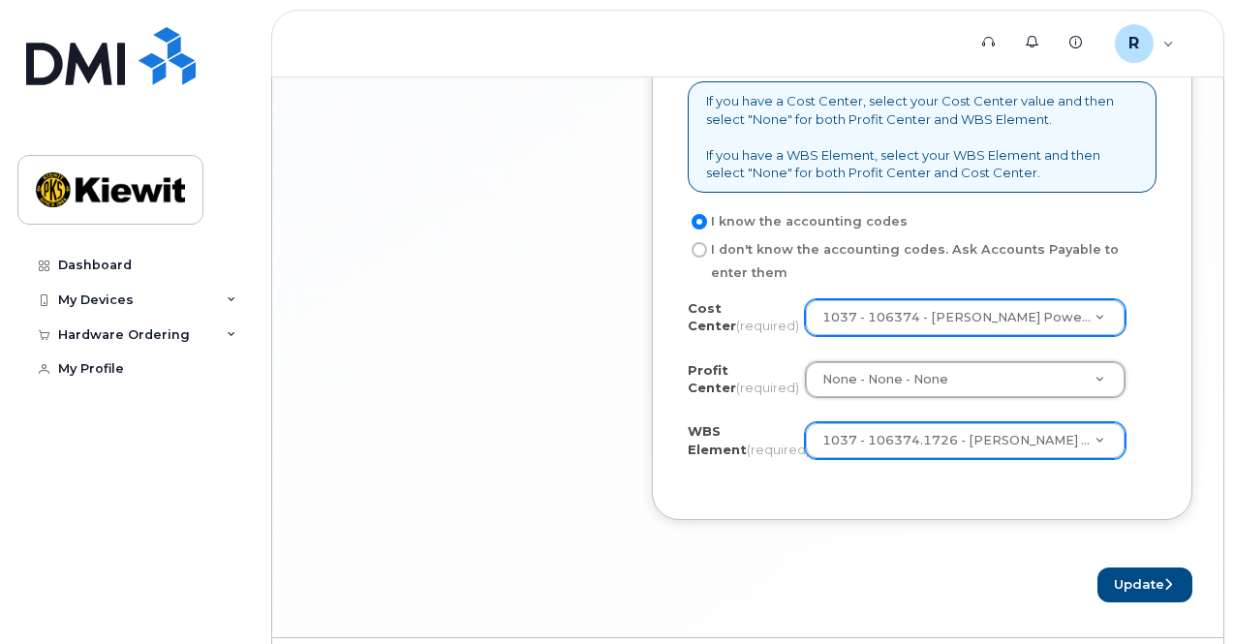
scroll to position [1726, 0]
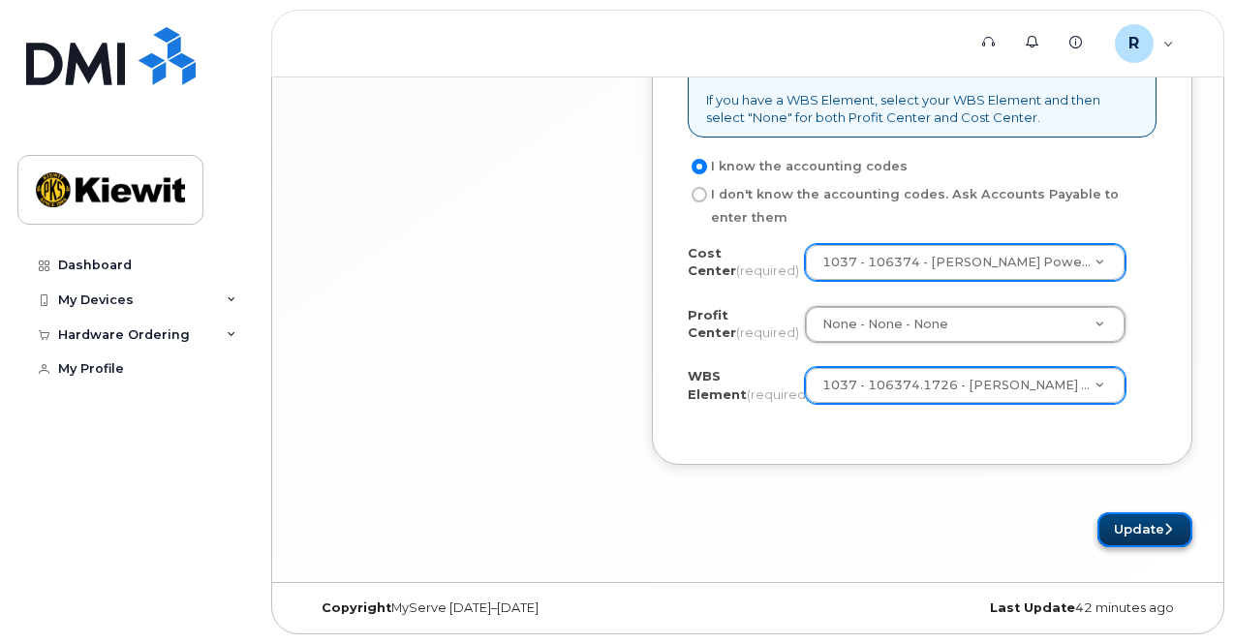
click at [1130, 534] on button "Update" at bounding box center [1144, 530] width 95 height 36
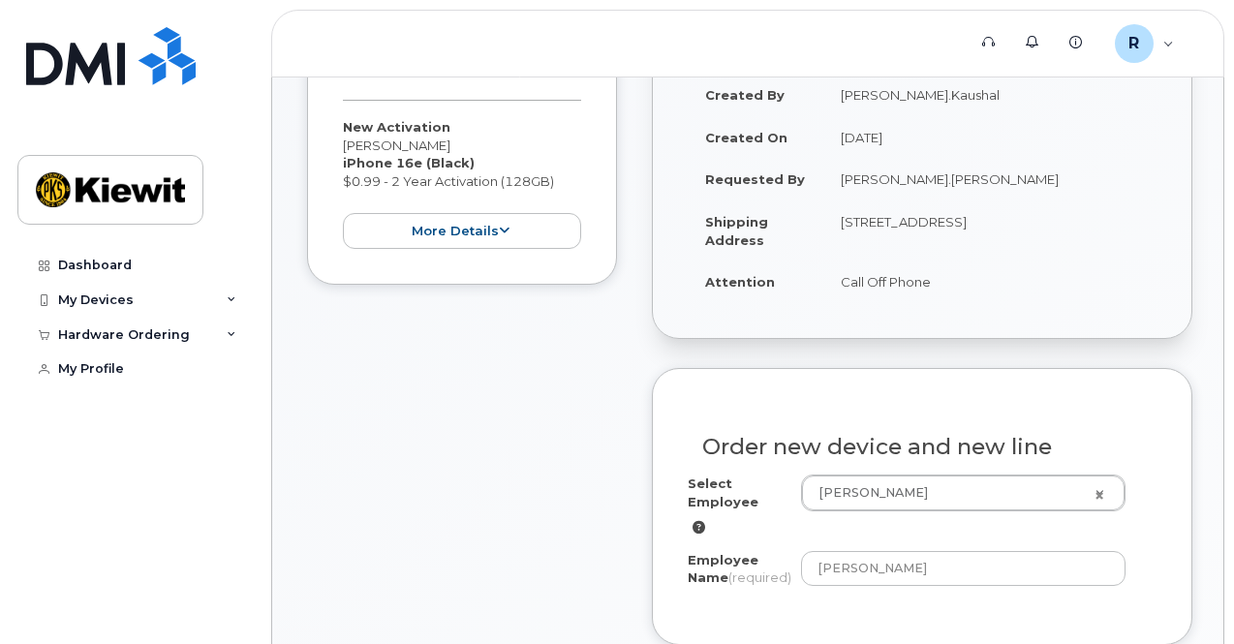
scroll to position [370, 0]
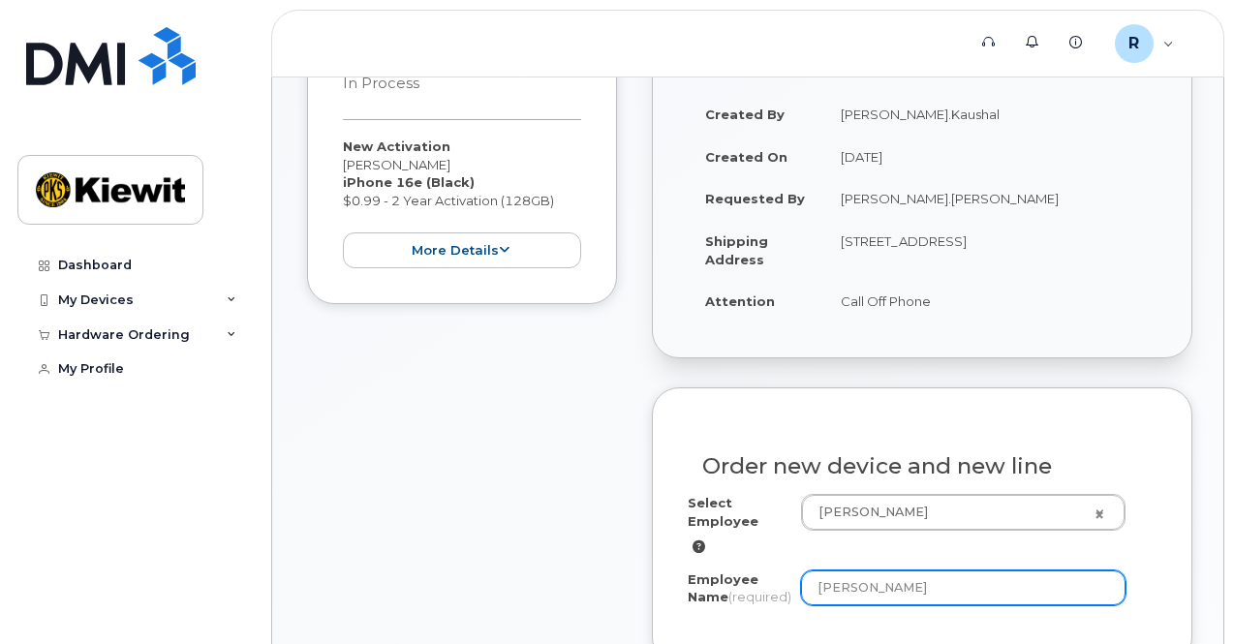
click at [931, 594] on input "[PERSON_NAME]" at bounding box center [963, 587] width 324 height 35
click at [932, 590] on input "[PERSON_NAME]" at bounding box center [963, 587] width 324 height 35
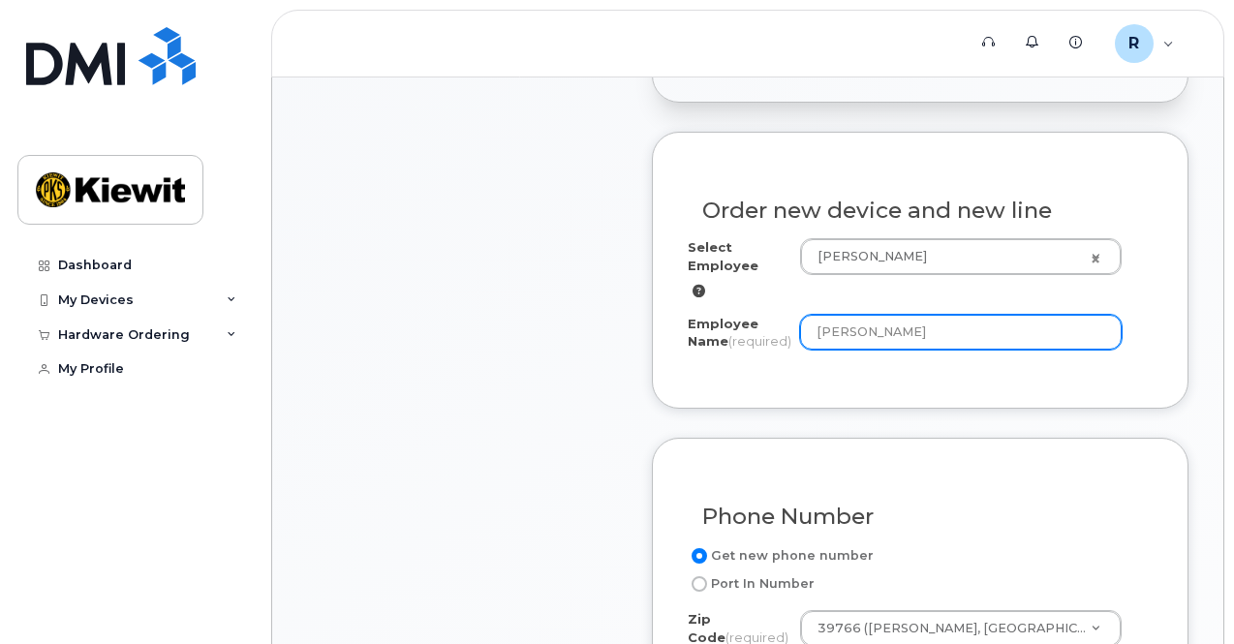
scroll to position [581, 0]
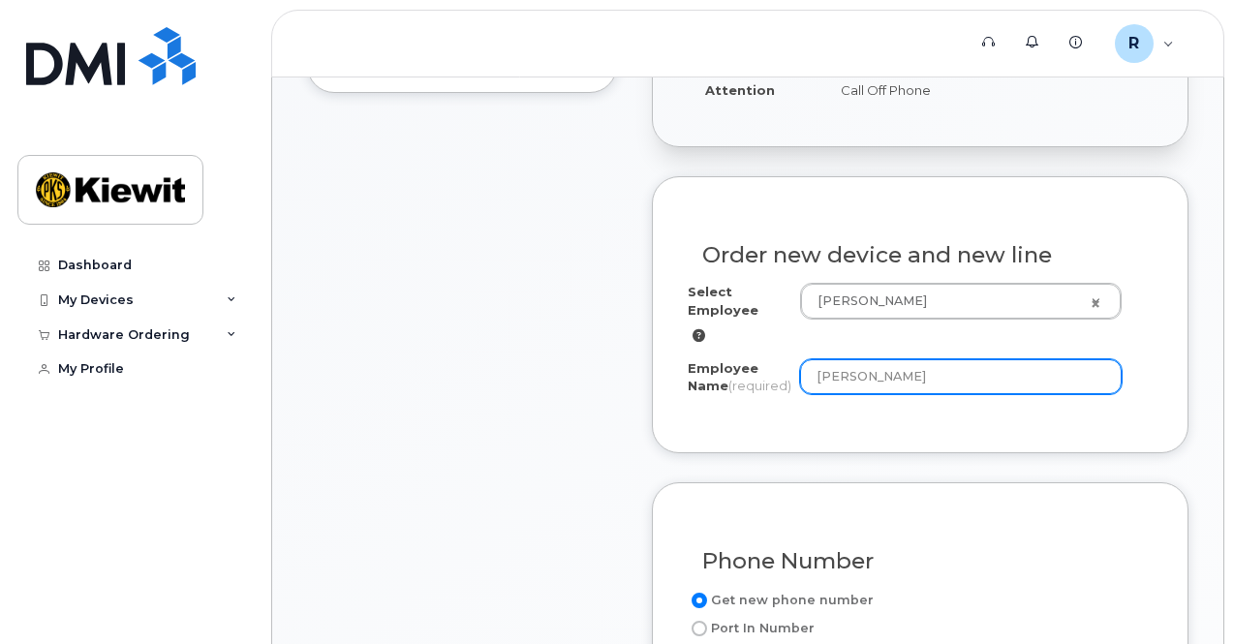
drag, startPoint x: 898, startPoint y: 377, endPoint x: 739, endPoint y: 392, distance: 159.6
click at [739, 392] on div "Employee Name (required) [PERSON_NAME]" at bounding box center [920, 381] width 465 height 44
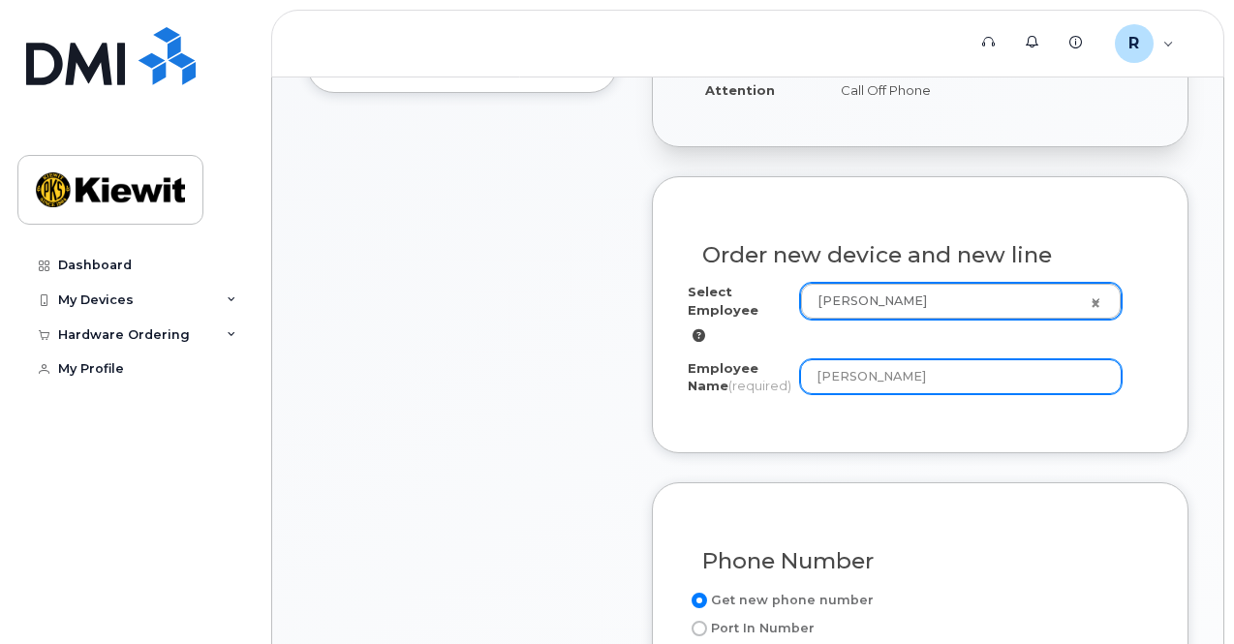
drag, startPoint x: 943, startPoint y: 383, endPoint x: 673, endPoint y: 406, distance: 271.2
click at [673, 406] on div "Order new device and new line Select Employee [PERSON_NAME] 2986274 Employee Na…" at bounding box center [920, 314] width 537 height 277
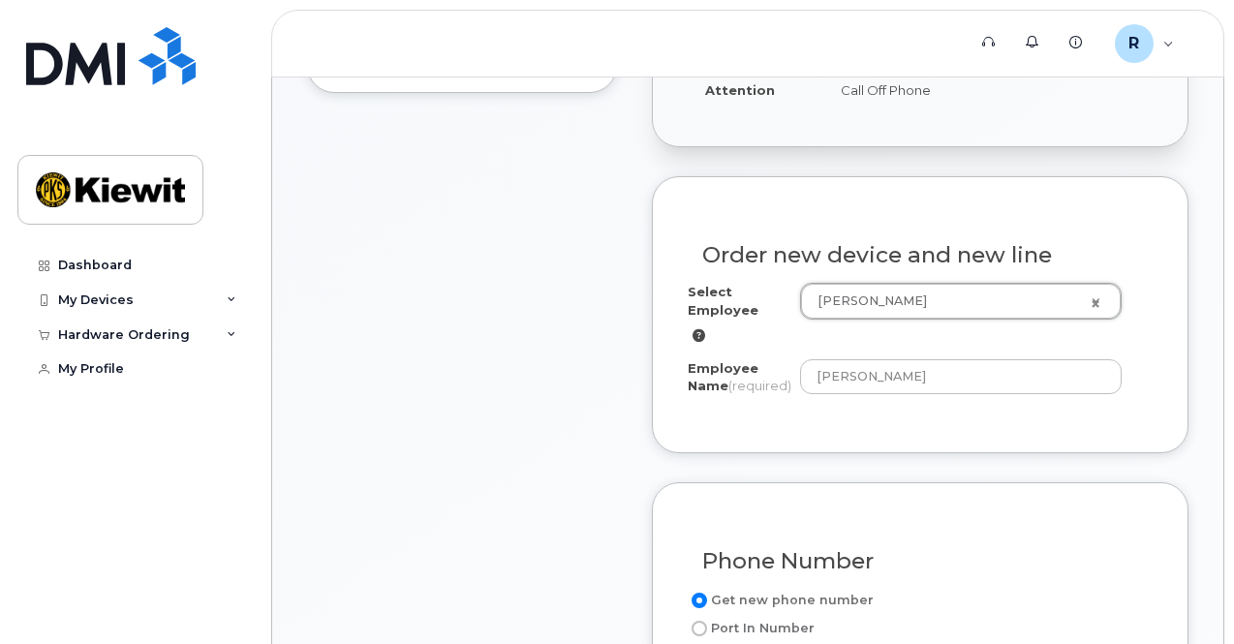
click at [700, 332] on div "Select Employee" at bounding box center [744, 314] width 112 height 62
click at [698, 331] on icon at bounding box center [698, 335] width 13 height 13
click at [689, 331] on div "Select Employee" at bounding box center [744, 314] width 112 height 62
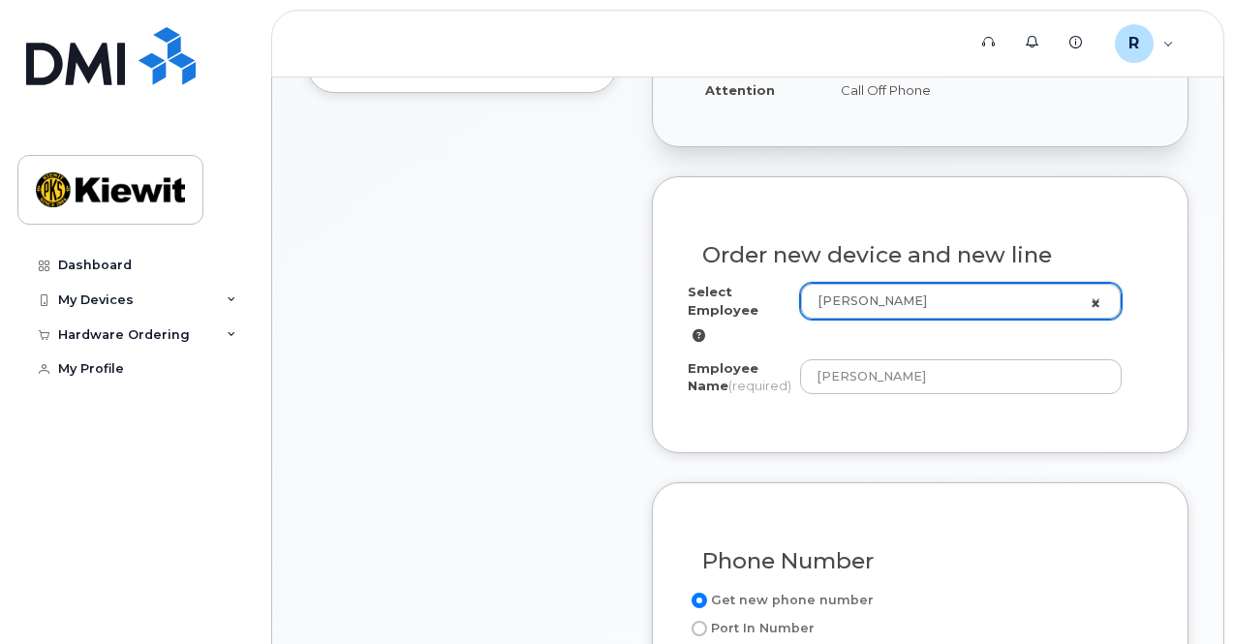
select select
click at [1099, 297] on link "[PERSON_NAME]" at bounding box center [961, 301] width 320 height 35
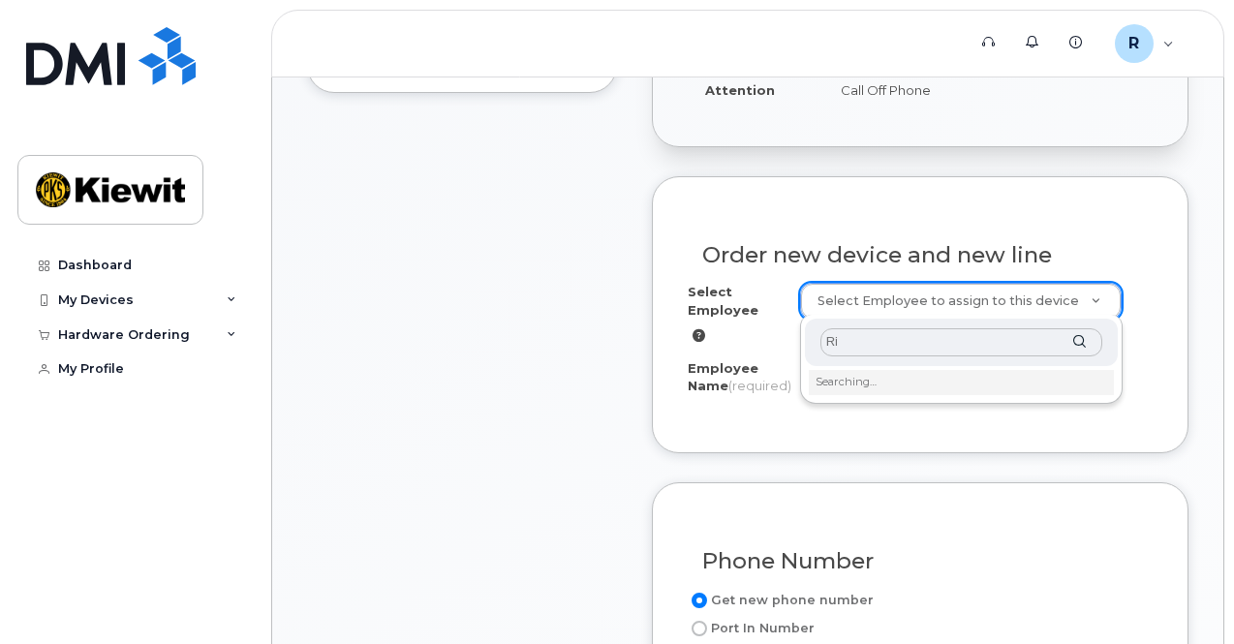
type input "R"
type input "D"
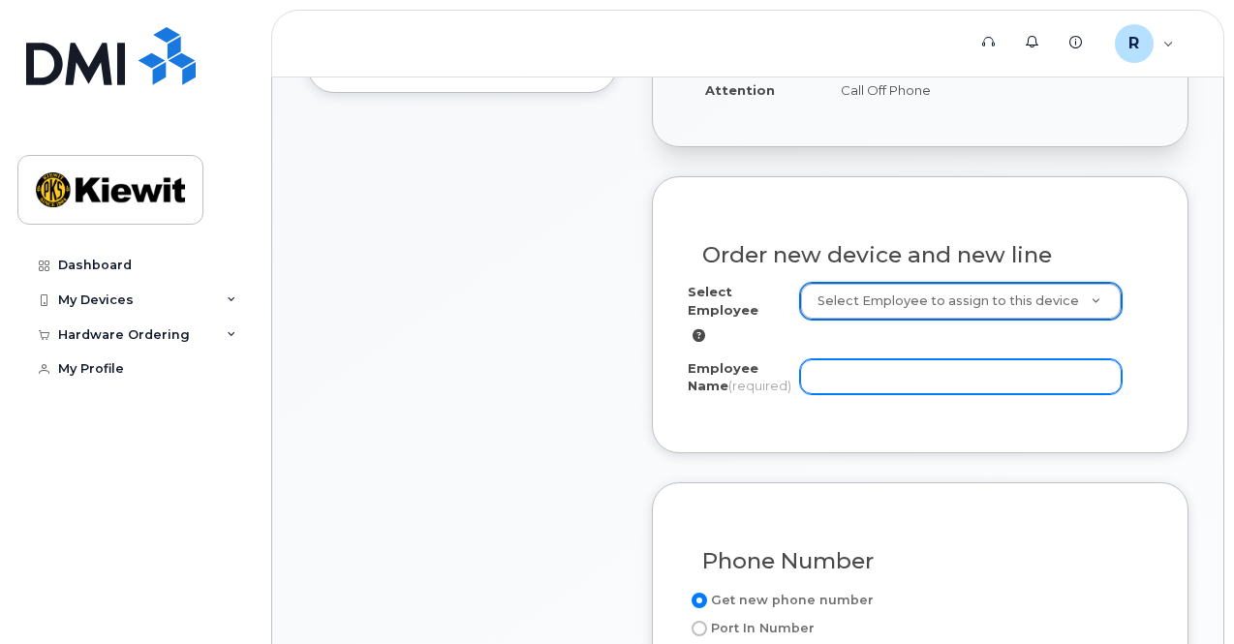
click at [835, 373] on input "Employee Name (required)" at bounding box center [961, 376] width 322 height 35
type input "[PERSON_NAME]"
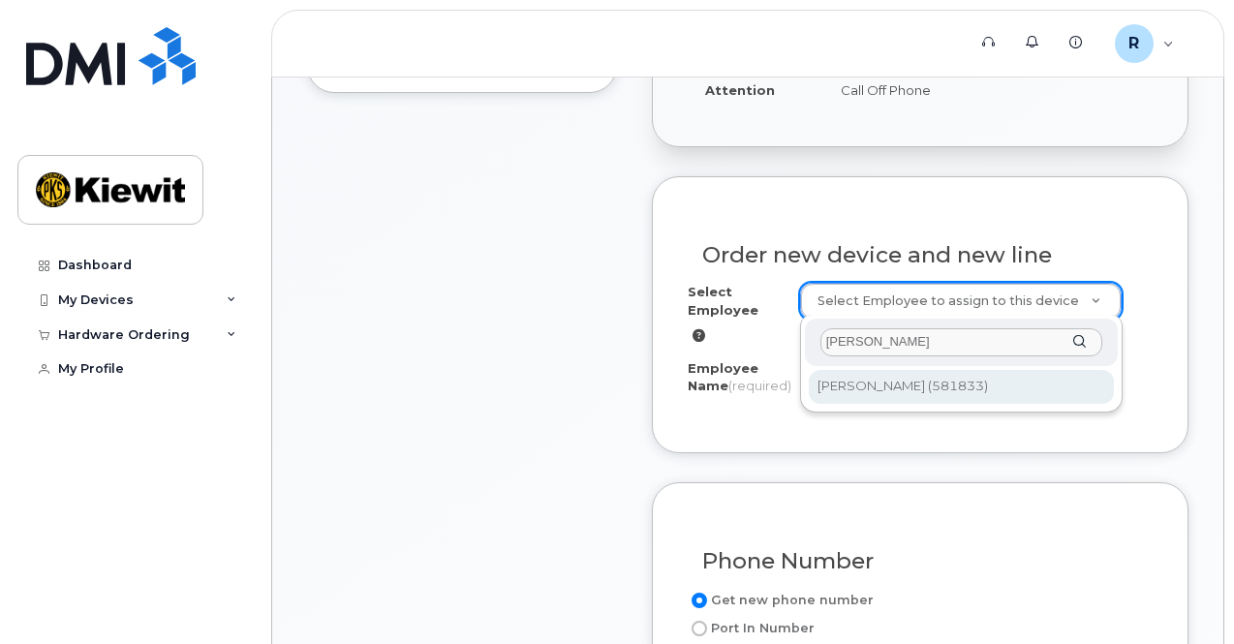
type input "[PERSON_NAME]"
drag, startPoint x: 966, startPoint y: 379, endPoint x: 953, endPoint y: 386, distance: 14.8
type input "2986274"
type input "8900 Renner Blvd."
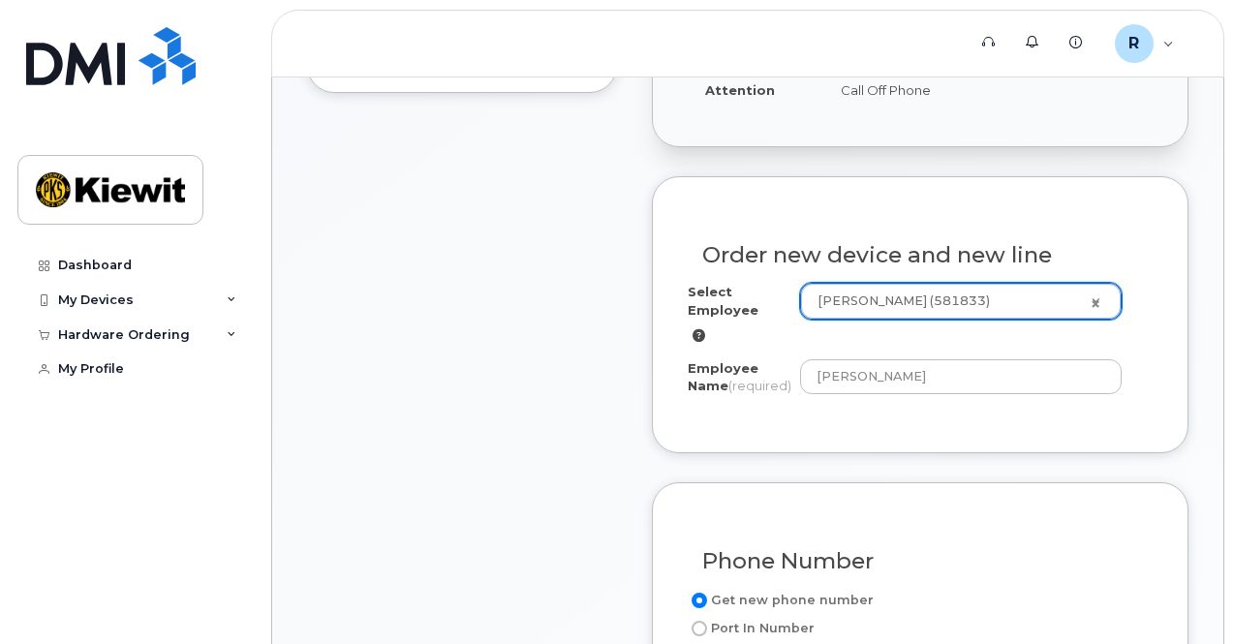
click at [882, 450] on div "Order new device and new line Select Employee Rishabh Kaushal (581833) 2986274 …" at bounding box center [920, 314] width 537 height 277
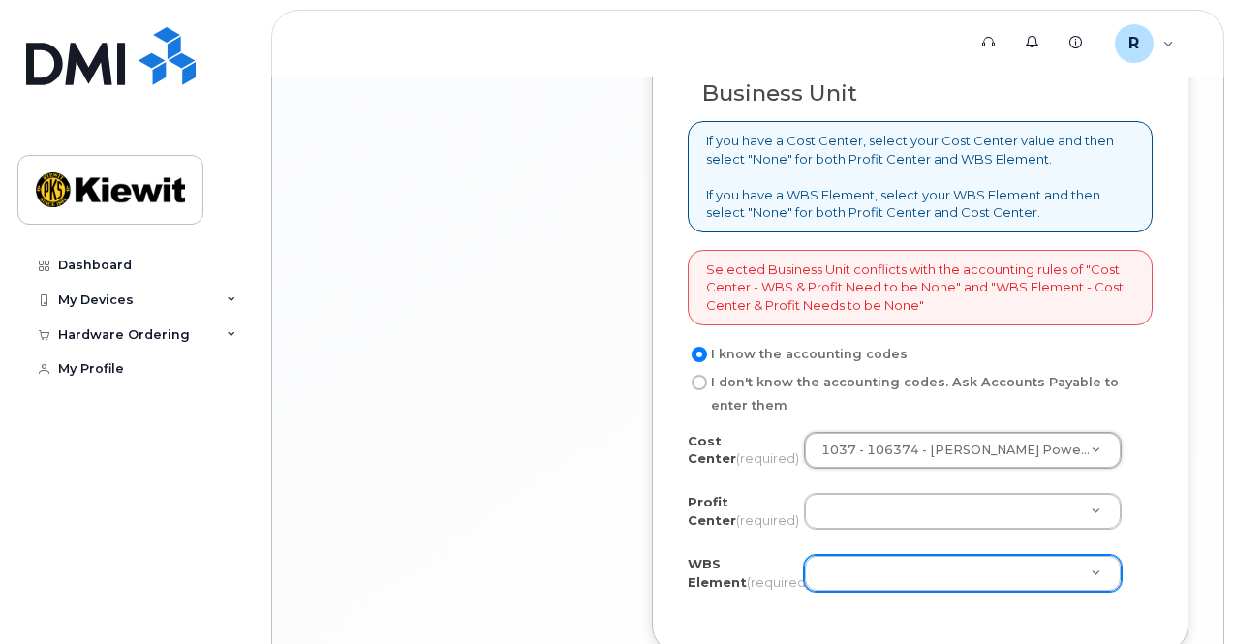
scroll to position [1818, 0]
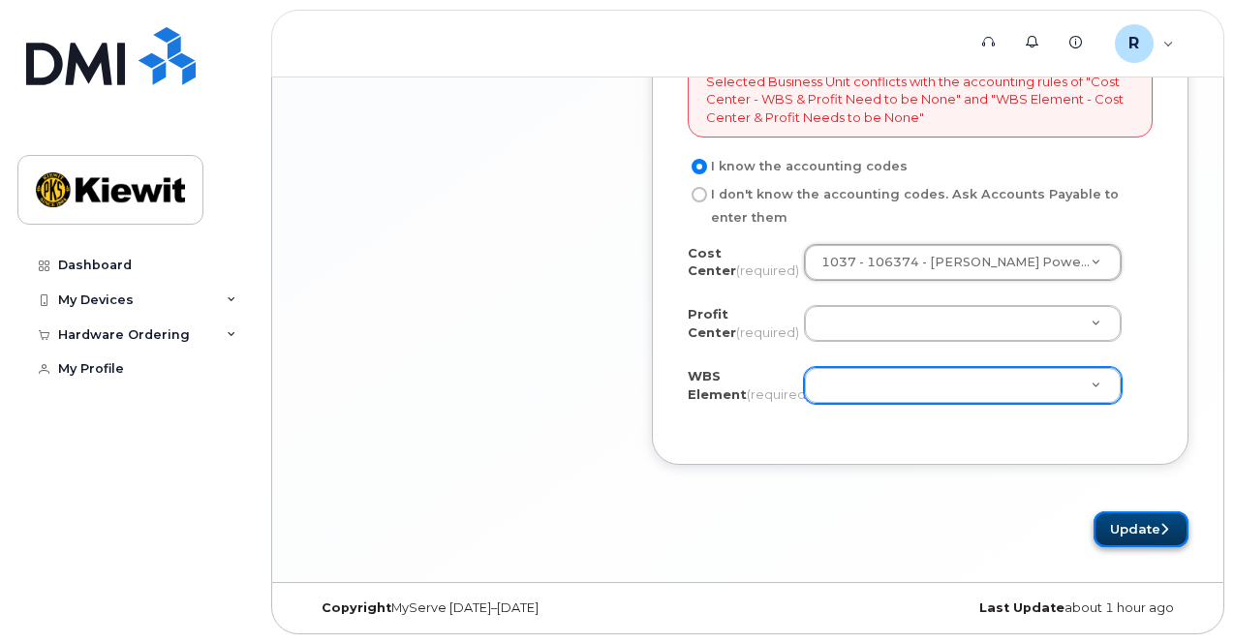
click at [1166, 529] on icon "submit" at bounding box center [1164, 529] width 8 height 13
drag, startPoint x: 459, startPoint y: 335, endPoint x: 488, endPoint y: 332, distance: 29.2
click at [1112, 532] on button "Update" at bounding box center [1140, 529] width 95 height 36
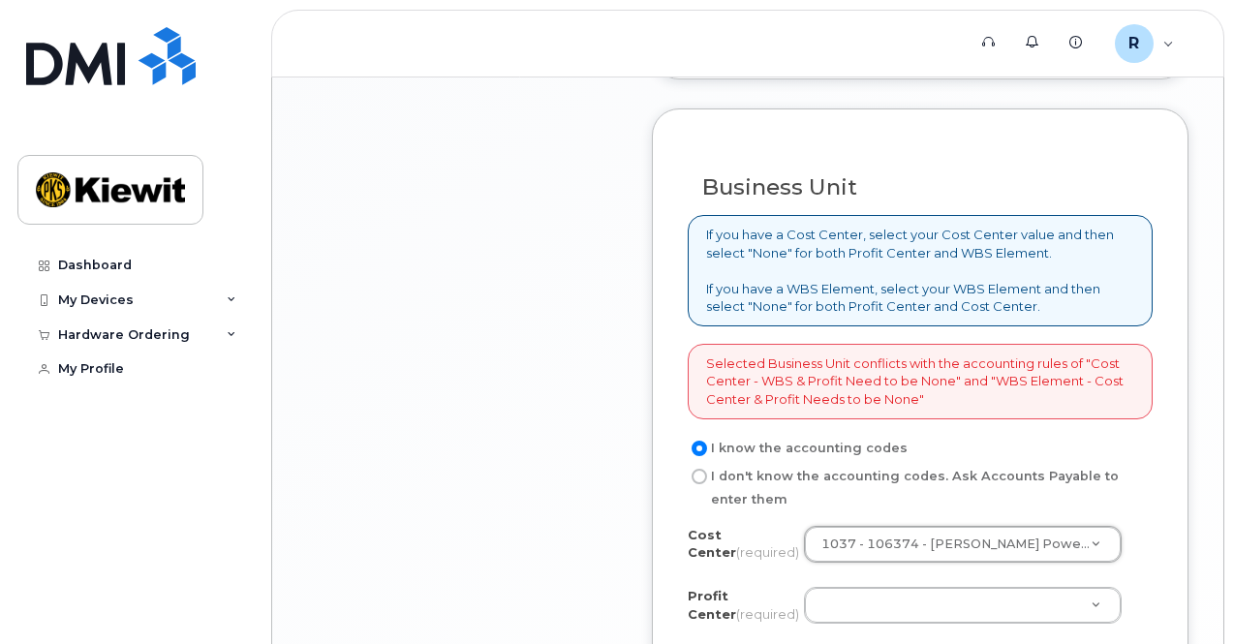
scroll to position [1721, 0]
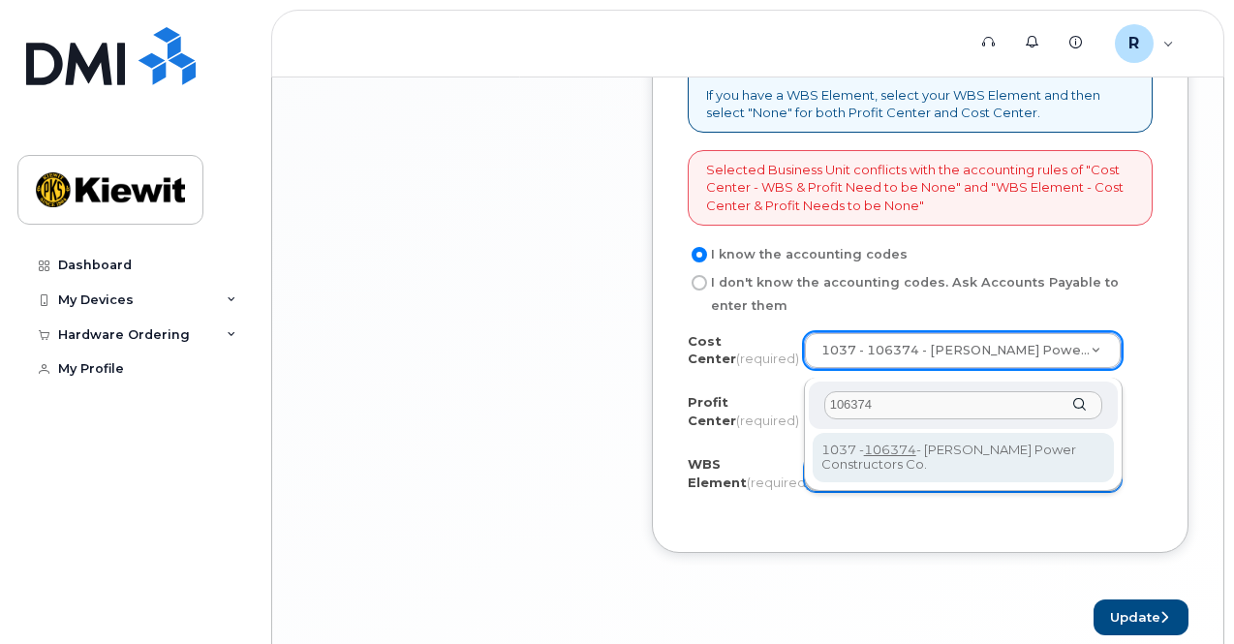
type input "106374"
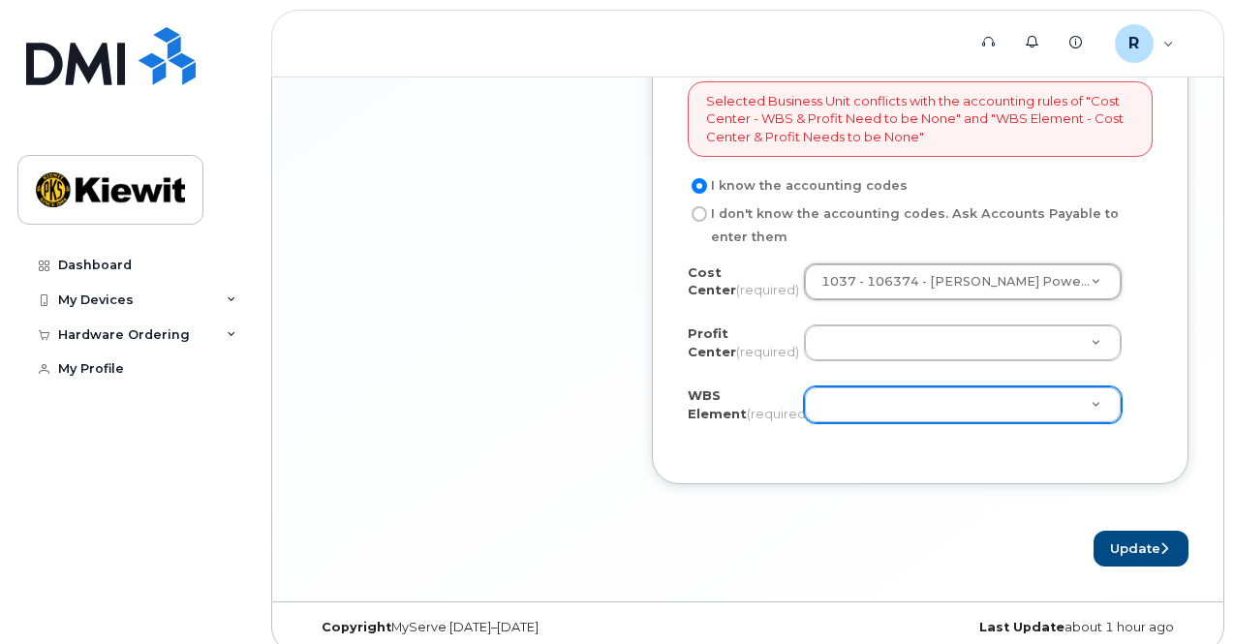
scroll to position [1818, 0]
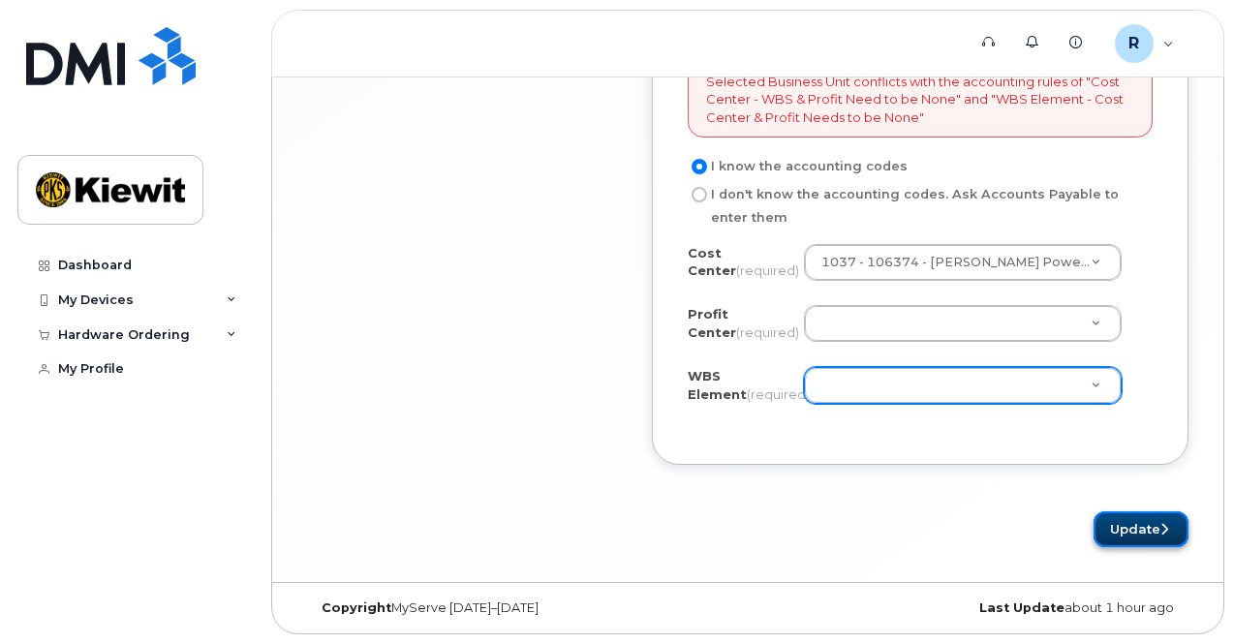
click at [1112, 533] on button "Update" at bounding box center [1140, 529] width 95 height 36
click at [752, 304] on div "Cost Center (required) 1037 - 106374 - Kiewit Power Constructors Co. 106374 Pro…" at bounding box center [920, 336] width 465 height 185
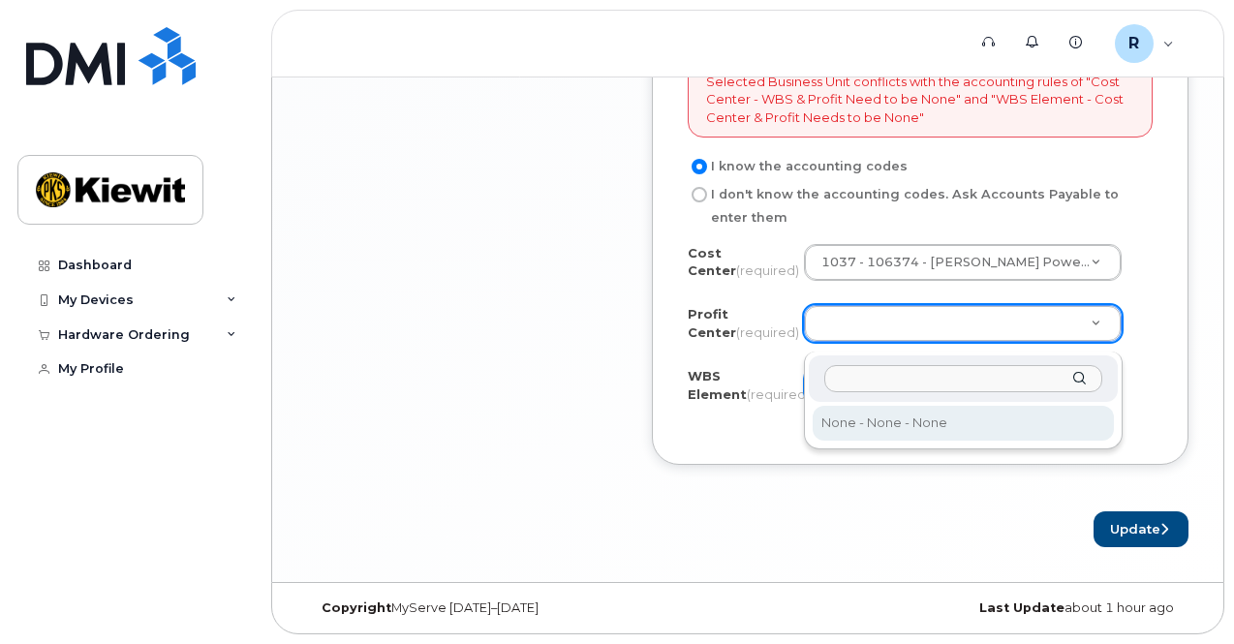
select select "None"
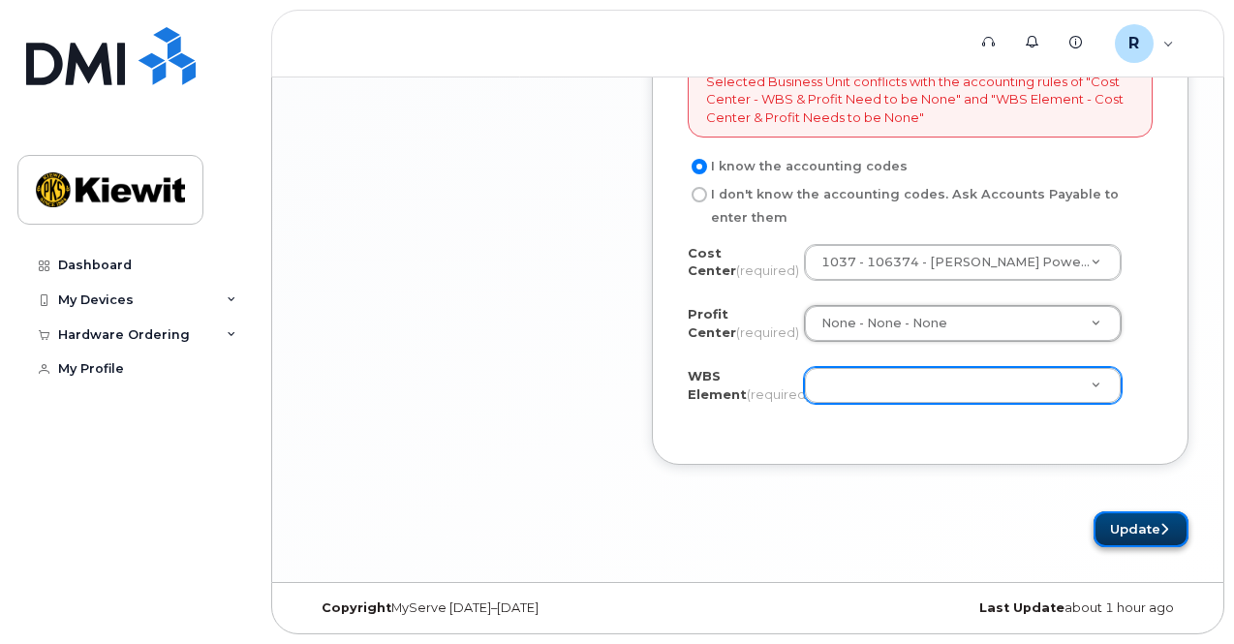
click at [1139, 545] on button "Update" at bounding box center [1140, 529] width 95 height 36
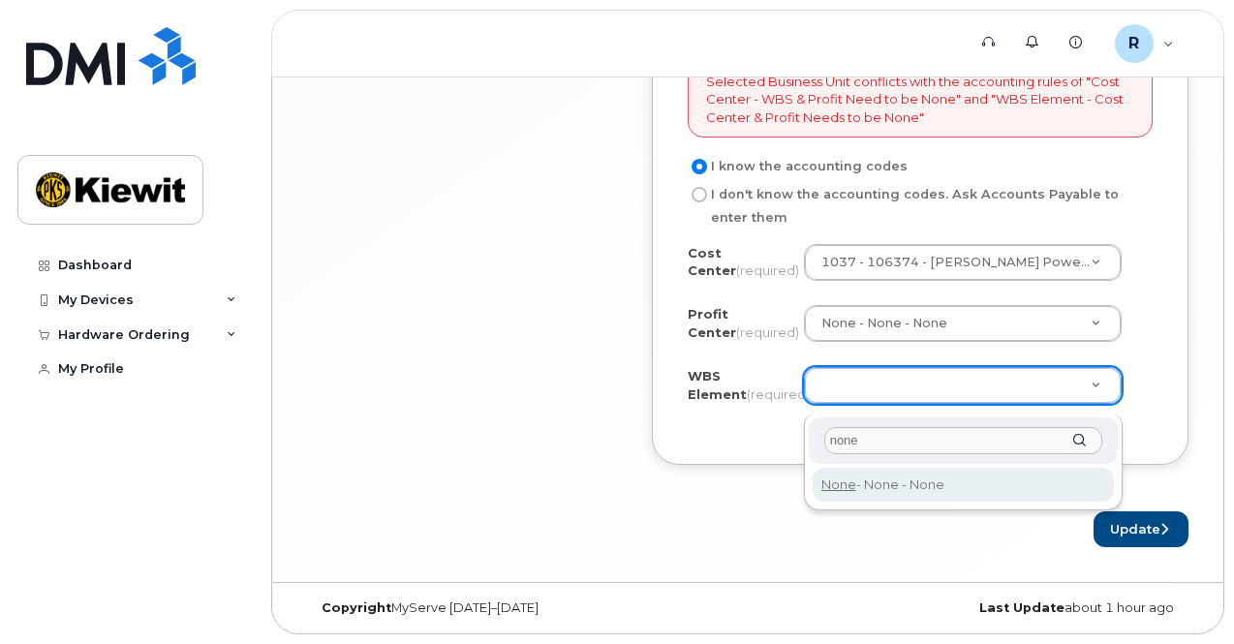
type input "none"
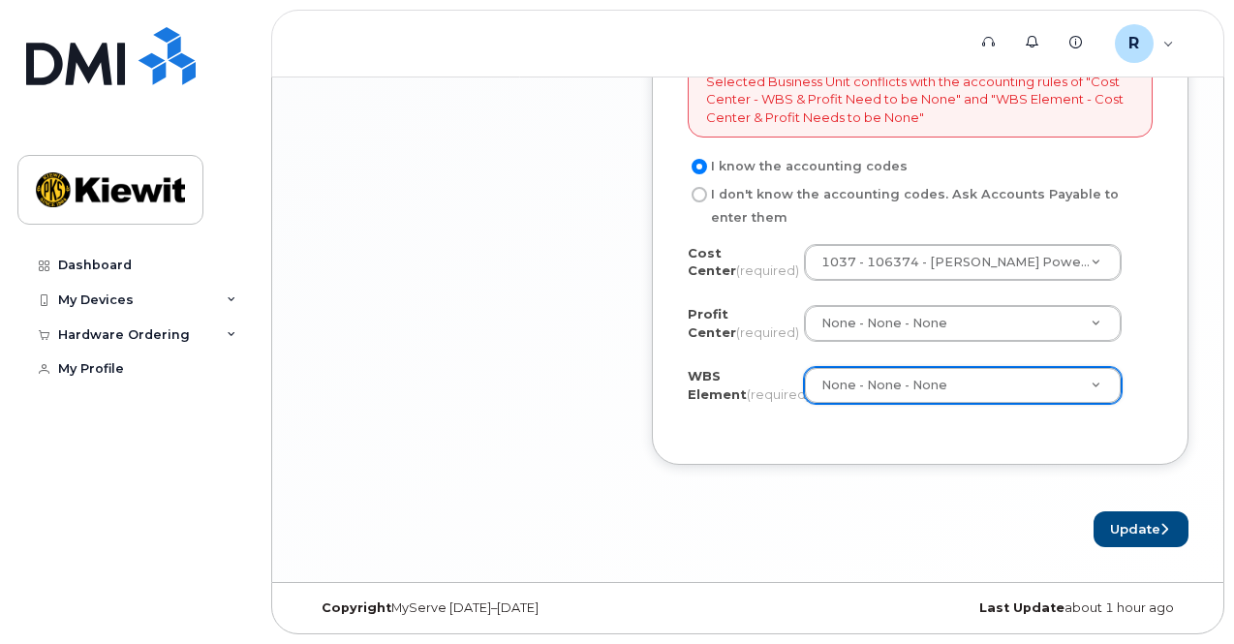
type input "None"
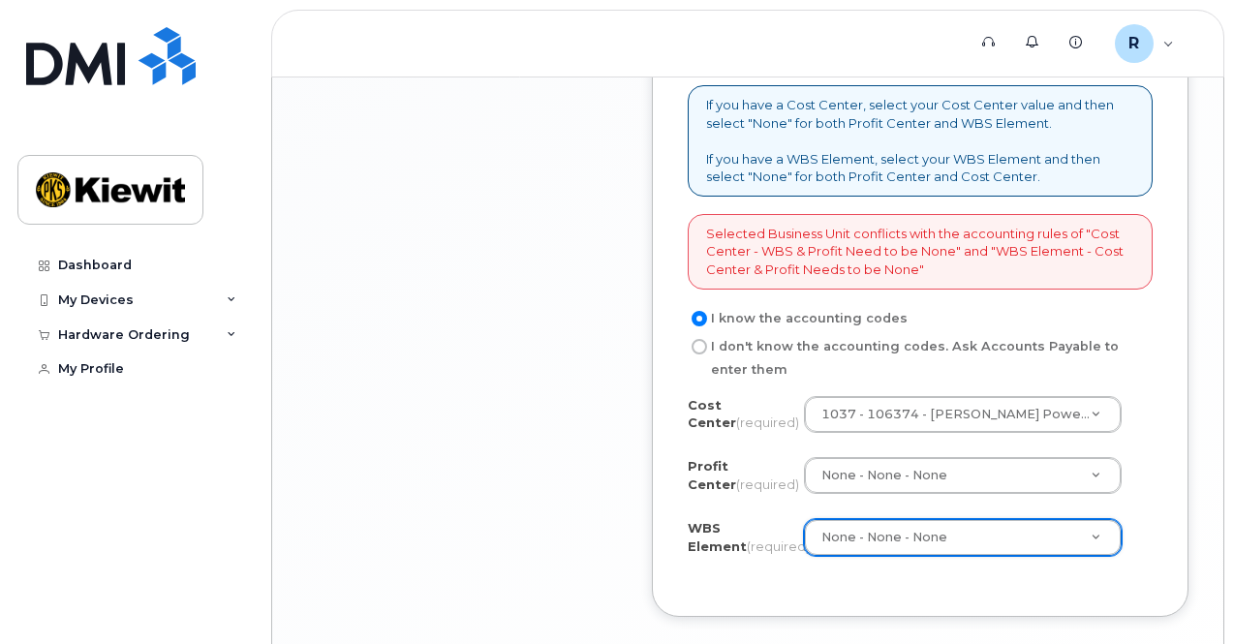
scroll to position [1632, 0]
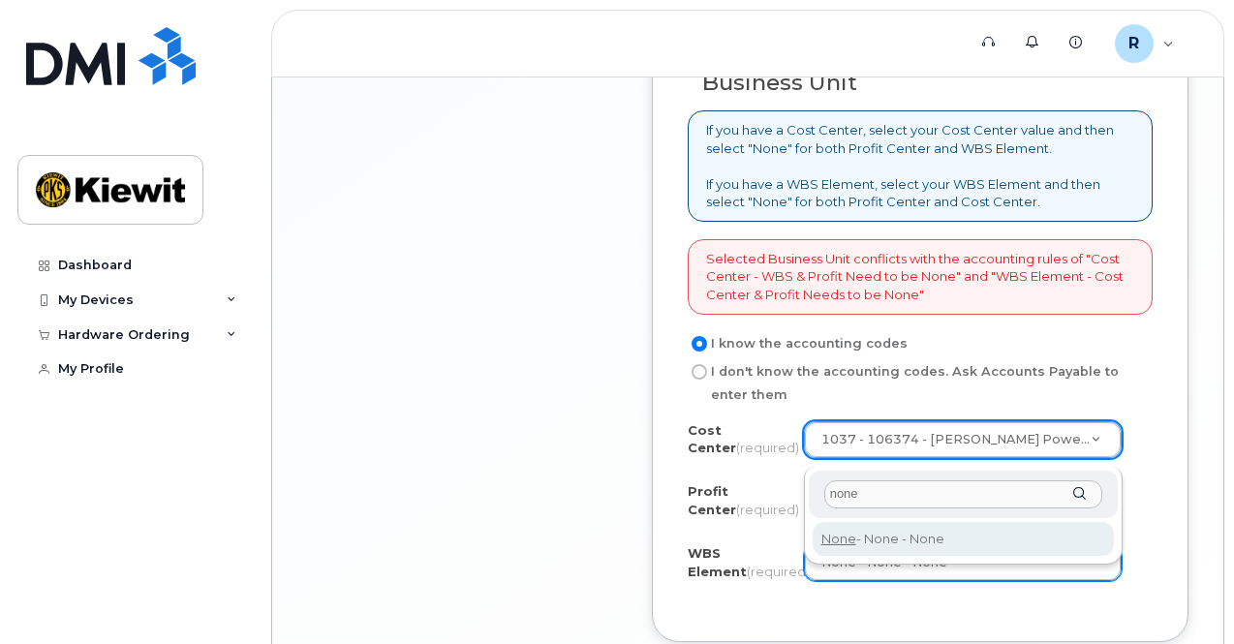
type input "none"
type input "None"
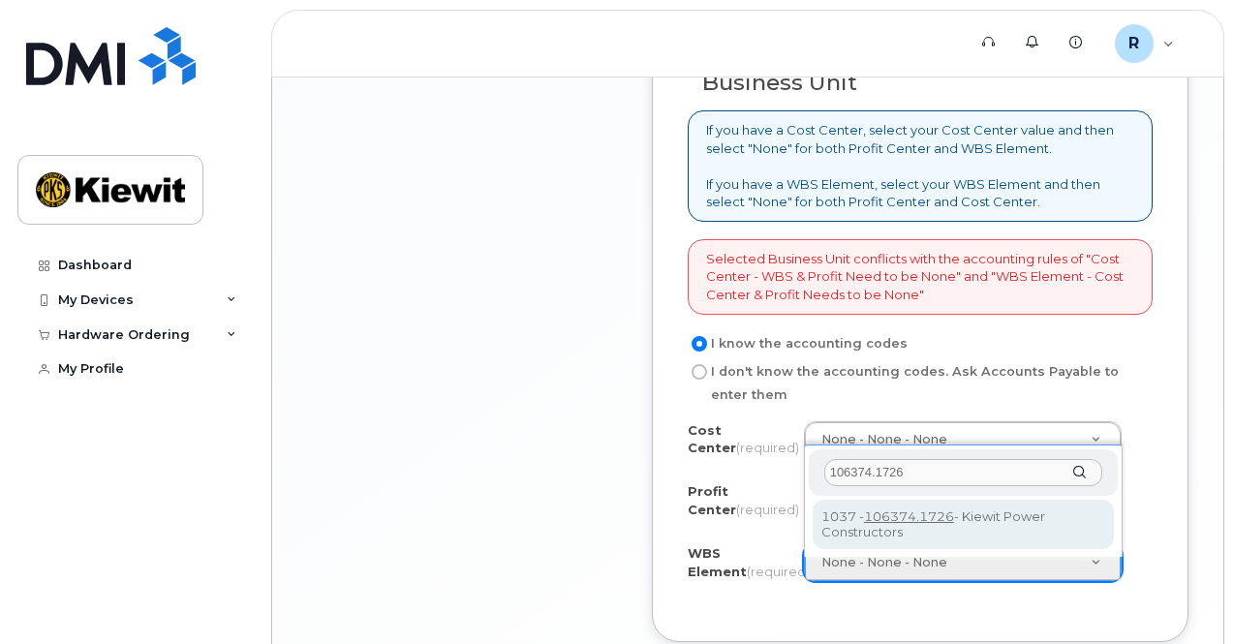
type input "106374.1726"
drag, startPoint x: 1015, startPoint y: 527, endPoint x: 1003, endPoint y: 527, distance: 11.6
type input "106374.1726"
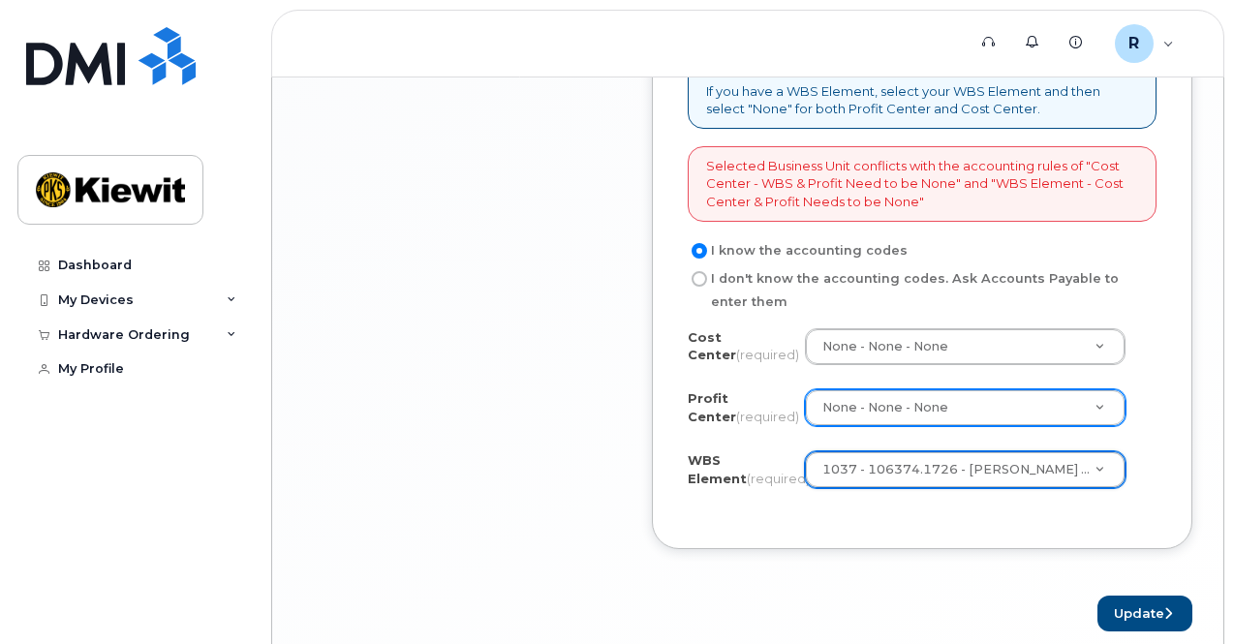
scroll to position [1818, 0]
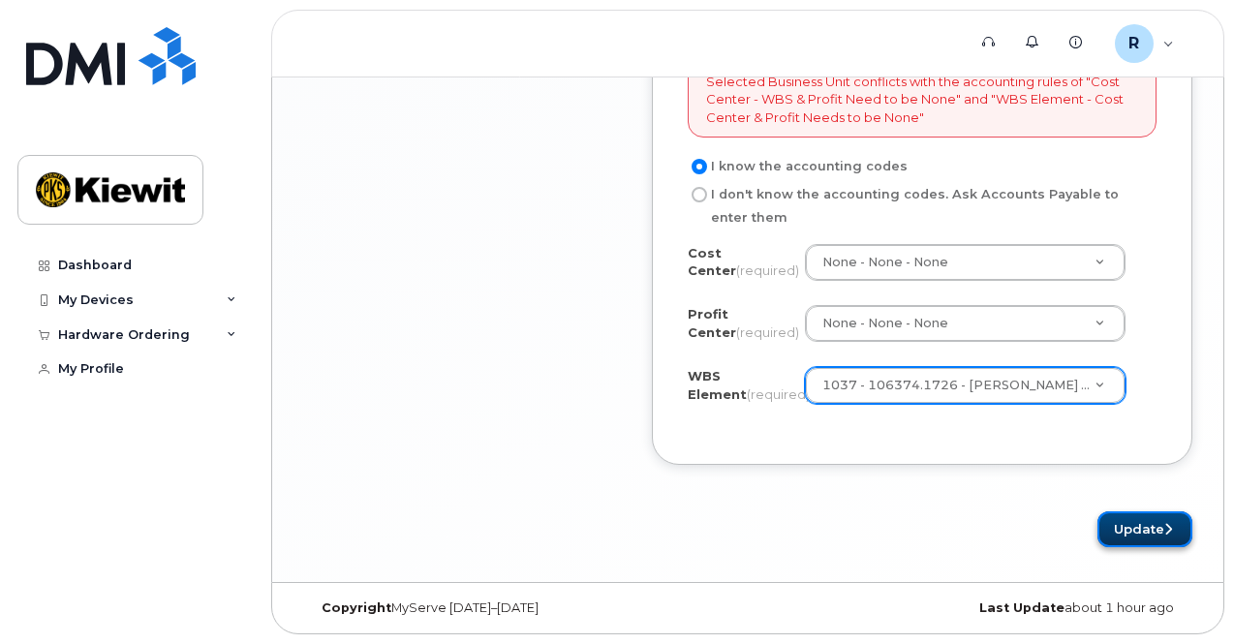
click at [1136, 530] on button "Update" at bounding box center [1144, 529] width 95 height 36
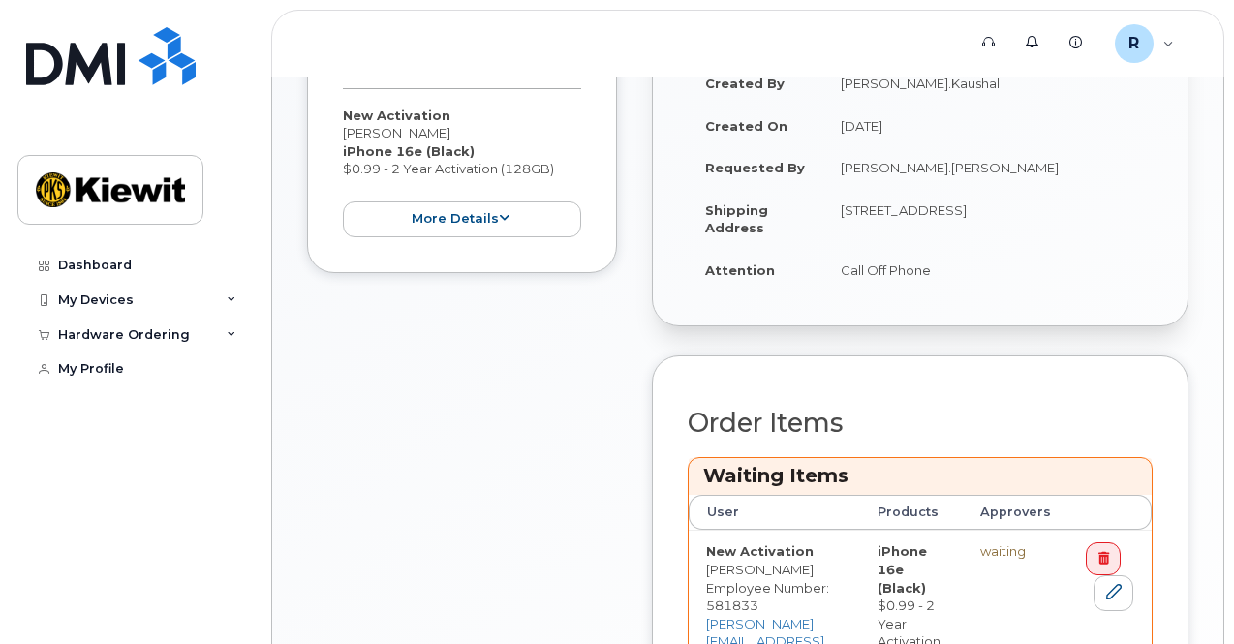
scroll to position [678, 0]
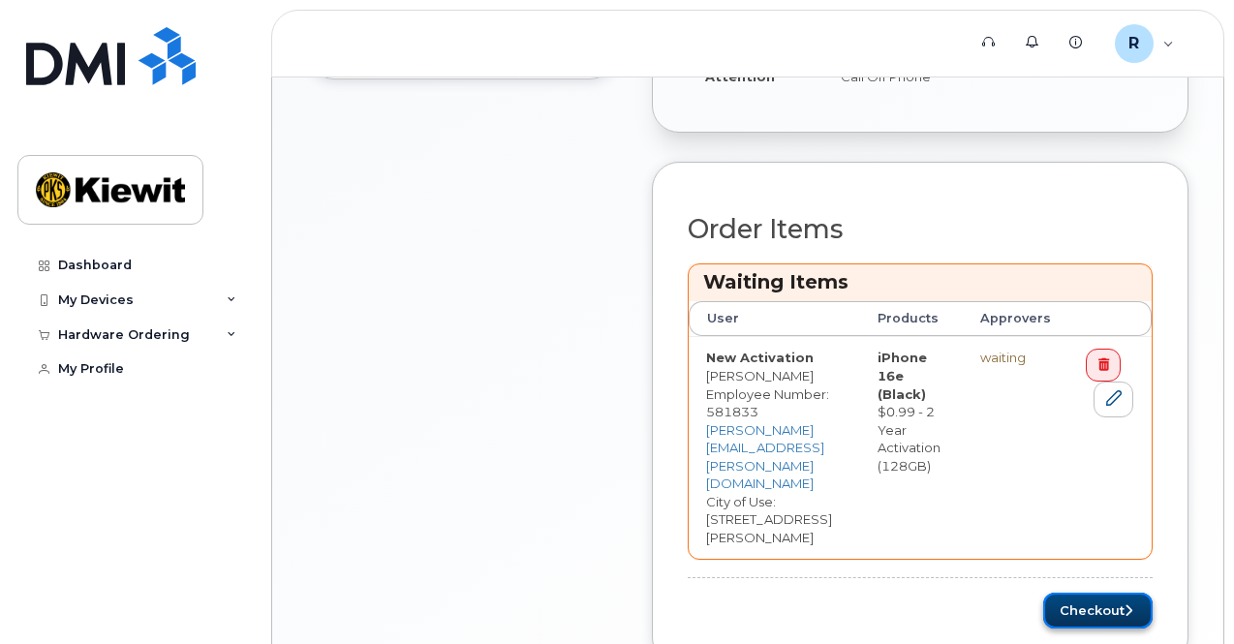
click at [1153, 593] on button "Checkout" at bounding box center [1097, 611] width 109 height 36
